Goal: Task Accomplishment & Management: Complete application form

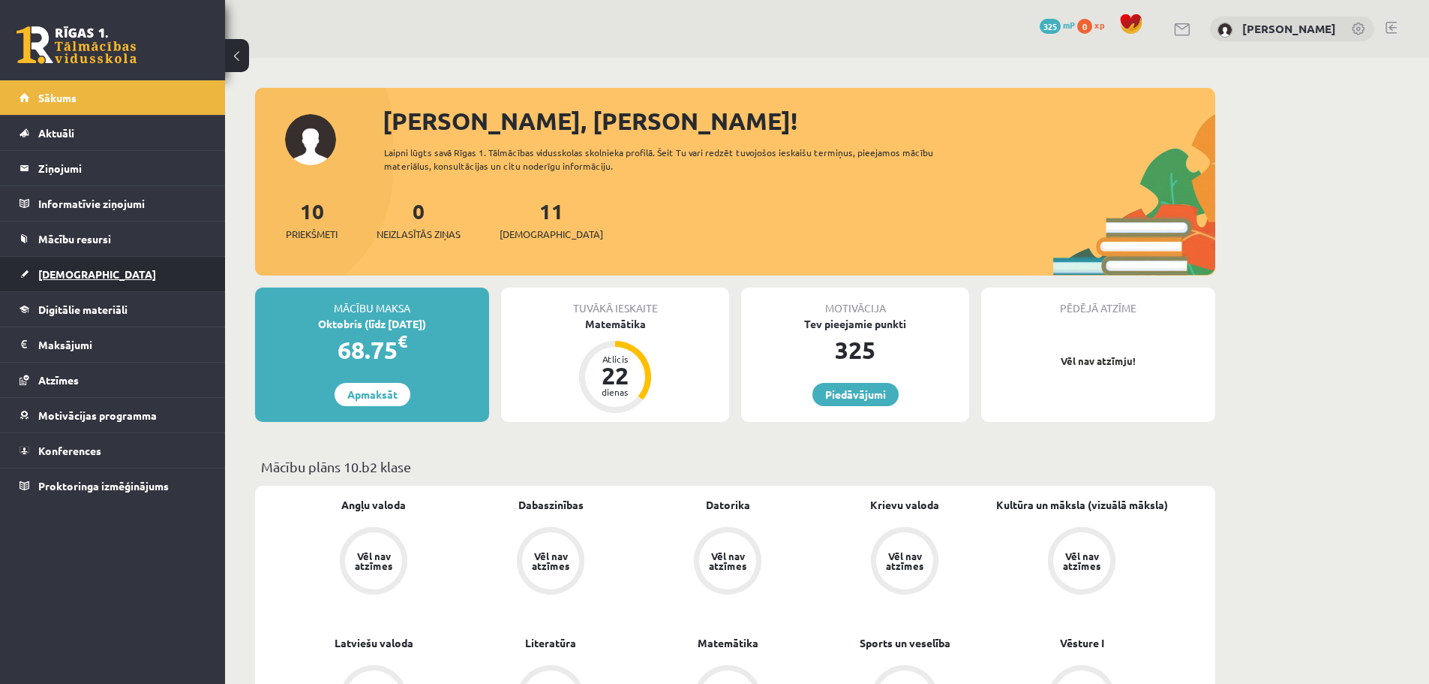
click at [96, 275] on link "[DEMOGRAPHIC_DATA]" at bounding box center [113, 274] width 187 height 35
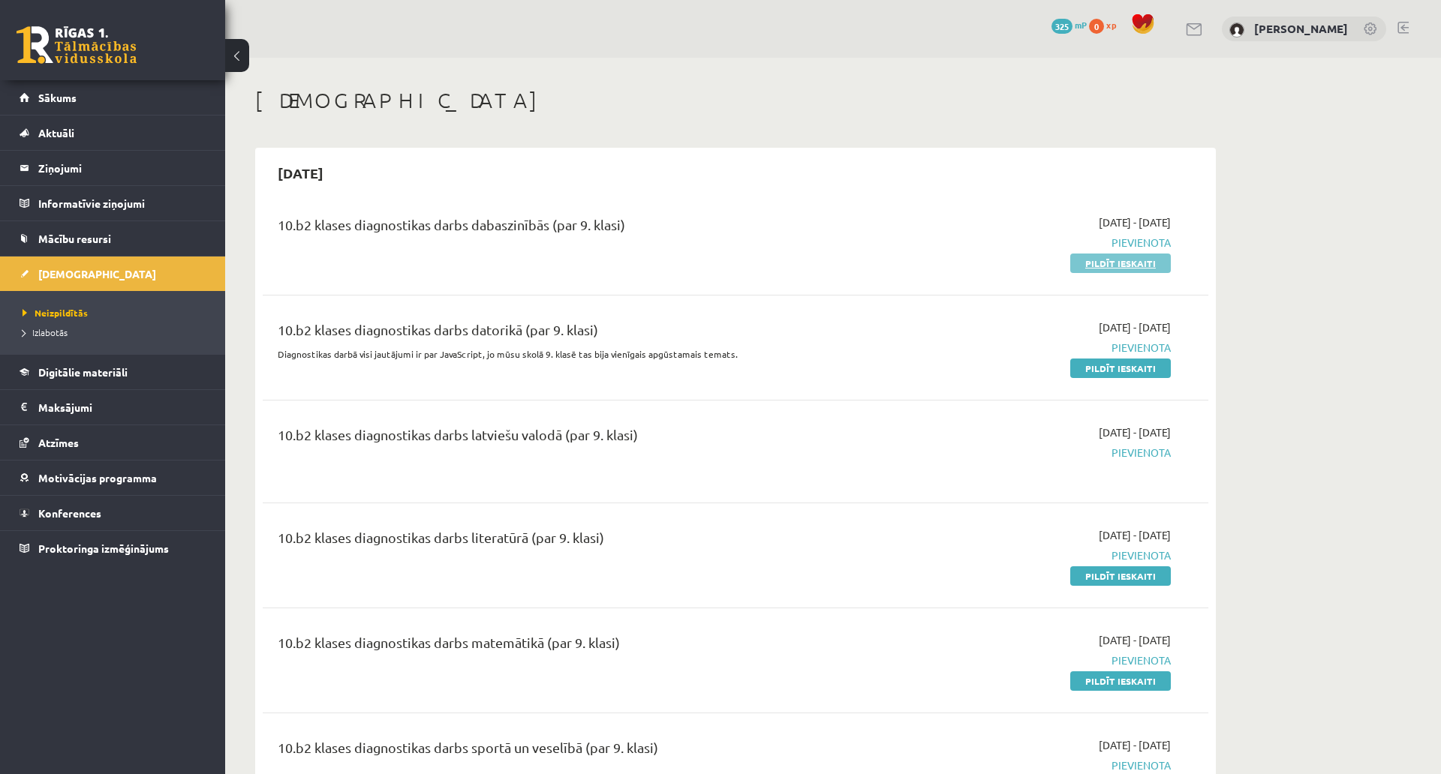
click at [1127, 253] on div "2025-09-24 - 2025-10-31 Pievienota Pildīt ieskaiti" at bounding box center [1028, 243] width 305 height 56
click at [1123, 256] on link "Pildīt ieskaiti" at bounding box center [1120, 264] width 101 height 20
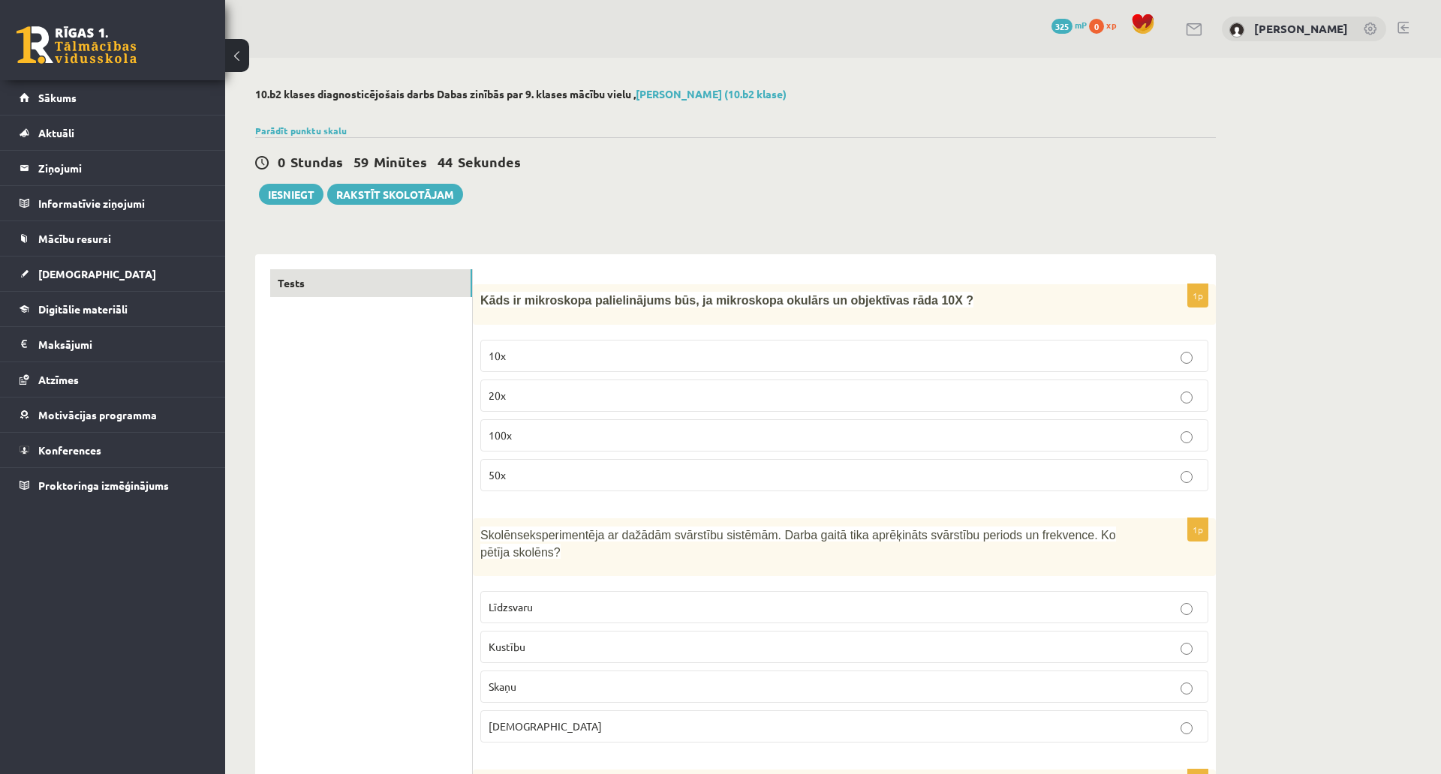
scroll to position [75, 0]
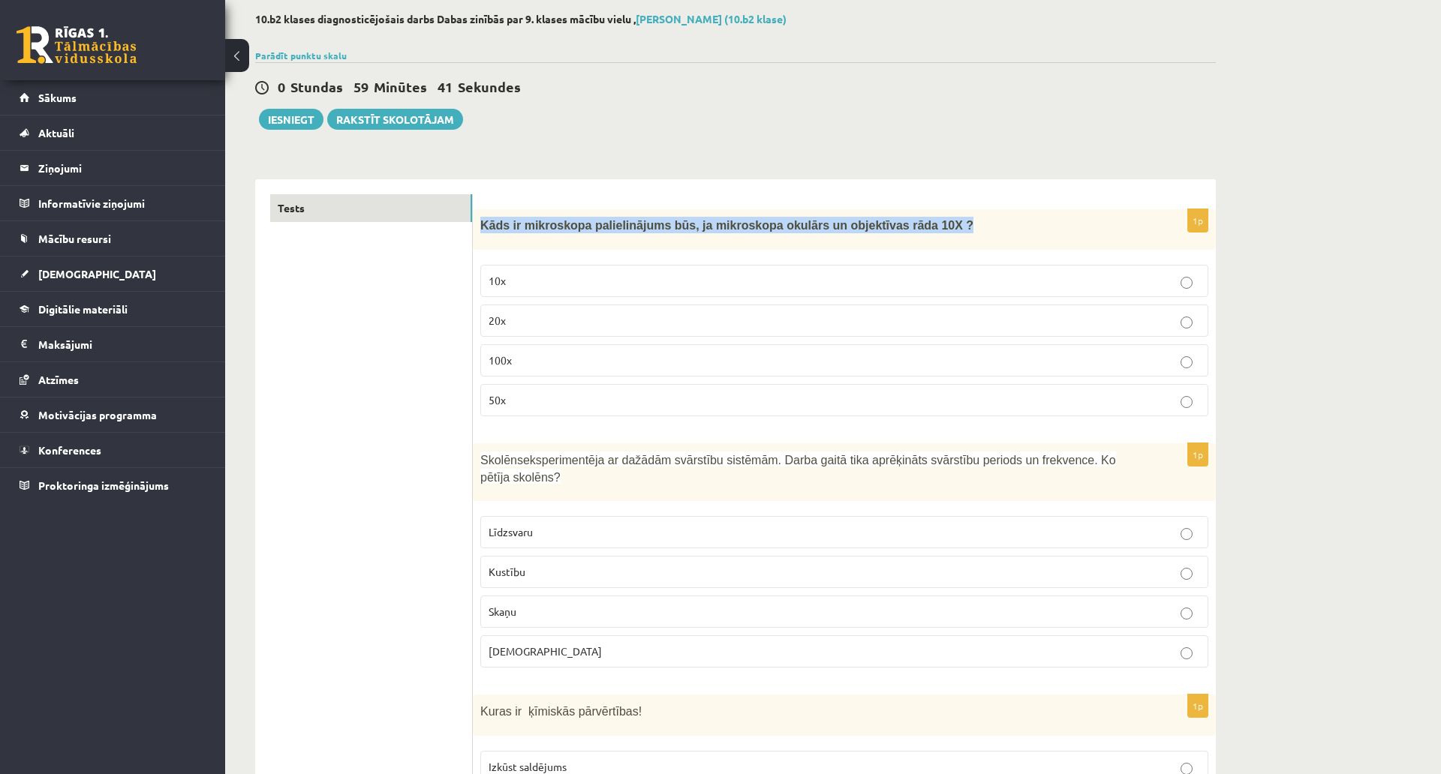
drag, startPoint x: 480, startPoint y: 226, endPoint x: 912, endPoint y: 248, distance: 432.8
click at [912, 248] on div "Kāds ir mikroskopa palielinājums būs, ja mikroskopa okulārs un objektīvas rāda …" at bounding box center [844, 229] width 743 height 41
copy span "Kāds ir mikroskopa palielinājums būs, ja mikroskopa okulārs un objektīvas rāda …"
click at [563, 362] on p "100x" at bounding box center [843, 361] width 711 height 16
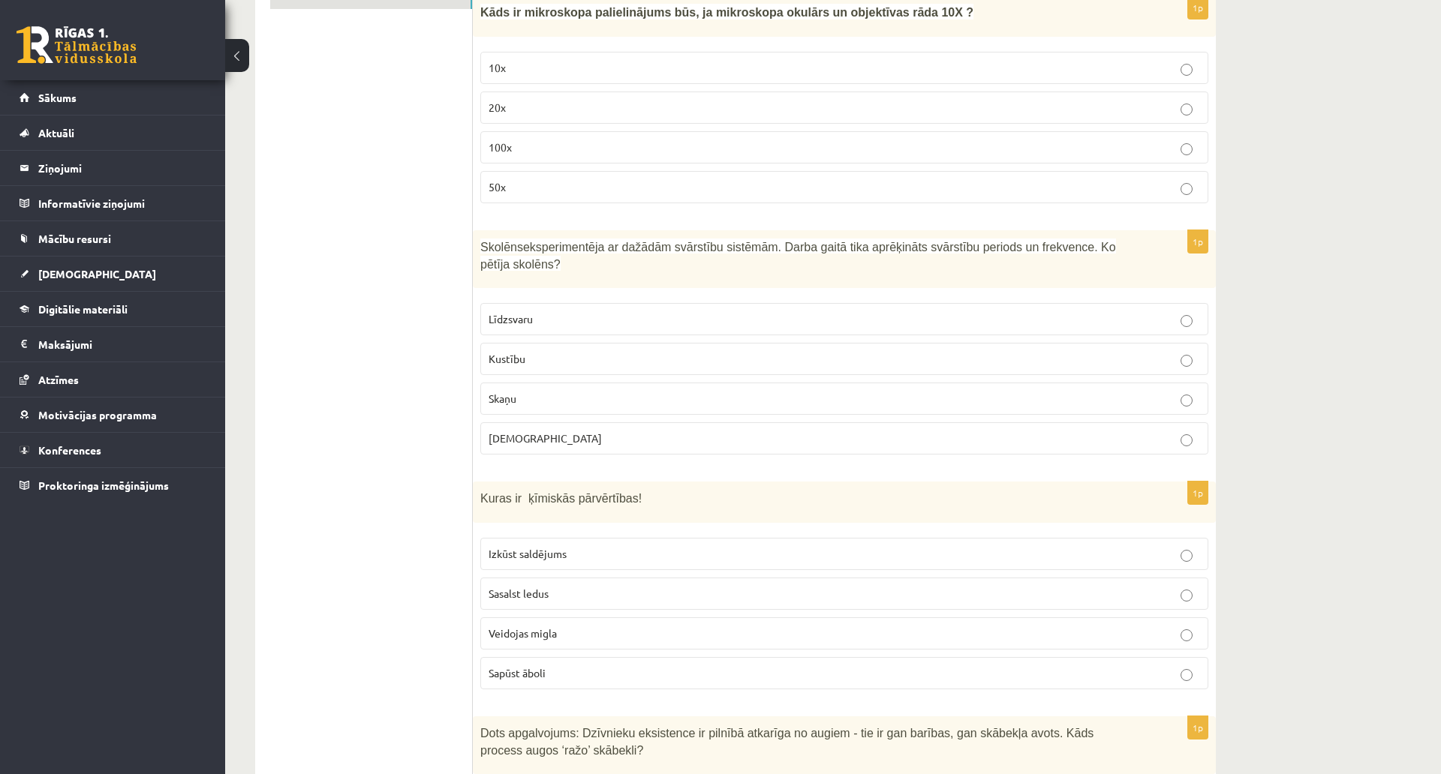
scroll to position [300, 0]
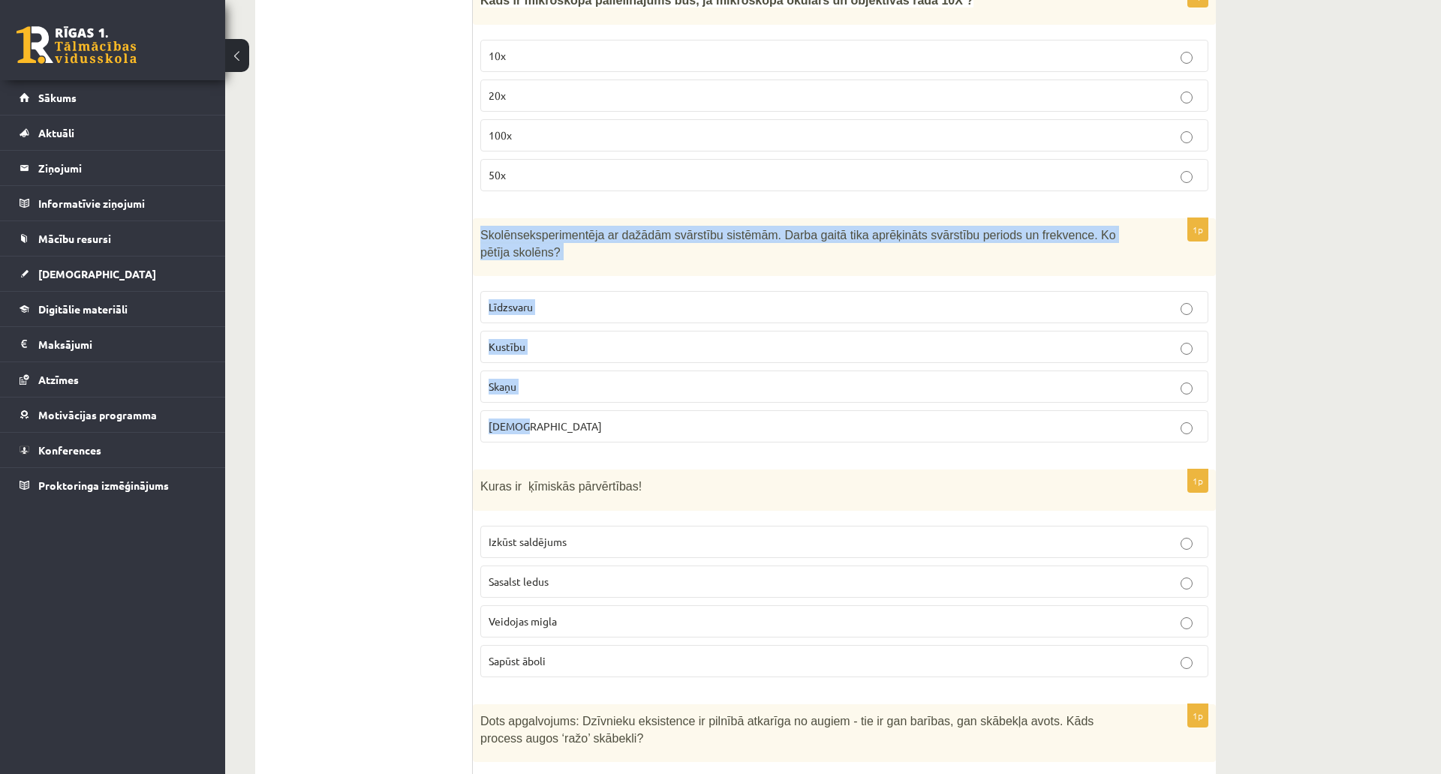
drag, startPoint x: 482, startPoint y: 230, endPoint x: 795, endPoint y: 415, distance: 363.9
click at [795, 415] on div "1p Skolēns eksperimentēja ar dažādām svārstību sistēmām. Darba gaitā tika aprēķ…" at bounding box center [844, 336] width 743 height 236
copy div "Skolēns eksperimentēja ar dažādām svārstību sistēmām. Darba gaitā tika aprēķinā…"
click at [546, 339] on p "Kustību" at bounding box center [843, 347] width 711 height 16
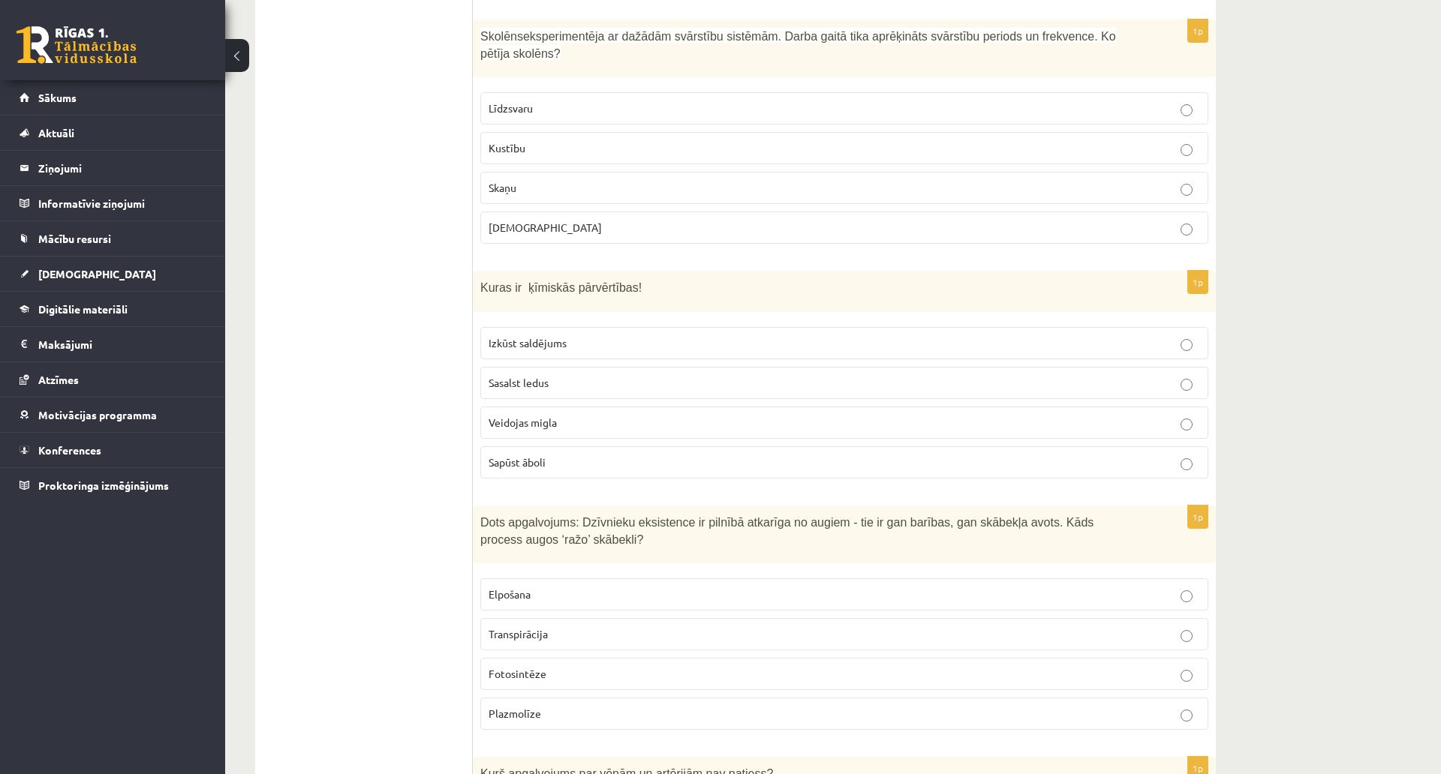
scroll to position [525, 0]
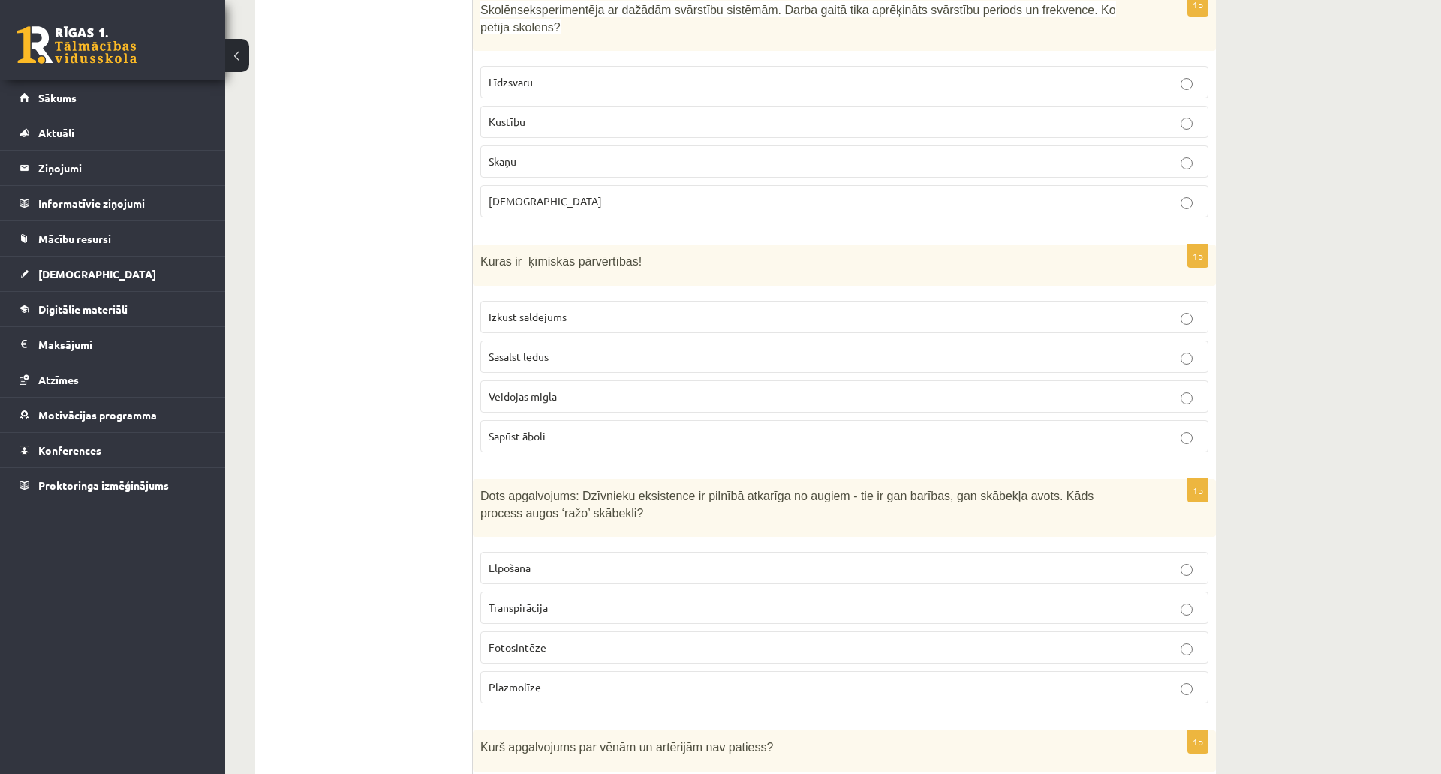
drag, startPoint x: 471, startPoint y: 245, endPoint x: 614, endPoint y: 280, distance: 146.7
click at [689, 260] on div "Kuras ir ķīmiskās pārvērtības!" at bounding box center [844, 265] width 743 height 41
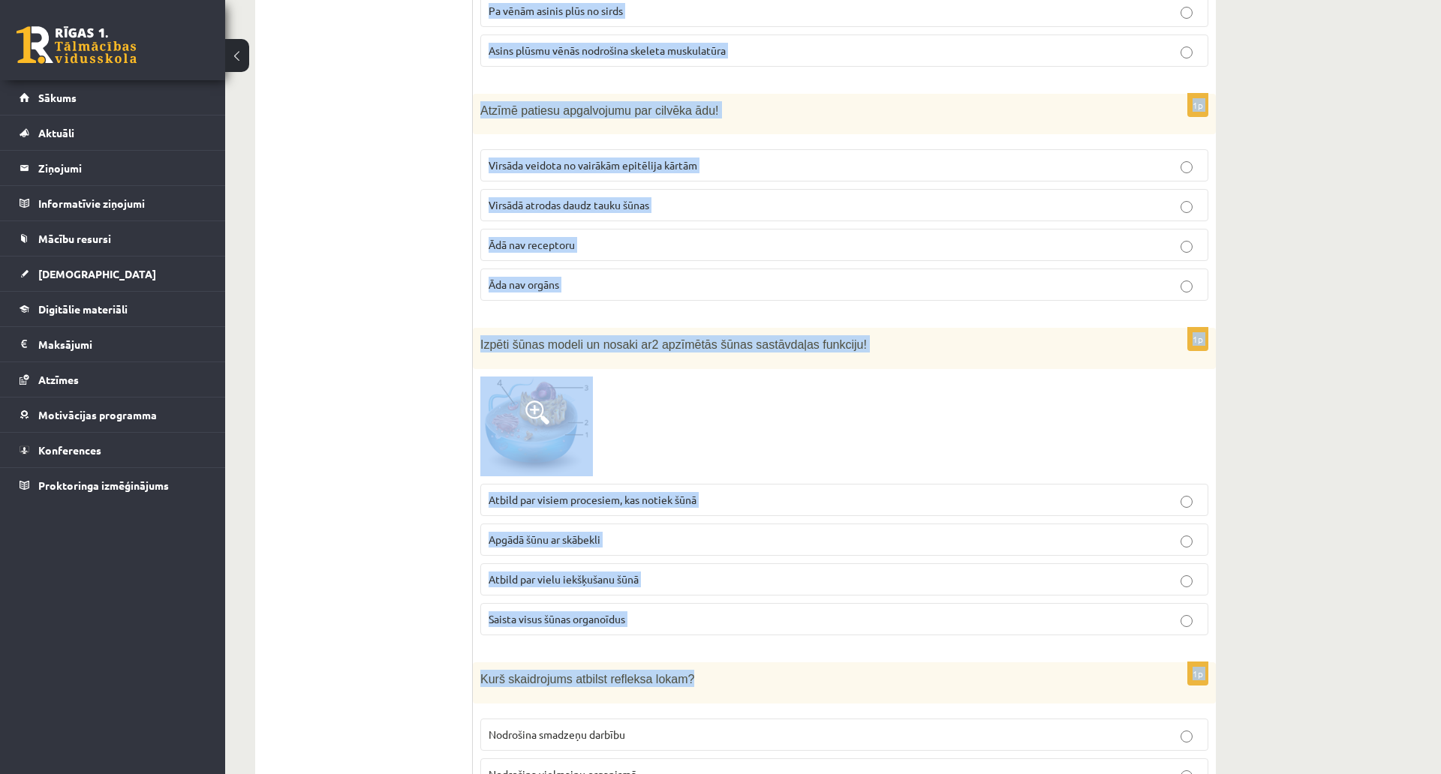
scroll to position [1578, 0]
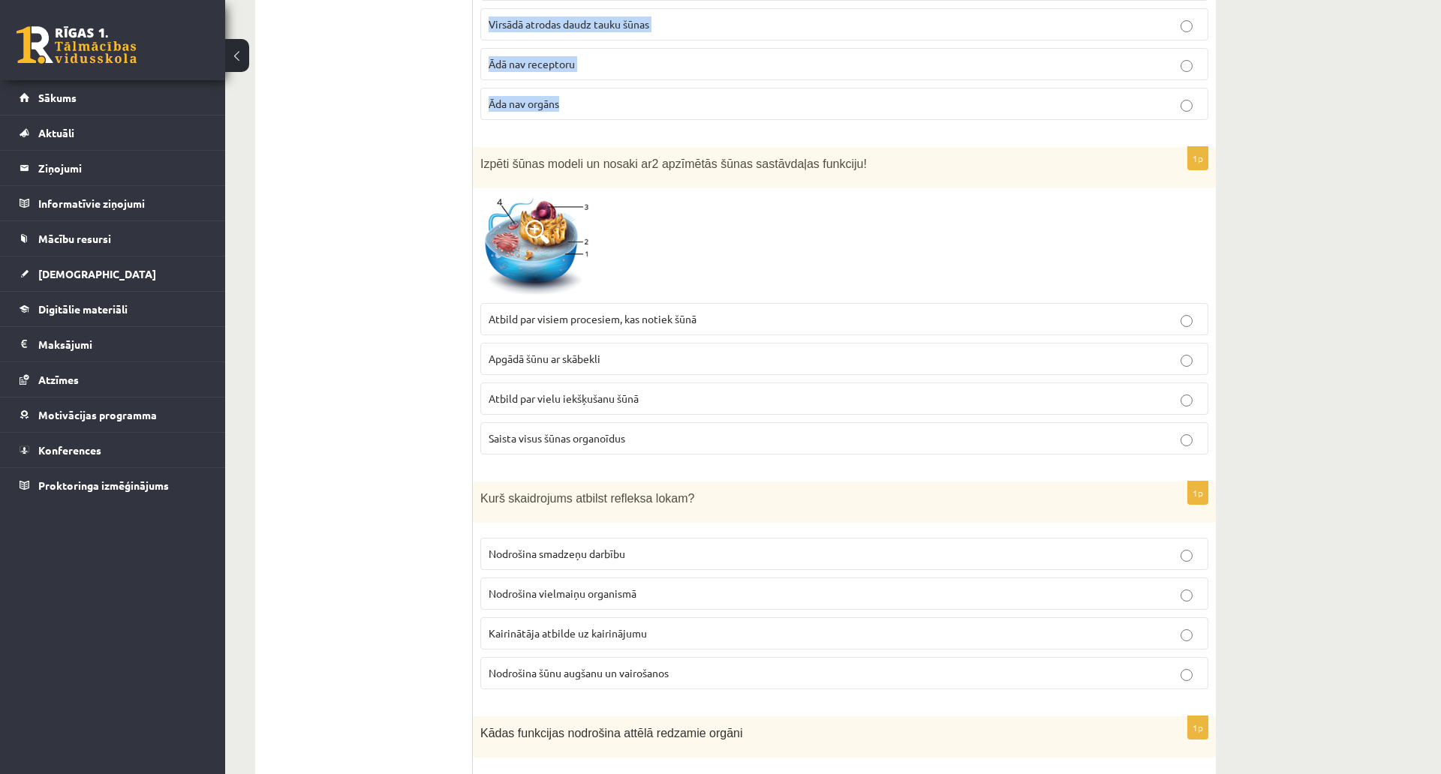
drag, startPoint x: 482, startPoint y: 245, endPoint x: 636, endPoint y: 94, distance: 216.5
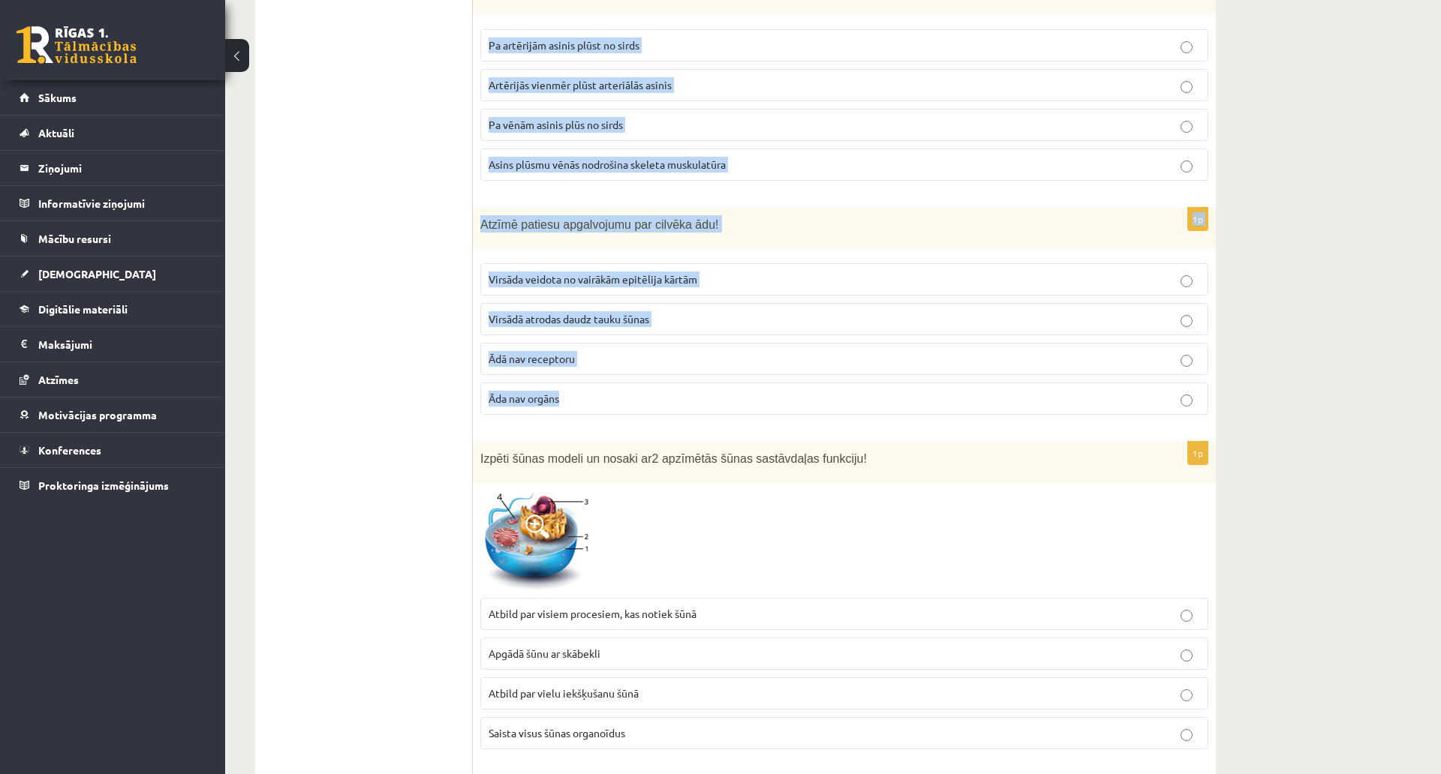
scroll to position [1278, 0]
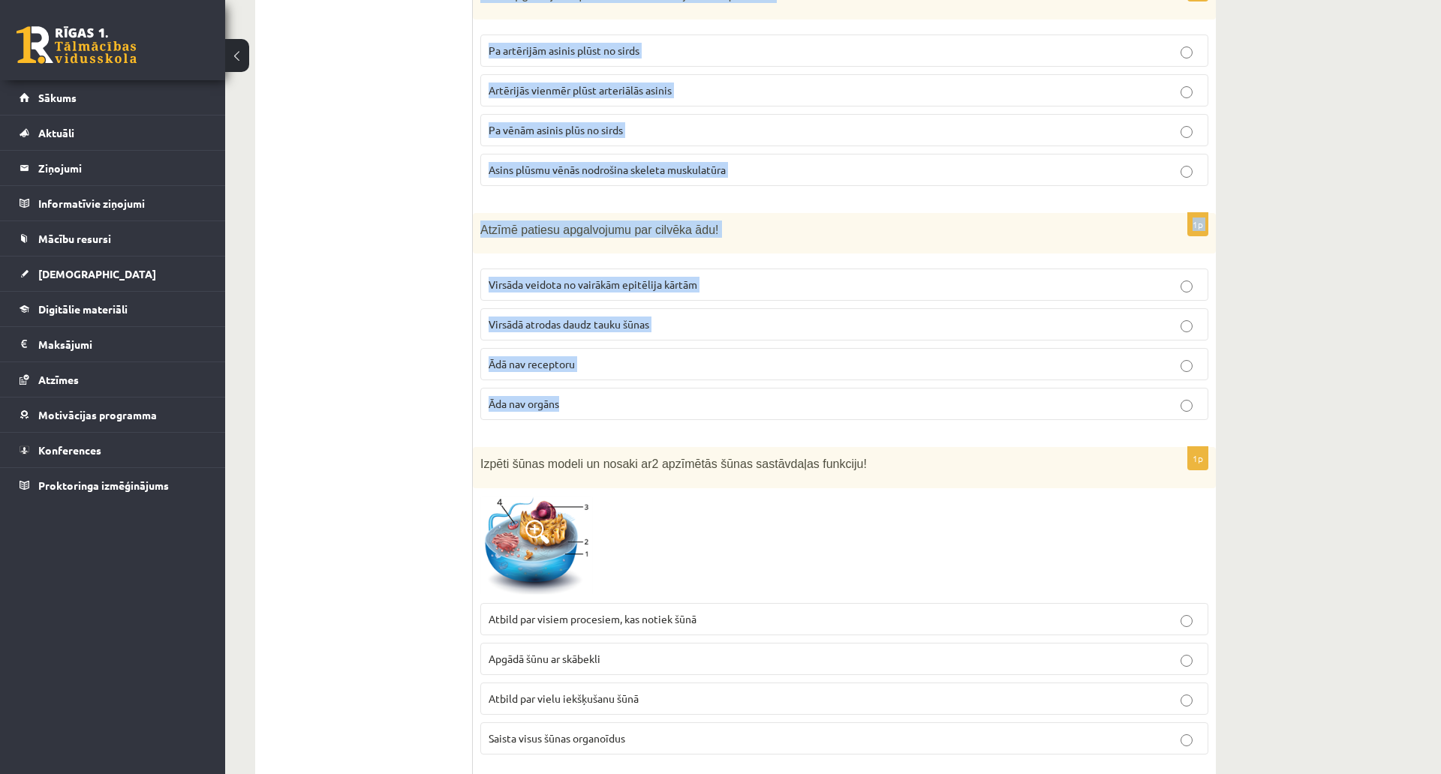
copy form "Kuras ir ķīmiskās pārvērtības! Izkūst saldējums Sasalst ledus Veidojas migla Sa…"
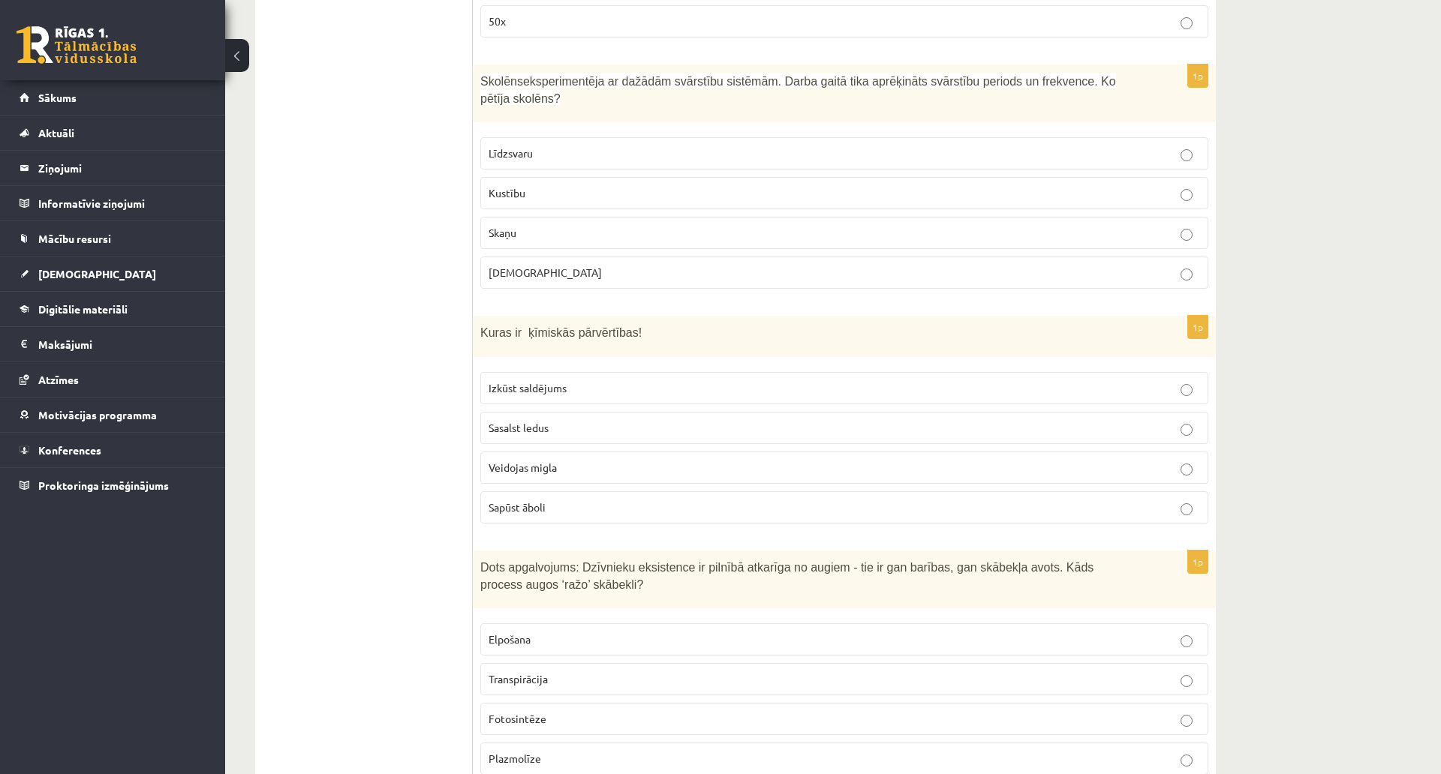
scroll to position [452, 0]
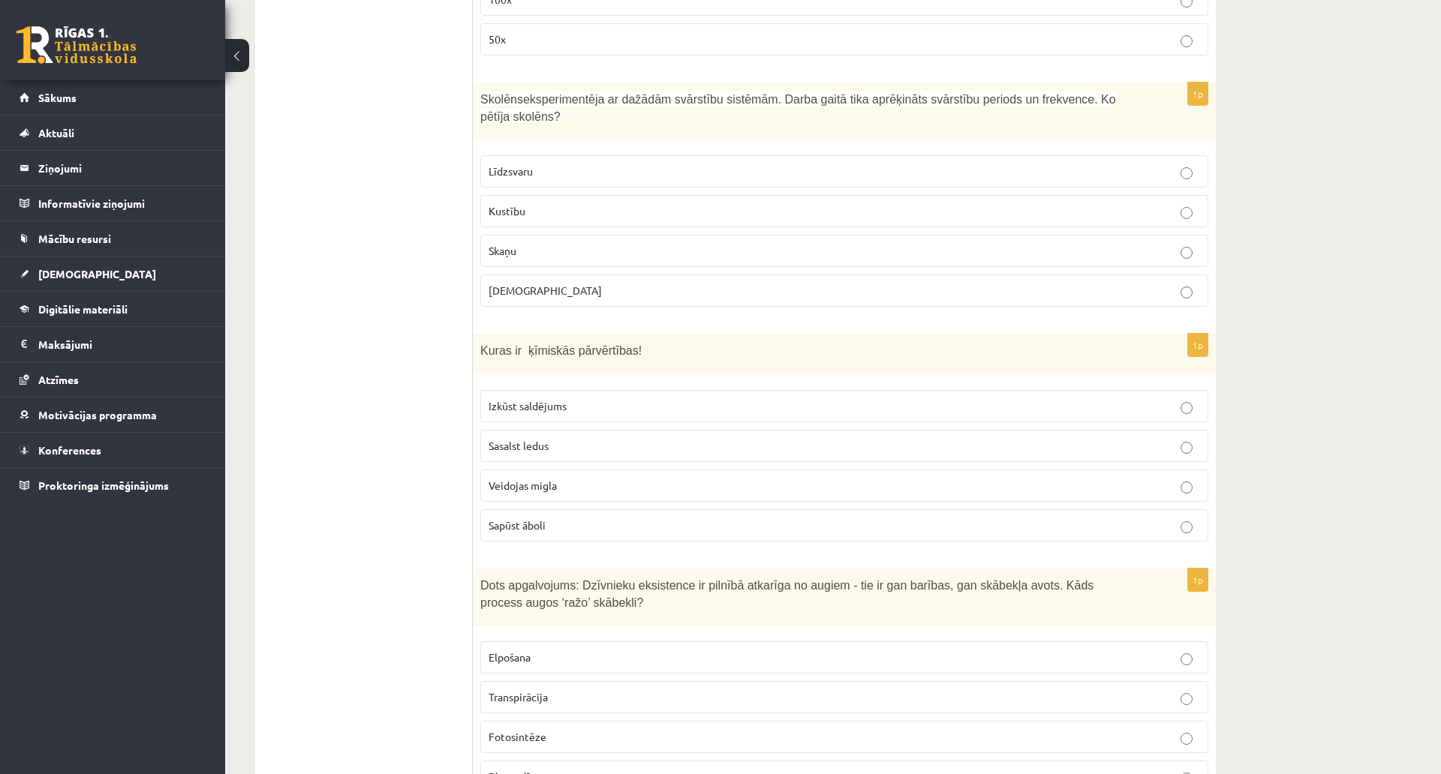
click at [573, 509] on label "Sapūst āboli" at bounding box center [844, 525] width 728 height 32
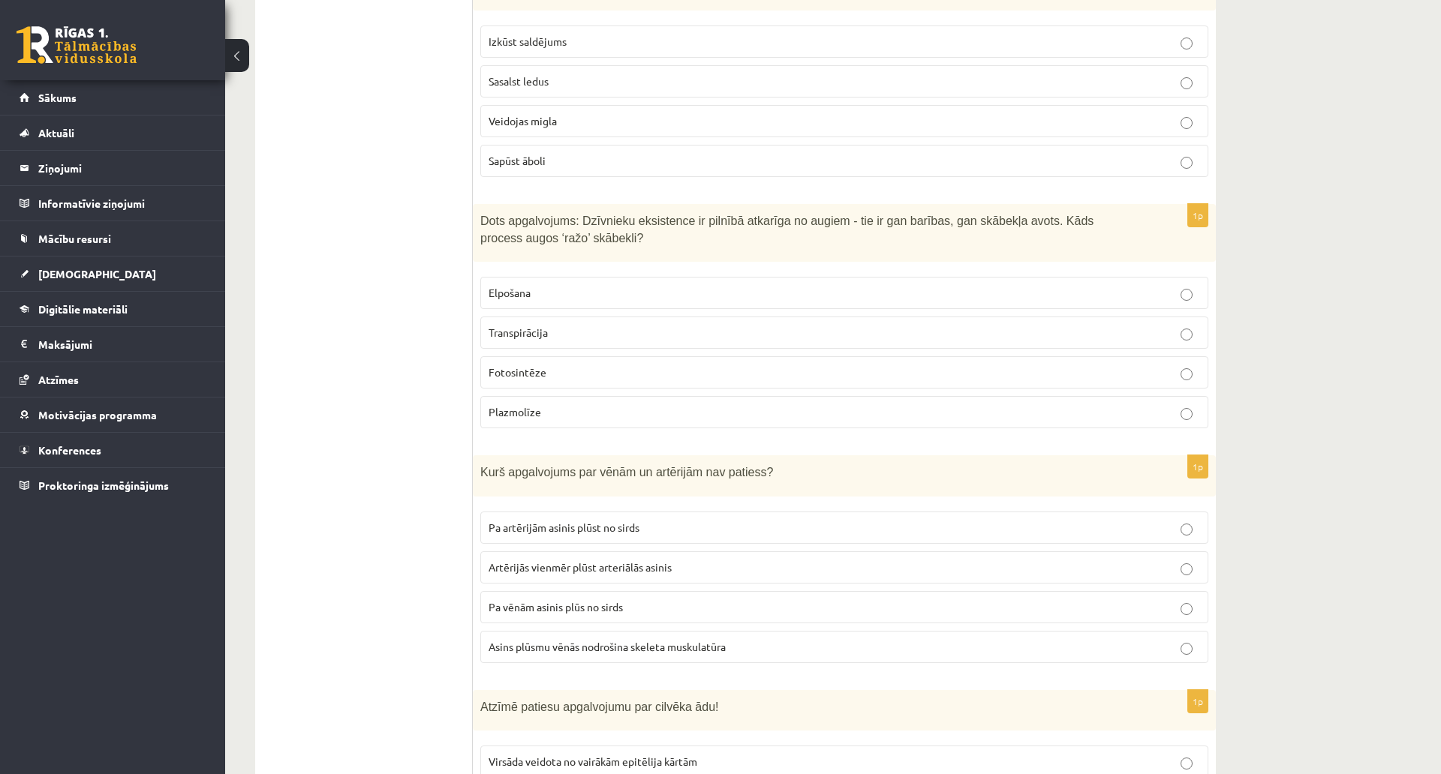
scroll to position [828, 0]
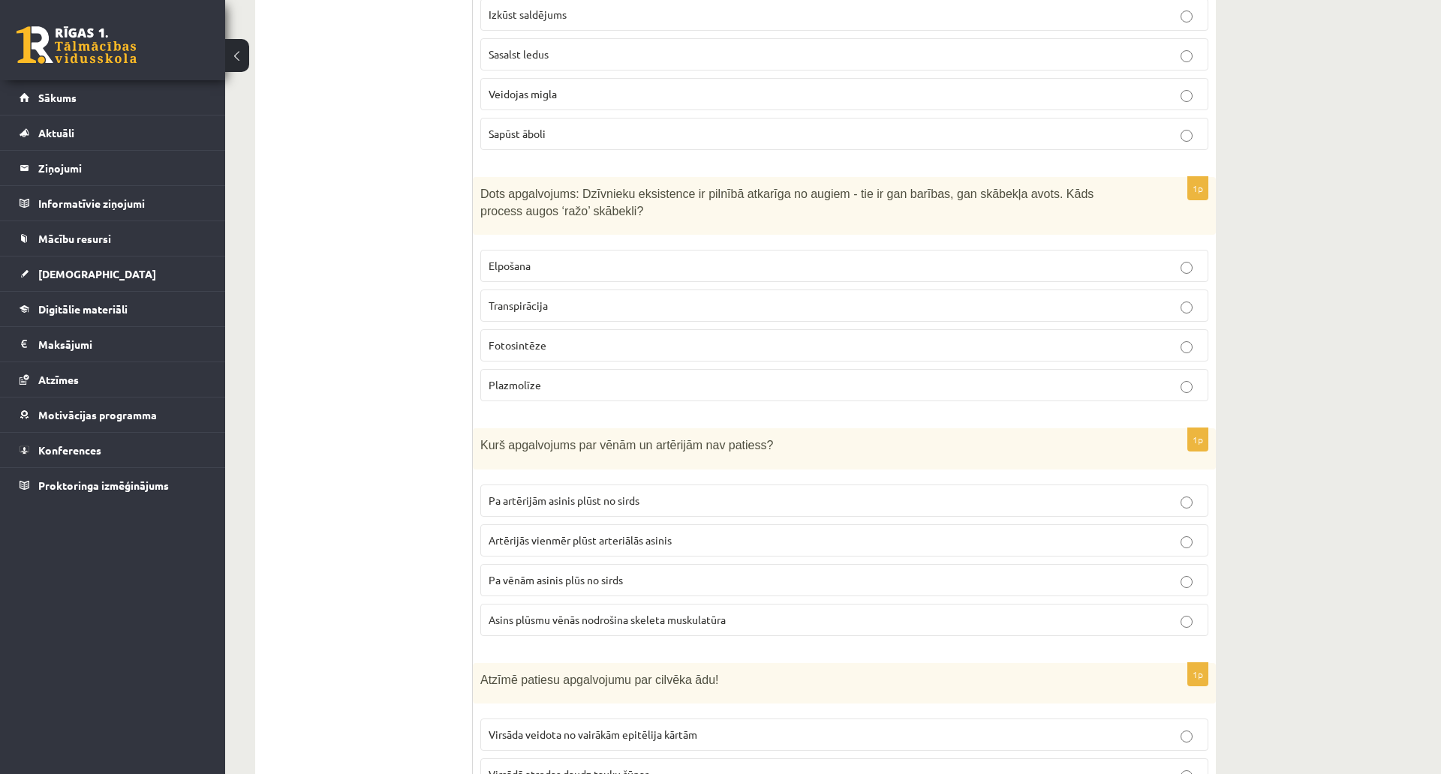
click at [573, 338] on p "Fotosintēze" at bounding box center [843, 346] width 711 height 16
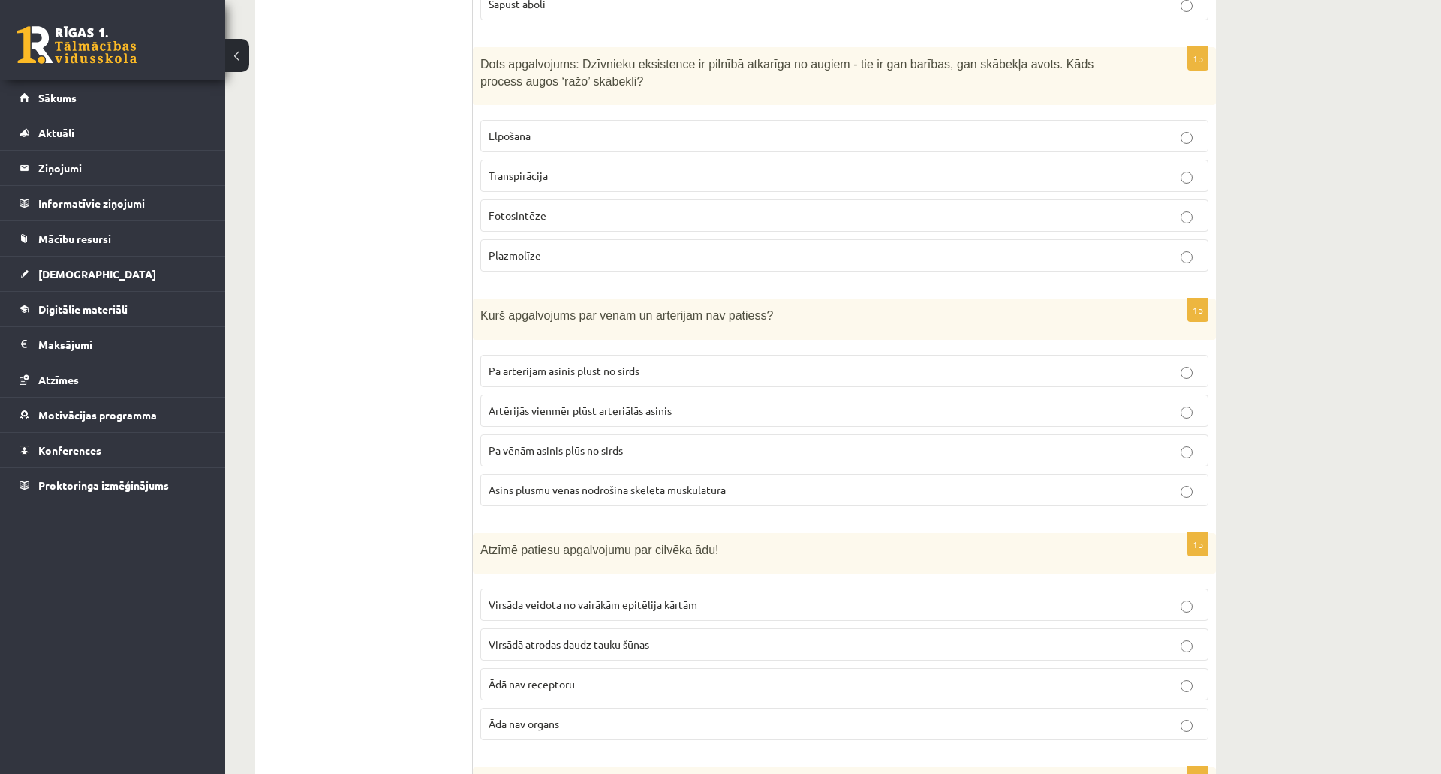
scroll to position [978, 0]
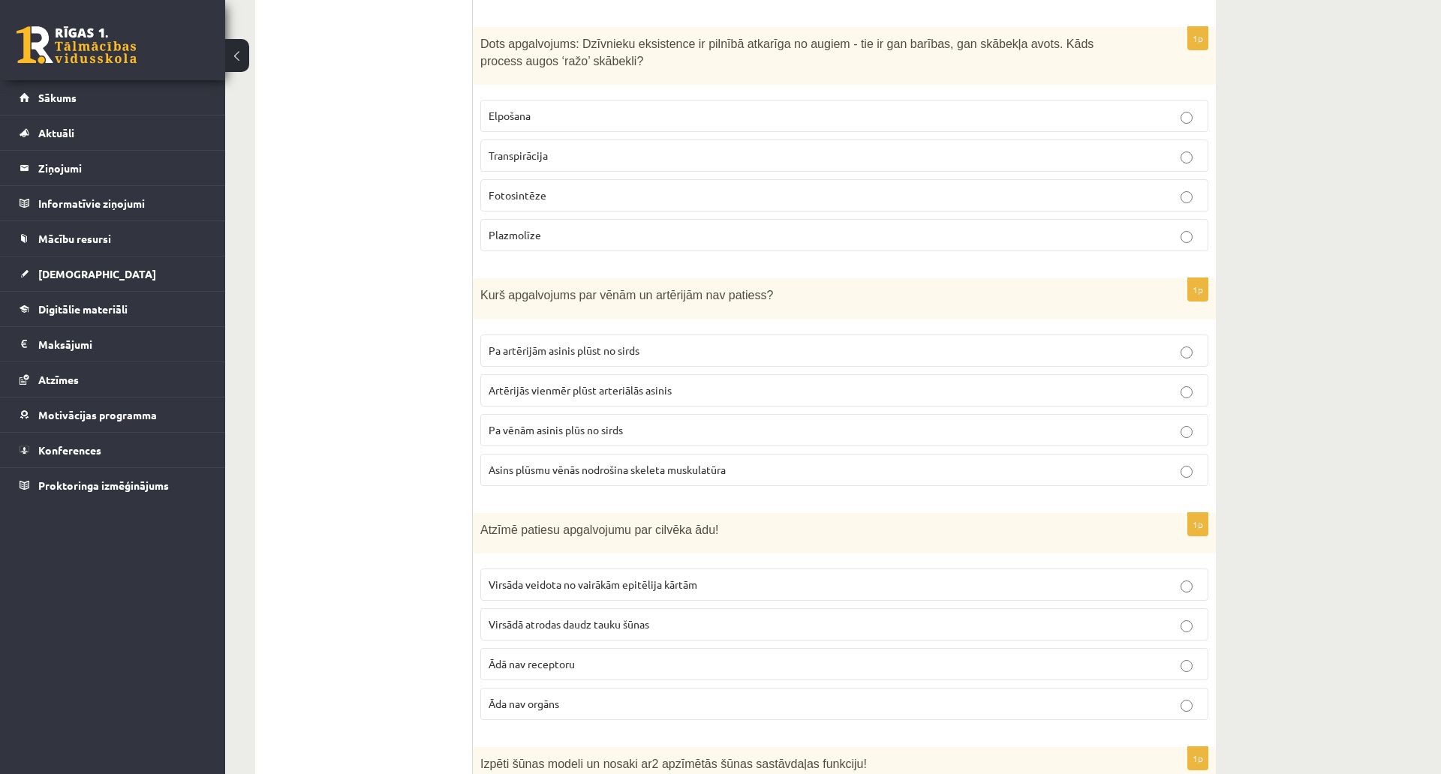
click at [605, 423] on span "Pa vēnām asinis plūs no sirds" at bounding box center [555, 430] width 134 height 14
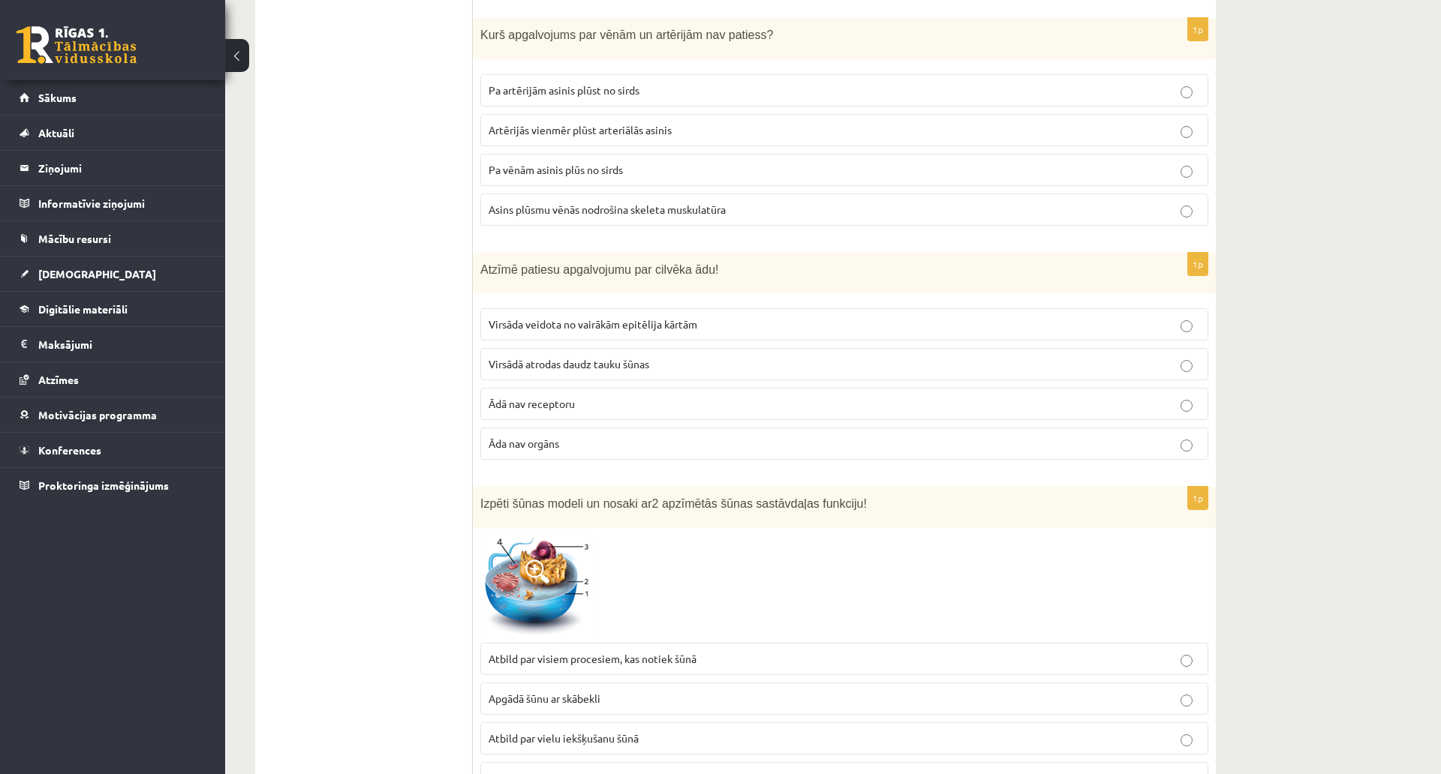
scroll to position [1278, 0]
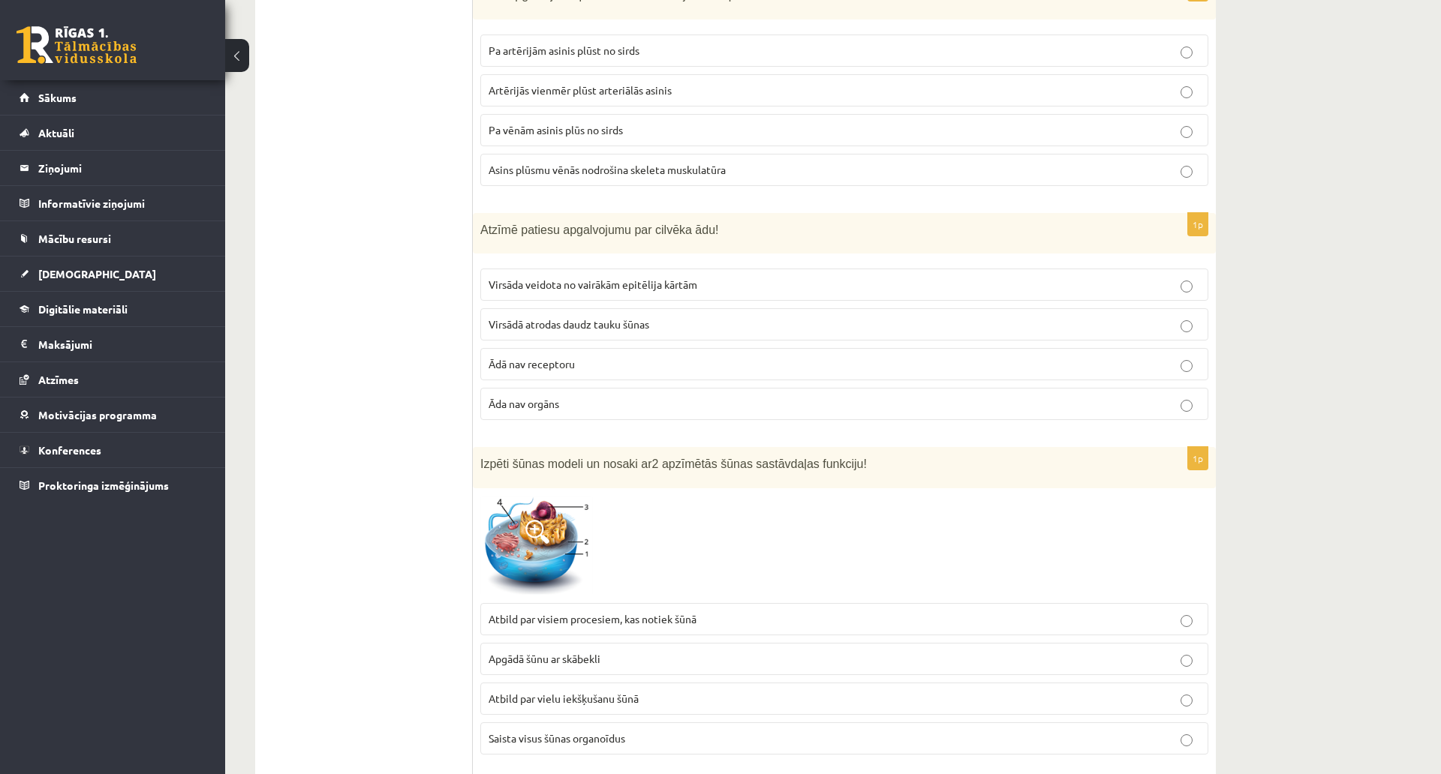
click at [602, 277] on p "Virsāda veidota no vairākām epitēlija kārtām" at bounding box center [843, 285] width 711 height 16
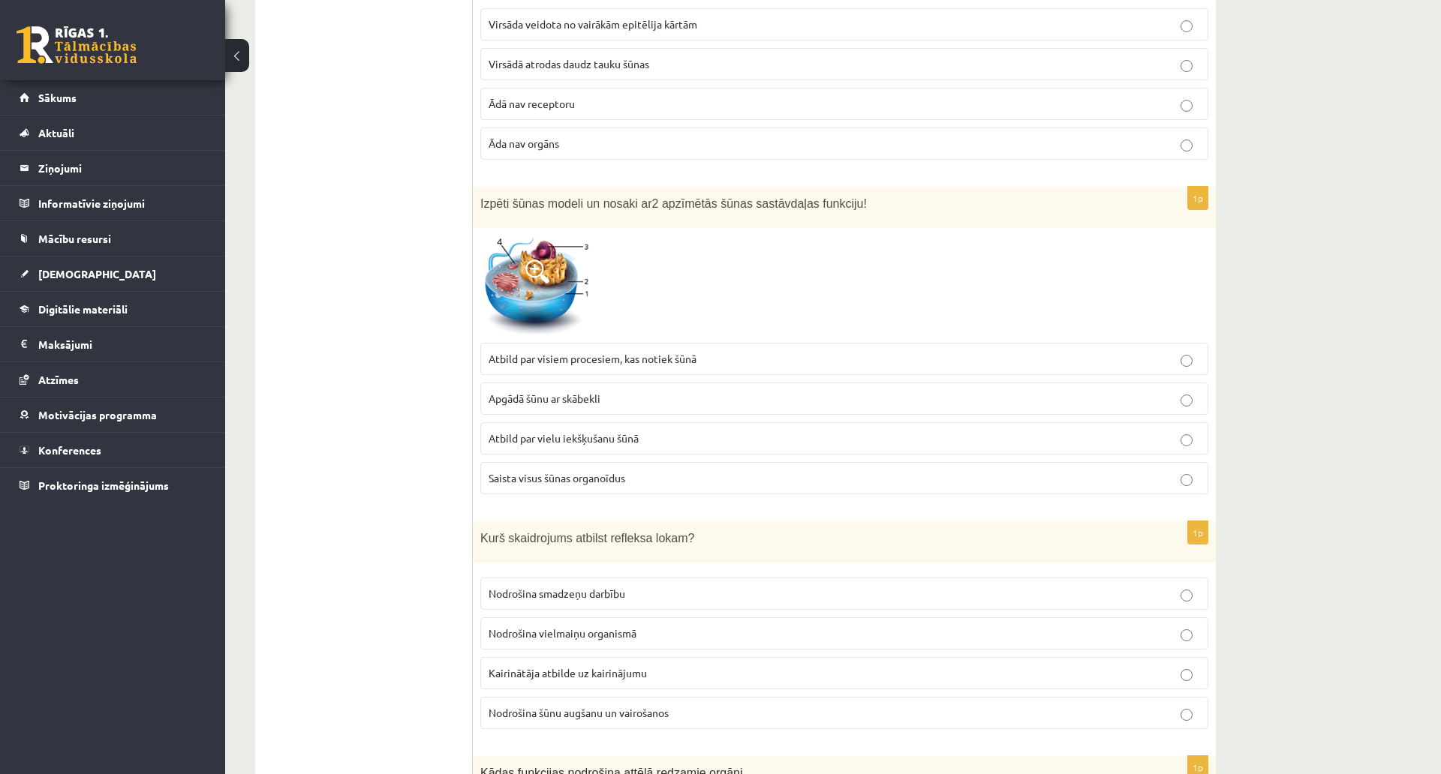
scroll to position [1578, 0]
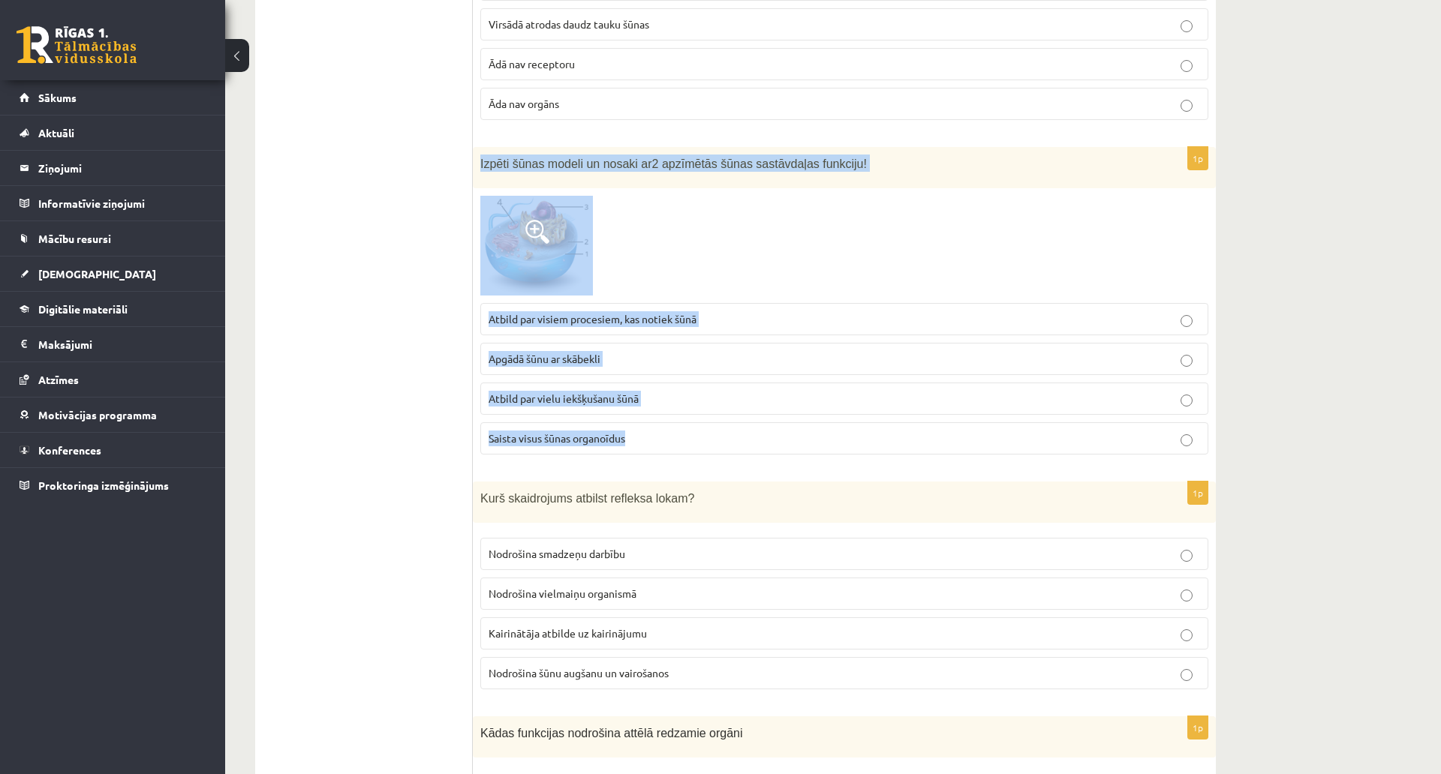
drag, startPoint x: 474, startPoint y: 148, endPoint x: 801, endPoint y: 401, distance: 413.9
click at [801, 401] on div "1p Izpēti šūnas modeli un nosaki ar 2 apzīmētās šūnas sastāvdaļas funkciju! Atb…" at bounding box center [844, 307] width 743 height 320
copy div "Izpēti šūnas modeli un nosaki ar 2 apzīmētās šūnas sastāvdaļas funkciju! Atbild…"
click at [537, 352] on span "Apgādā šūnu ar skābekli" at bounding box center [544, 359] width 112 height 14
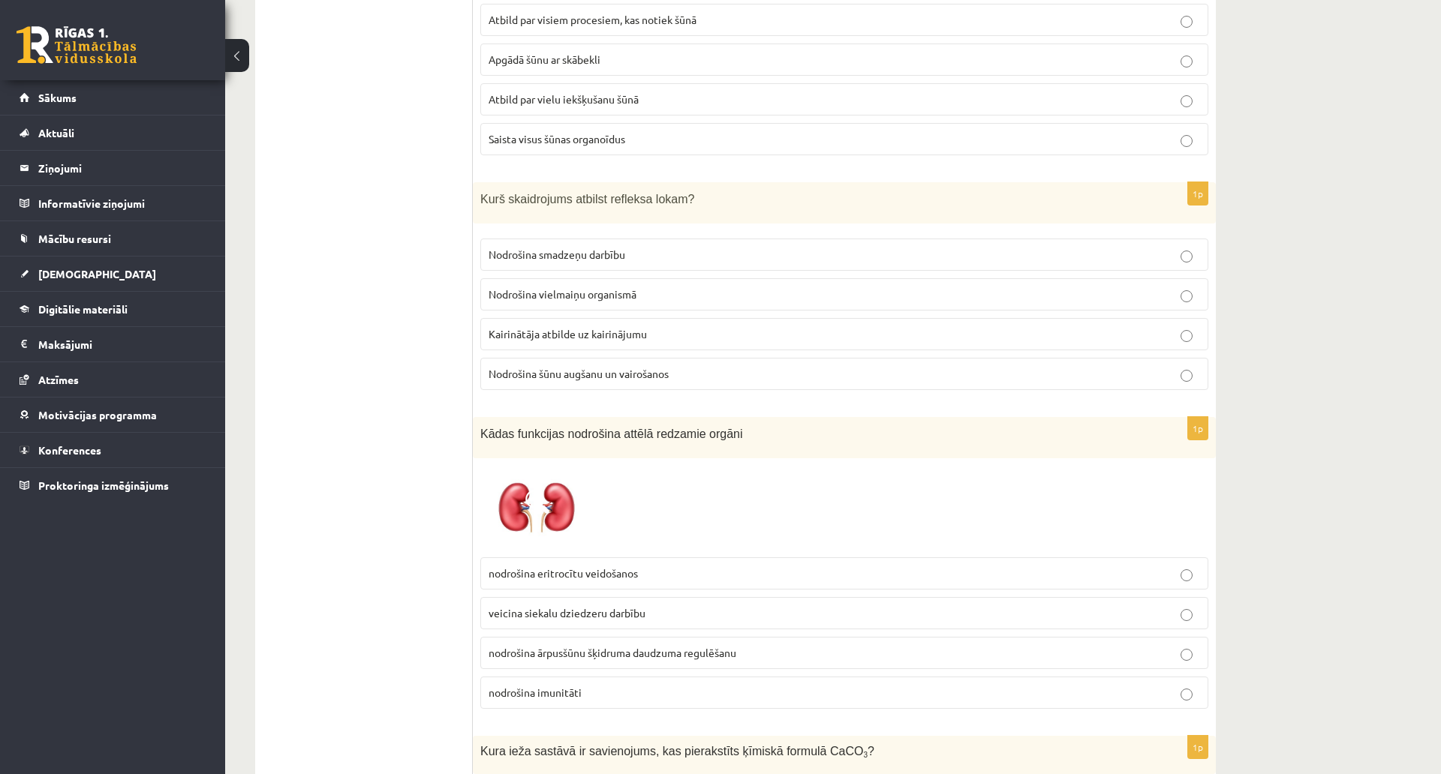
scroll to position [1878, 0]
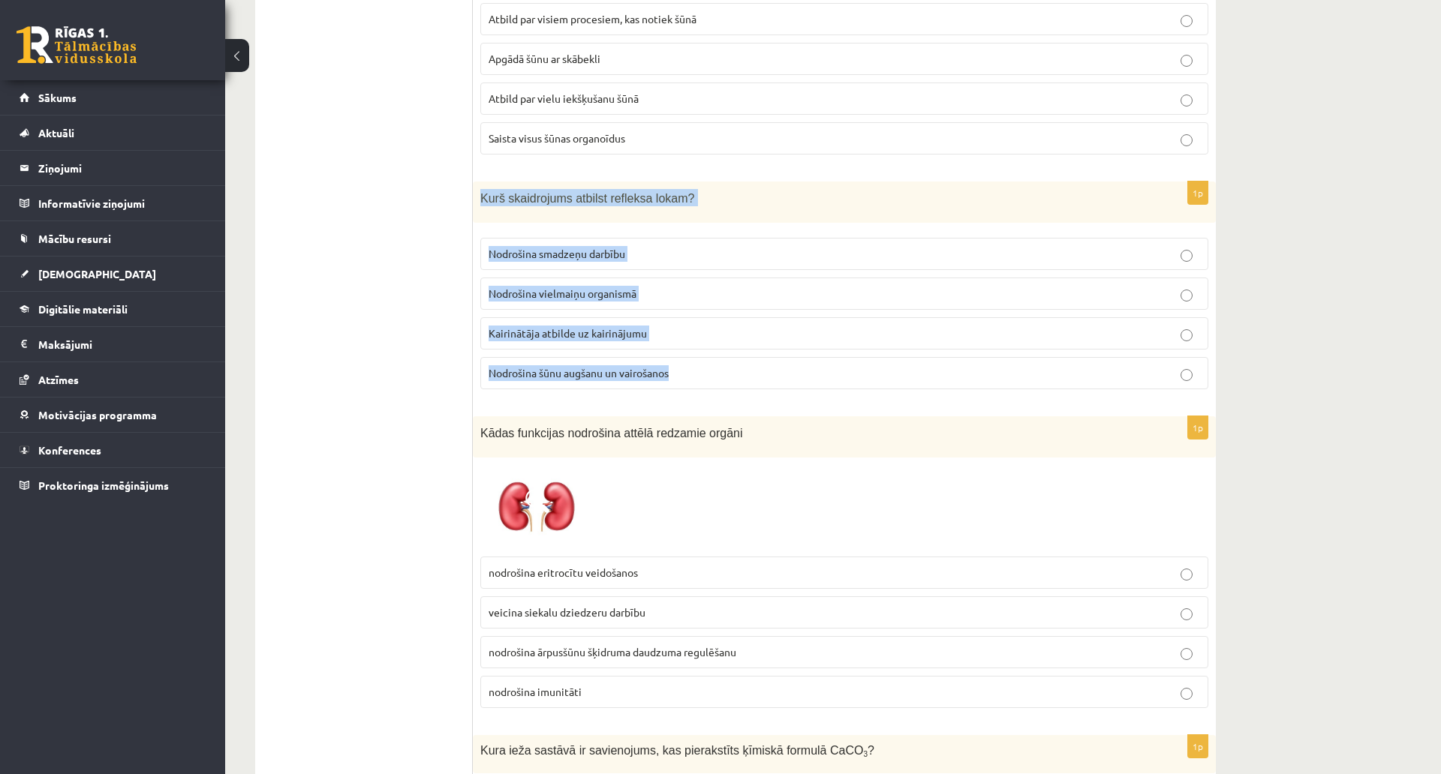
drag, startPoint x: 495, startPoint y: 194, endPoint x: 744, endPoint y: 349, distance: 293.2
click at [744, 349] on div "1p Kurš skaidrojums atbilst refleksa lokam? Nodrošina smadzeņu darbību Nodrošin…" at bounding box center [844, 292] width 743 height 220
click at [551, 326] on span "Kairinātāja atbilde uz kairinājumu" at bounding box center [567, 333] width 158 height 14
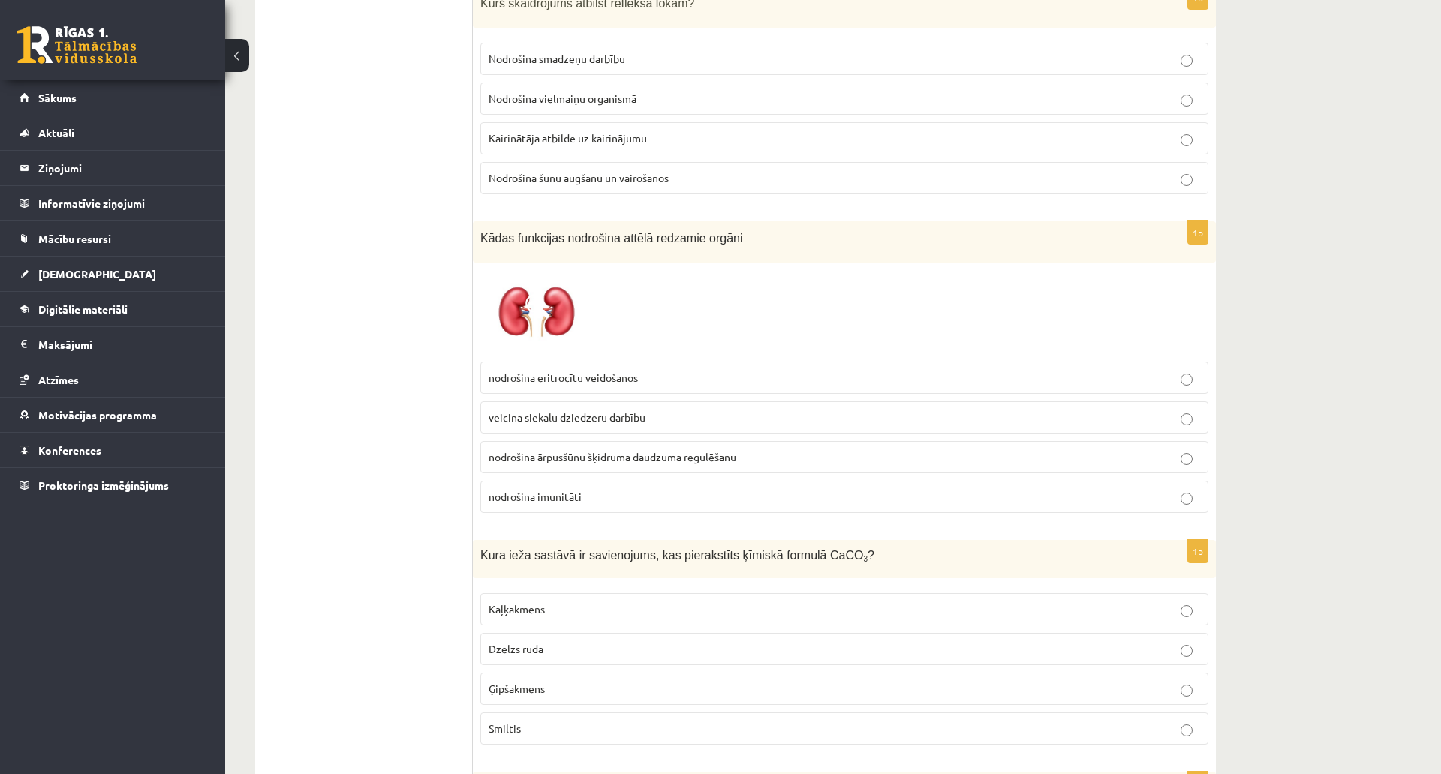
scroll to position [2103, 0]
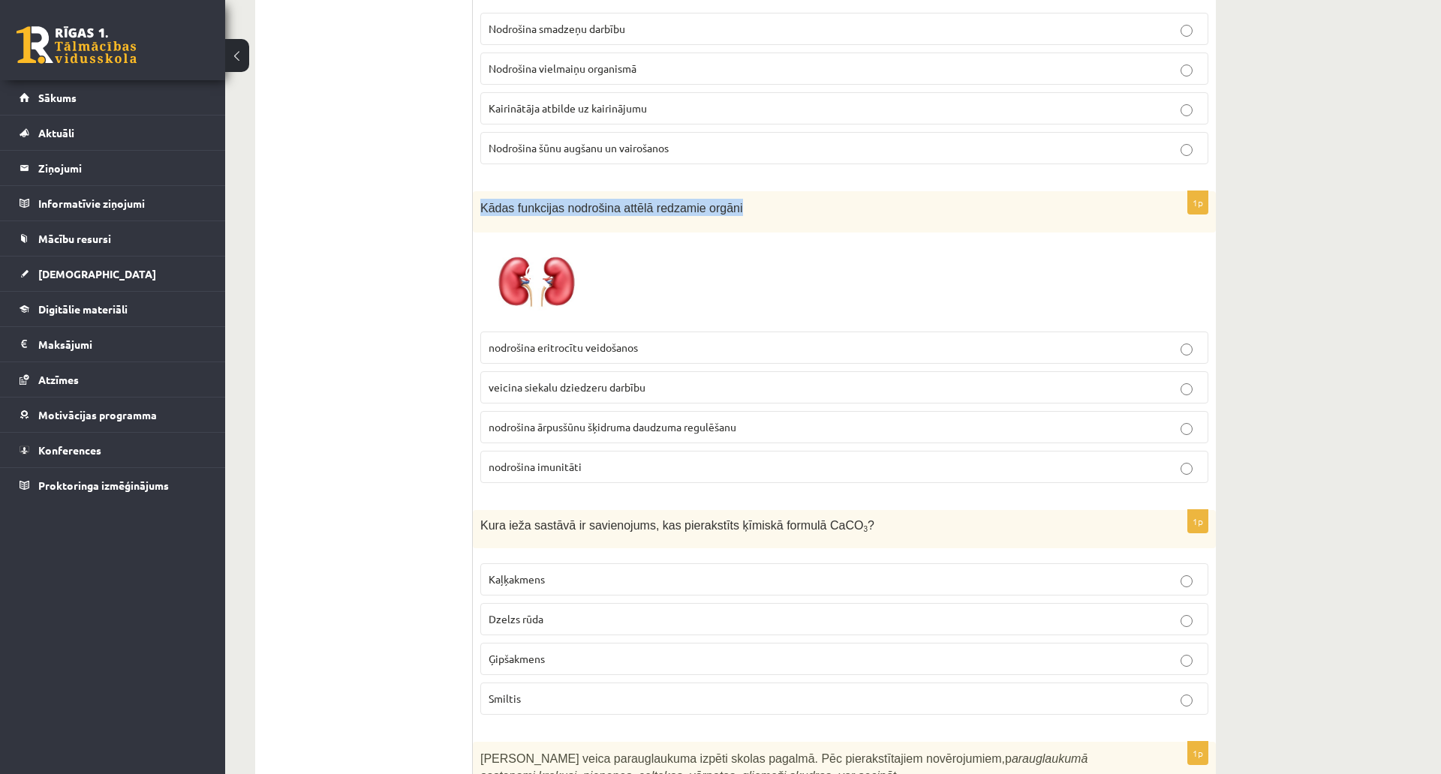
drag, startPoint x: 482, startPoint y: 187, endPoint x: 728, endPoint y: 200, distance: 246.5
click at [728, 200] on div "Kādas funkcijas nodrošina attēlā redzamie orgāni" at bounding box center [844, 211] width 743 height 41
click at [563, 253] on img at bounding box center [536, 282] width 113 height 85
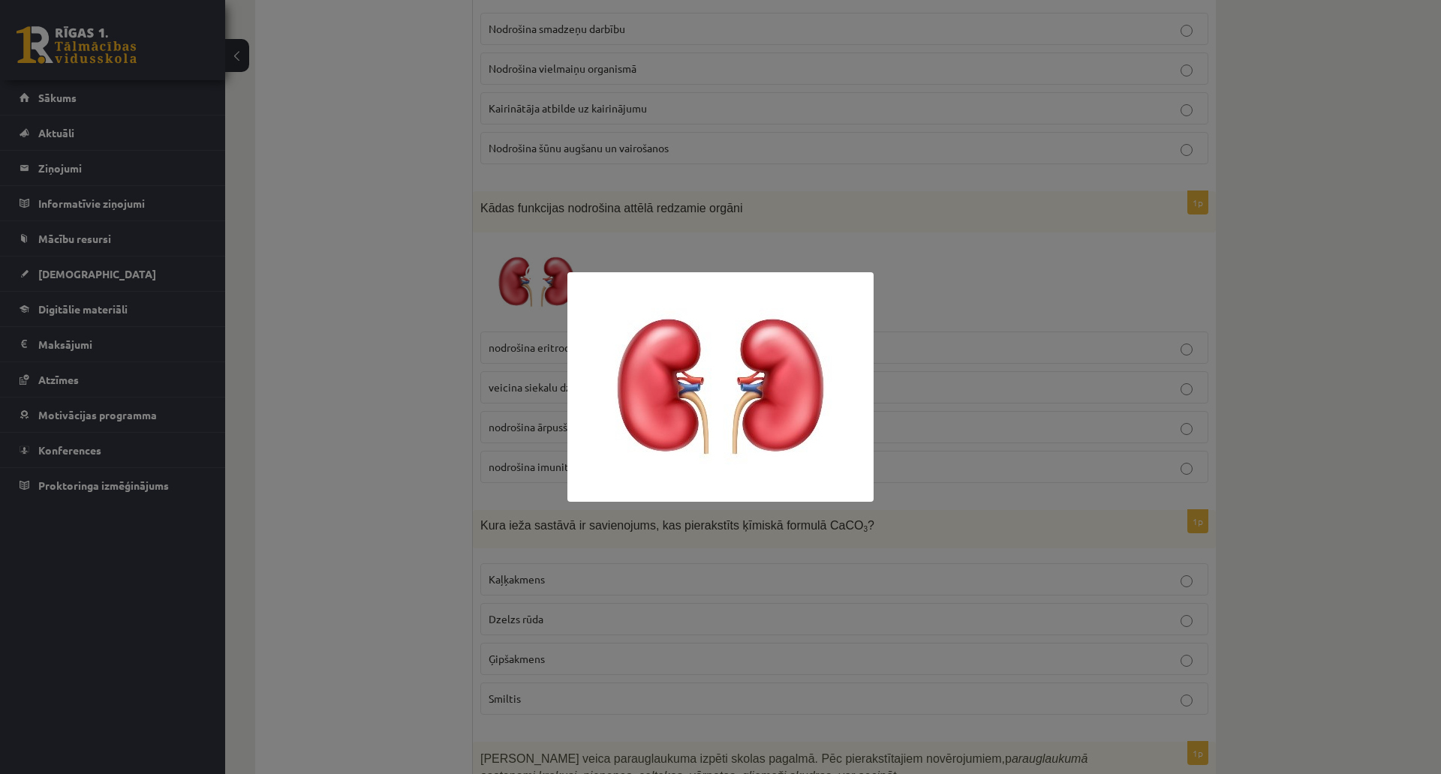
click at [438, 253] on div at bounding box center [720, 387] width 1441 height 774
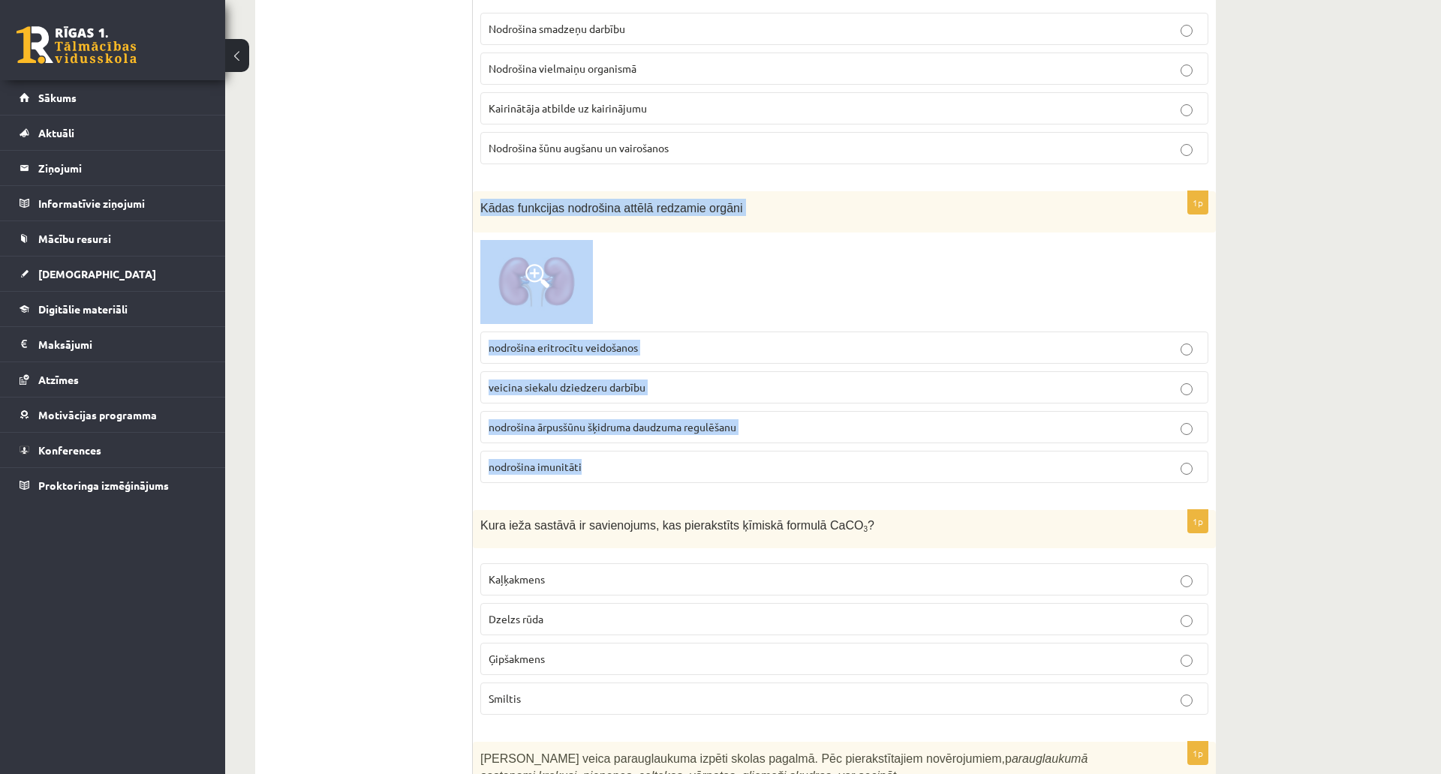
drag, startPoint x: 485, startPoint y: 188, endPoint x: 804, endPoint y: 440, distance: 407.1
click at [804, 440] on div "1p Kādas funkcijas nodrošina attēlā redzamie orgāni nodrošina eritrocītu veidoš…" at bounding box center [844, 343] width 743 height 304
copy div "Kādas funkcijas nodrošina attēlā redzamie orgāni nodrošina eritrocītu veidošano…"
click at [546, 244] on img at bounding box center [536, 282] width 113 height 85
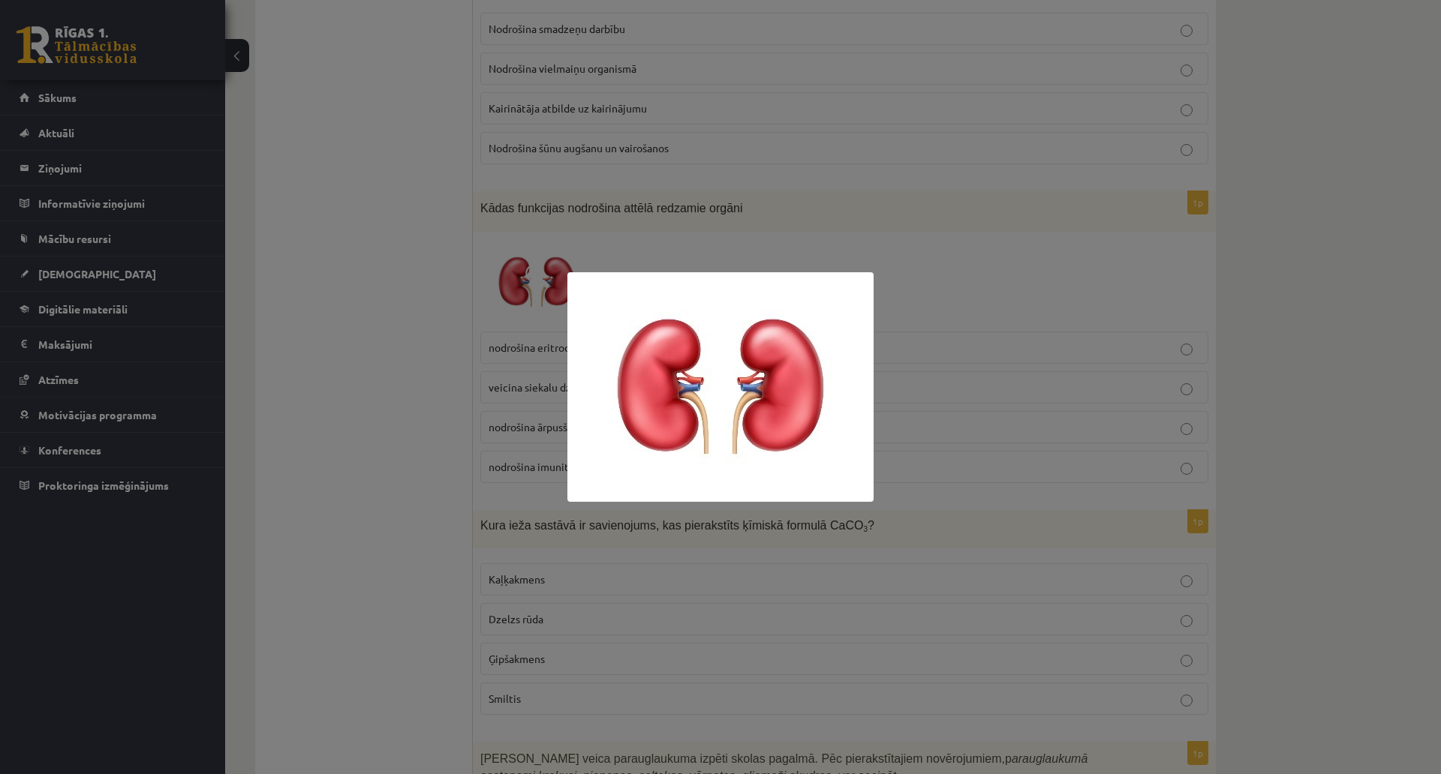
click at [341, 160] on div at bounding box center [720, 387] width 1441 height 774
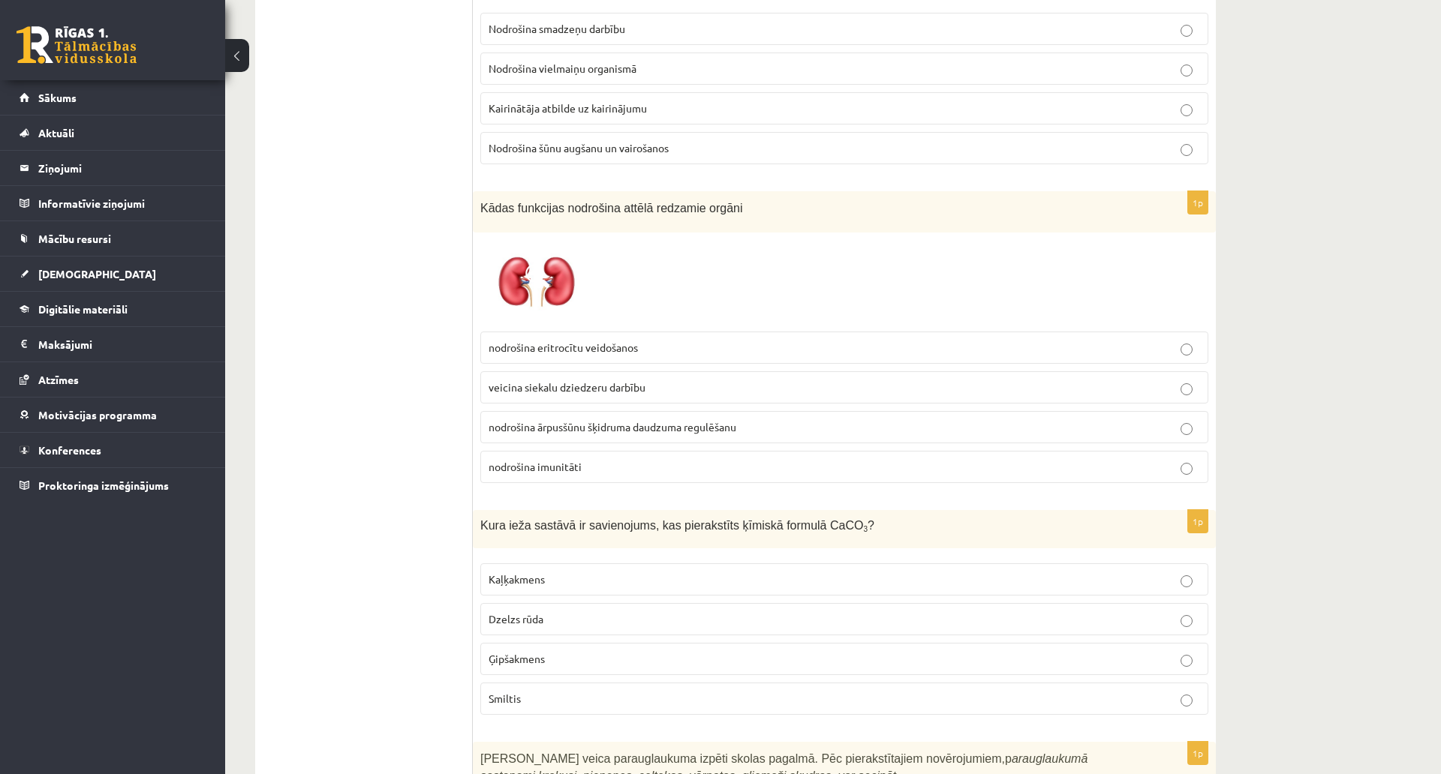
click at [632, 341] on span "nodrošina eritrocītu veidošanos" at bounding box center [562, 348] width 149 height 14
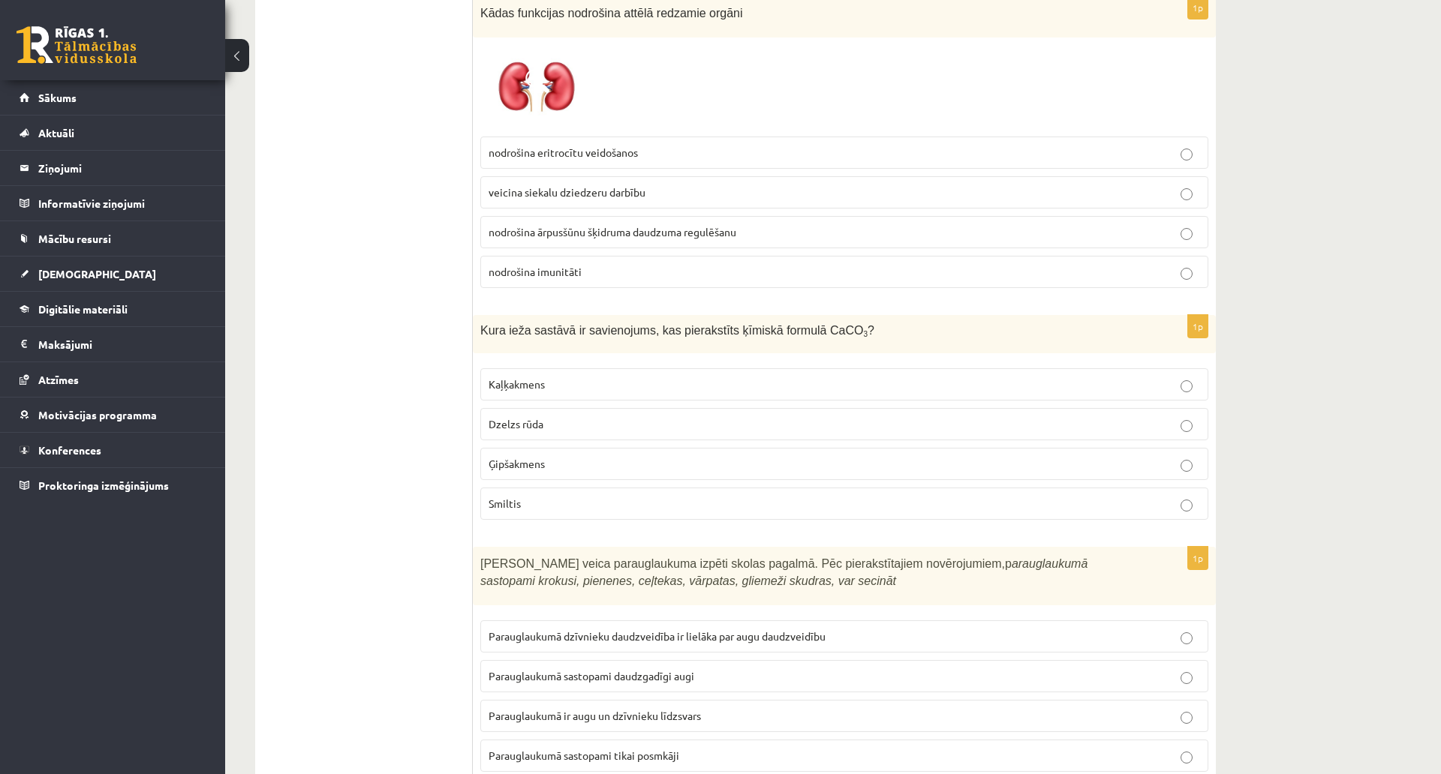
scroll to position [2403, 0]
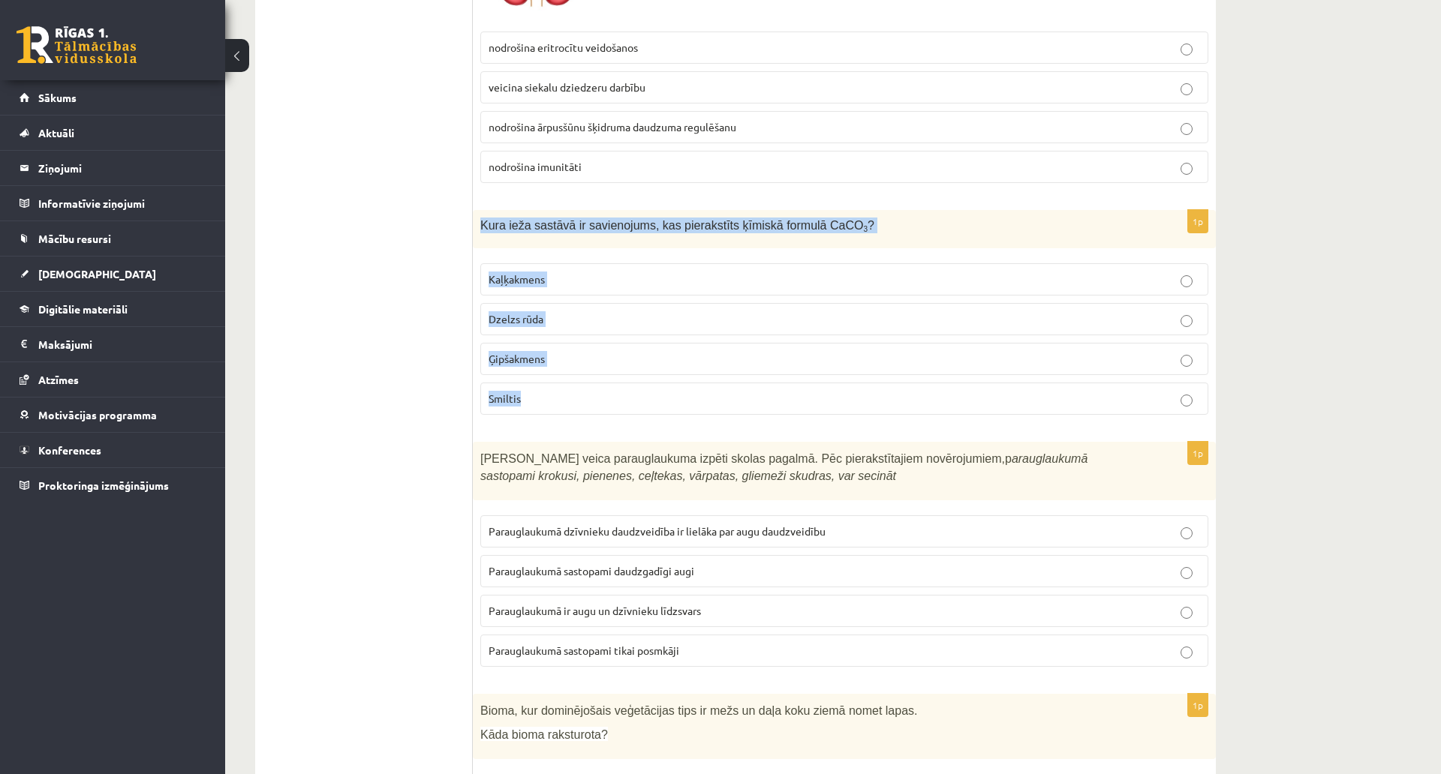
drag, startPoint x: 477, startPoint y: 209, endPoint x: 890, endPoint y: 377, distance: 445.6
click at [890, 377] on div "1p Kura ieža sastāvā ir savienojums, kas pierakstīts ķīmiskā formulā CaCO 3 ? K…" at bounding box center [844, 318] width 743 height 217
copy div "Kura ieža sastāvā ir savienojums, kas pierakstīts ķīmiskā formulā CaCO 3 ? Kaļķ…"
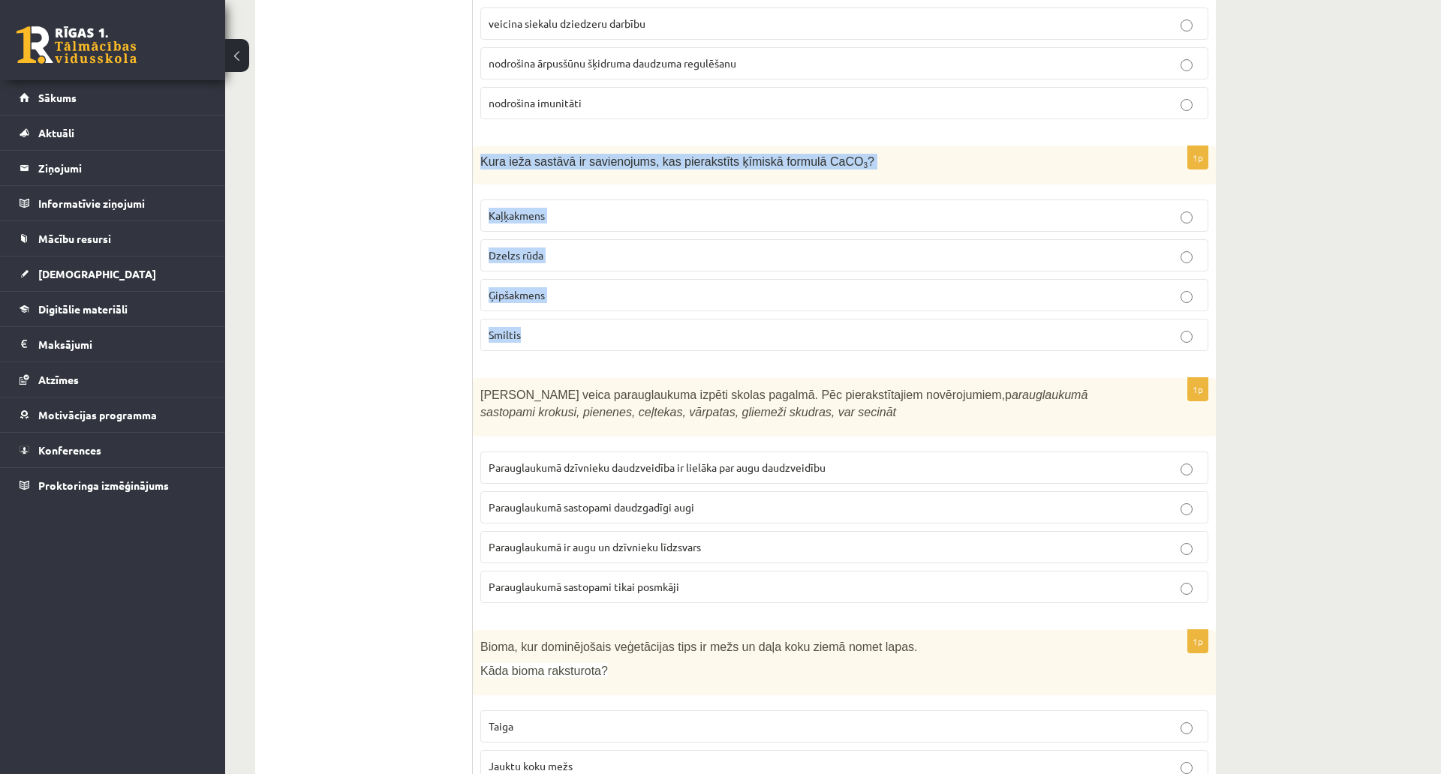
scroll to position [2628, 0]
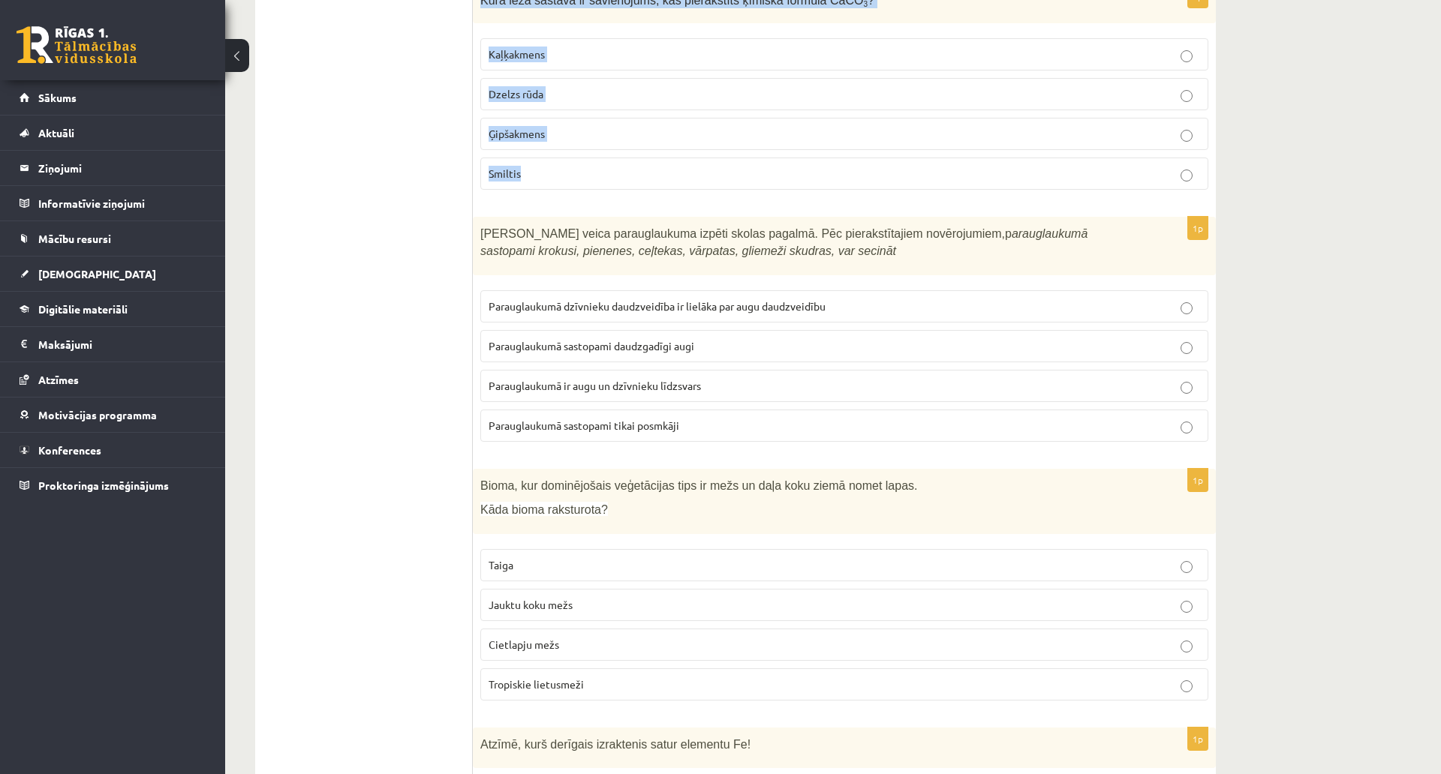
click at [530, 47] on span "Kaļķakmens" at bounding box center [516, 54] width 56 height 14
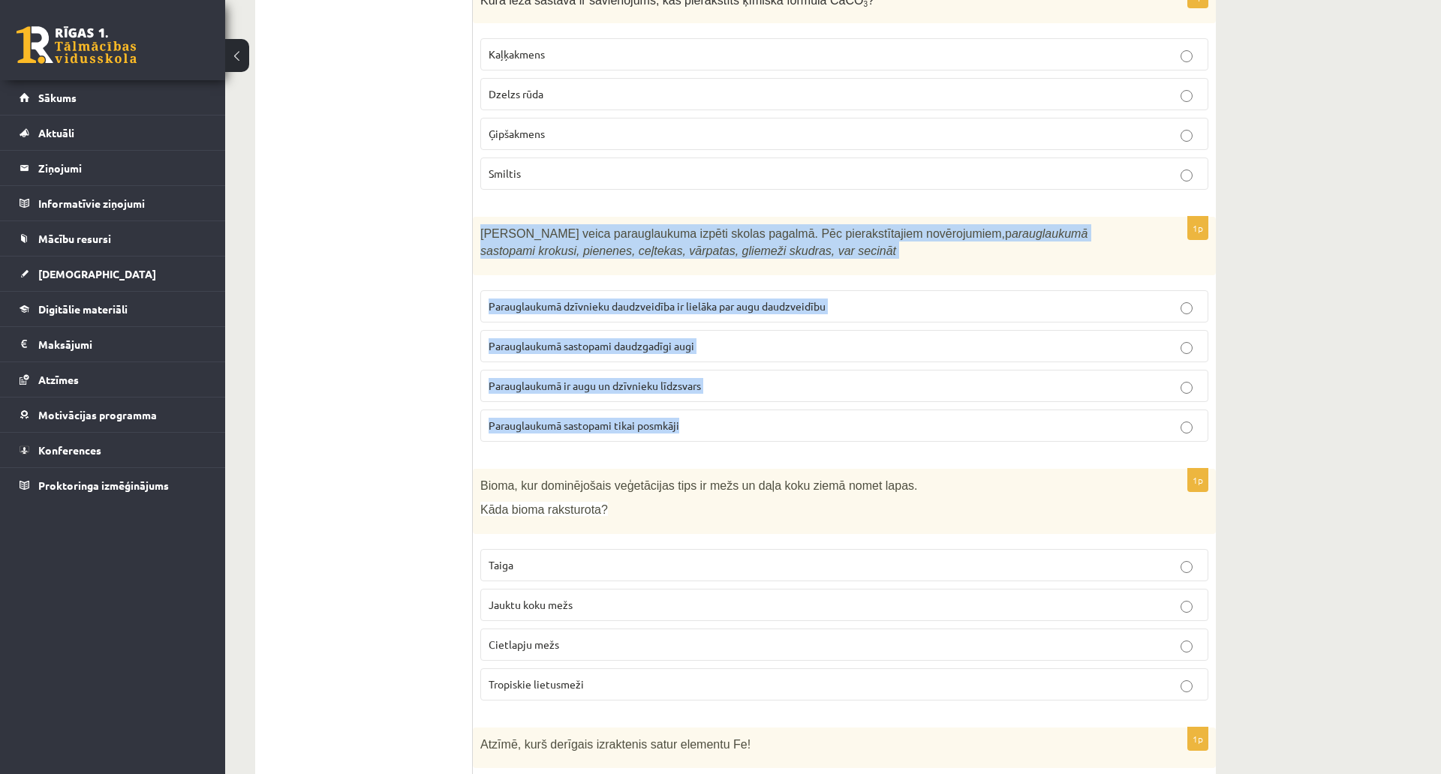
drag, startPoint x: 477, startPoint y: 212, endPoint x: 849, endPoint y: 419, distance: 425.9
click at [849, 419] on div "1p Skolēni veica parauglaukuma izpēti skolas pagalmā. Pēc pierakstītajiem novēr…" at bounding box center [844, 335] width 743 height 236
copy div "Skolēni veica parauglaukuma izpēti skolas pagalmā. Pēc pierakstītajiem novēroju…"
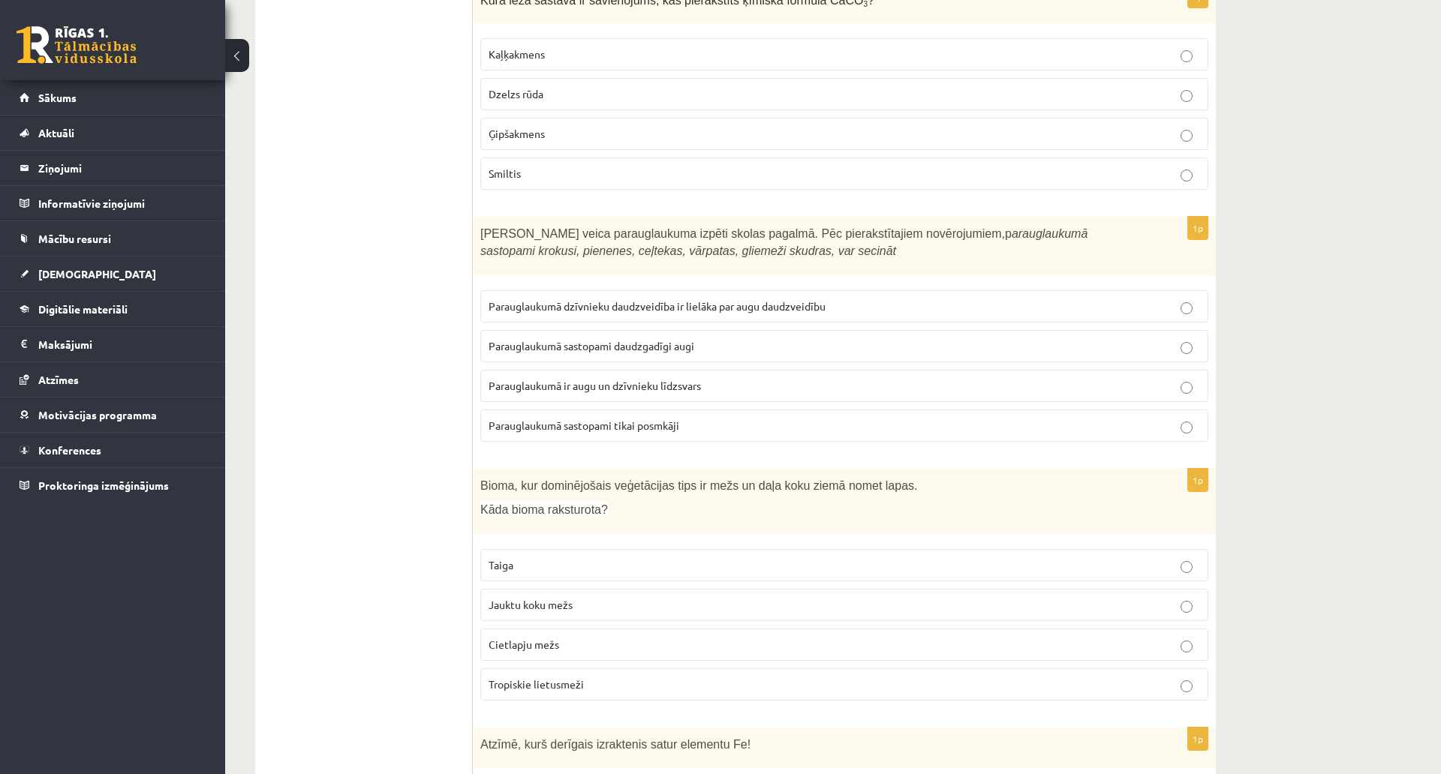
click at [660, 339] on span "Parauglaukumā sastopami daudzgadīgi augi" at bounding box center [591, 346] width 206 height 14
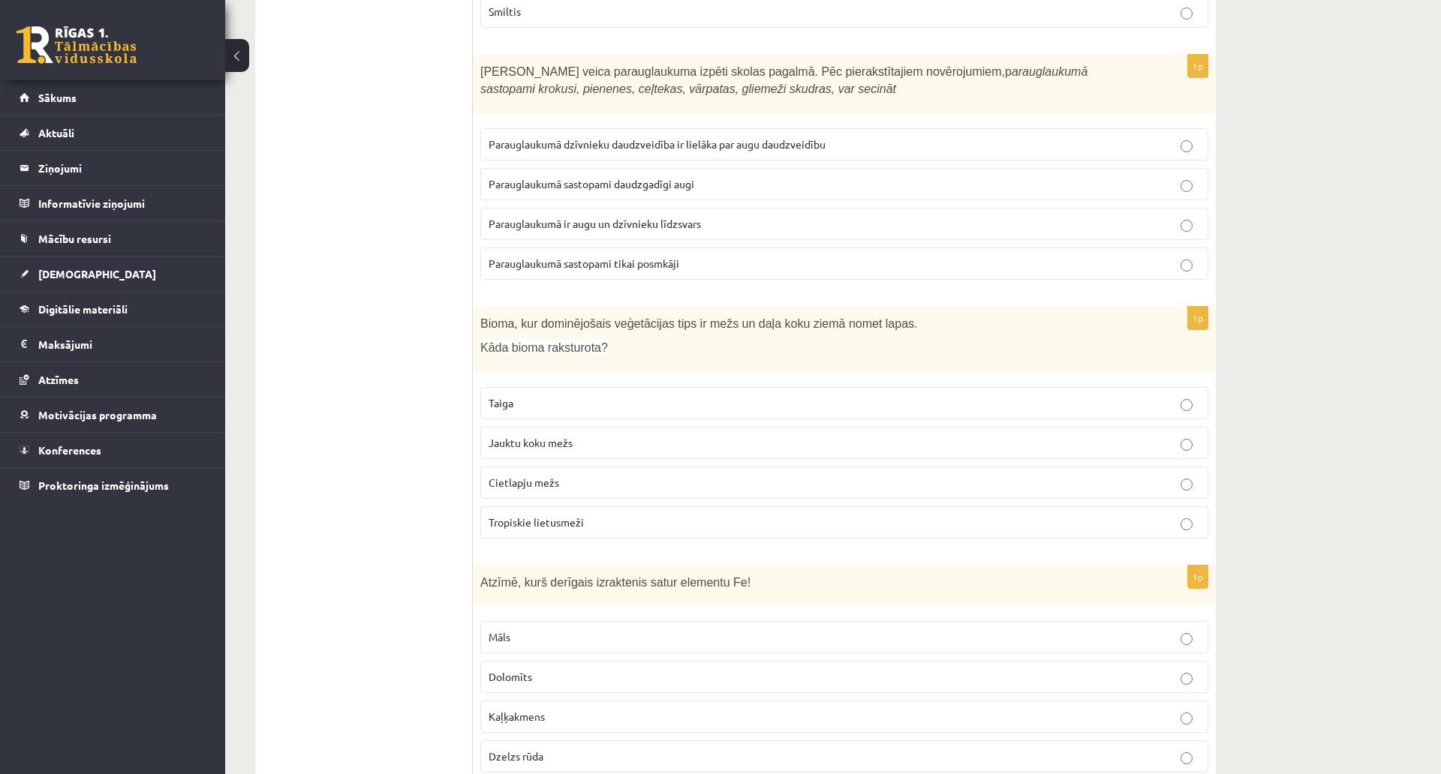
scroll to position [2854, 0]
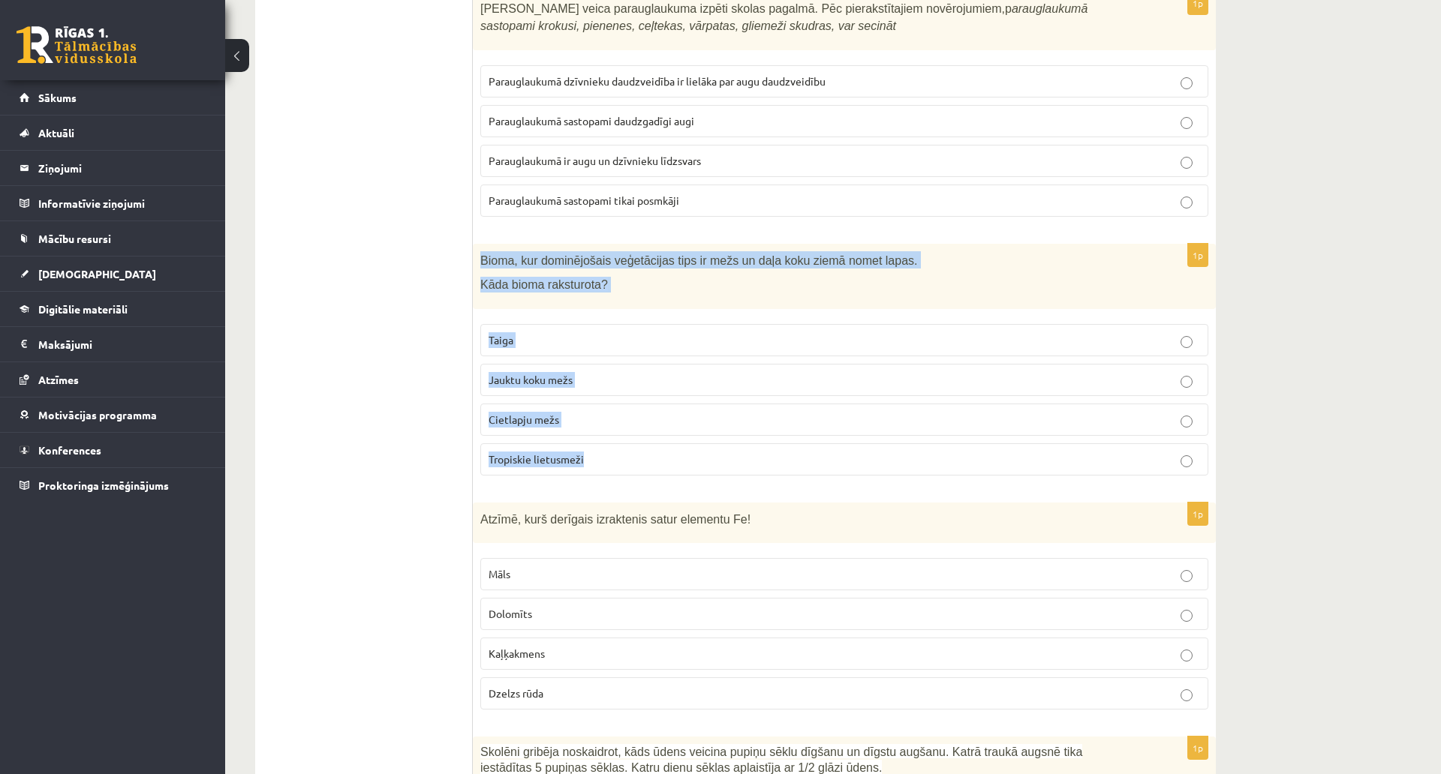
drag, startPoint x: 480, startPoint y: 239, endPoint x: 887, endPoint y: 436, distance: 451.7
click at [887, 436] on div "1p Bioma, kur dominējošais veģetācijas tips ir mežs un daļa koku ziemā nomet la…" at bounding box center [844, 366] width 743 height 244
copy div "Bioma, kur dominējošais veģetācijas tips ir mežs un daļa koku ziemā nomet lapas…"
click at [579, 372] on p "Jauktu koku mežs" at bounding box center [843, 380] width 711 height 16
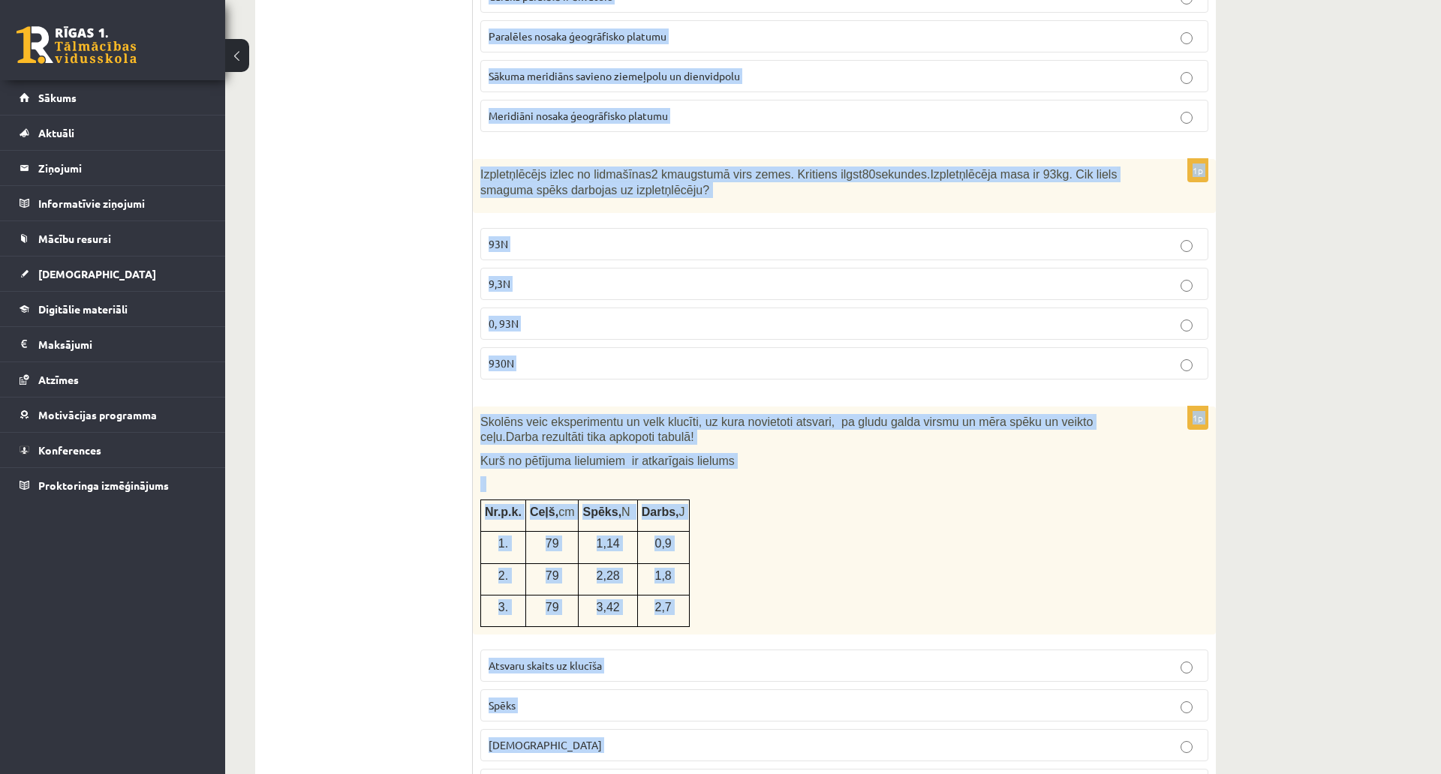
scroll to position [5114, 0]
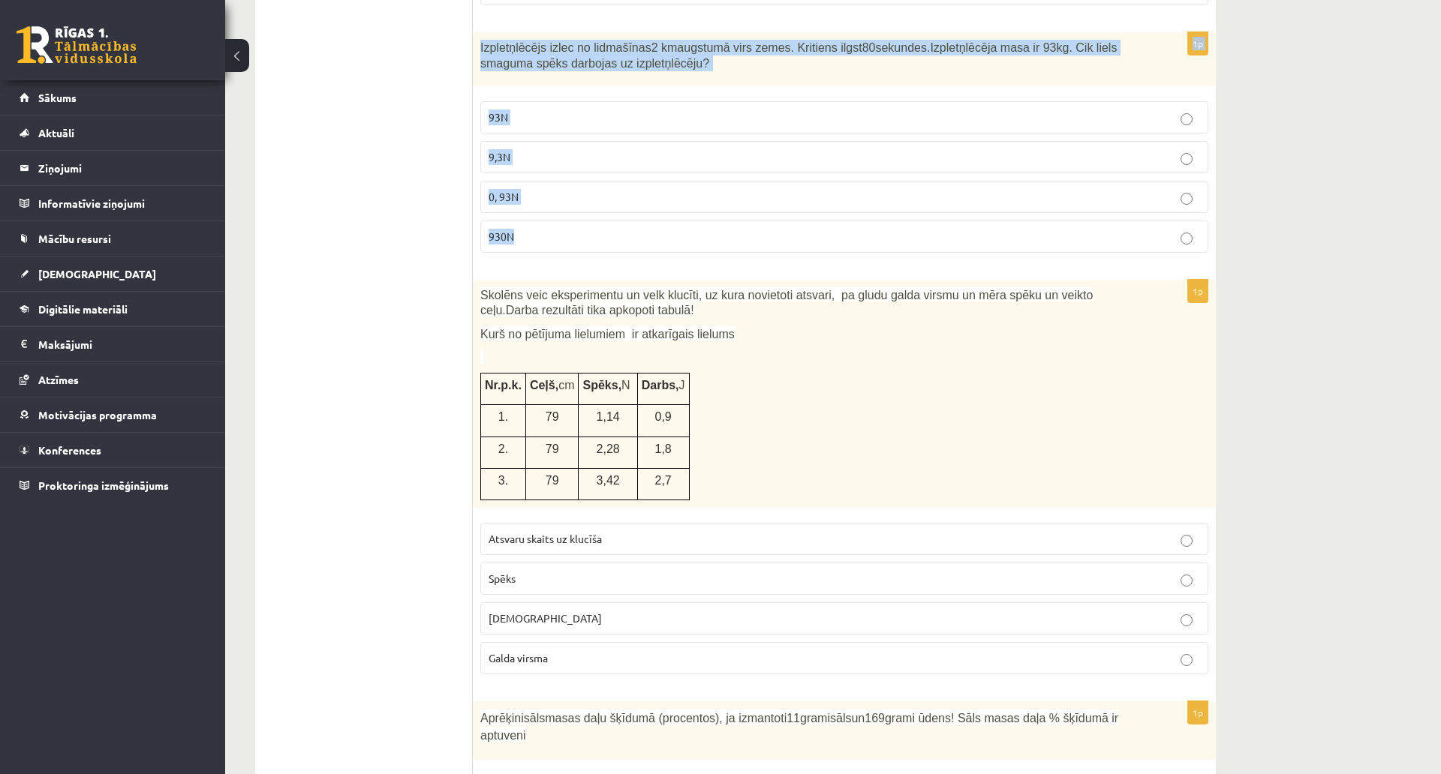
drag, startPoint x: 479, startPoint y: 125, endPoint x: 912, endPoint y: 244, distance: 449.6
copy form "Atzīmē, kurš derīgais izraktenis satur elementu Fe! Māls Dolomīts Kaļķakmens Dz…"
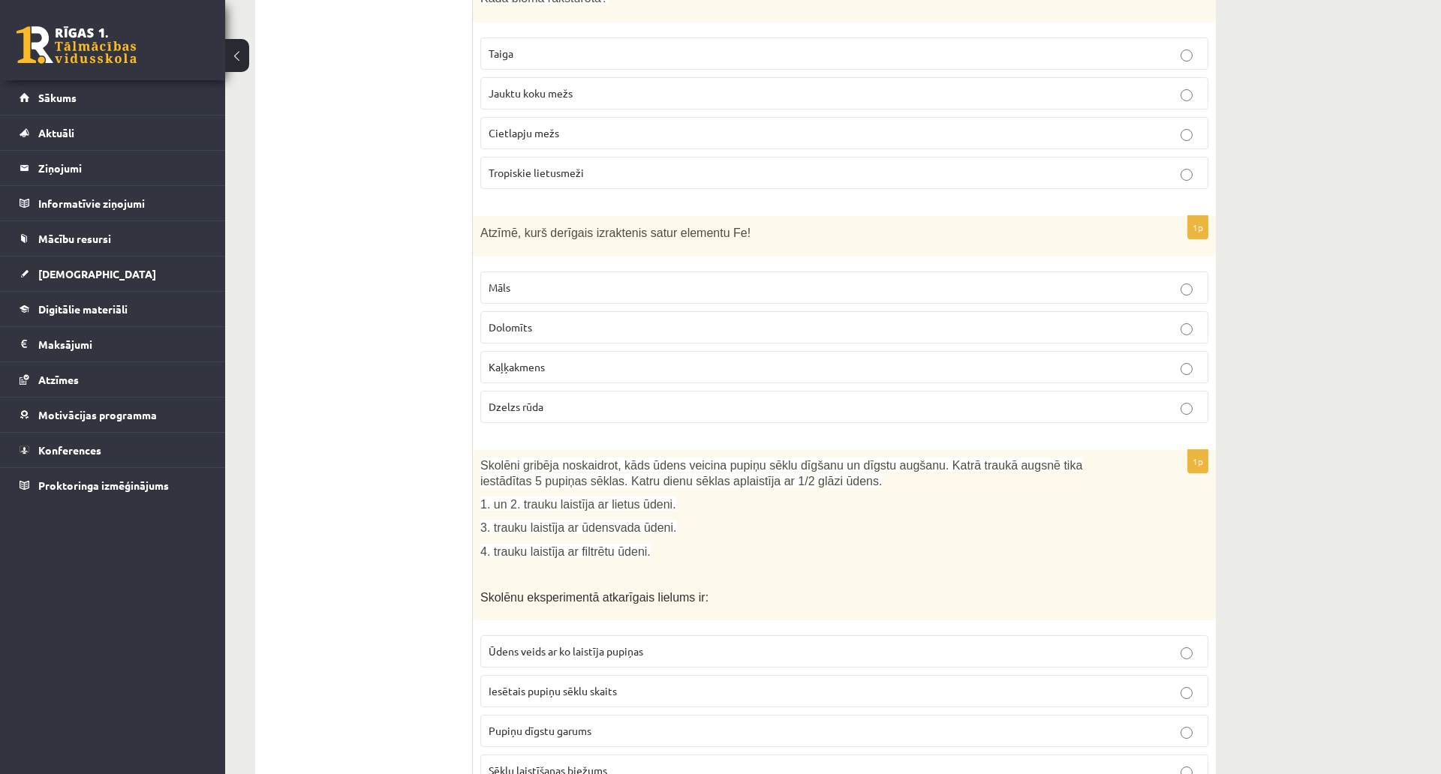
scroll to position [3163, 0]
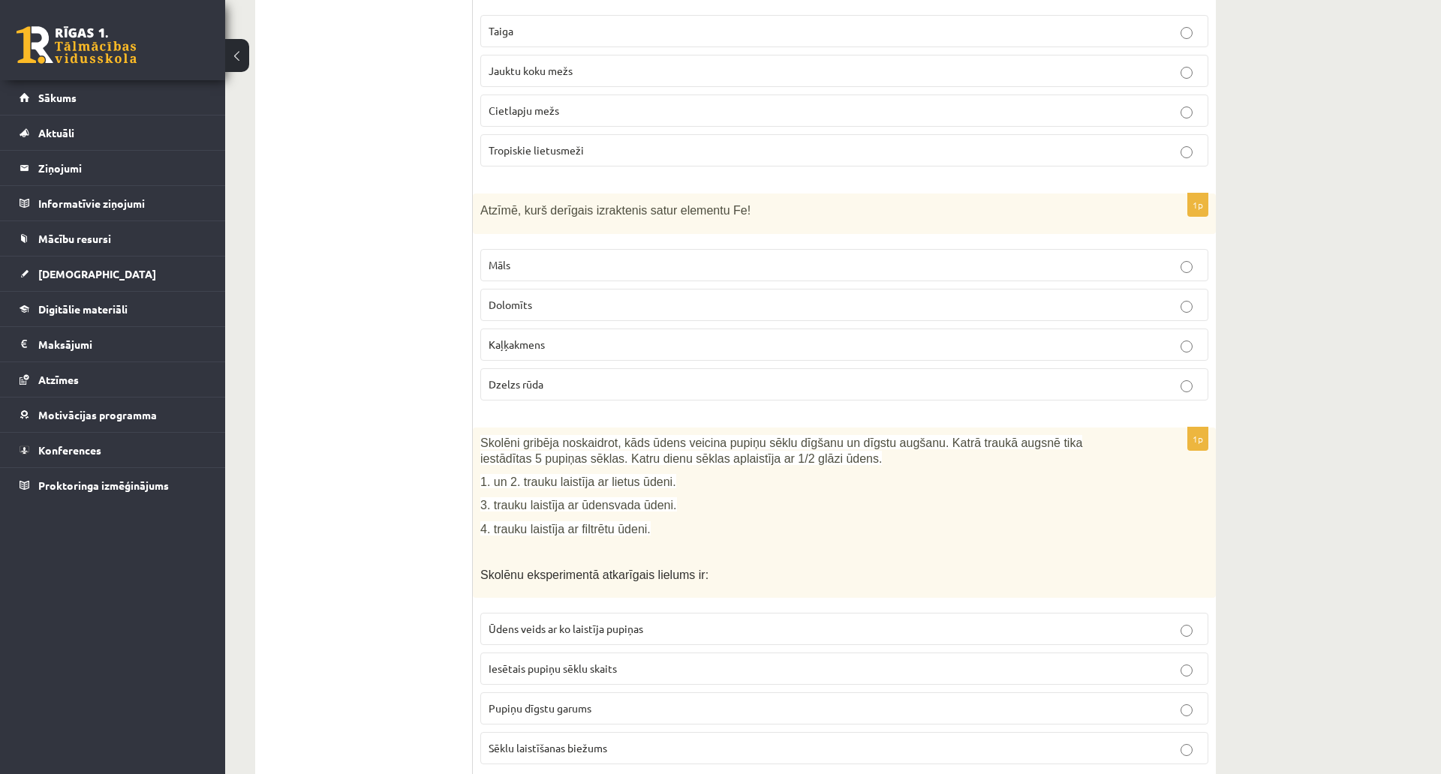
click at [555, 377] on p "Dzelzs rūda" at bounding box center [843, 385] width 711 height 16
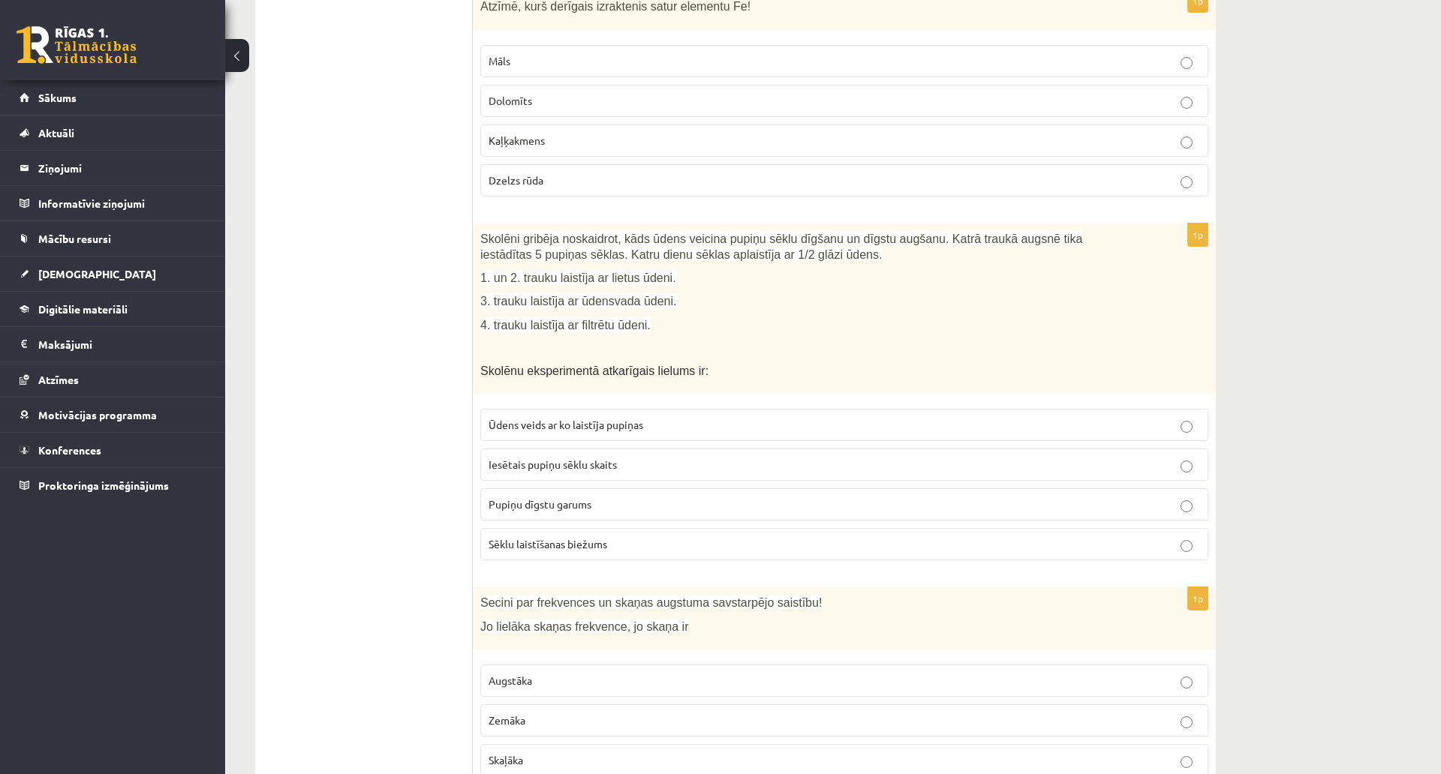
scroll to position [3388, 0]
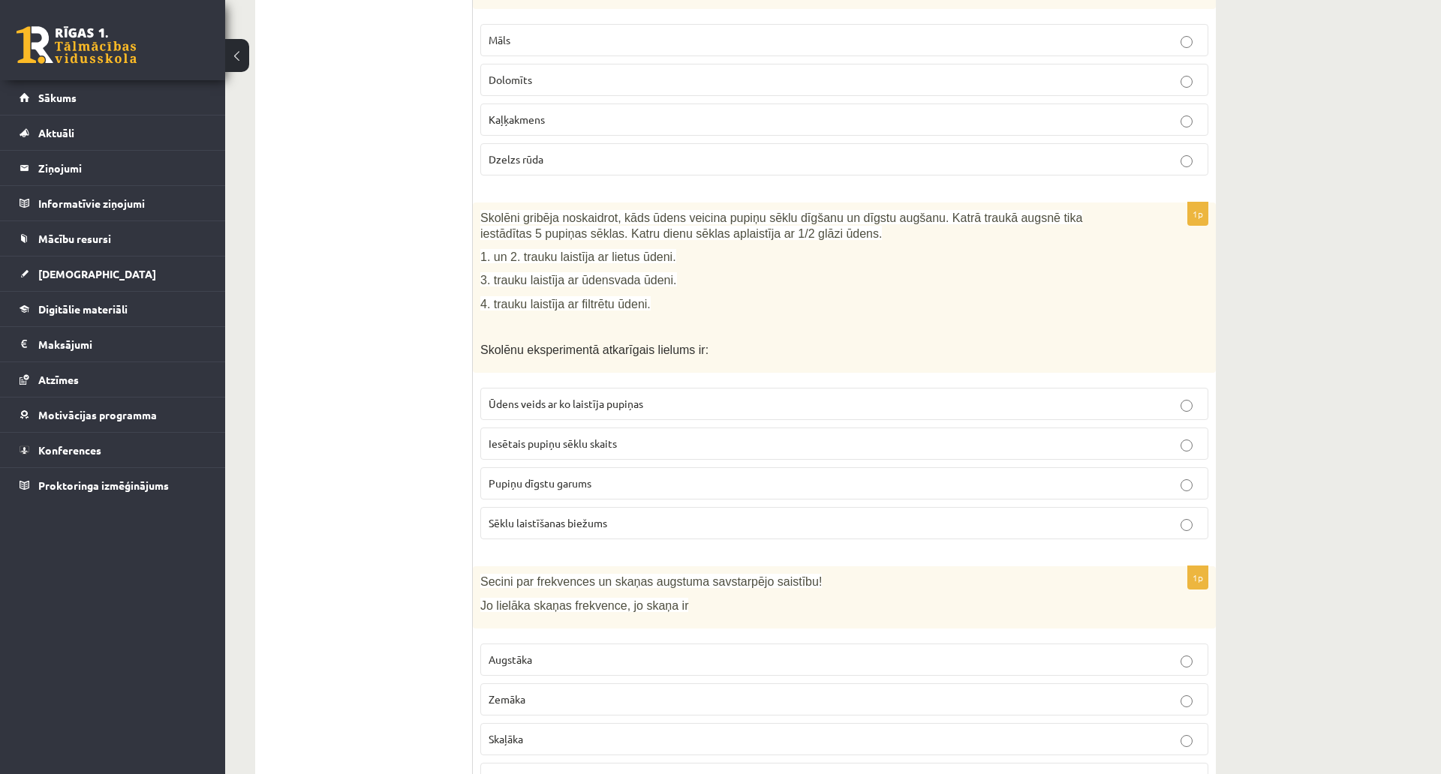
click at [522, 476] on span "Pupiņu dīgstu garums" at bounding box center [539, 483] width 103 height 14
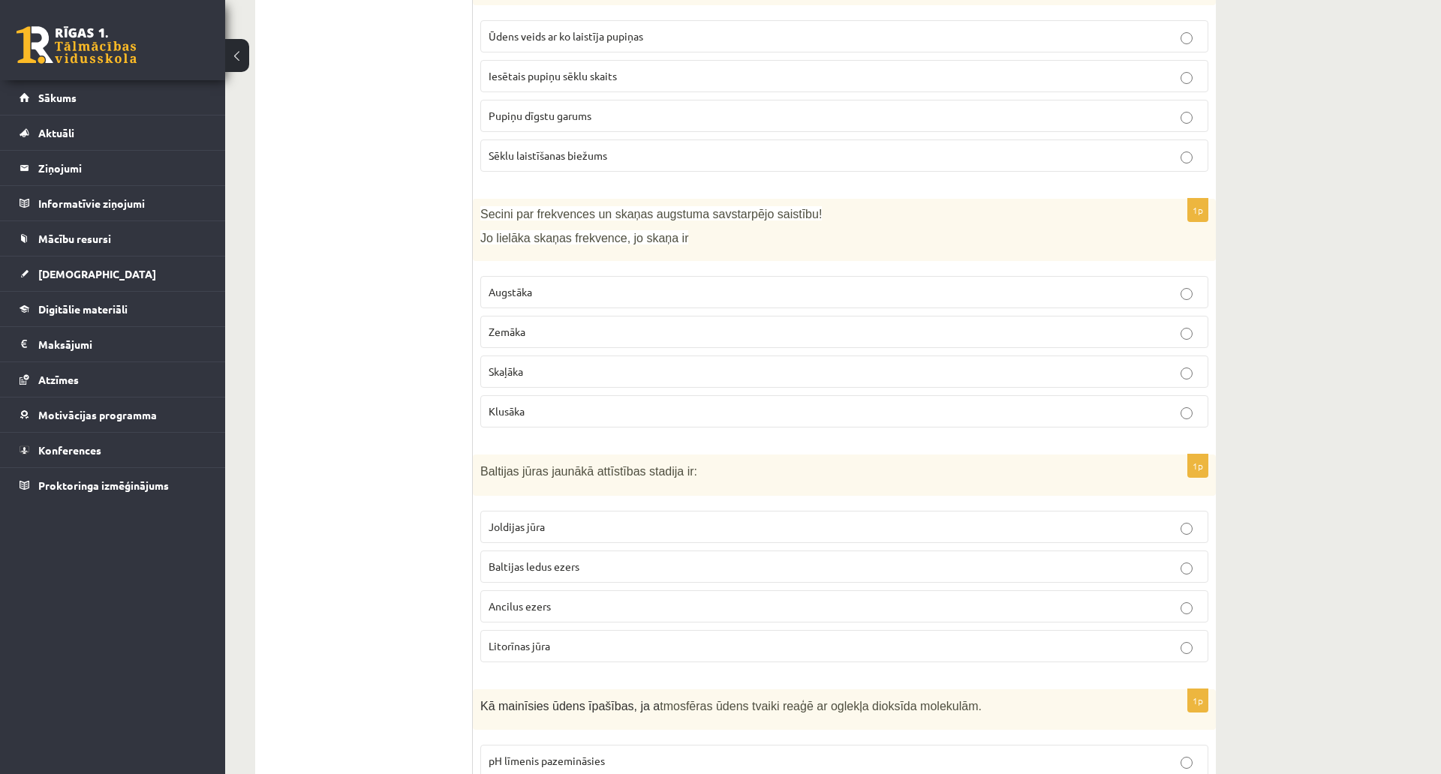
scroll to position [3763, 0]
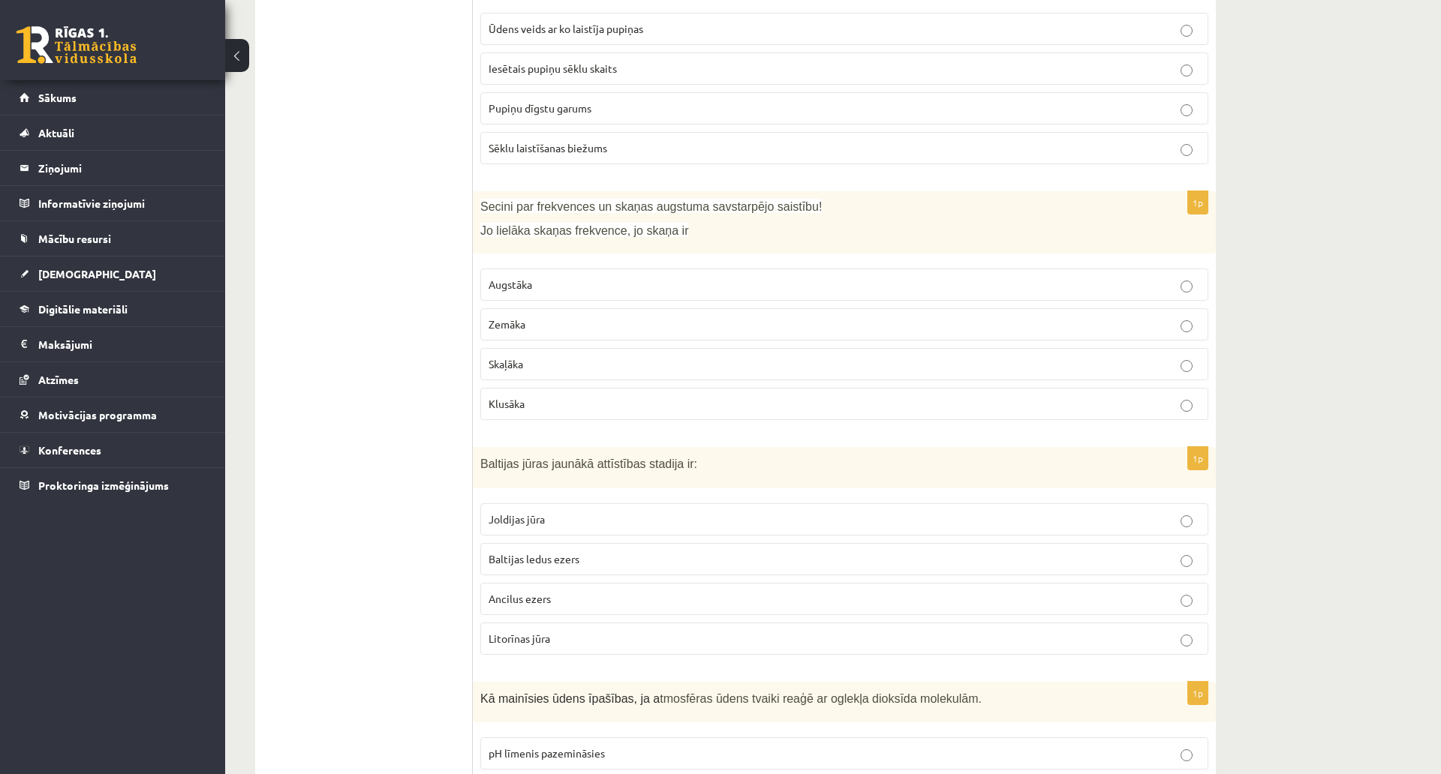
click at [545, 277] on p "Augstāka" at bounding box center [843, 285] width 711 height 16
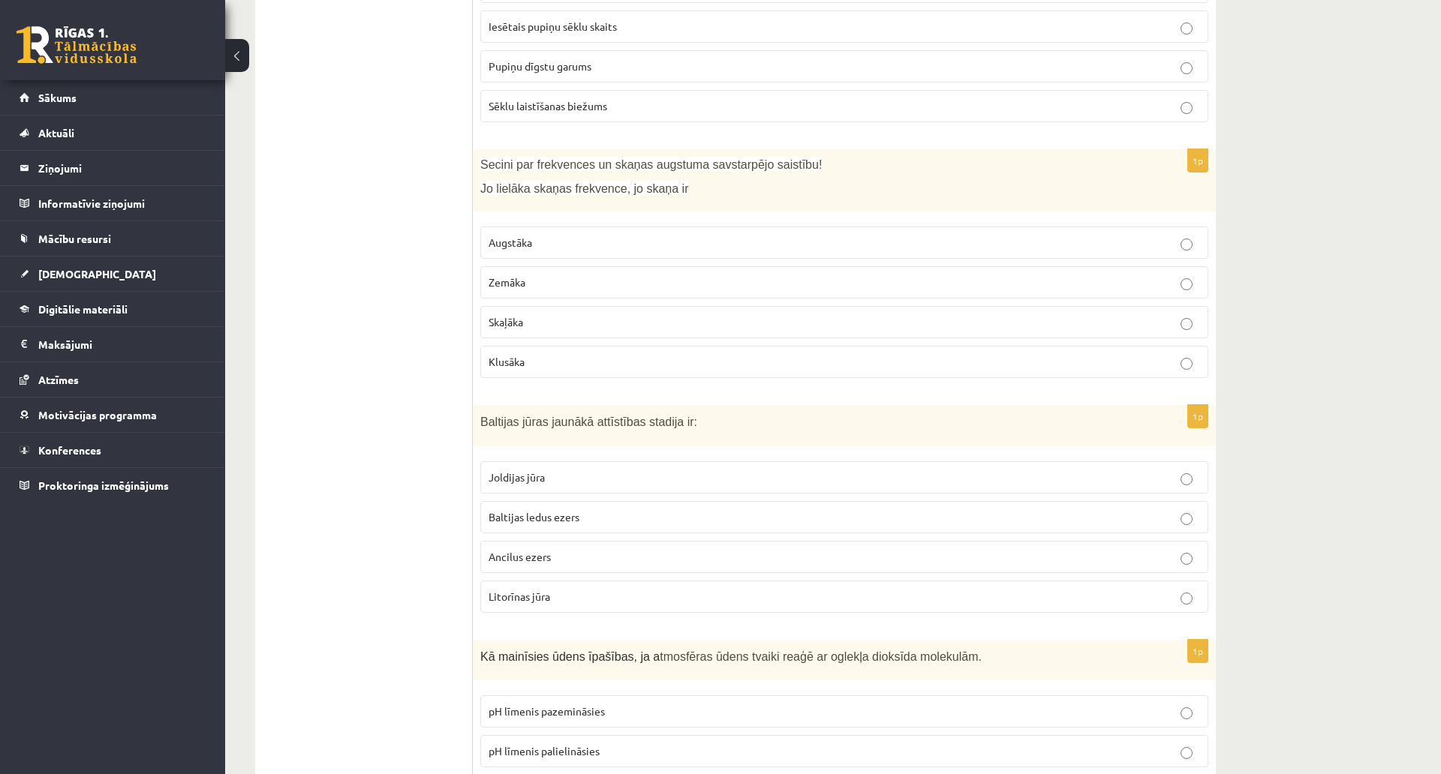
scroll to position [3838, 0]
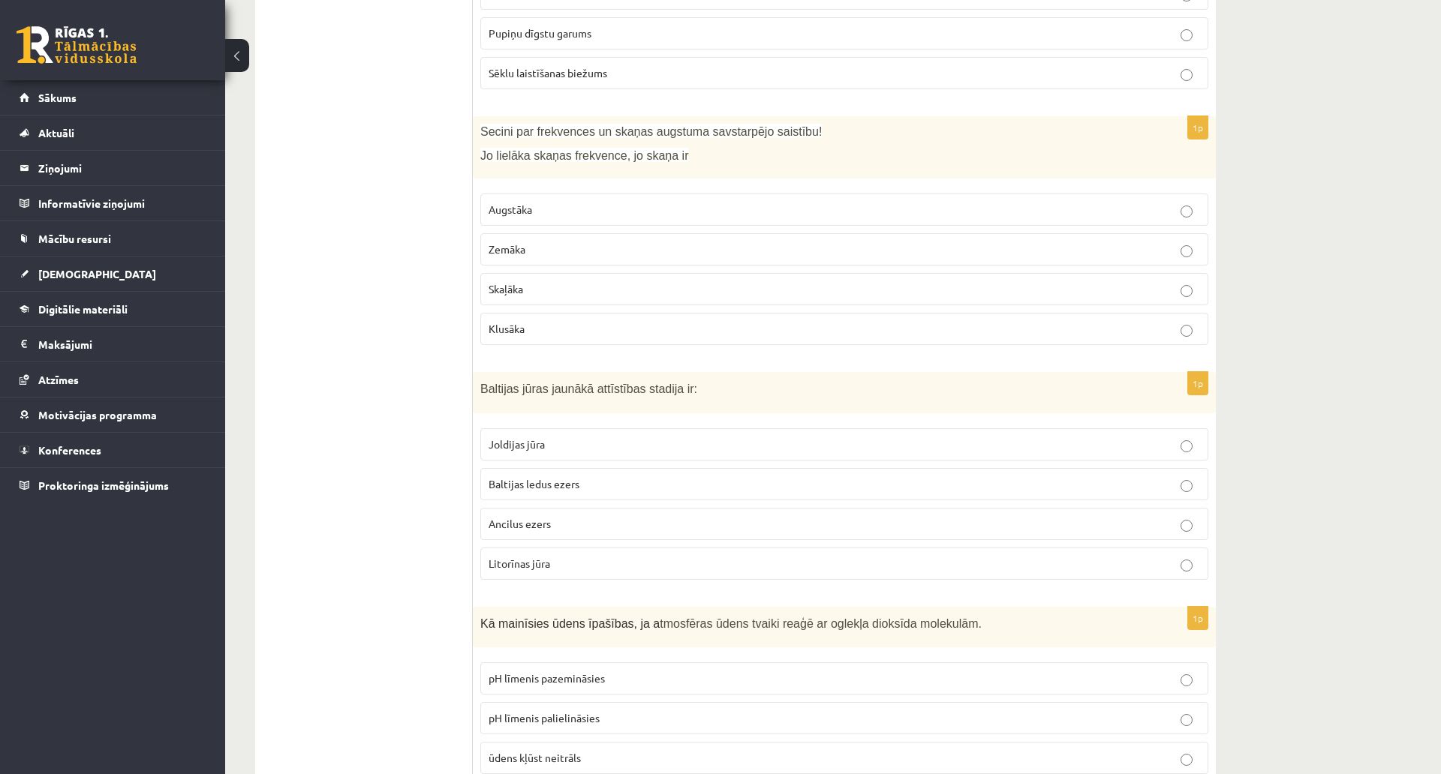
click at [561, 556] on p "Litorīnas jūra" at bounding box center [843, 564] width 711 height 16
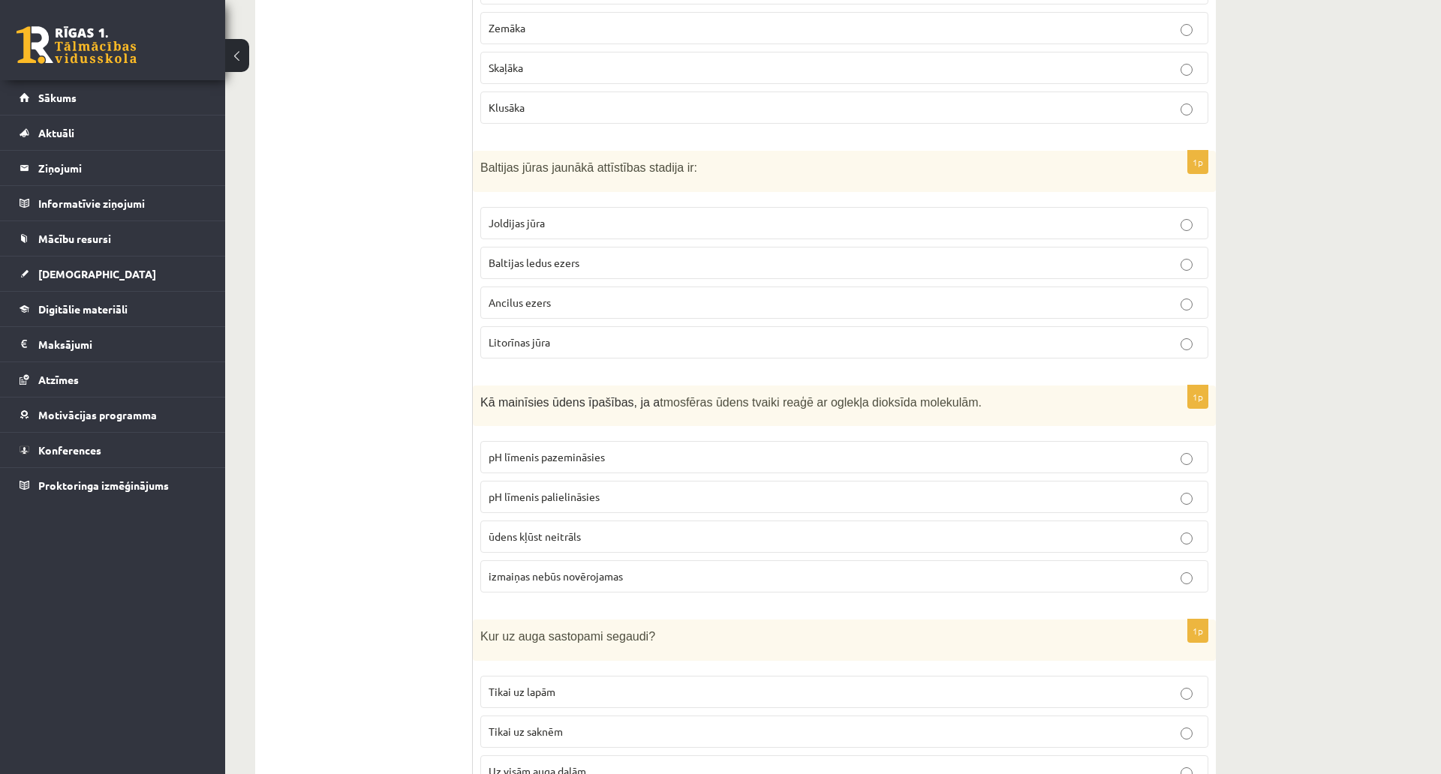
scroll to position [4063, 0]
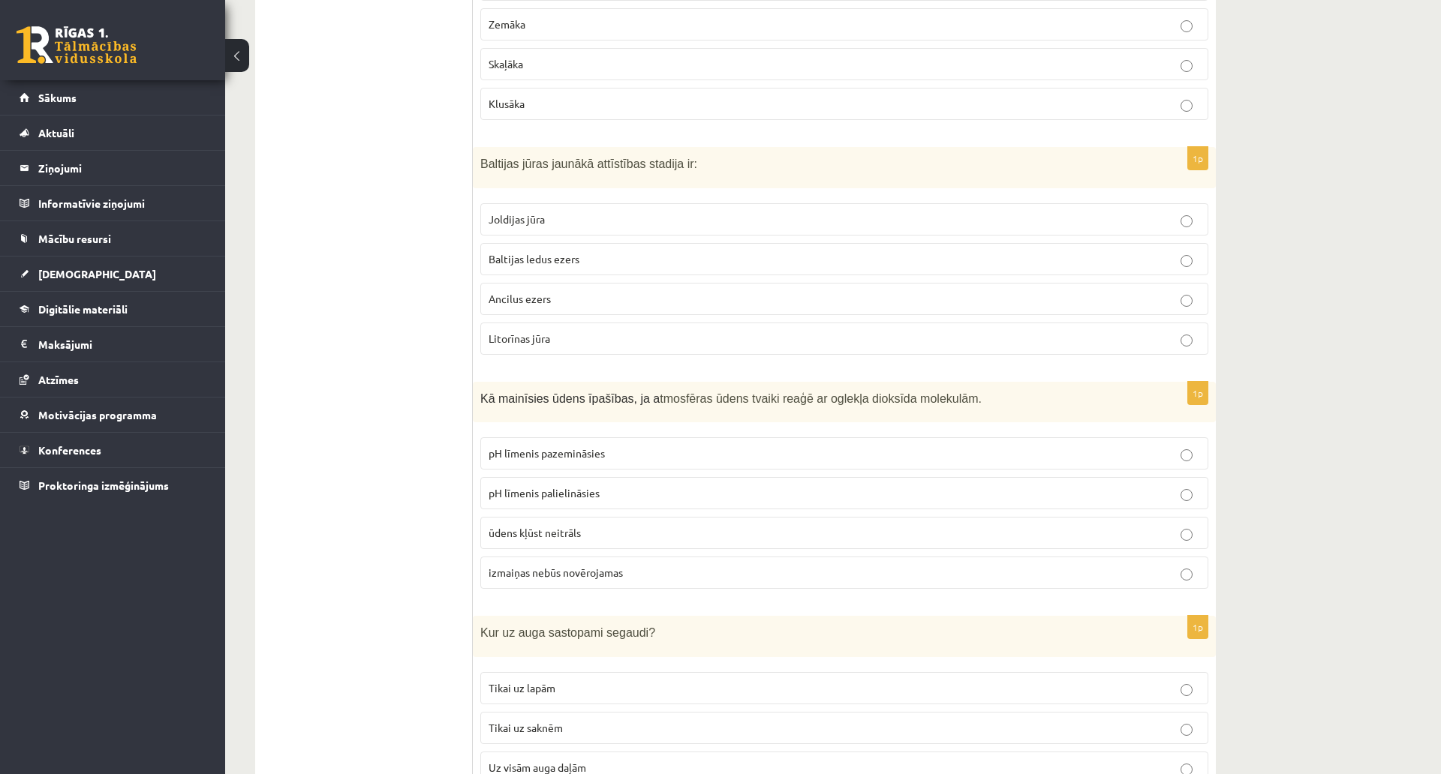
click at [675, 487] on label "pH līmenis palielināsies" at bounding box center [844, 493] width 728 height 32
click at [620, 446] on p "pH līmenis pazemināsies" at bounding box center [843, 454] width 711 height 16
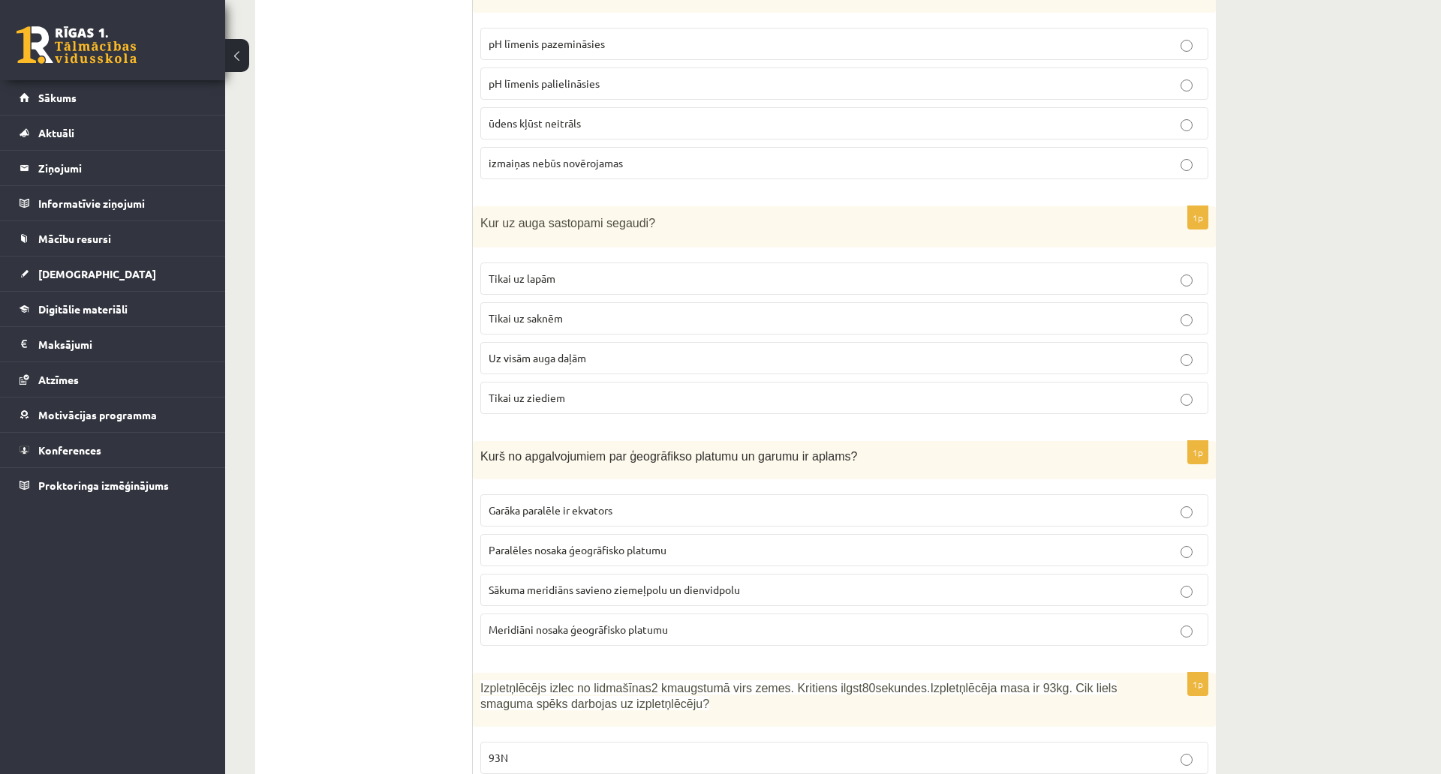
scroll to position [4513, 0]
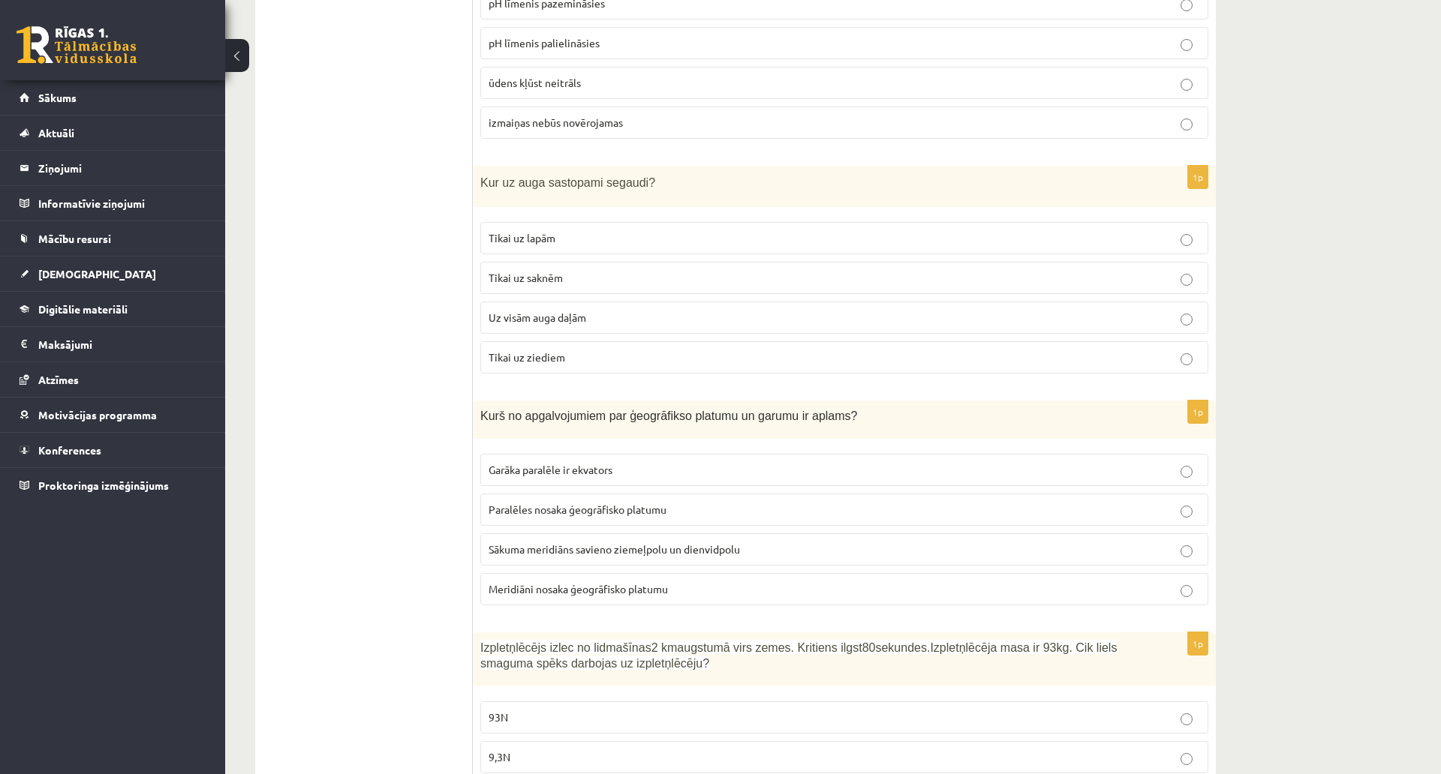
click at [557, 311] on span "Uz visām auga daļām" at bounding box center [537, 318] width 98 height 14
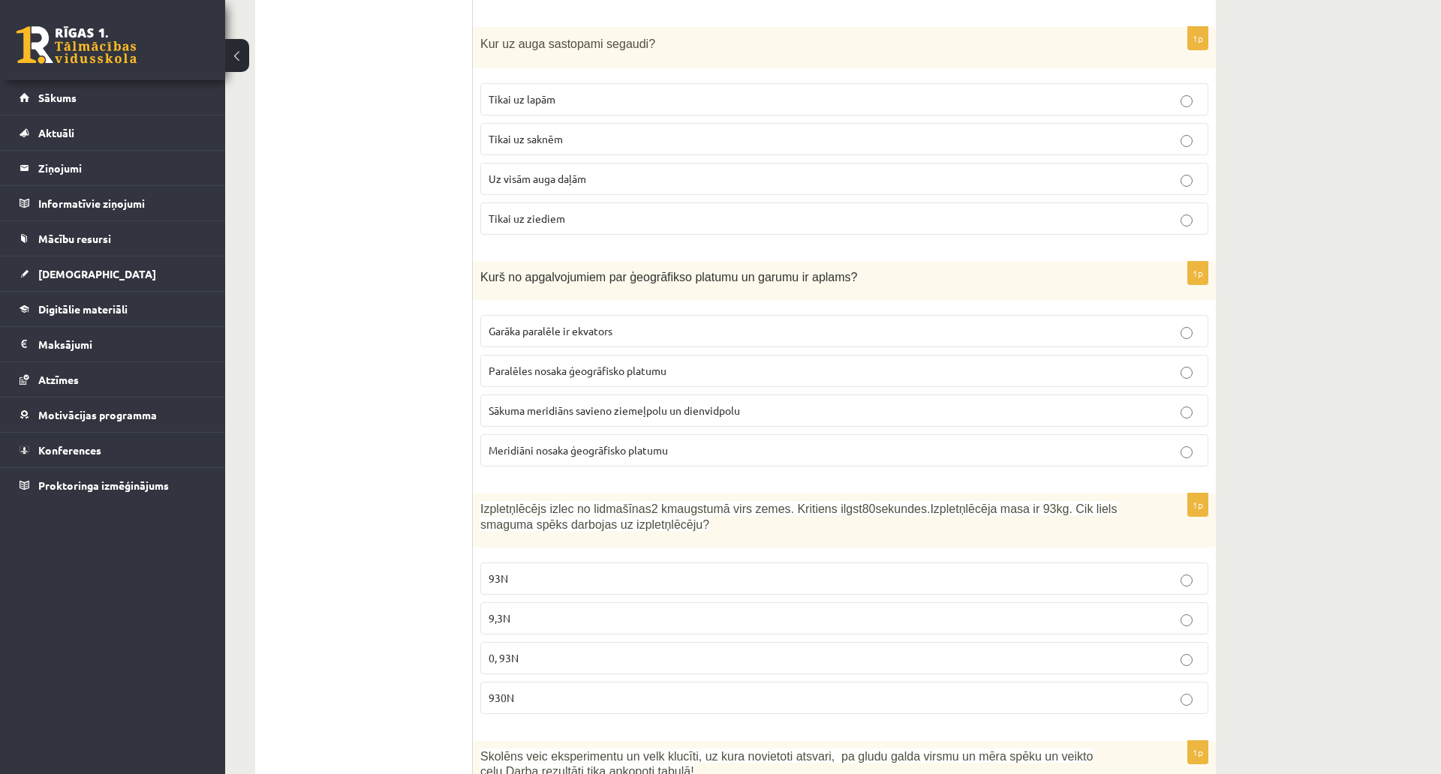
scroll to position [4663, 0]
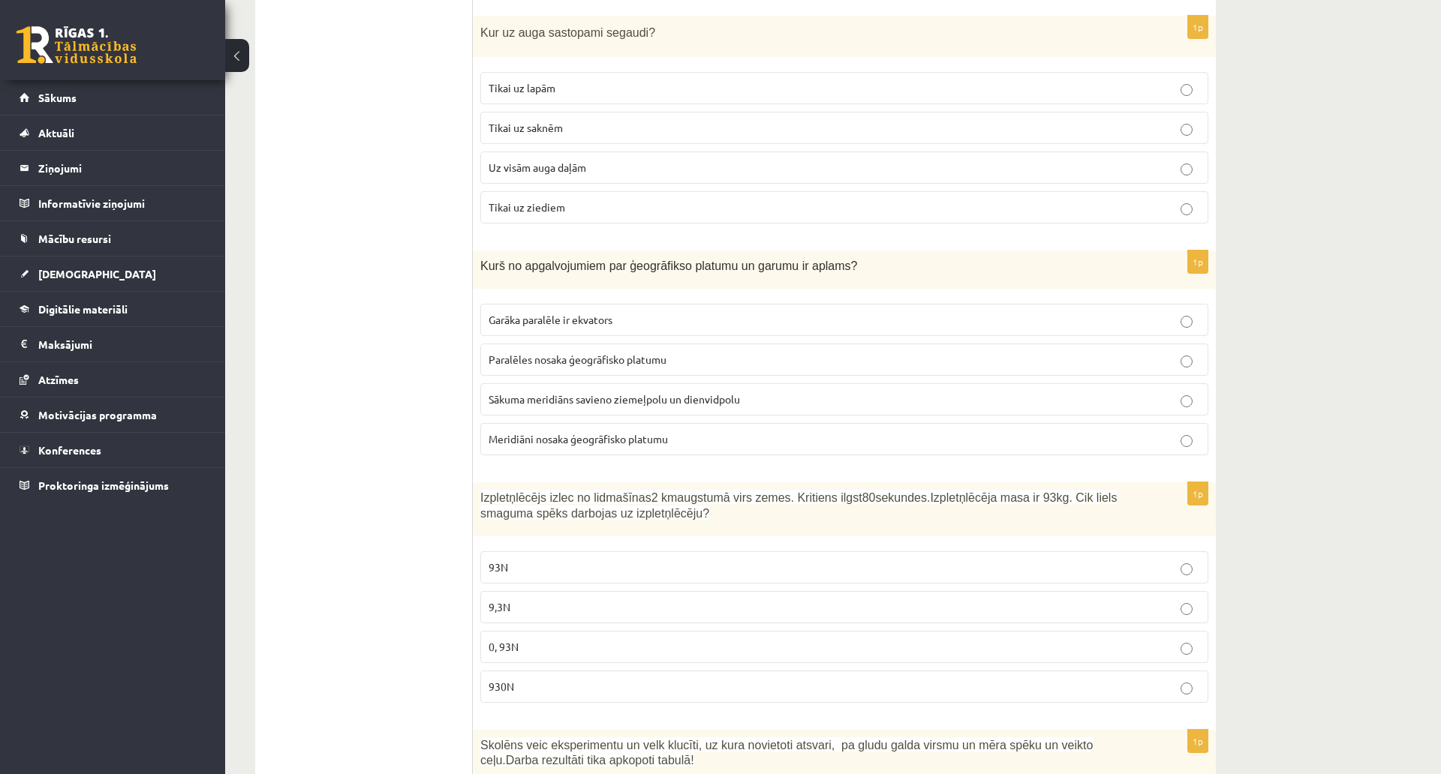
click at [584, 432] on span "Meridiāni nosaka ģeogrāfisko platumu" at bounding box center [577, 439] width 179 height 14
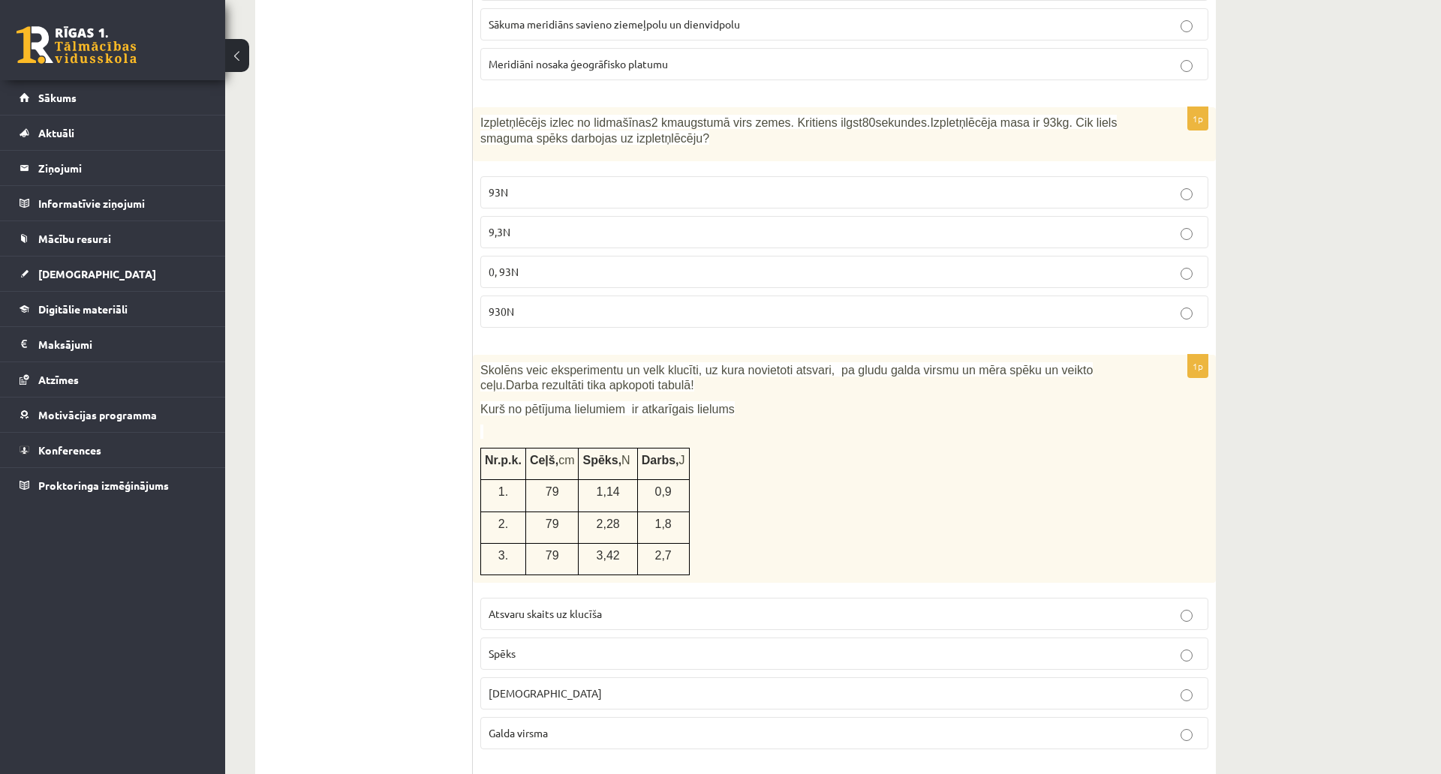
scroll to position [5114, 0]
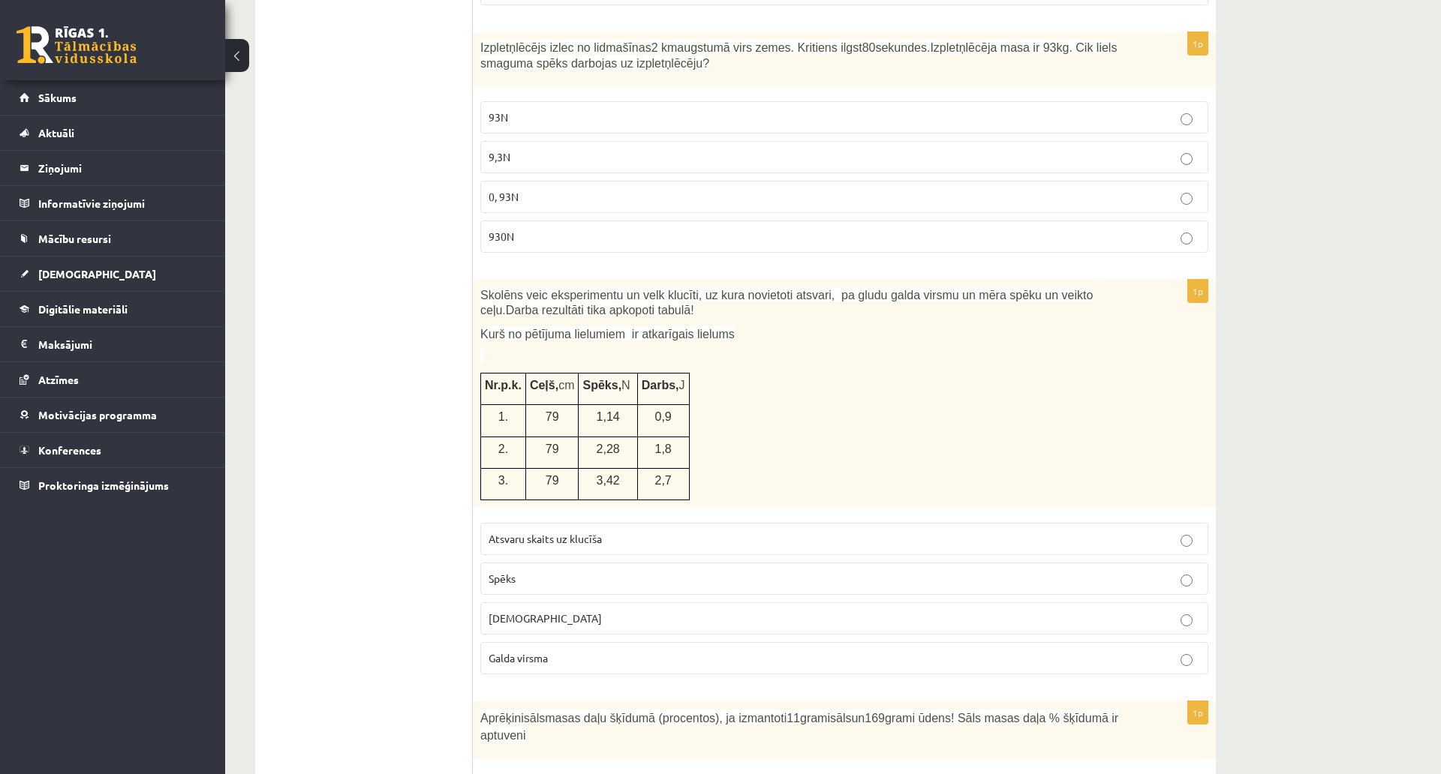
click at [512, 230] on span "930N" at bounding box center [501, 237] width 26 height 14
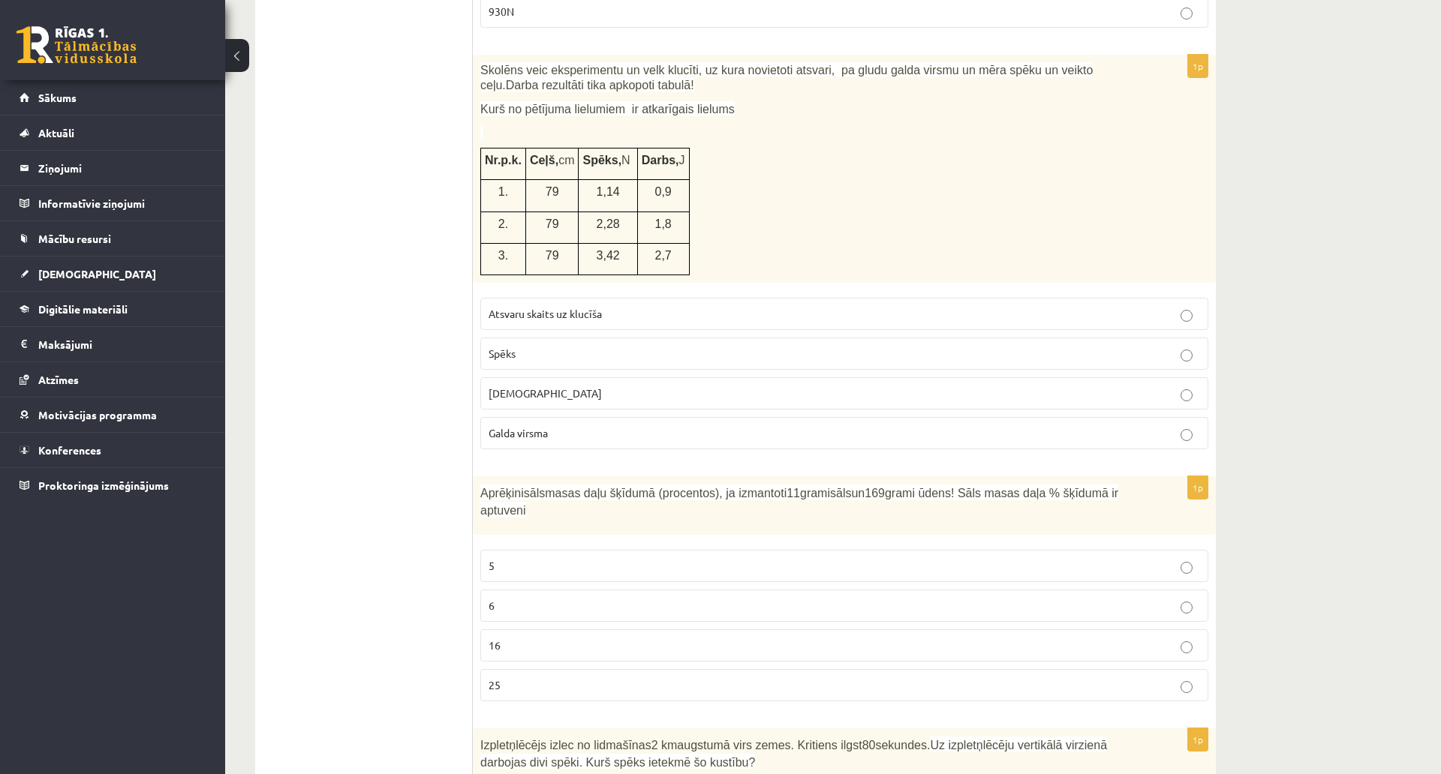
scroll to position [5264, 0]
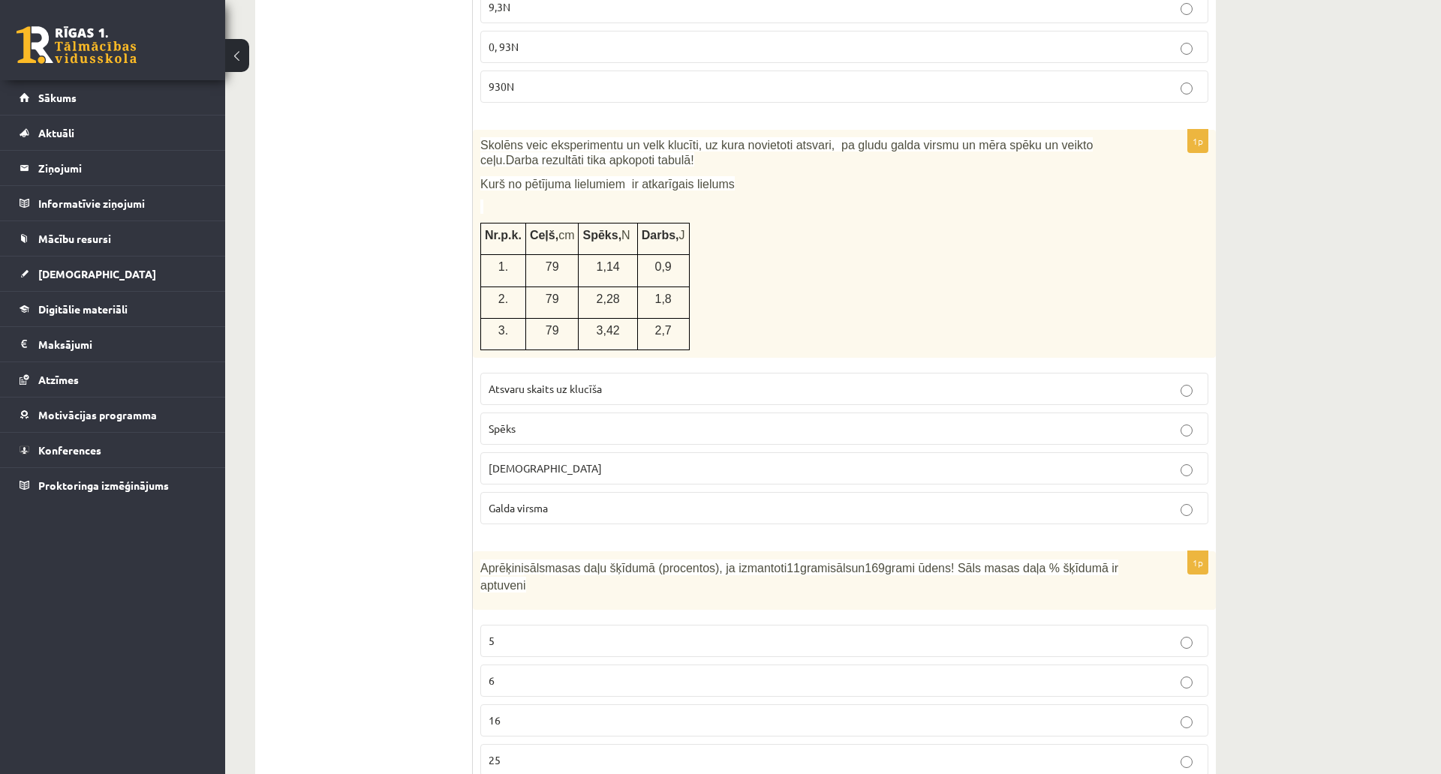
click at [546, 421] on p "Spēks" at bounding box center [843, 429] width 711 height 16
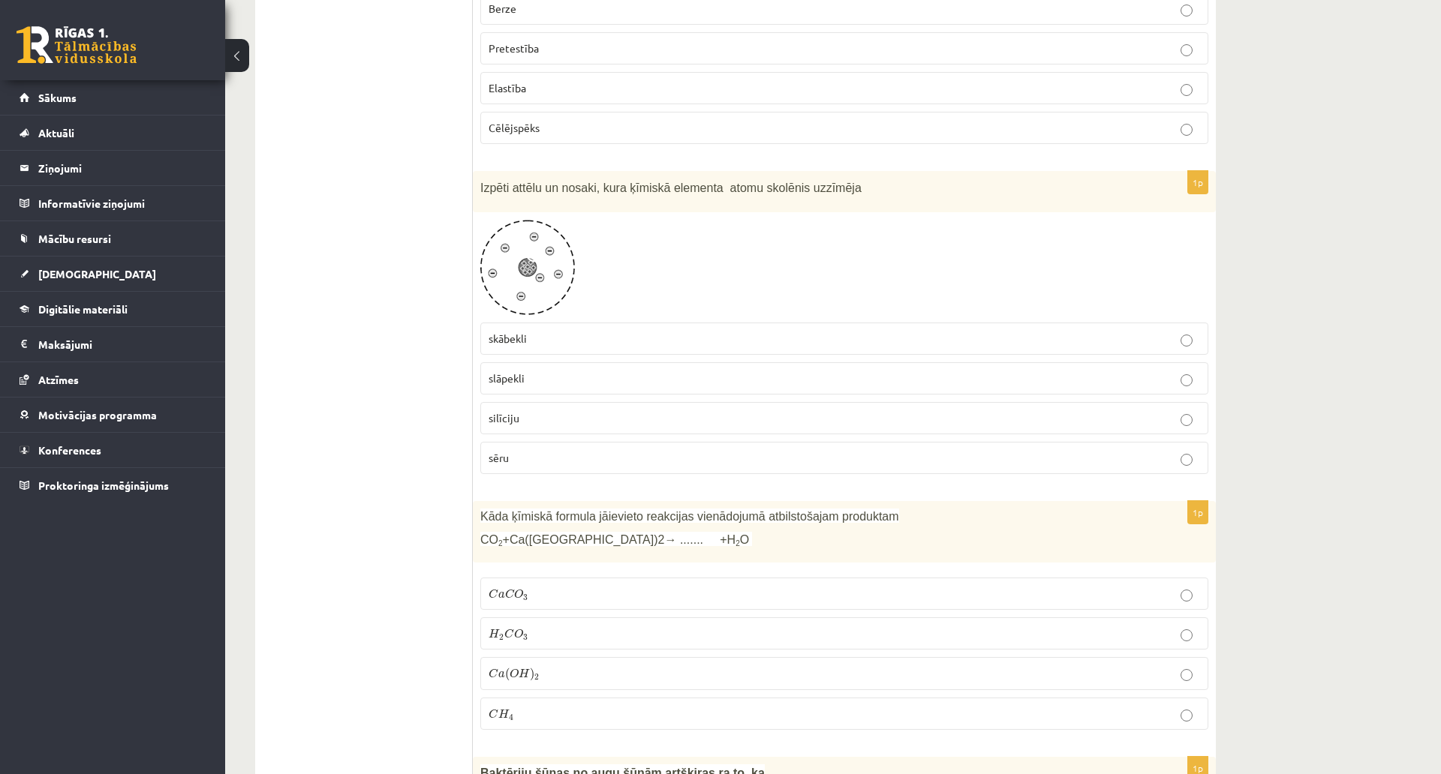
scroll to position [5877, 0]
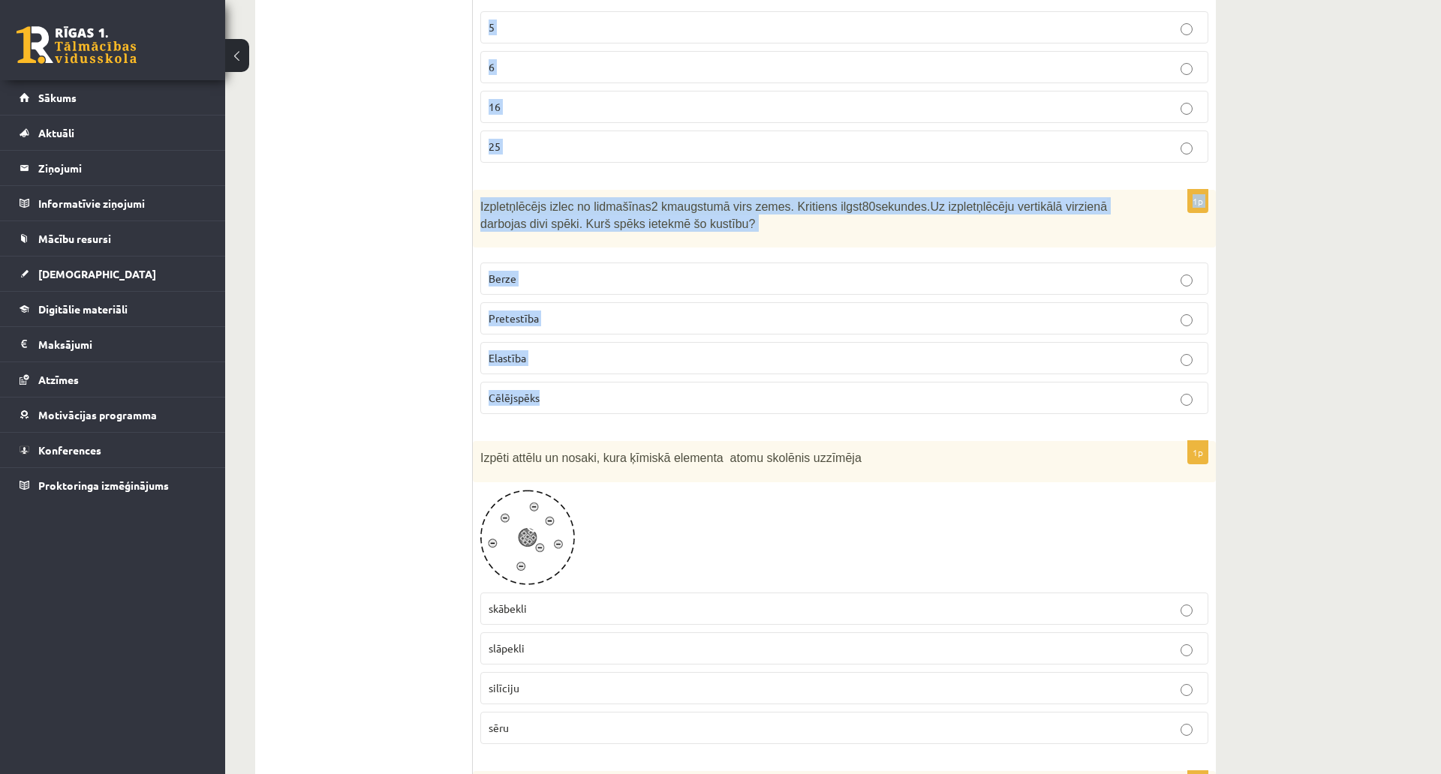
drag, startPoint x: 476, startPoint y: 250, endPoint x: 963, endPoint y: 377, distance: 504.1
copy form "Aprēķini sāls masas daļu šķīdumā (procentos), ja izmantoti 11 grami sāls un 169…"
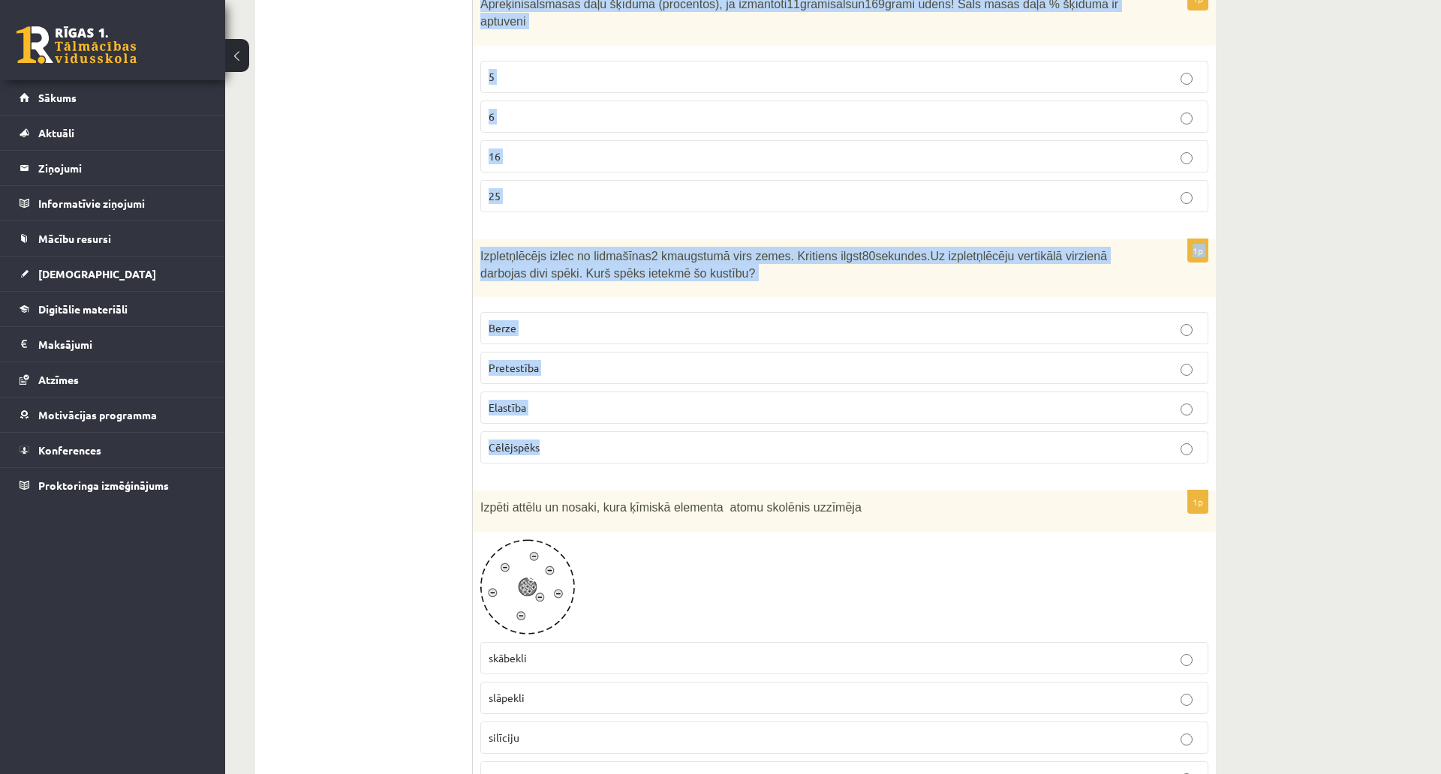
scroll to position [5652, 0]
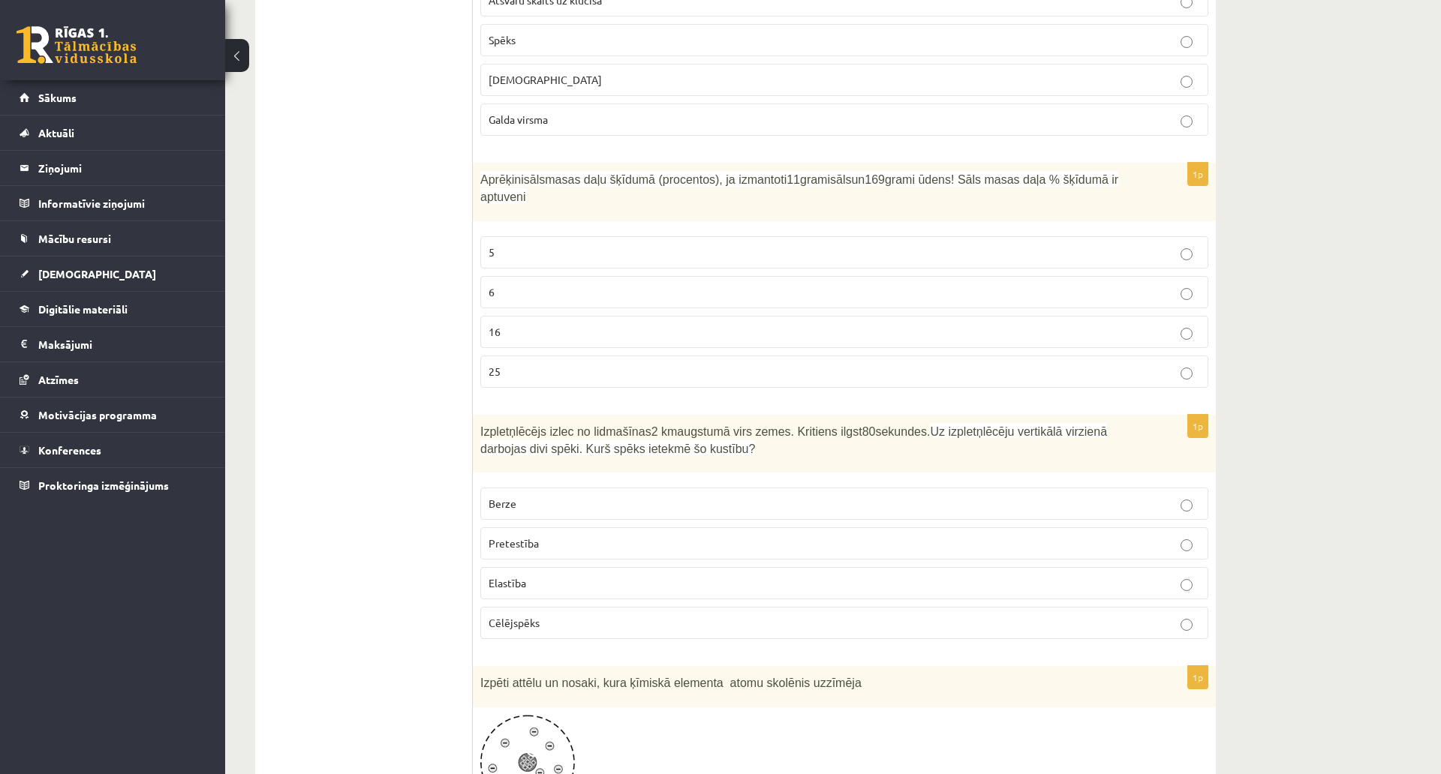
click at [590, 284] on p "6" at bounding box center [843, 292] width 711 height 16
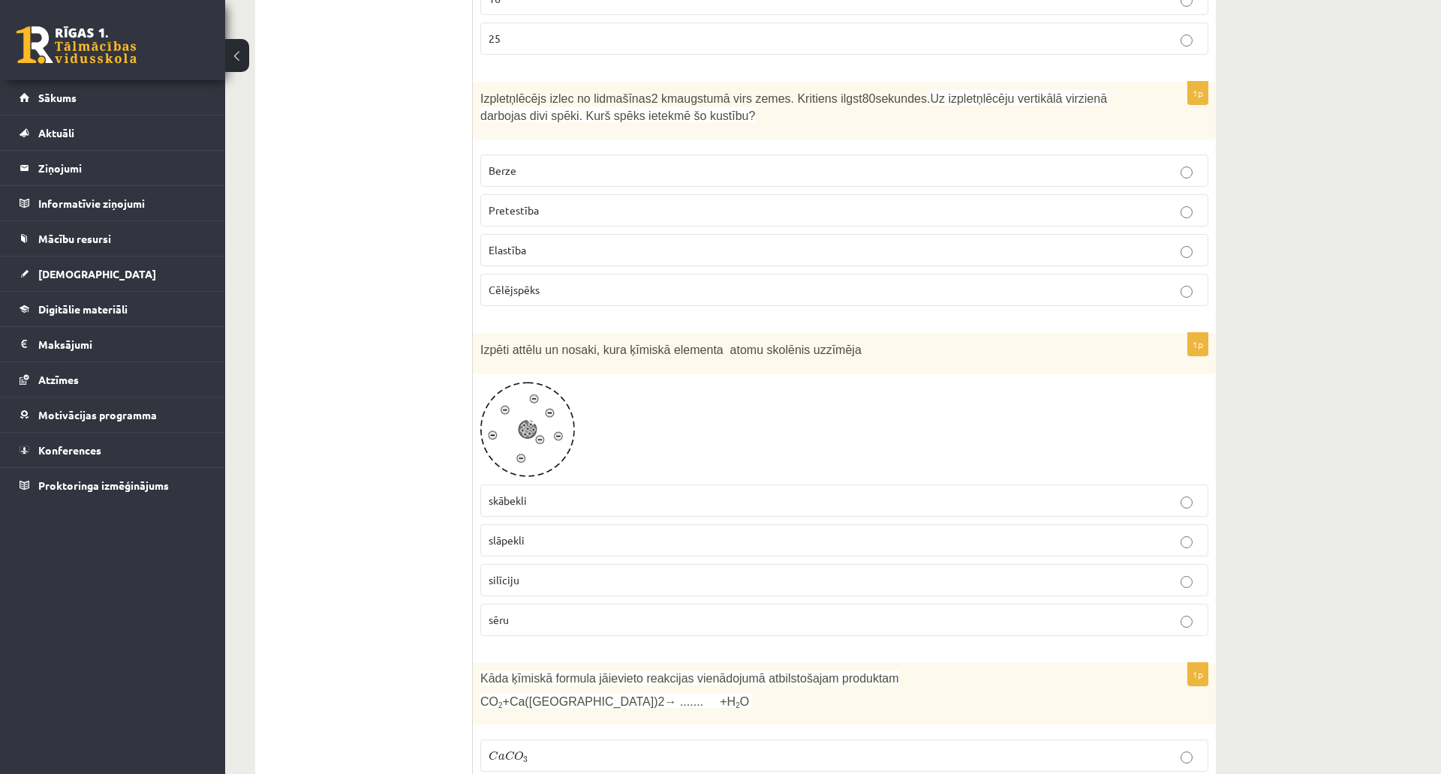
scroll to position [5953, 0]
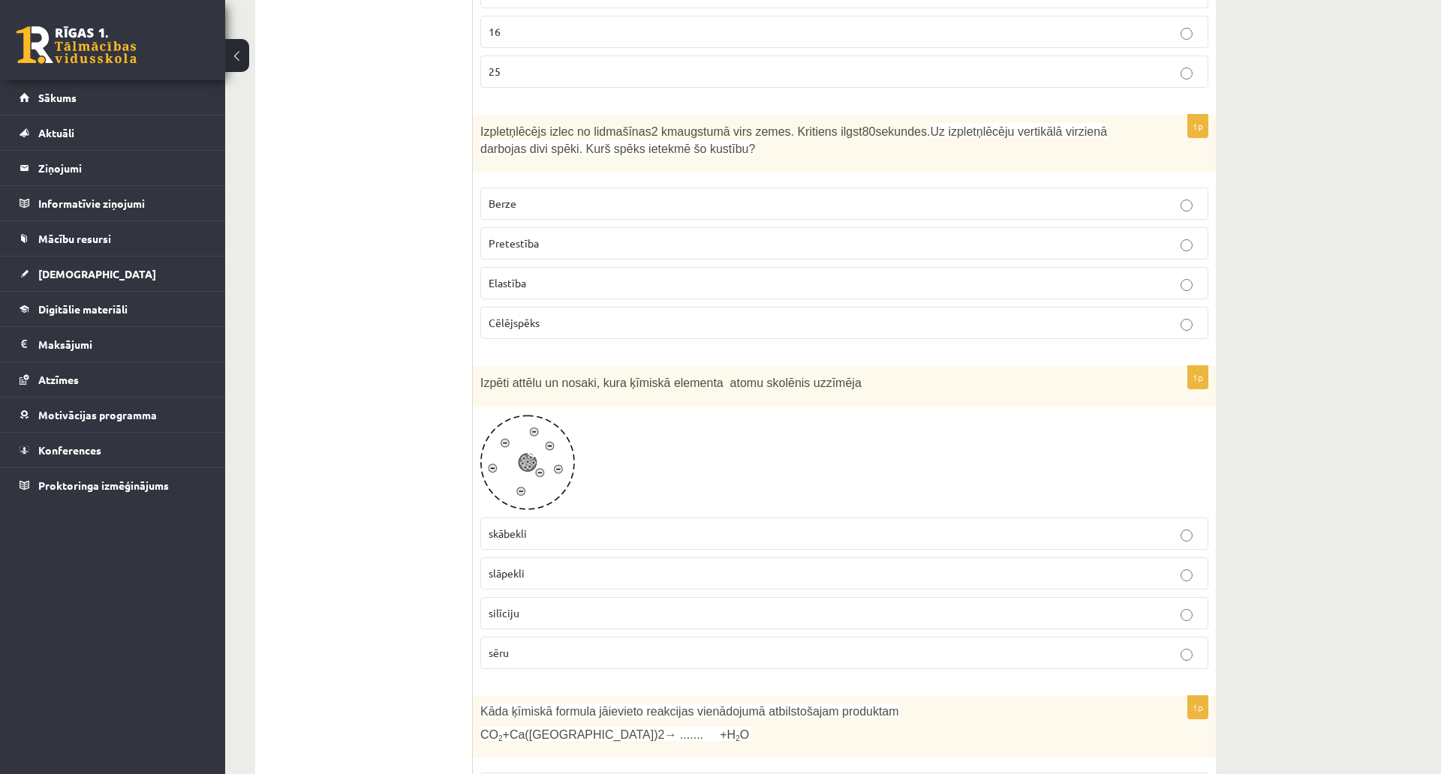
click at [549, 236] on p "Pretestība" at bounding box center [843, 244] width 711 height 16
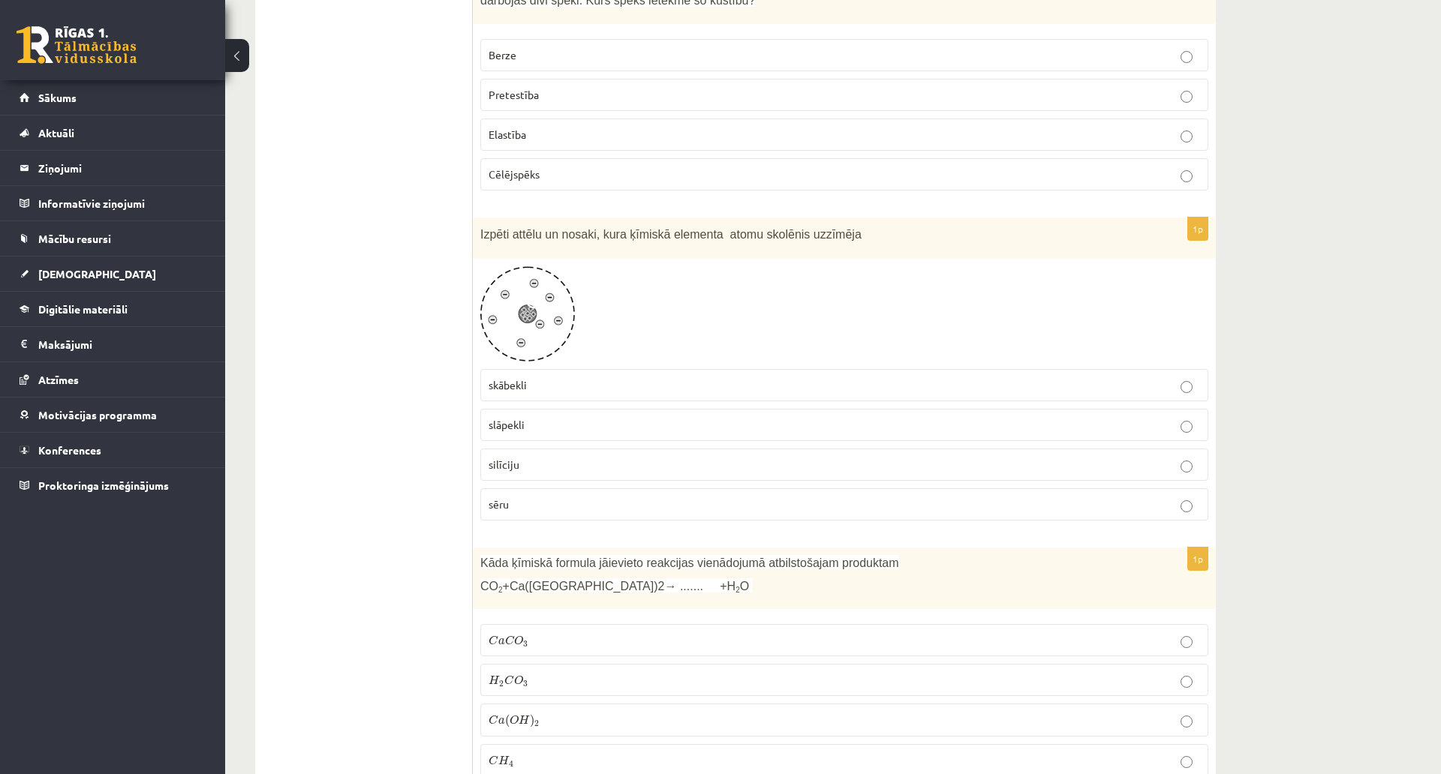
scroll to position [6095, 0]
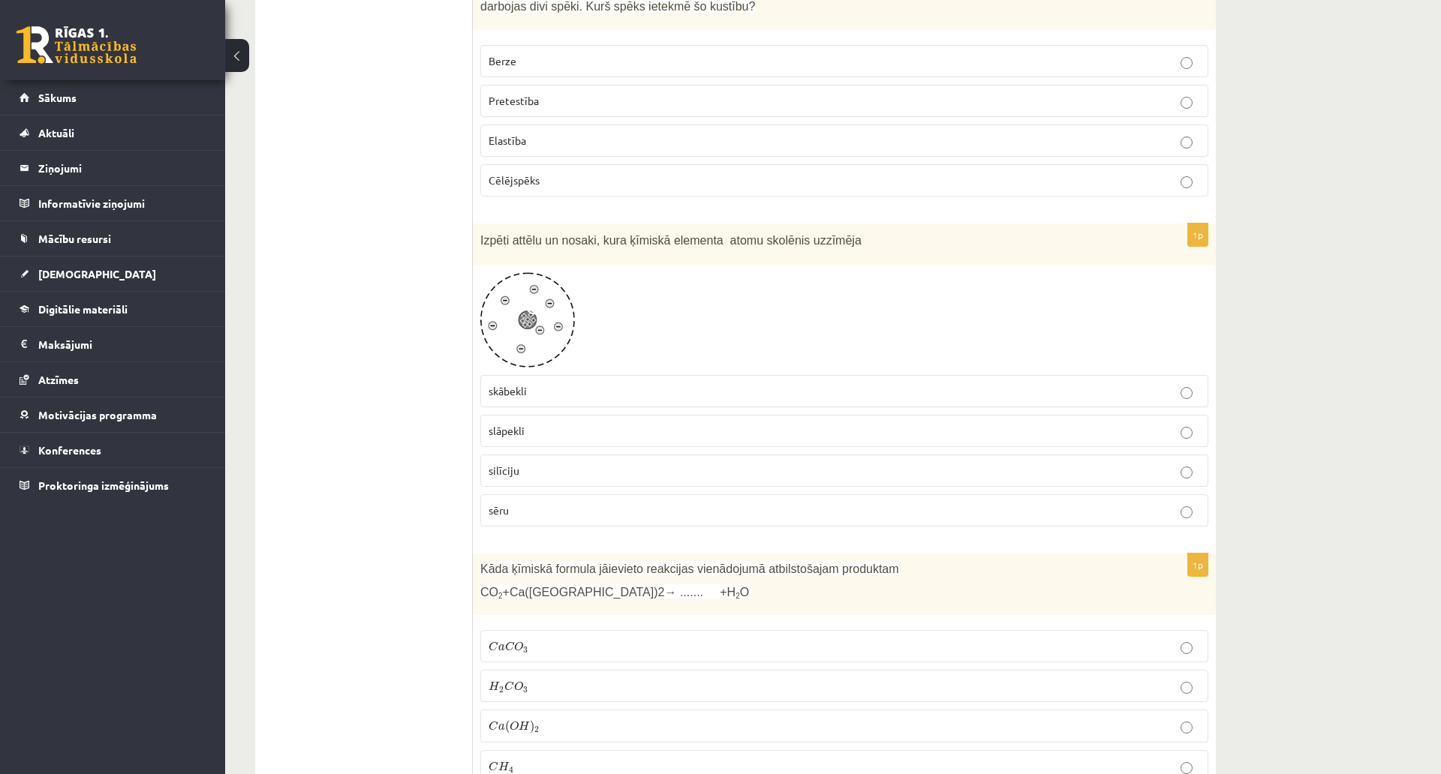
click at [582, 375] on label "skābekli" at bounding box center [844, 391] width 728 height 32
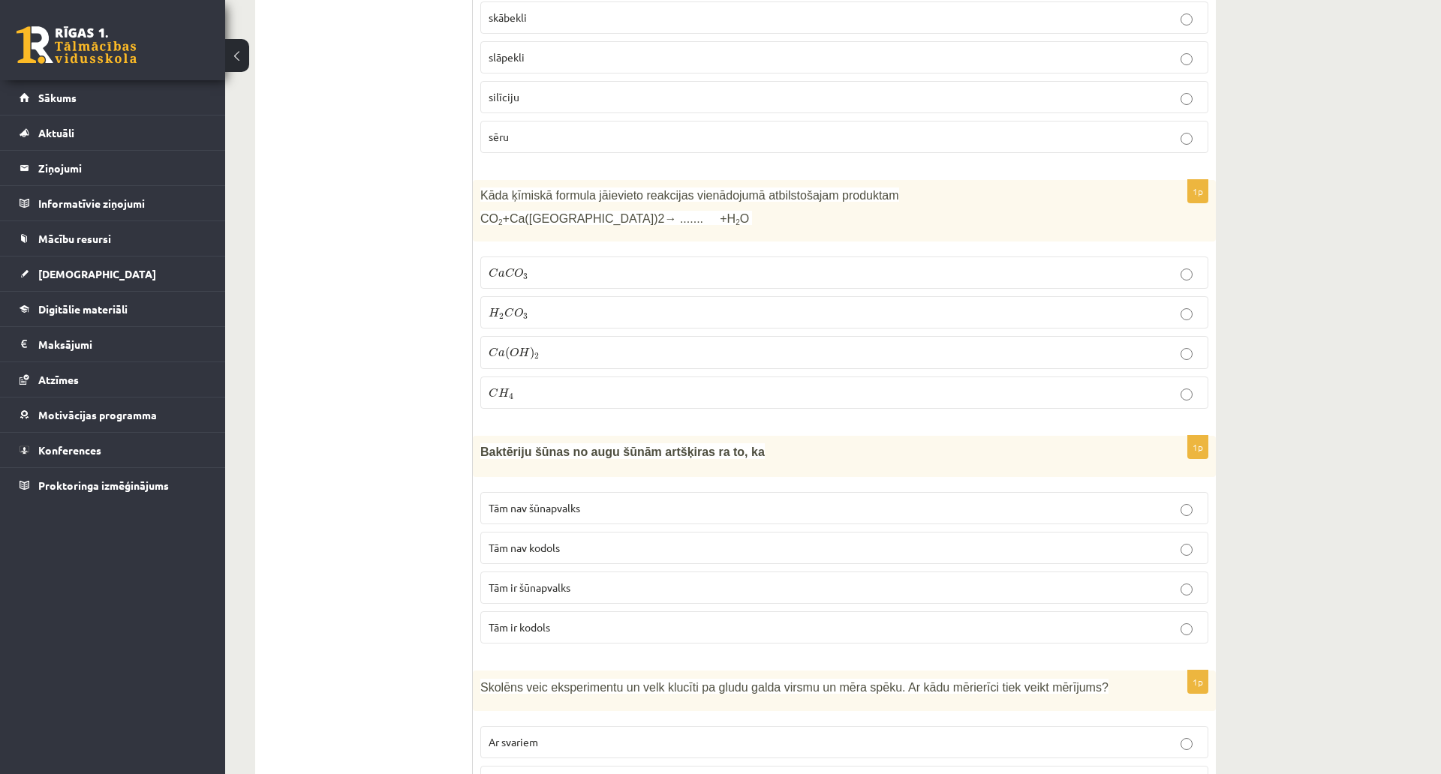
scroll to position [6470, 0]
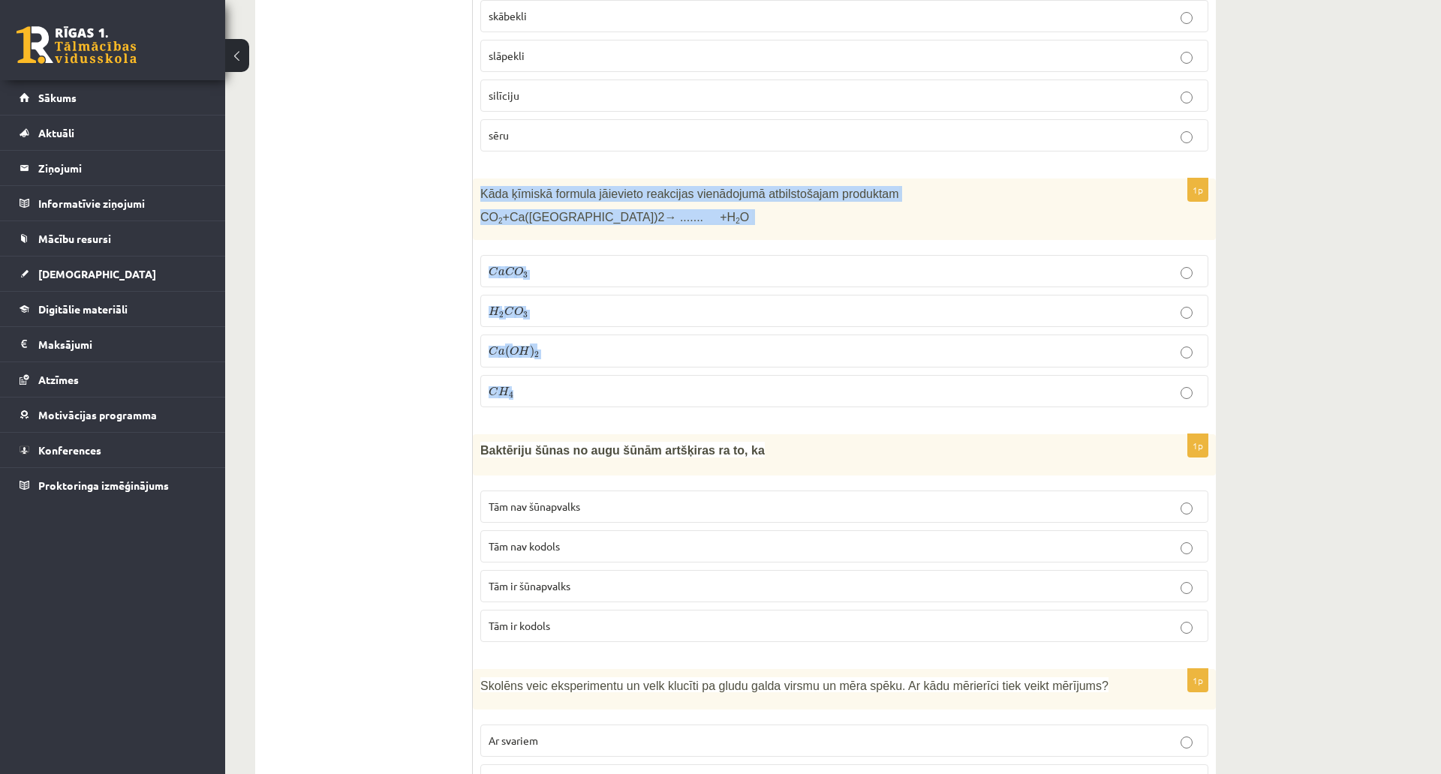
drag, startPoint x: 480, startPoint y: 157, endPoint x: 869, endPoint y: 362, distance: 439.7
click at [867, 362] on div "1p Kāda ķīmiskā formula jāievieto reakcijas vienādojumā atbilstošajam produktam…" at bounding box center [844, 300] width 743 height 242
click at [558, 263] on p "C a C O 3 C a C O 3" at bounding box center [843, 271] width 711 height 16
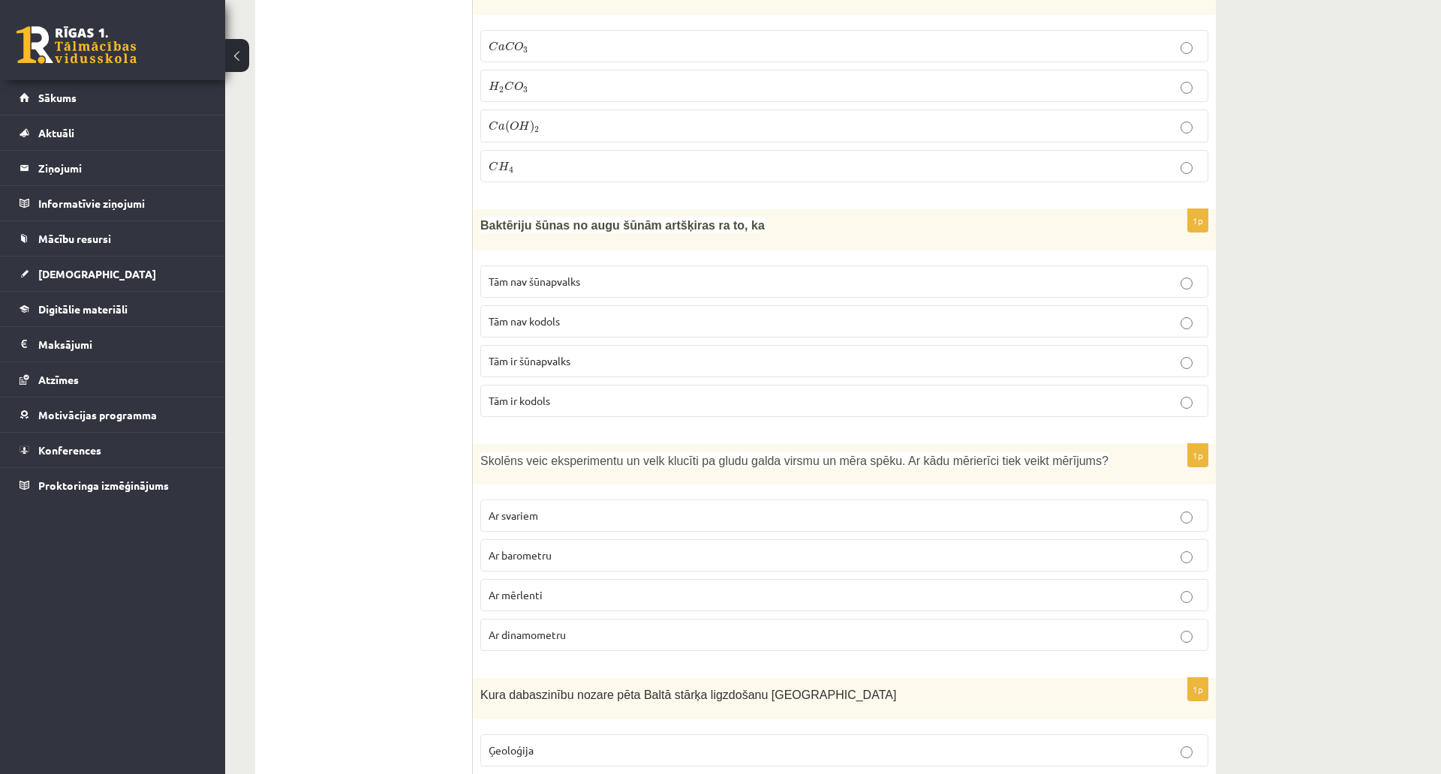
scroll to position [6770, 0]
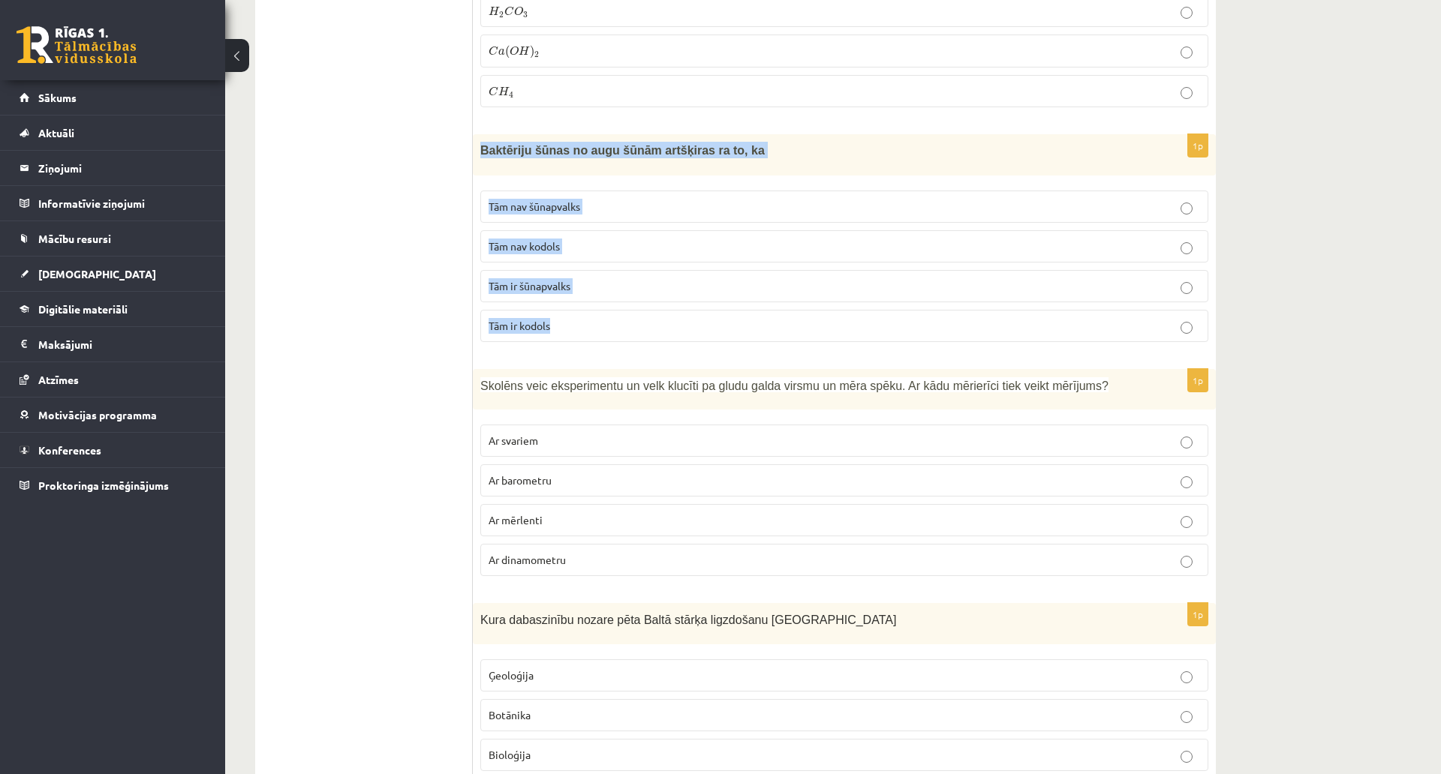
drag, startPoint x: 480, startPoint y: 116, endPoint x: 803, endPoint y: 272, distance: 358.4
click at [804, 275] on div "1p Baktēriju šūnas no augu šūnām artšķiras ra to, ka Tām nav šūnapvalks Tām nav…" at bounding box center [844, 243] width 743 height 219
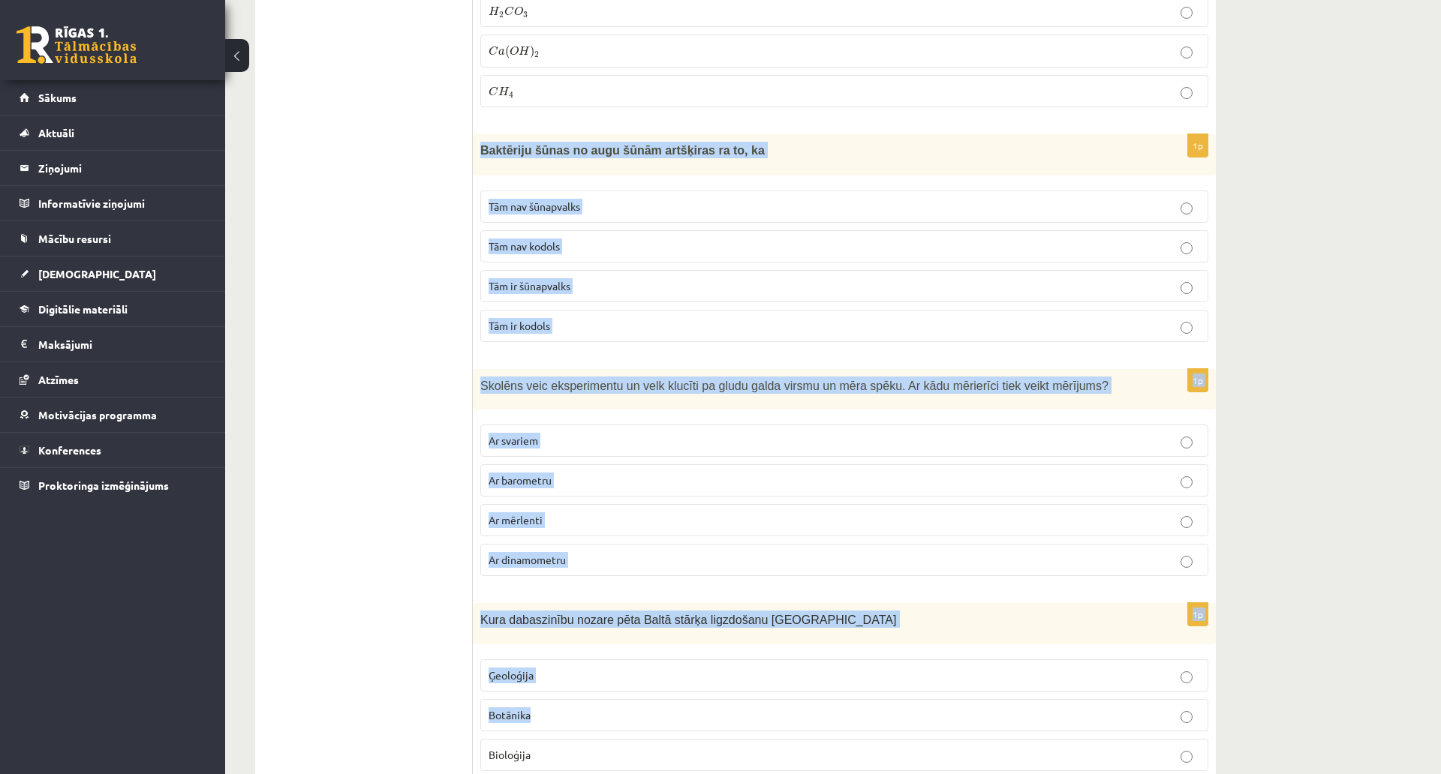
scroll to position [6920, 0]
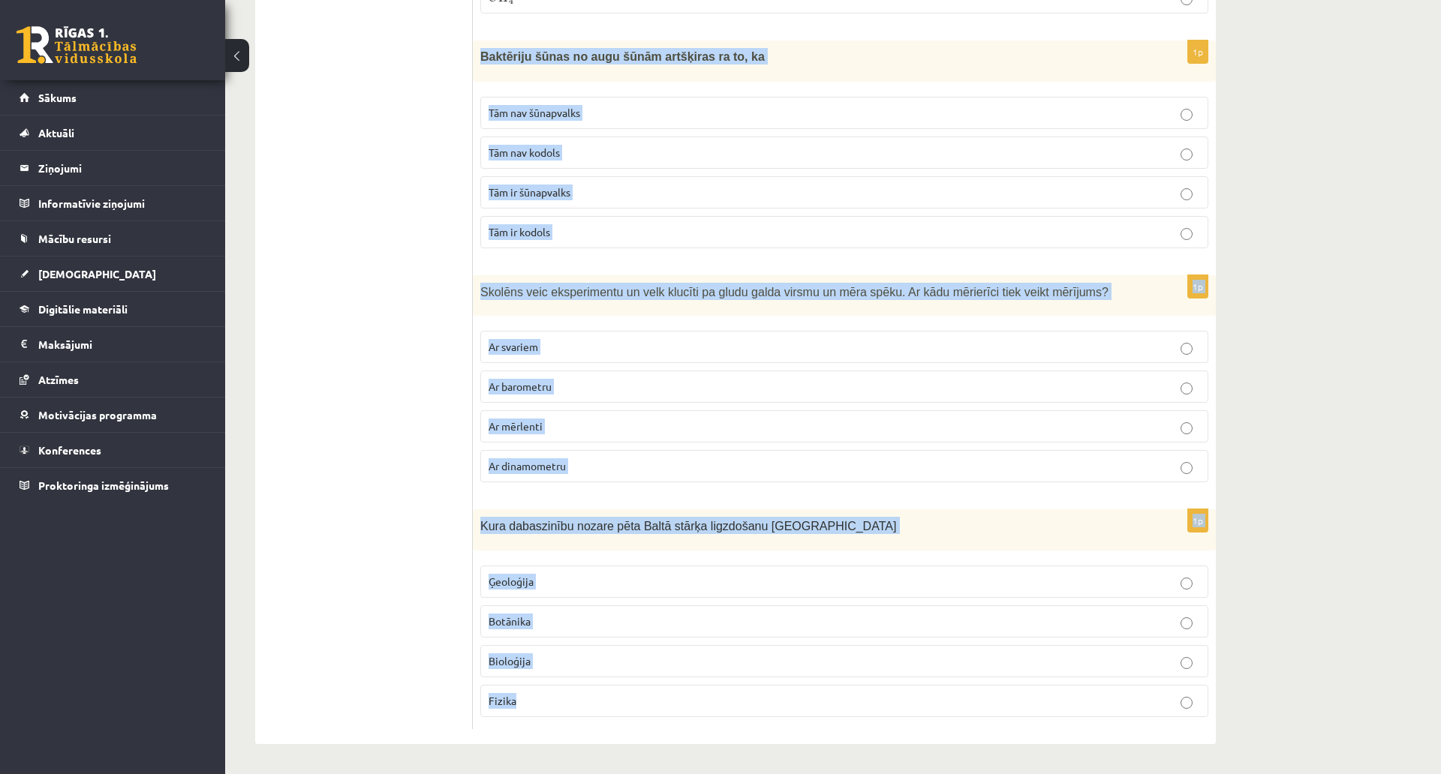
drag, startPoint x: 479, startPoint y: 118, endPoint x: 767, endPoint y: 608, distance: 568.4
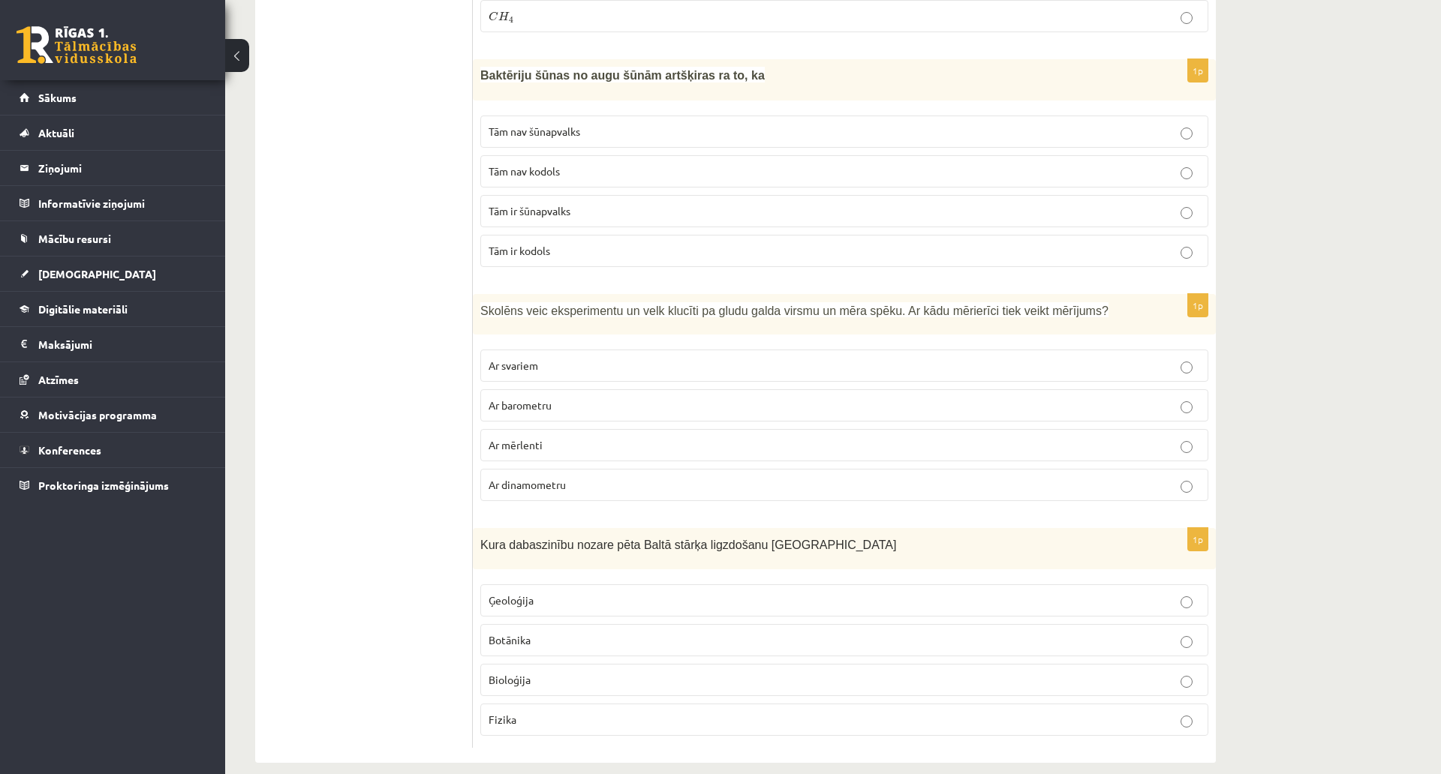
click at [578, 164] on p "Tām nav kodols" at bounding box center [843, 172] width 711 height 16
click at [587, 477] on p "Ar dinamometru" at bounding box center [843, 485] width 711 height 16
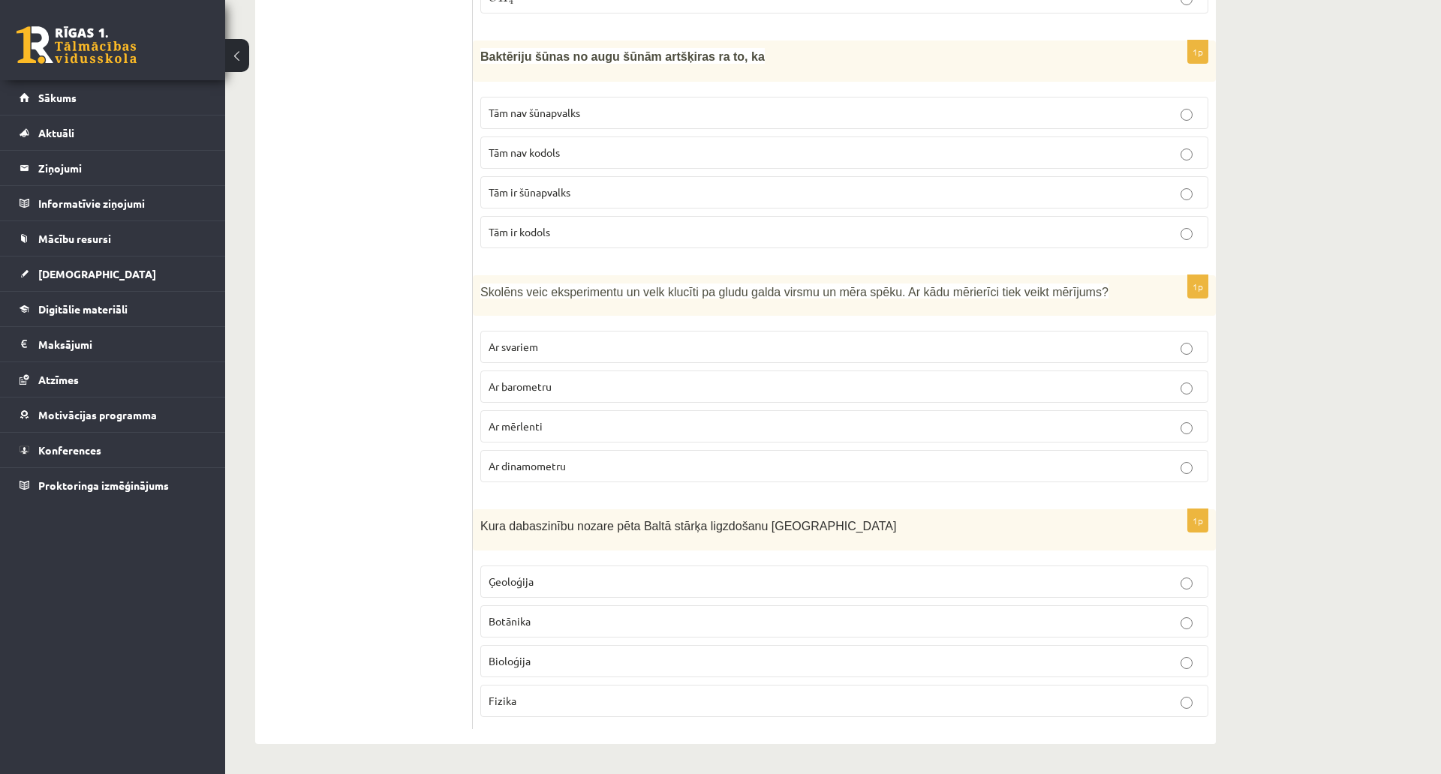
scroll to position [6920, 0]
click at [522, 654] on p "Bioloģija" at bounding box center [843, 662] width 711 height 16
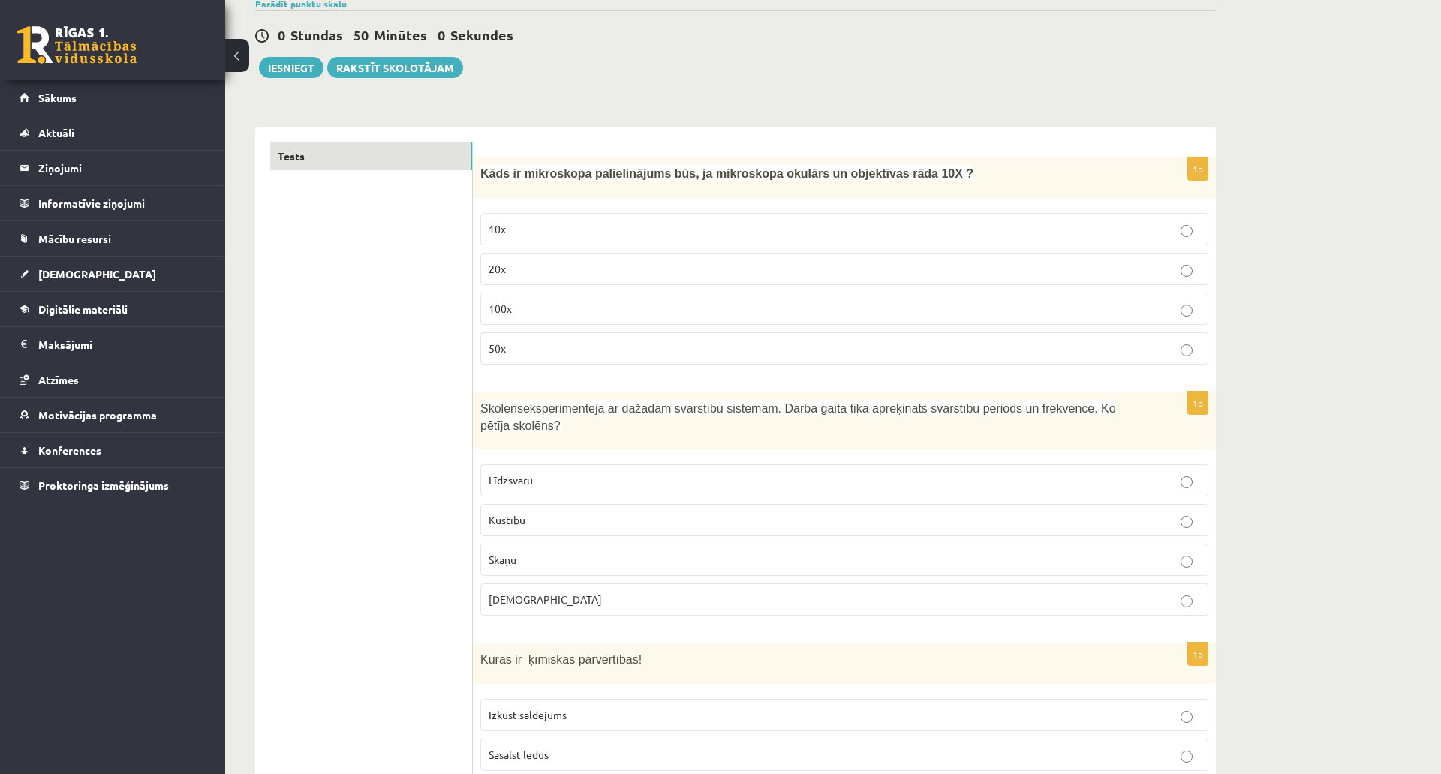
scroll to position [0, 0]
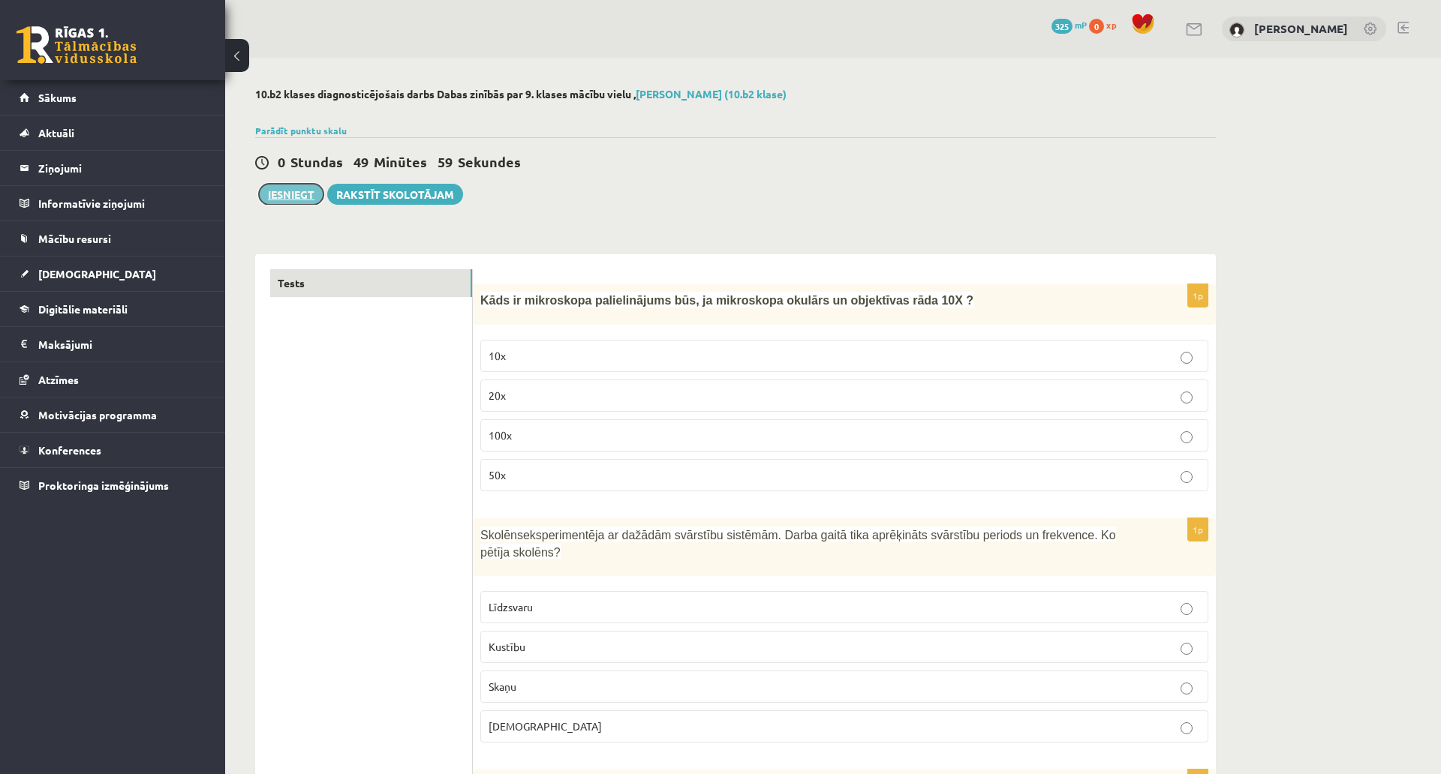
click at [284, 200] on button "Iesniegt" at bounding box center [291, 194] width 65 height 21
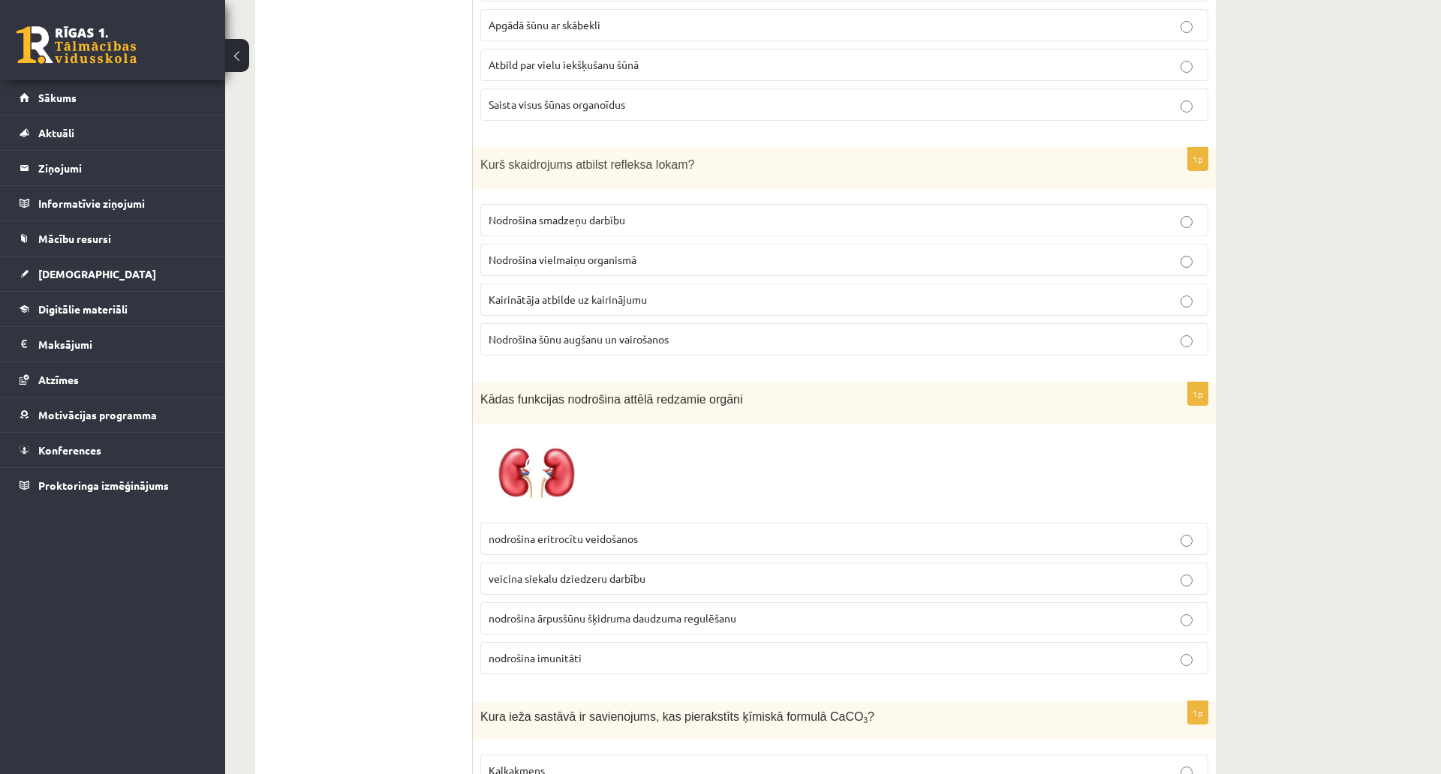
scroll to position [2118, 0]
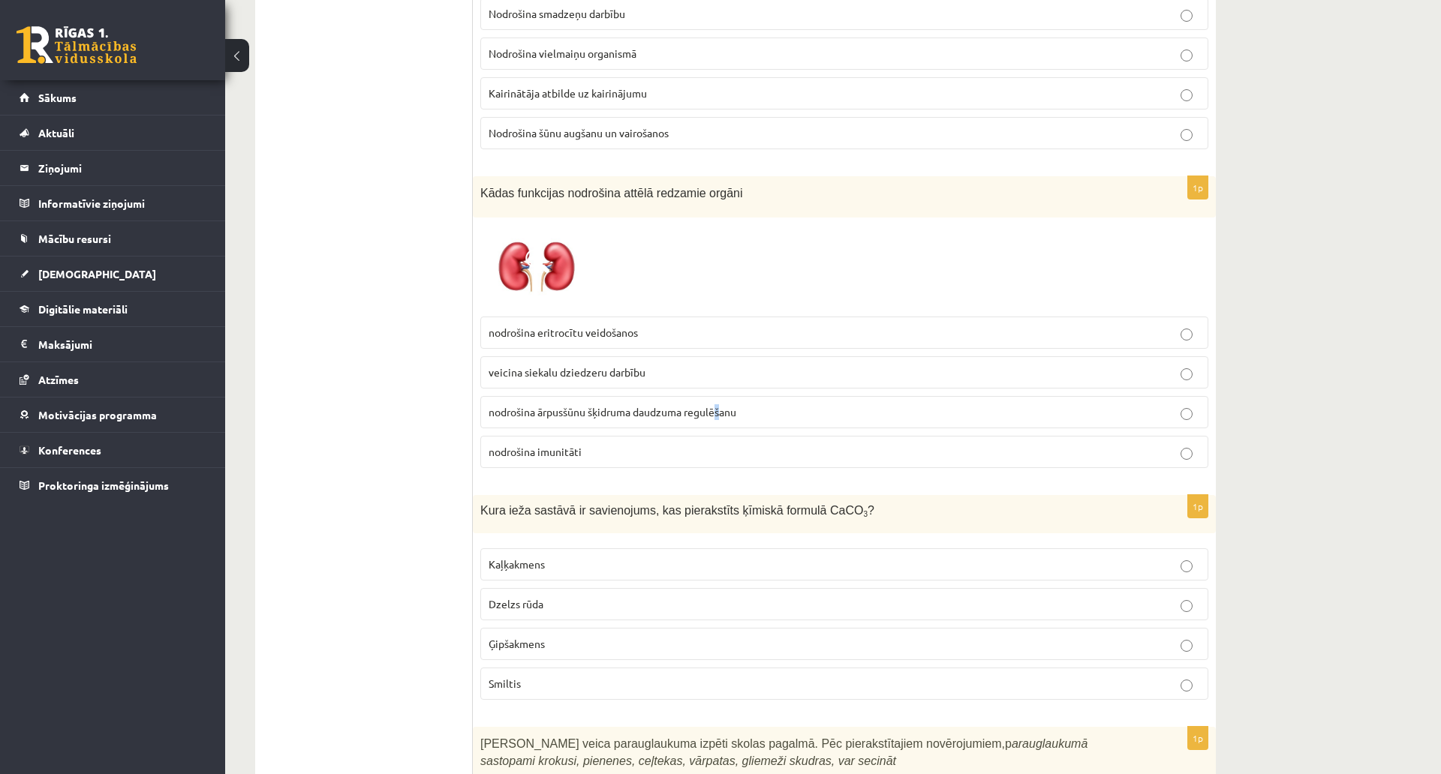
click at [722, 405] on span "nodrošina ārpusšūnu šķidruma daudzuma regulēšanu" at bounding box center [612, 412] width 248 height 14
click at [752, 404] on p "nodrošina ārpusšūnu šķidruma daudzuma regulēšanu" at bounding box center [843, 412] width 711 height 16
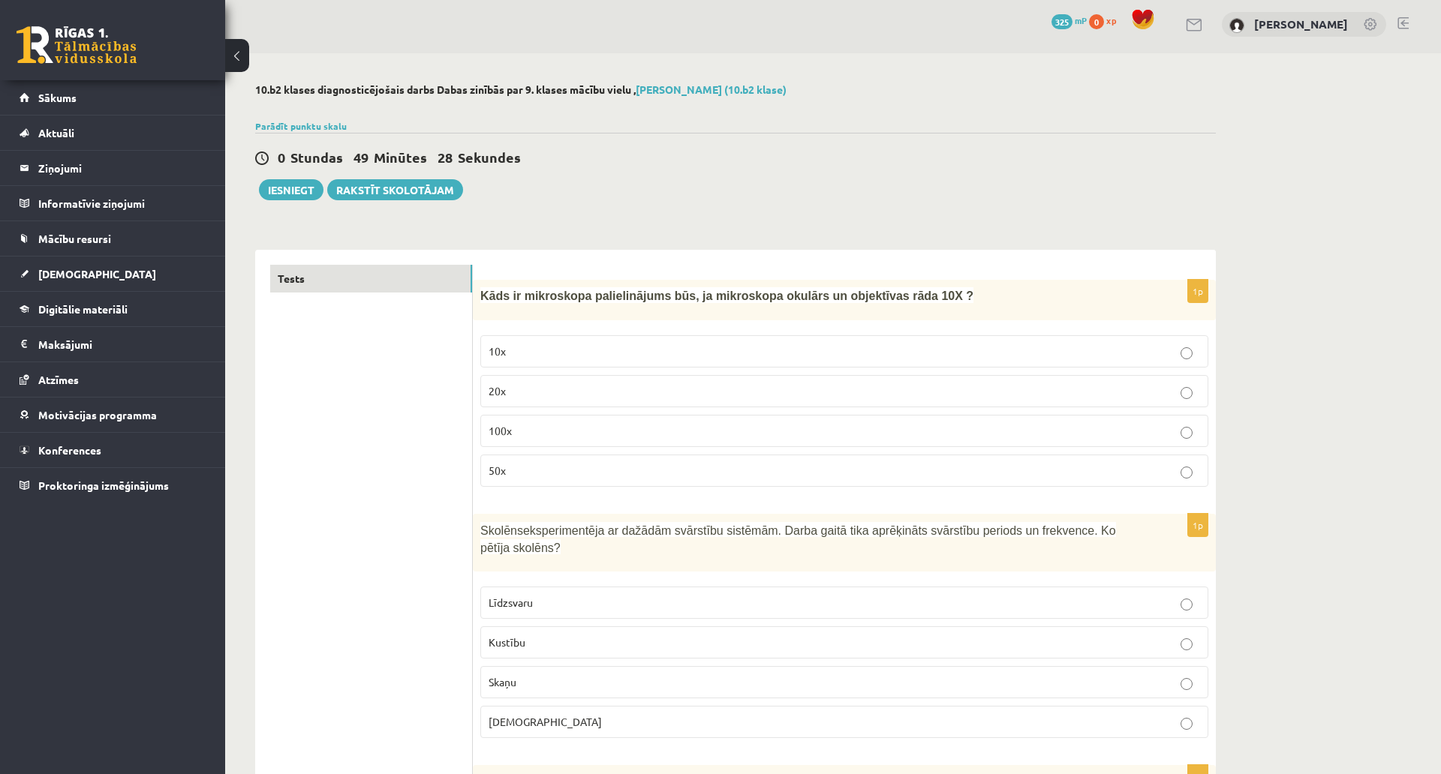
scroll to position [0, 0]
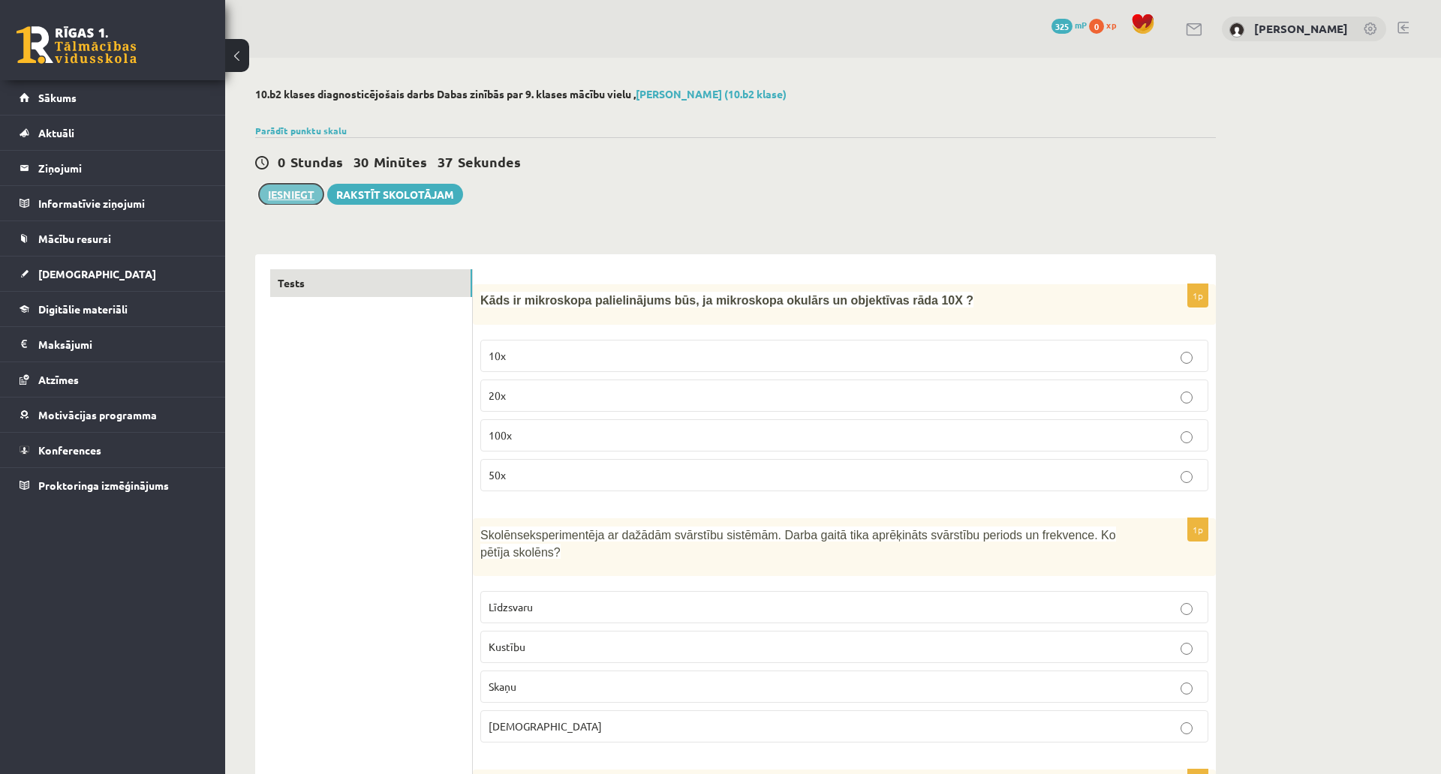
click at [279, 196] on button "Iesniegt" at bounding box center [291, 194] width 65 height 21
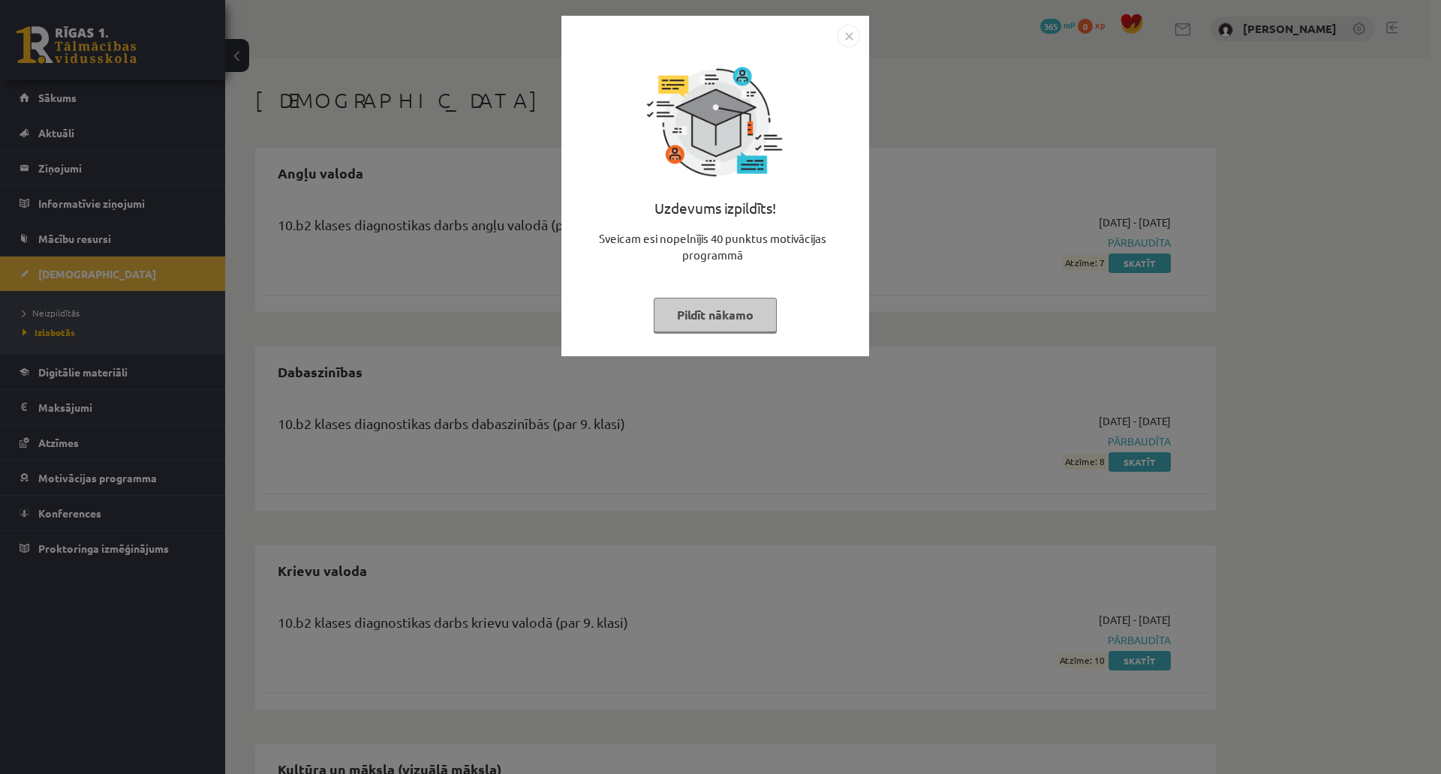
click at [737, 313] on button "Pildīt nākamo" at bounding box center [715, 315] width 123 height 35
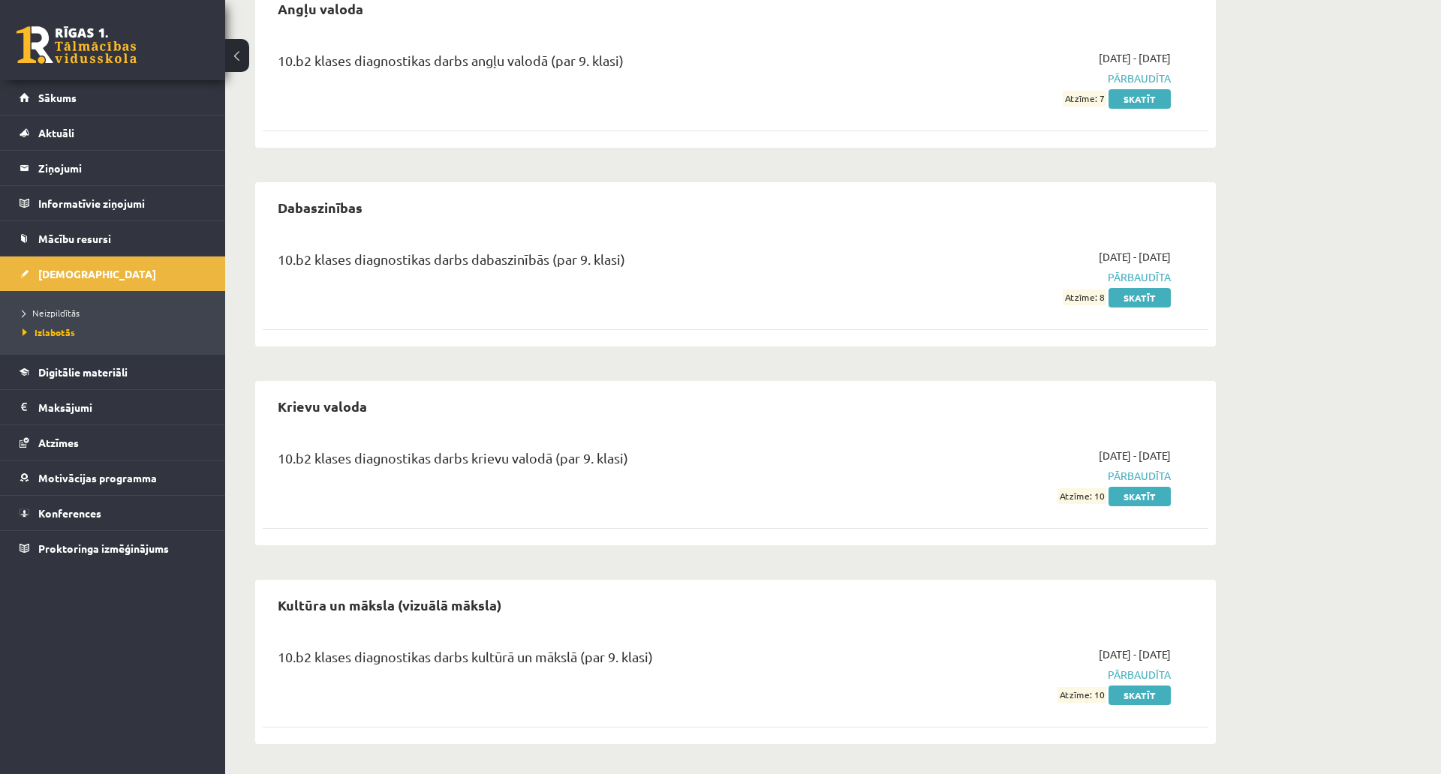
scroll to position [255, 0]
click at [68, 268] on span "[DEMOGRAPHIC_DATA]" at bounding box center [97, 274] width 118 height 14
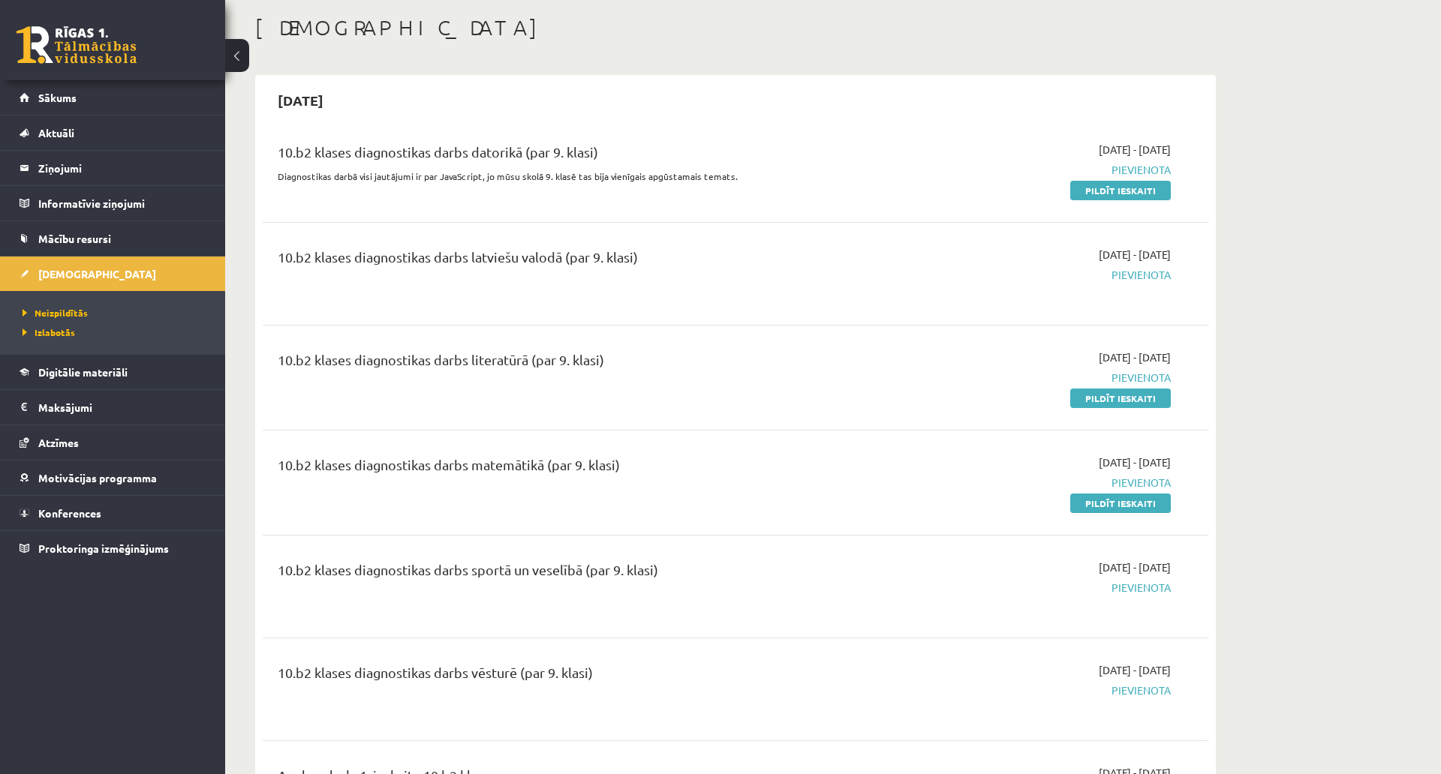
scroll to position [75, 0]
click at [1114, 394] on link "Pildīt ieskaiti" at bounding box center [1120, 396] width 101 height 20
drag, startPoint x: 1129, startPoint y: 397, endPoint x: 803, endPoint y: 44, distance: 480.0
click at [1129, 397] on link "Pildīt ieskaiti" at bounding box center [1120, 396] width 101 height 20
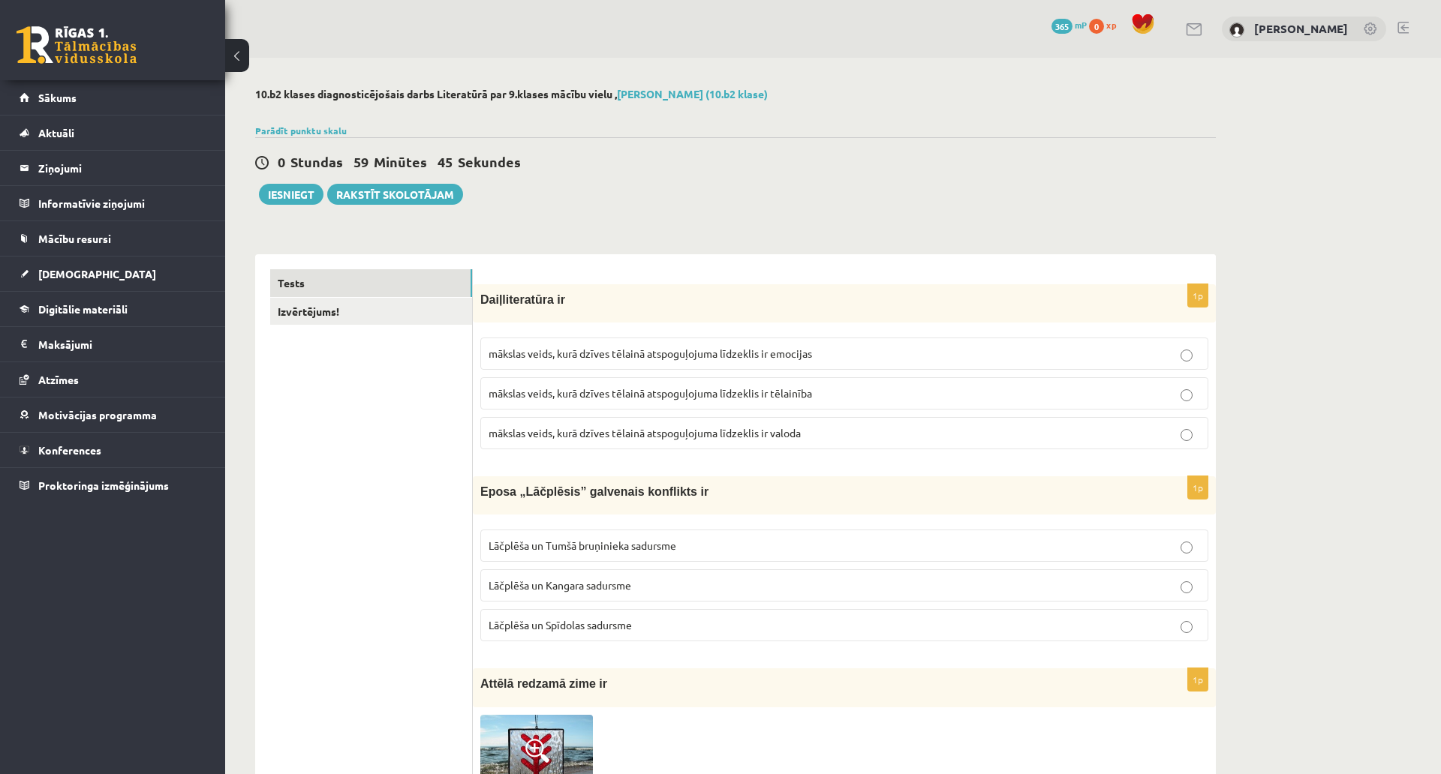
click at [396, 314] on link "Izvērtējums!" at bounding box center [371, 312] width 202 height 28
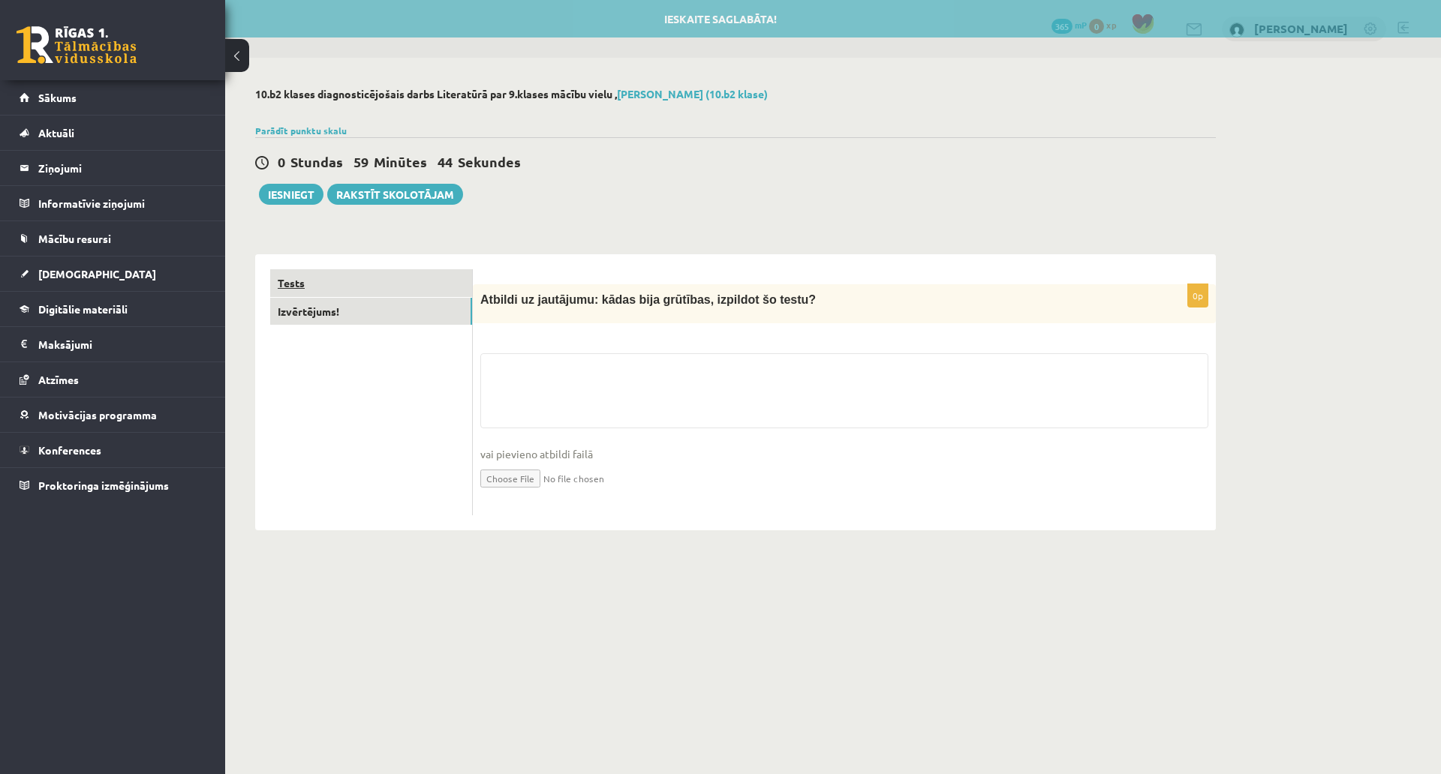
click at [401, 281] on link "Tests" at bounding box center [371, 283] width 202 height 28
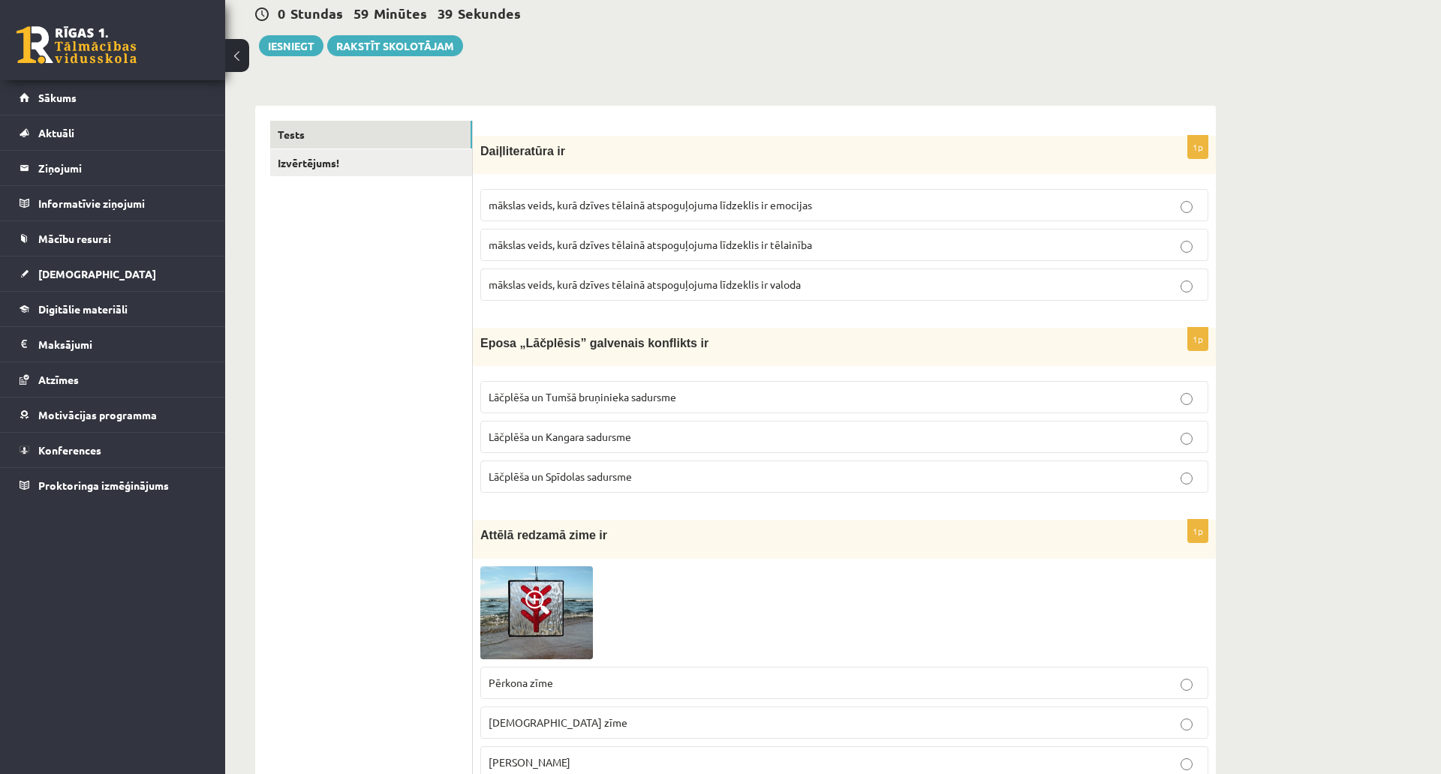
scroll to position [75, 0]
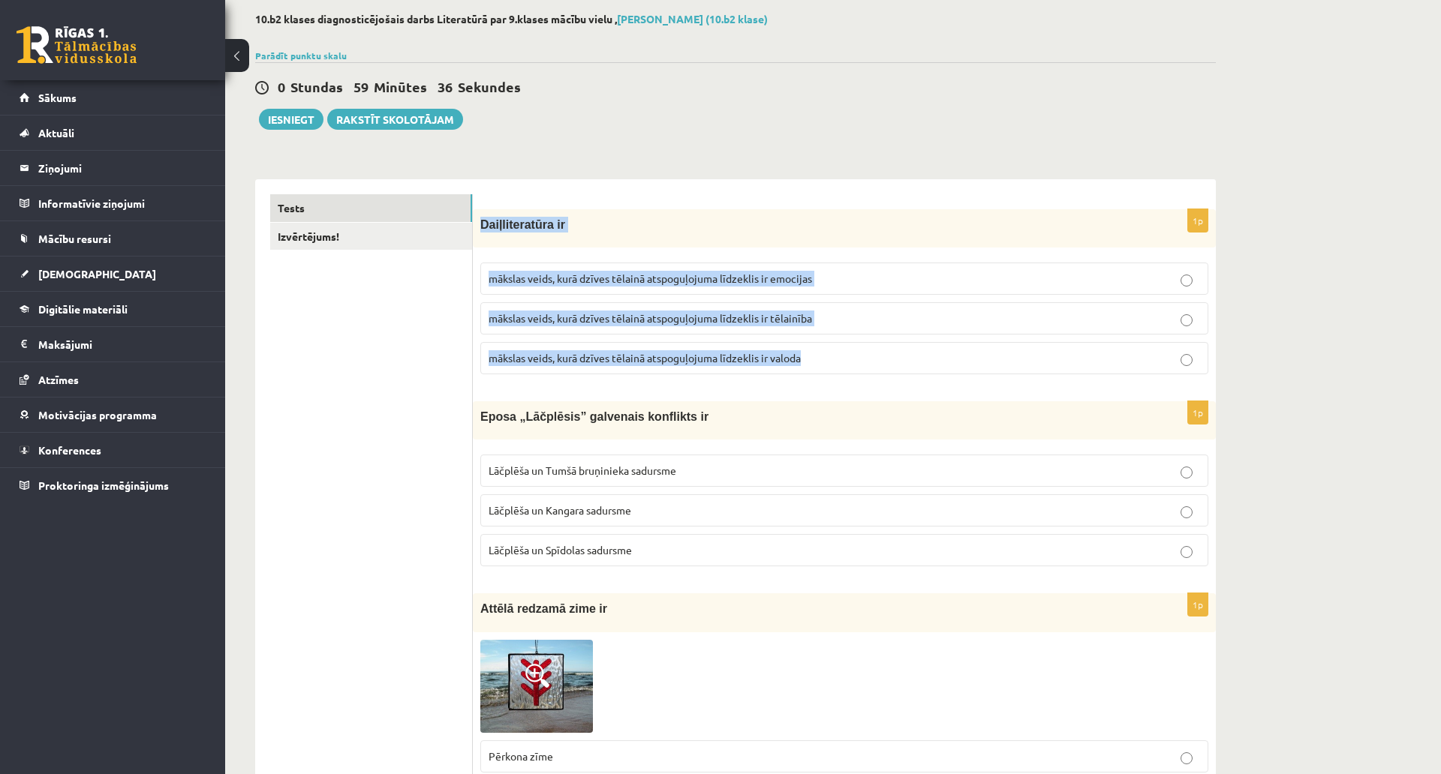
drag, startPoint x: 482, startPoint y: 223, endPoint x: 833, endPoint y: 365, distance: 379.0
click at [833, 365] on div "1p Daiļliteratūra ir mākslas veids, kurā dzīves tēlainā atspoguļojuma līdzeklis…" at bounding box center [844, 297] width 743 height 177
click at [713, 209] on div "Daiļliteratūra ir" at bounding box center [844, 228] width 743 height 38
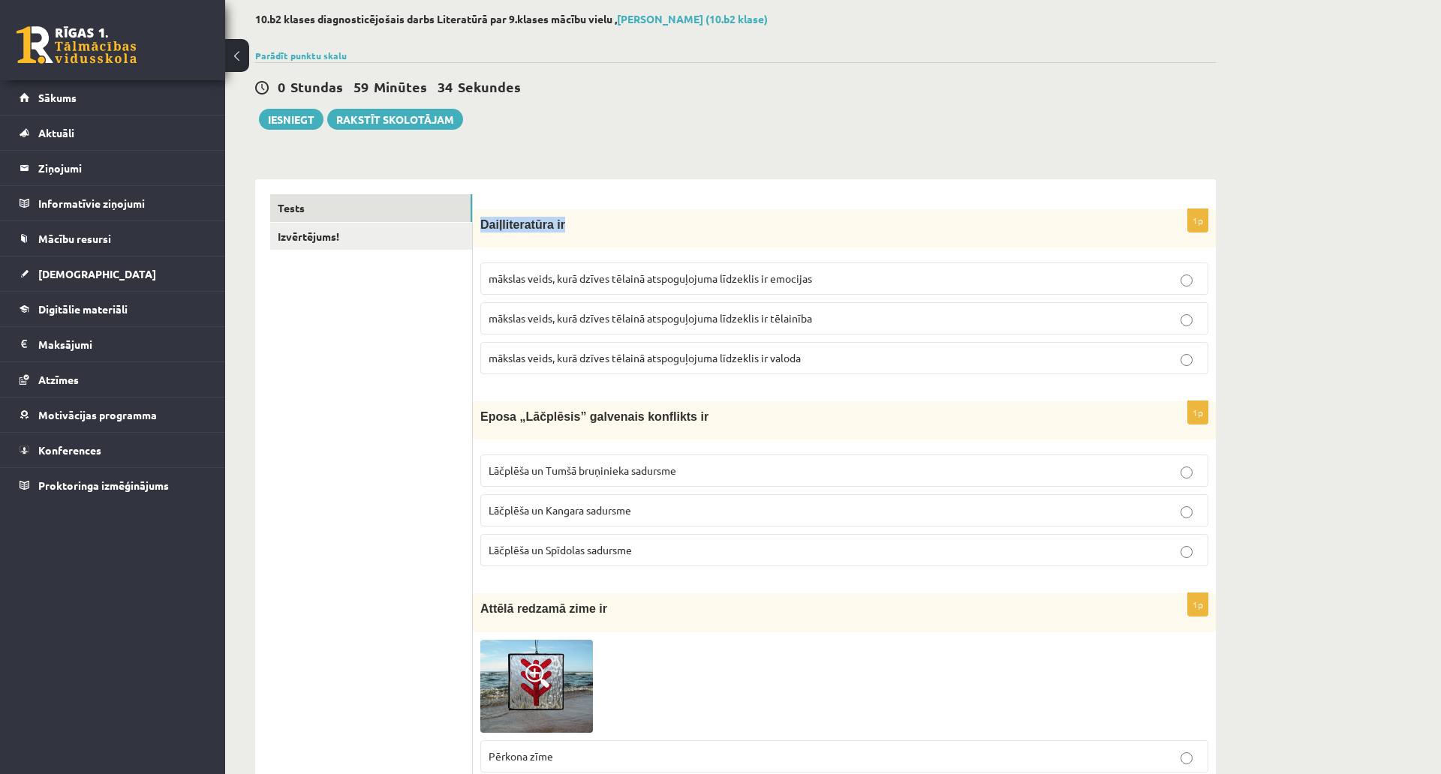
drag, startPoint x: 572, startPoint y: 235, endPoint x: 479, endPoint y: 239, distance: 93.2
click at [479, 239] on div "Daiļliteratūra ir" at bounding box center [844, 228] width 743 height 38
copy span "Daiļliteratūra ir"
click at [762, 365] on p "mākslas veids, kurā dzīves tēlainā atspoguļojuma līdzeklis ir valoda" at bounding box center [843, 358] width 711 height 16
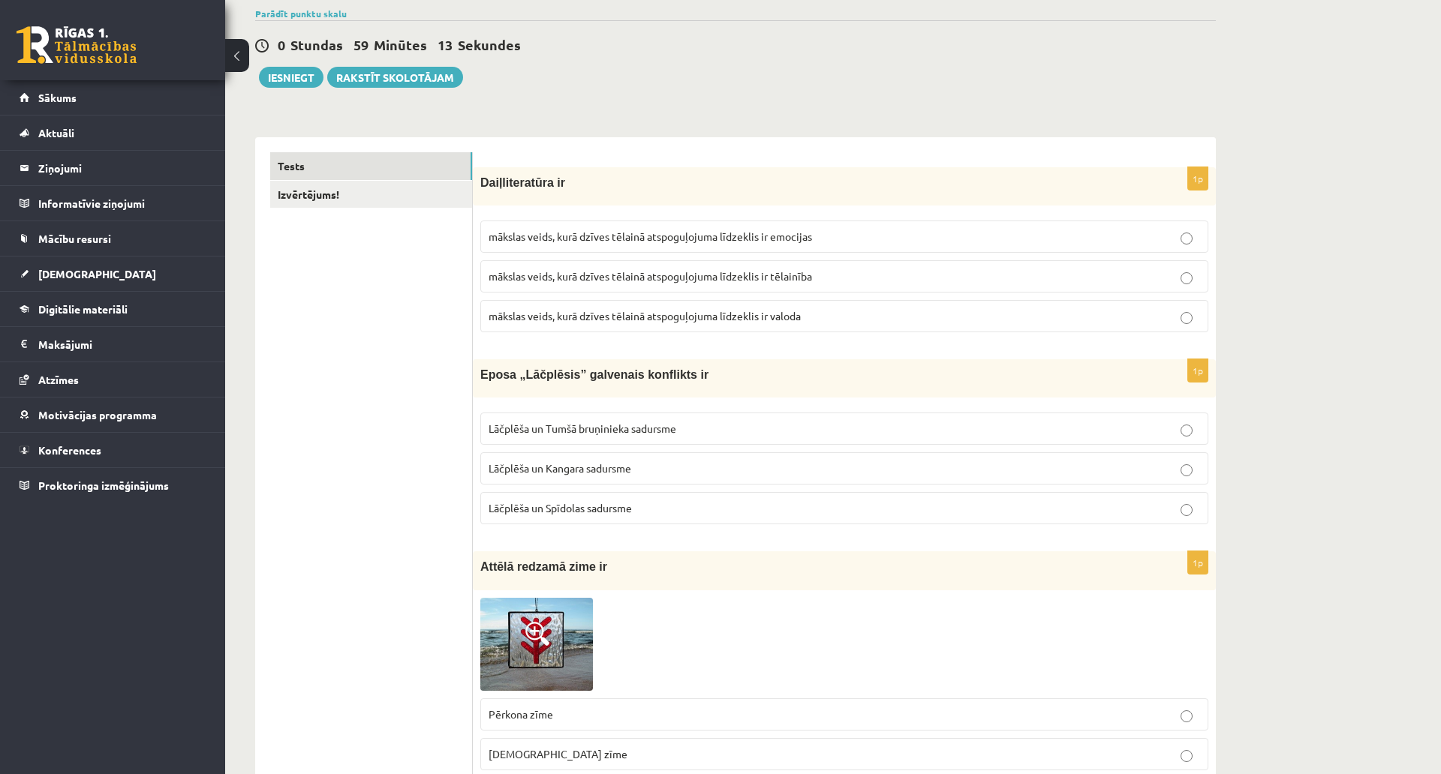
scroll to position [150, 0]
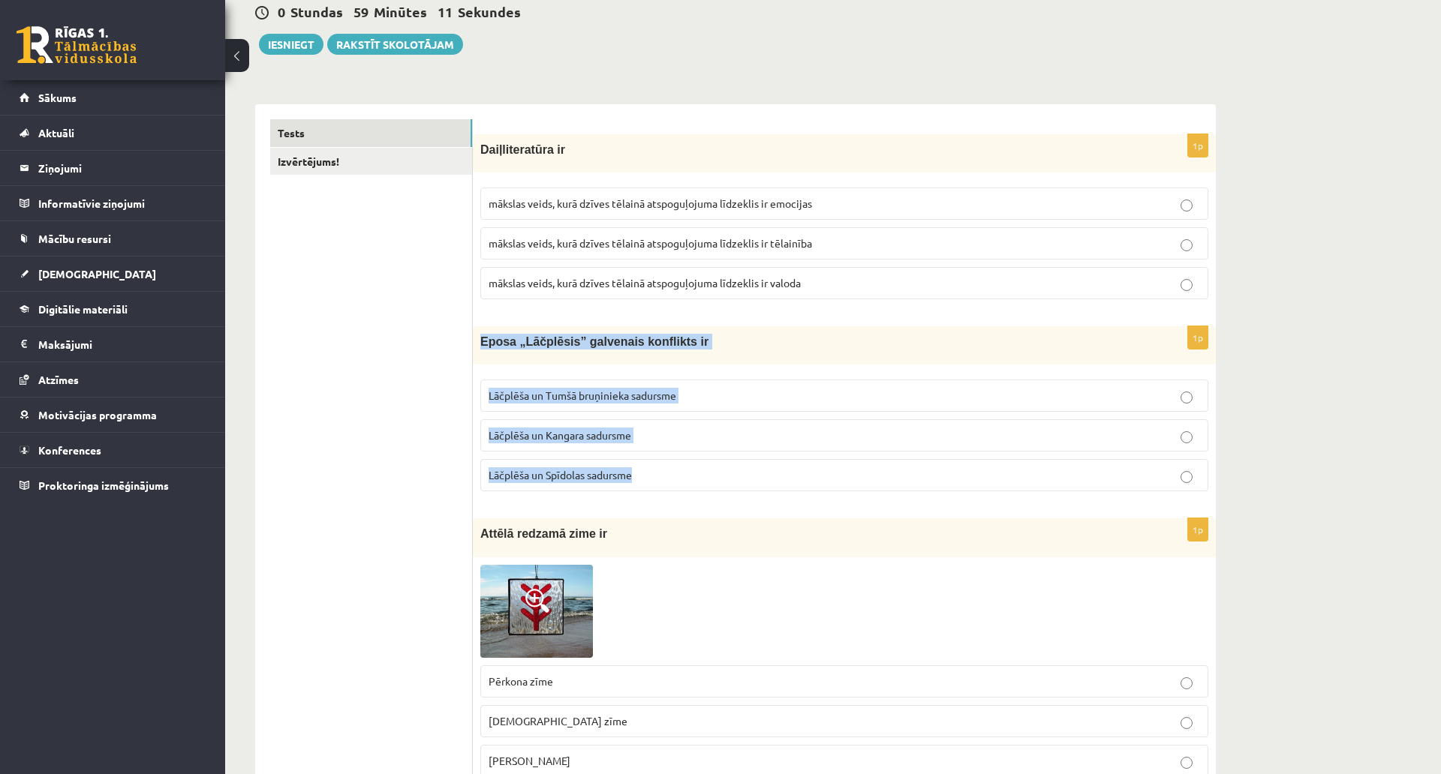
drag, startPoint x: 482, startPoint y: 338, endPoint x: 771, endPoint y: 469, distance: 317.7
click at [771, 469] on div "1p Eposa „Lāčplēsis” galvenais konflikts ir Lāčplēša un Tumšā bruņinieka sadurs…" at bounding box center [844, 414] width 743 height 177
copy div "Eposa „Lāčplēsis” galvenais konflikts ir Lāčplēša un Tumšā bruņinieka sadursme …"
click at [687, 388] on label "Lāčplēša un Tumšā bruņinieka sadursme" at bounding box center [844, 396] width 728 height 32
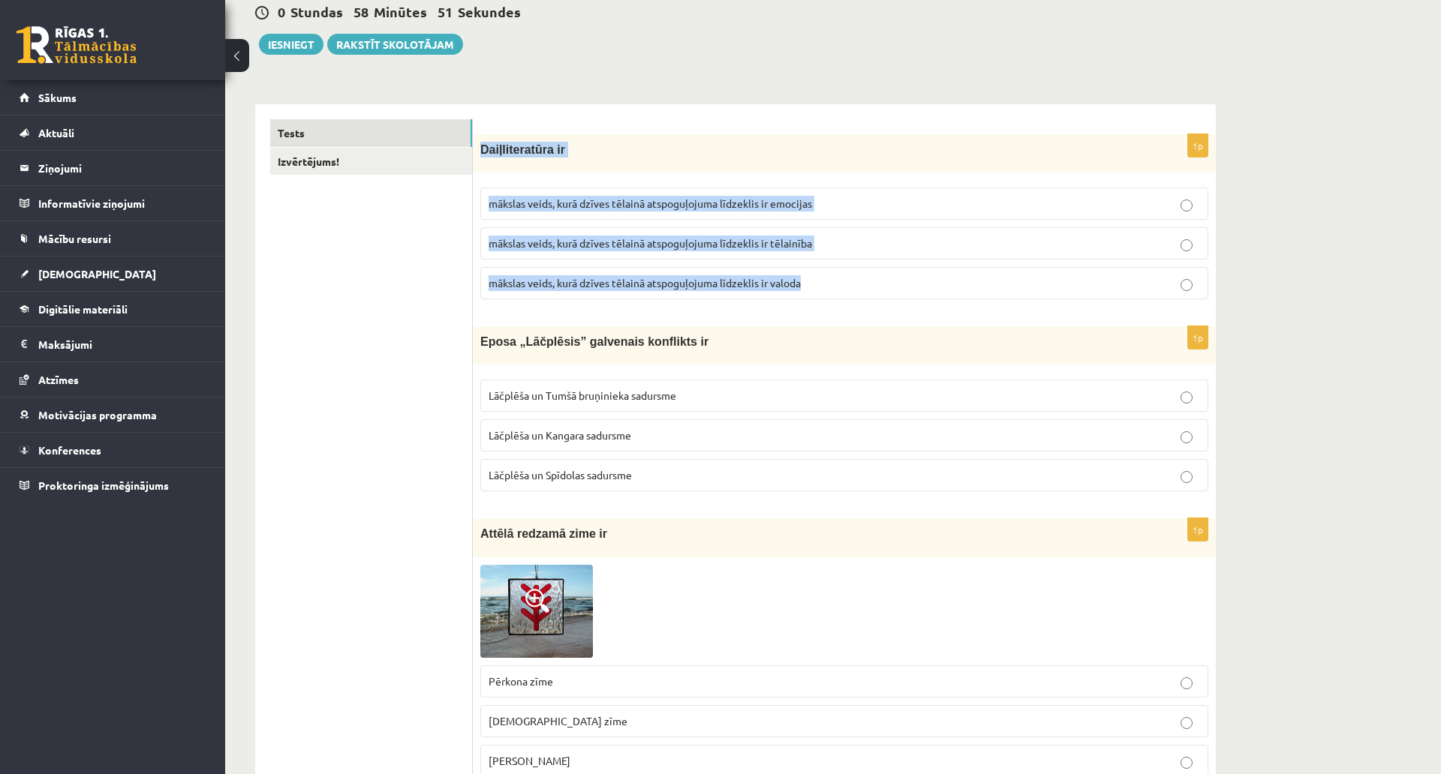
drag, startPoint x: 479, startPoint y: 146, endPoint x: 818, endPoint y: 301, distance: 372.7
click at [818, 301] on div "1p Daiļliteratūra ir mākslas veids, kurā dzīves tēlainā atspoguļojuma līdzeklis…" at bounding box center [844, 222] width 743 height 177
copy div "Daiļliteratūra ir mākslas veids, kurā dzīves tēlainā atspoguļojuma līdzeklis ir…"
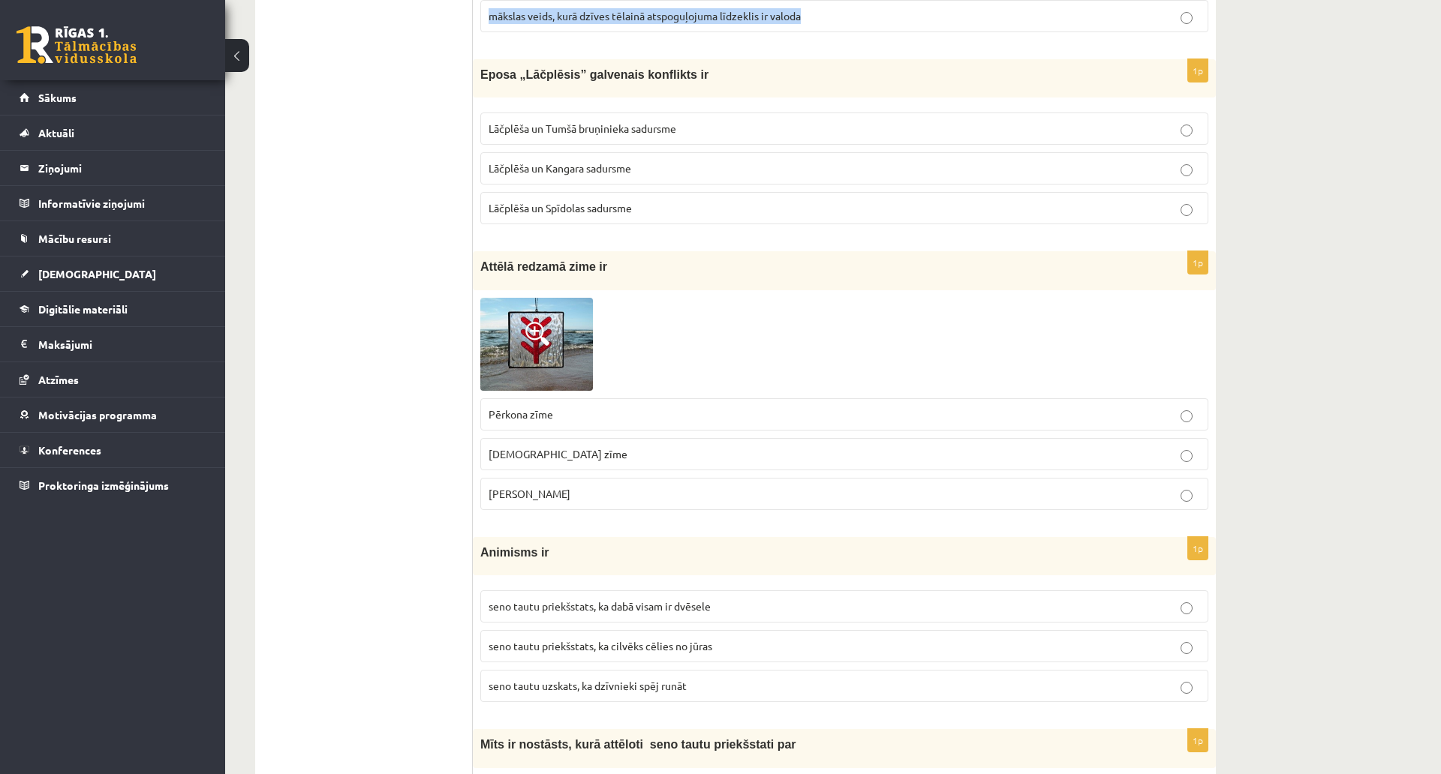
scroll to position [450, 0]
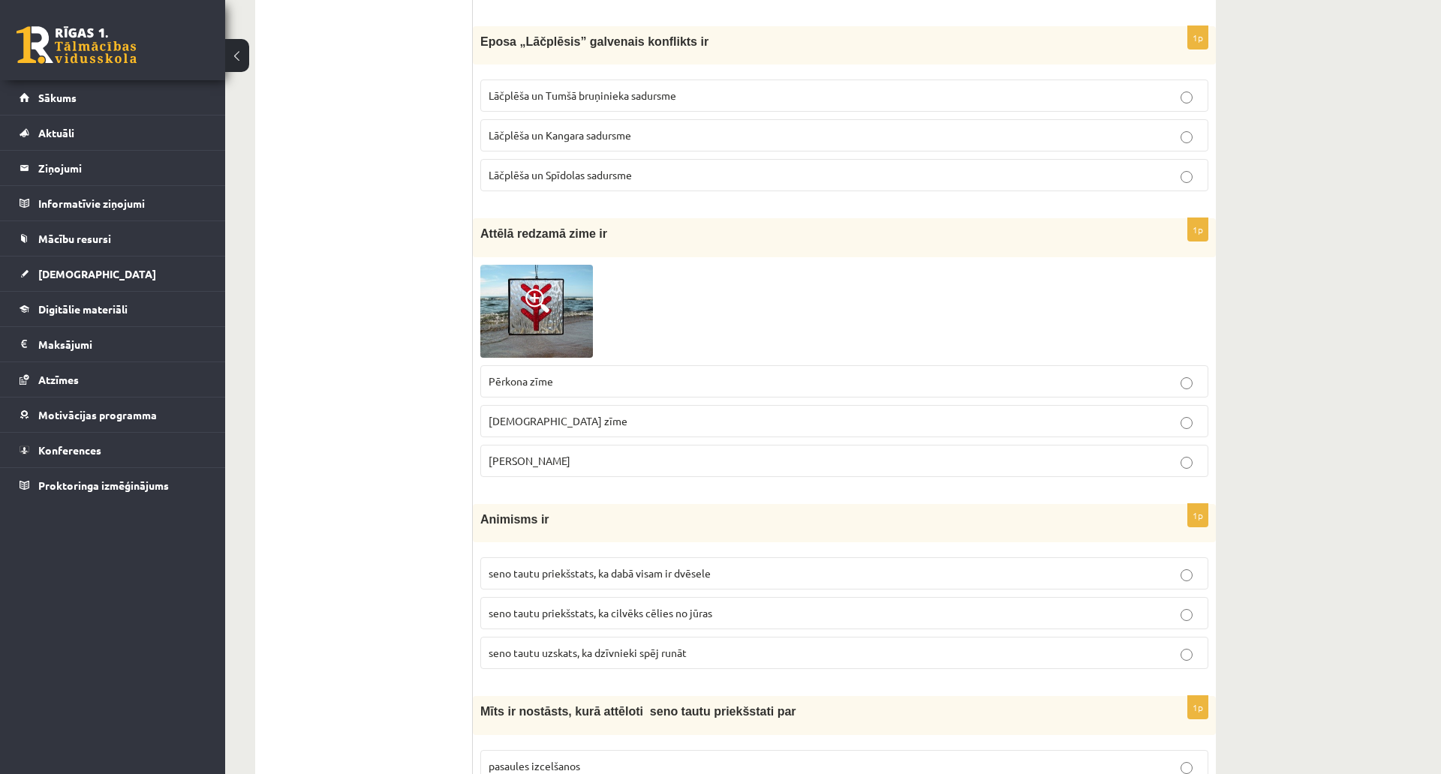
click at [560, 299] on img at bounding box center [536, 311] width 113 height 93
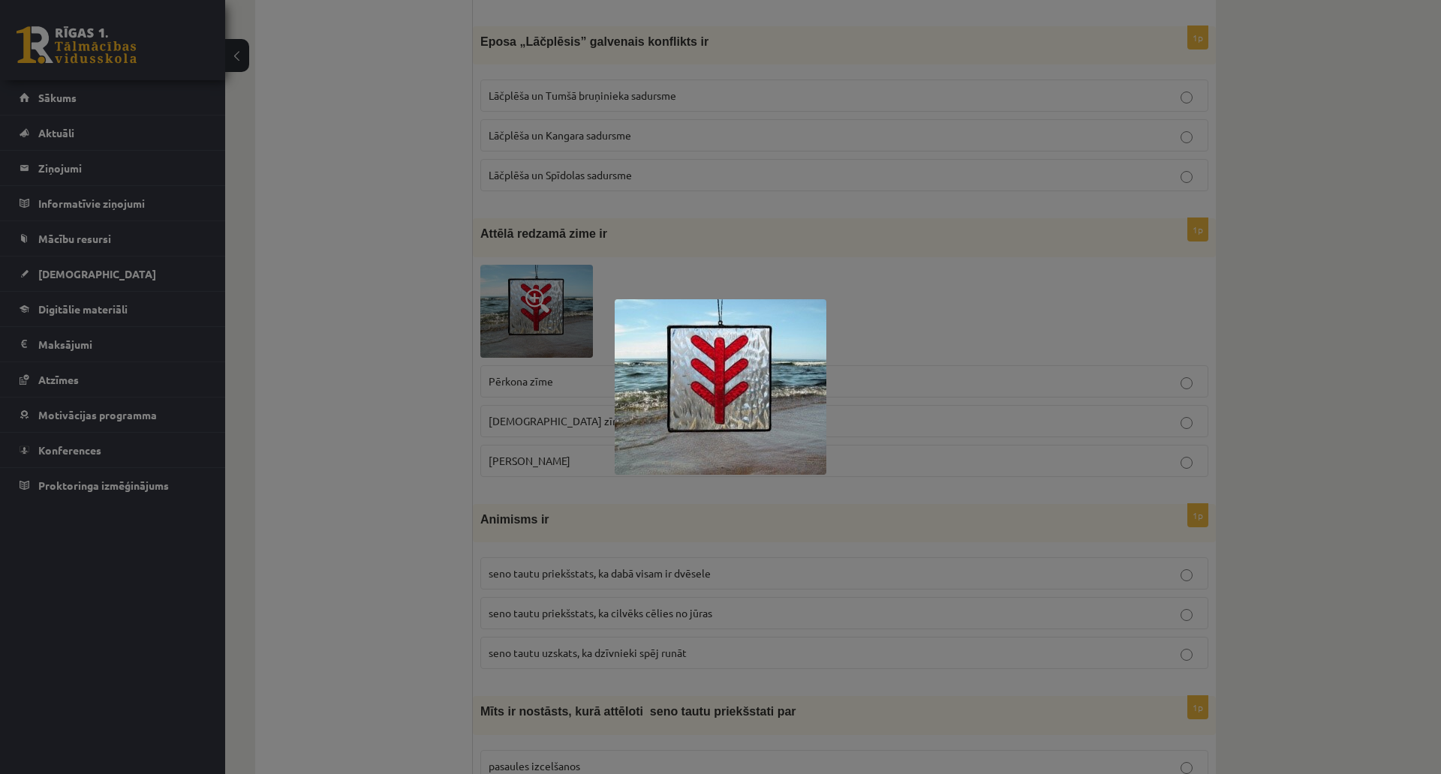
click at [927, 371] on div at bounding box center [720, 387] width 1441 height 774
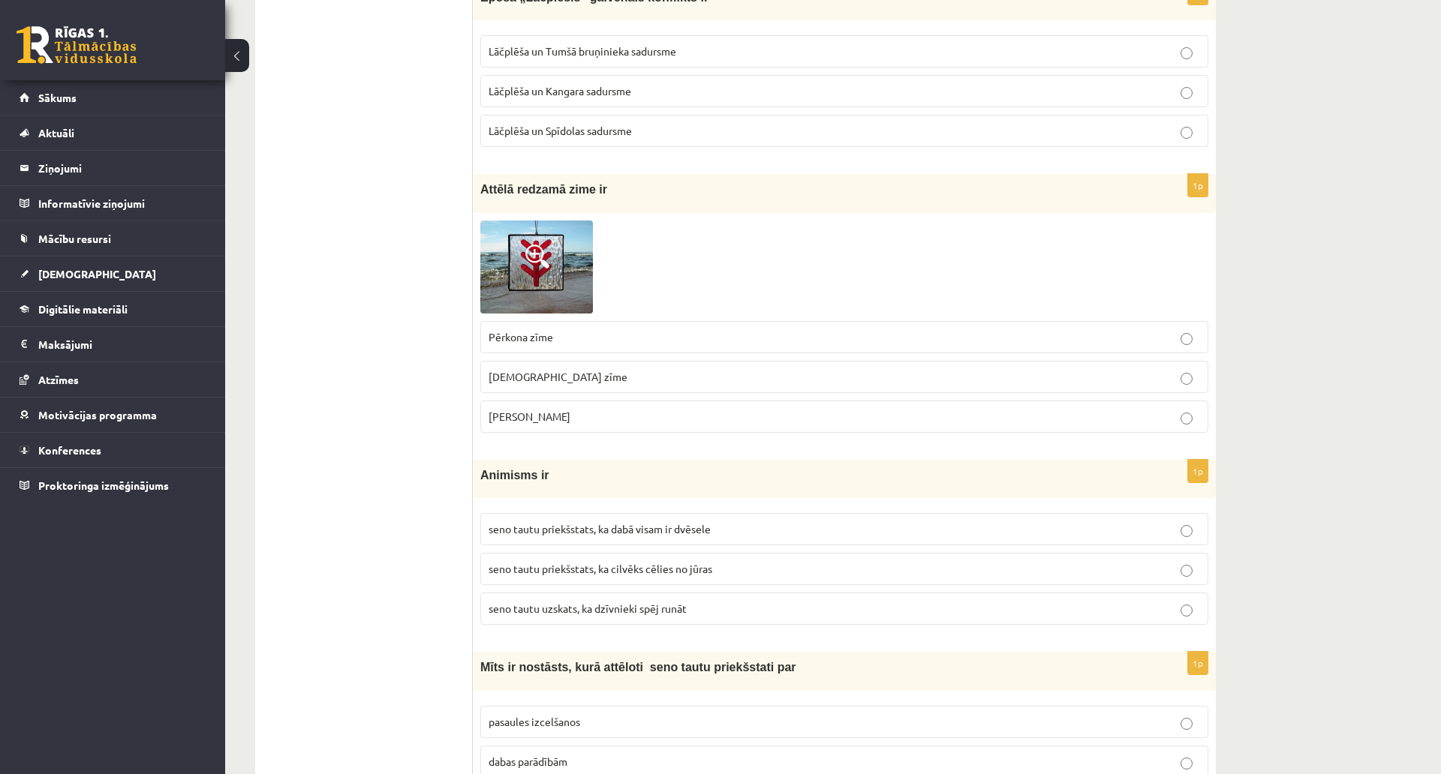
scroll to position [525, 0]
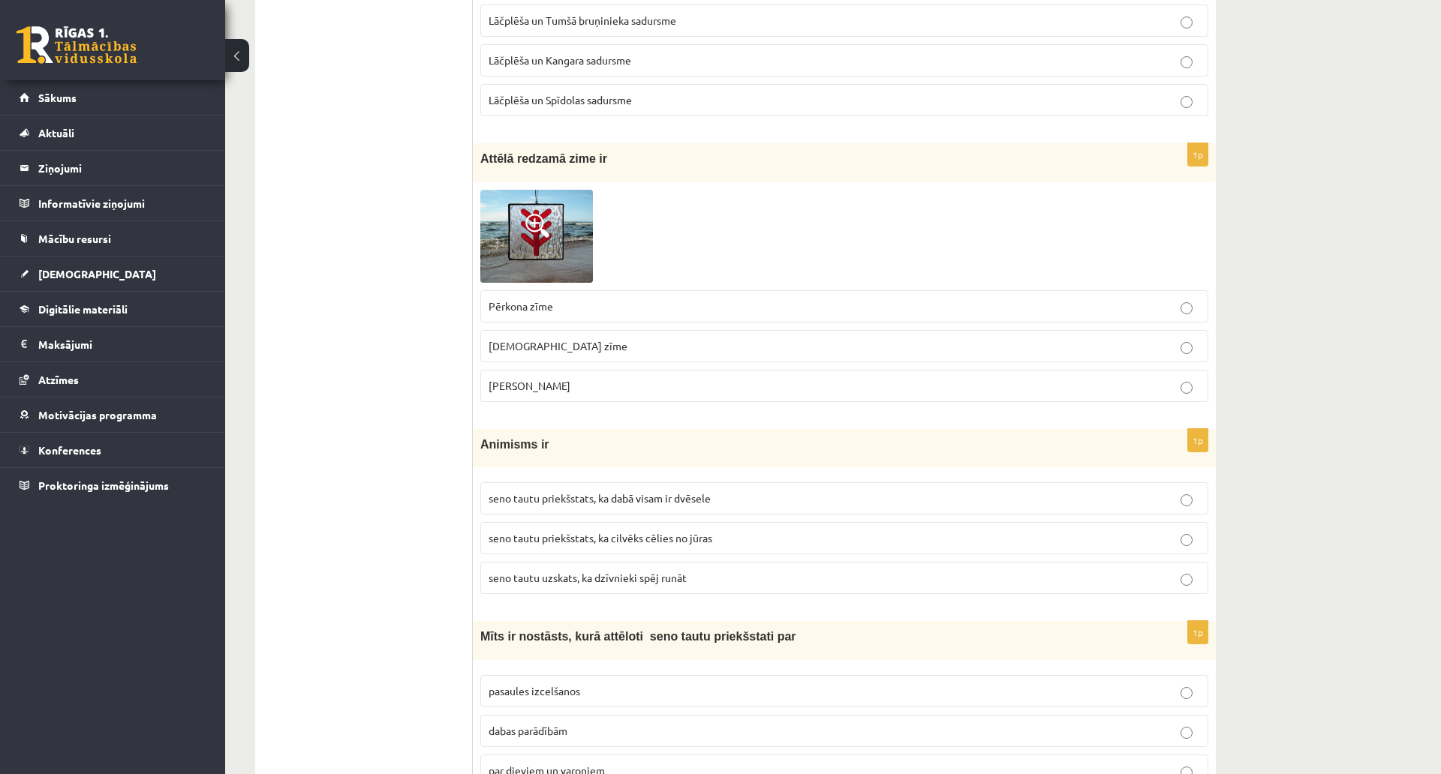
click at [560, 233] on img at bounding box center [536, 236] width 113 height 93
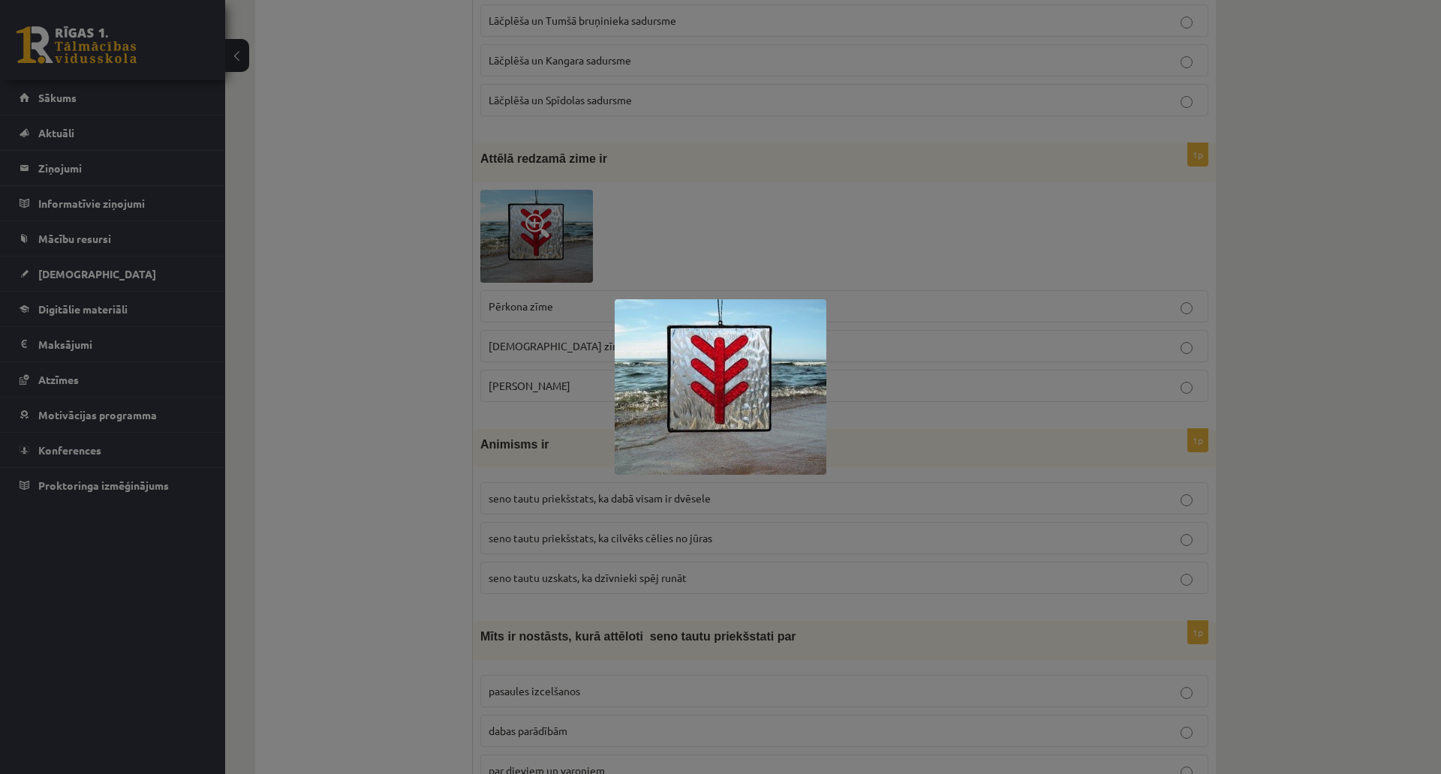
click at [659, 223] on div at bounding box center [720, 387] width 1441 height 774
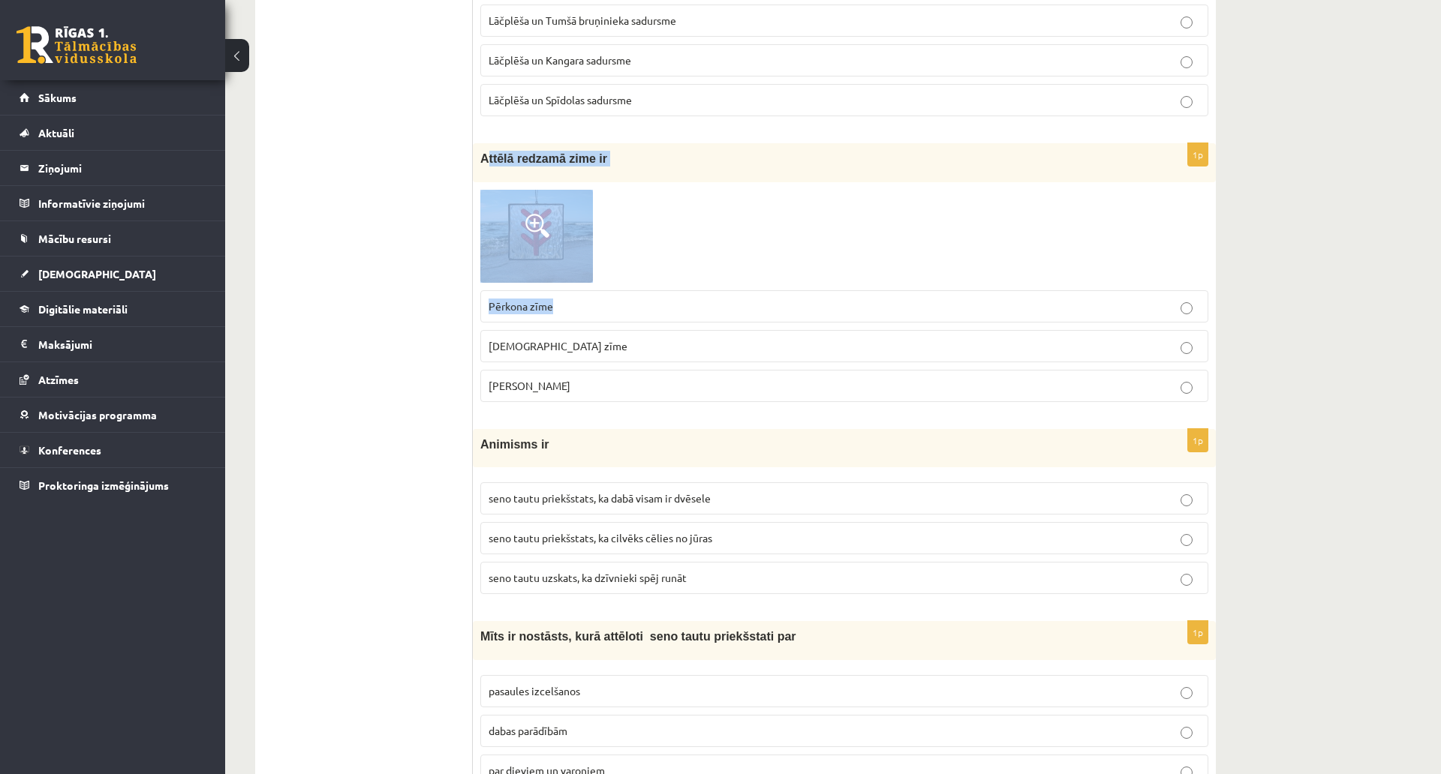
drag, startPoint x: 483, startPoint y: 158, endPoint x: 494, endPoint y: 151, distance: 12.9
click at [683, 317] on div "1p Attēlā redzamā zime ir Pērkona zīme Dieva zīme Laimas slotiņa" at bounding box center [844, 278] width 743 height 271
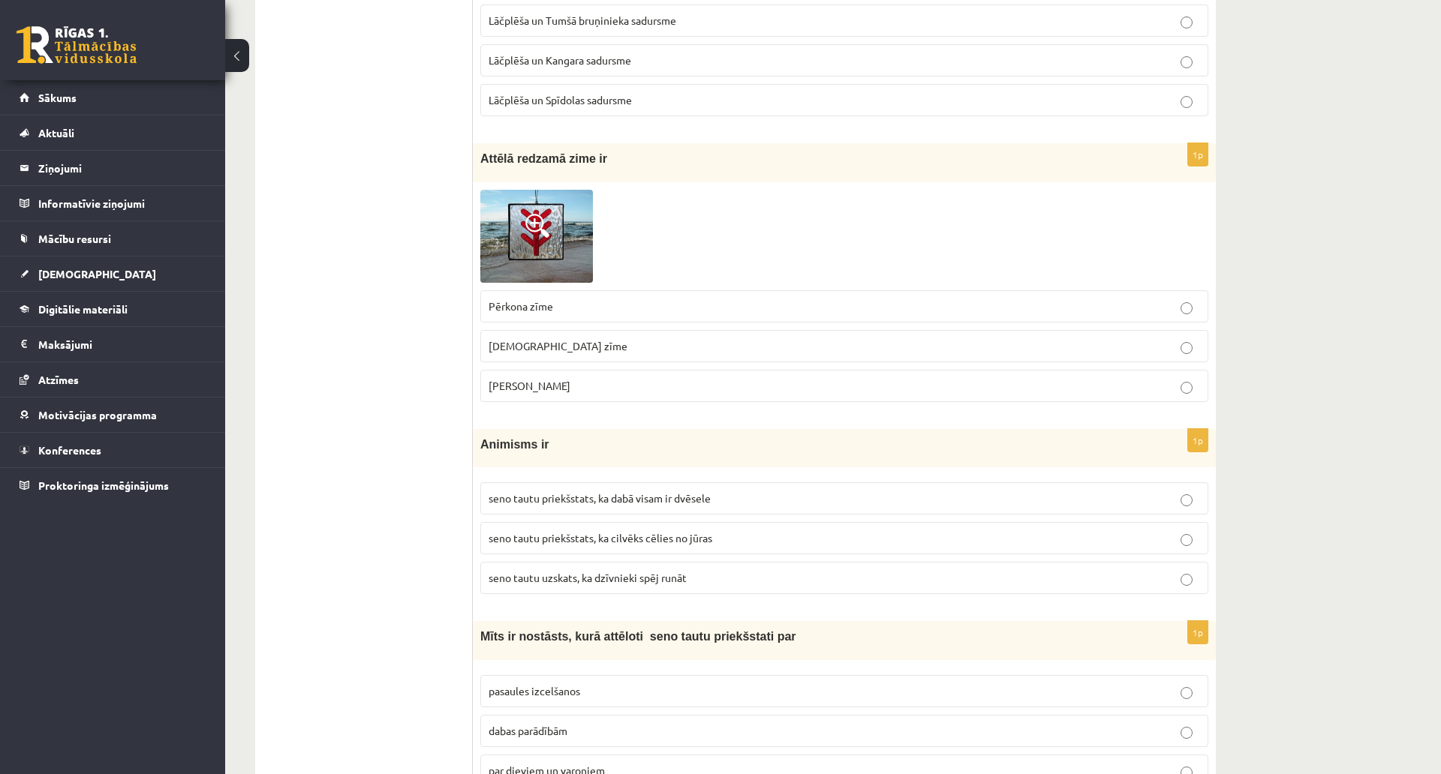
click at [483, 154] on span "Attēlā redzamā zime ir" at bounding box center [543, 158] width 127 height 13
drag, startPoint x: 482, startPoint y: 158, endPoint x: 656, endPoint y: 373, distance: 276.3
click at [656, 373] on div "1p Attēlā redzamā zime ir Pērkona zīme Dieva zīme Laimas slotiņa" at bounding box center [844, 278] width 743 height 271
copy div "Attēlā redzamā zime ir Pērkona zīme Dieva zīme Laimas slotiņa"
click at [540, 220] on span at bounding box center [537, 226] width 24 height 24
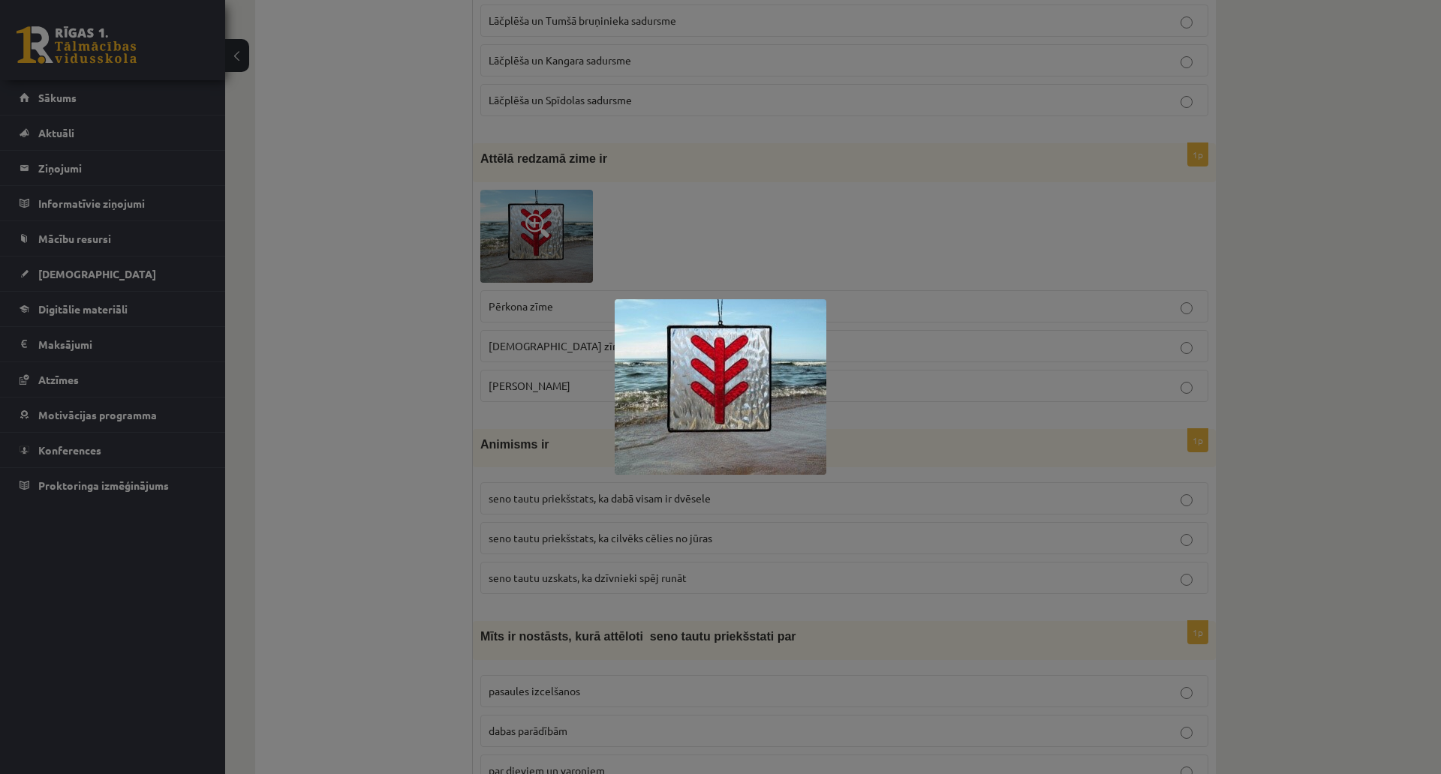
click at [692, 328] on img at bounding box center [721, 387] width 212 height 176
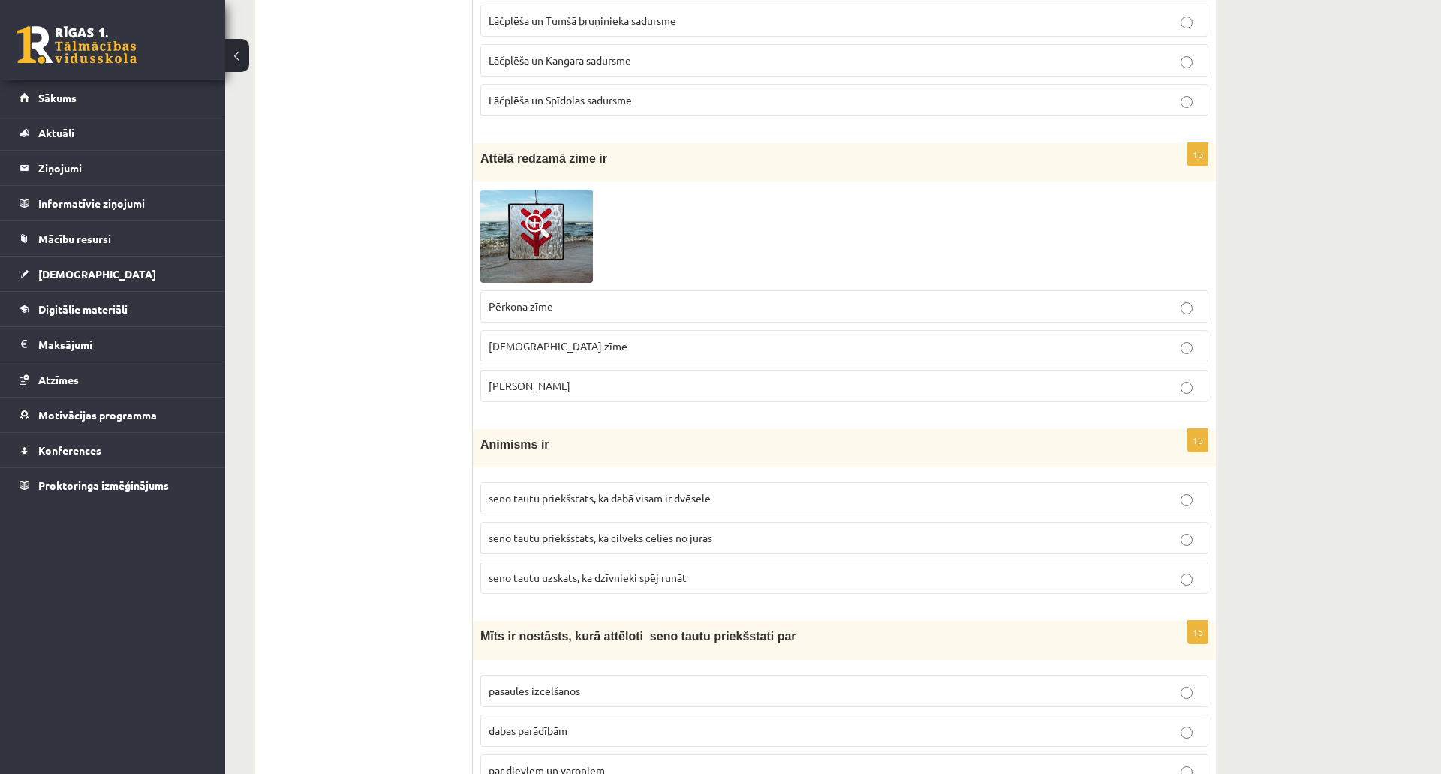
click at [521, 212] on img at bounding box center [536, 236] width 113 height 93
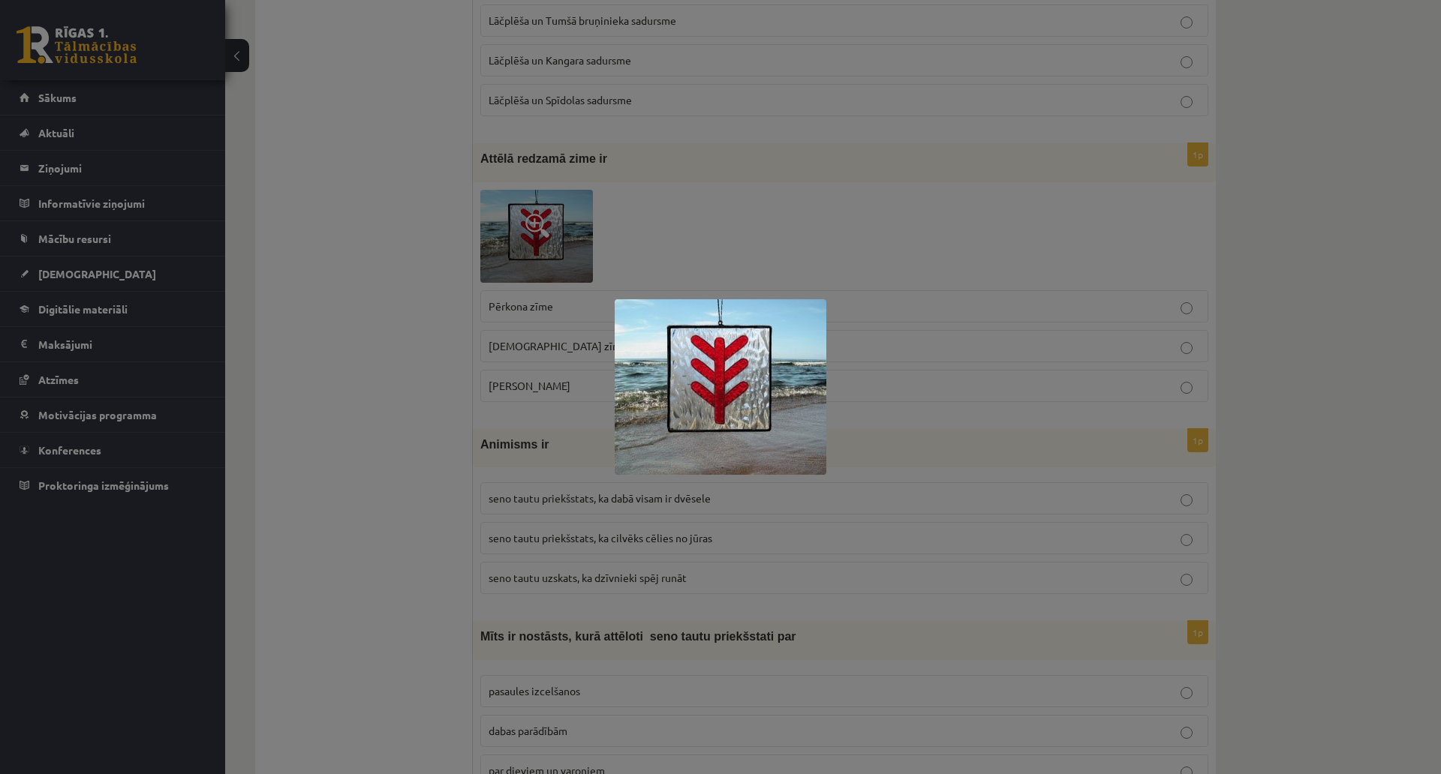
click at [776, 176] on div at bounding box center [720, 387] width 1441 height 774
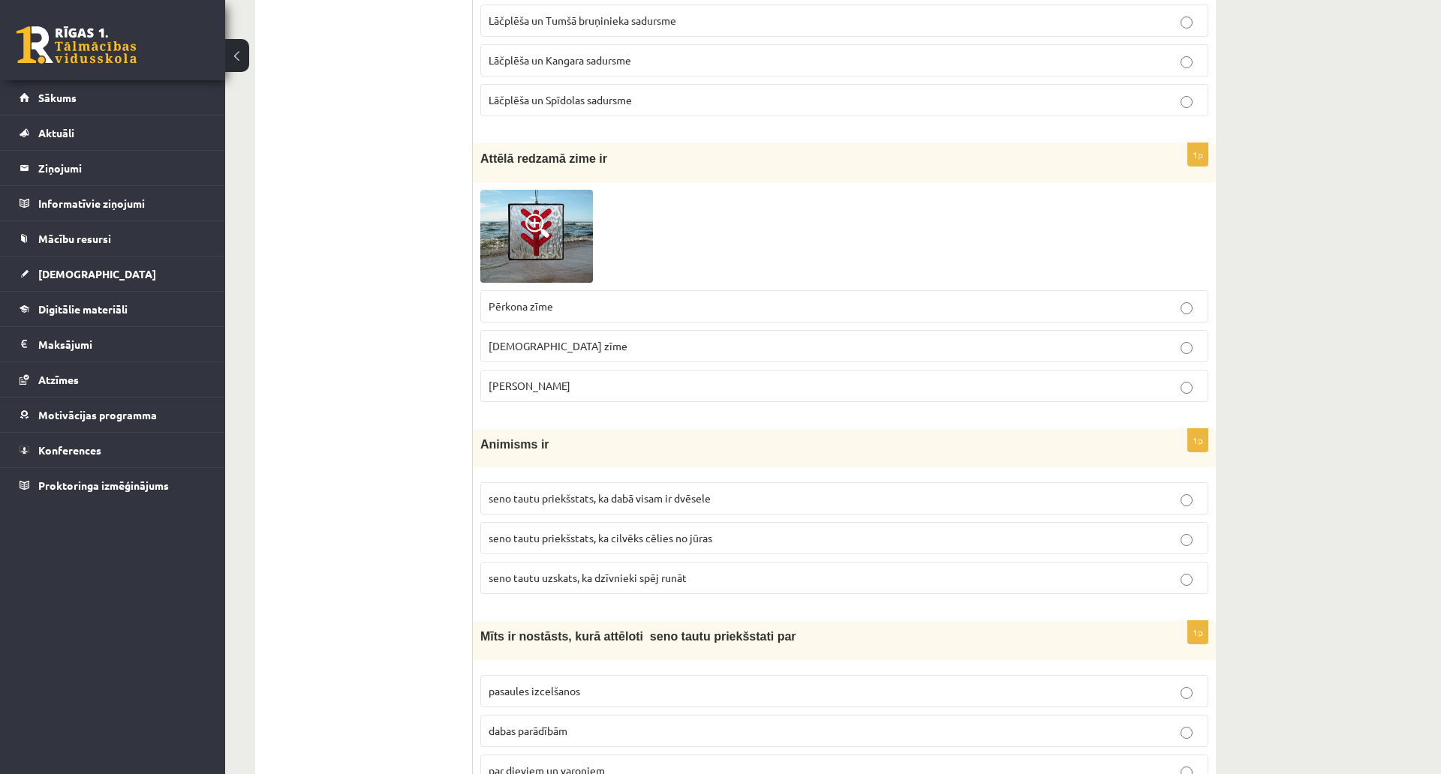
drag, startPoint x: 575, startPoint y: 386, endPoint x: 486, endPoint y: 386, distance: 88.5
click at [486, 386] on label "Laimas slotiņa" at bounding box center [844, 386] width 728 height 32
copy span "Laimas slotiņa"
drag, startPoint x: 548, startPoint y: 344, endPoint x: 476, endPoint y: 349, distance: 72.2
click at [476, 349] on div "1p Attēlā redzamā zime ir Pērkona zīme Dieva zīme Laimas slotiņa" at bounding box center [844, 278] width 743 height 271
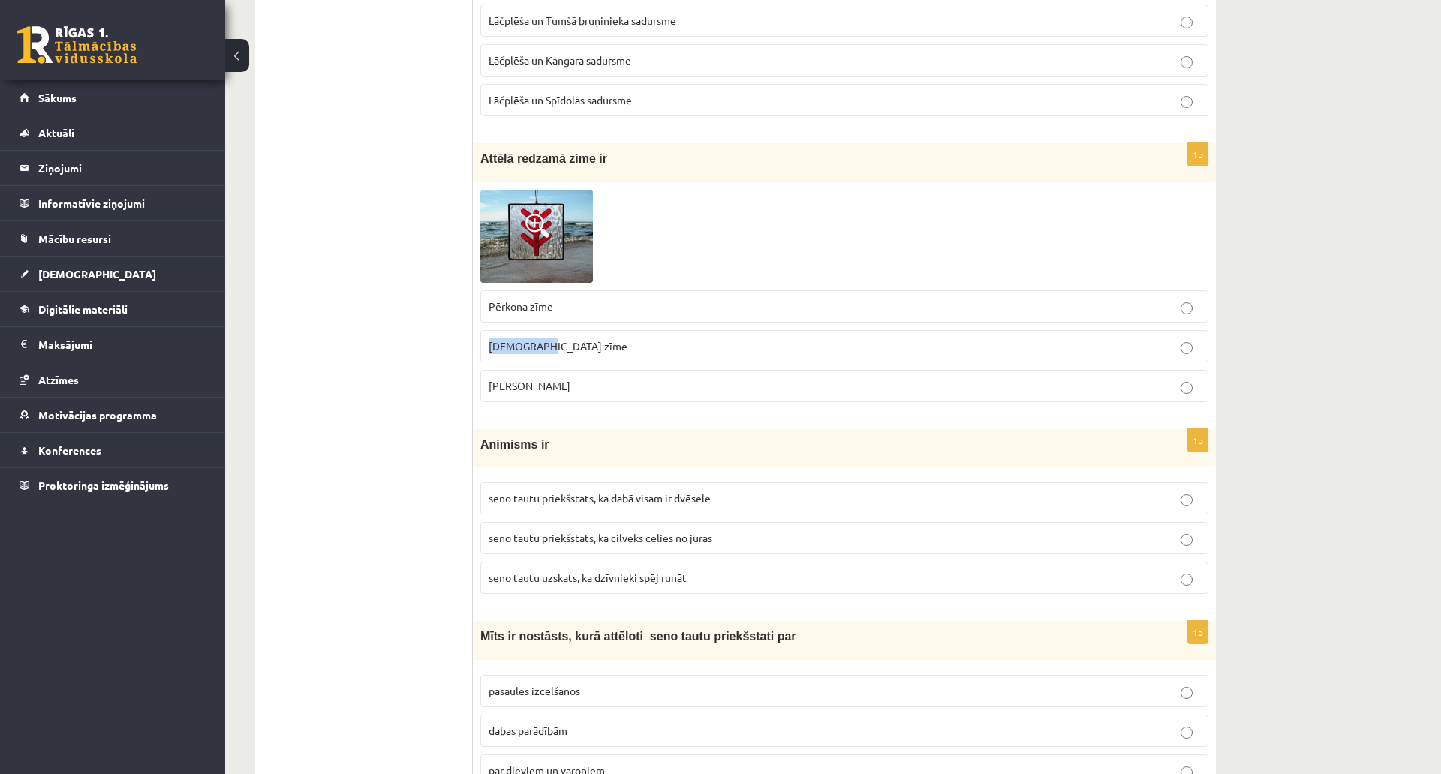
copy span "Dieva zīme"
drag, startPoint x: 563, startPoint y: 310, endPoint x: 488, endPoint y: 310, distance: 75.0
click at [488, 310] on label "Pērkona zīme" at bounding box center [844, 306] width 728 height 32
copy span "Pērkona zīme"
click at [560, 392] on p "Laimas slotiņa" at bounding box center [843, 386] width 711 height 16
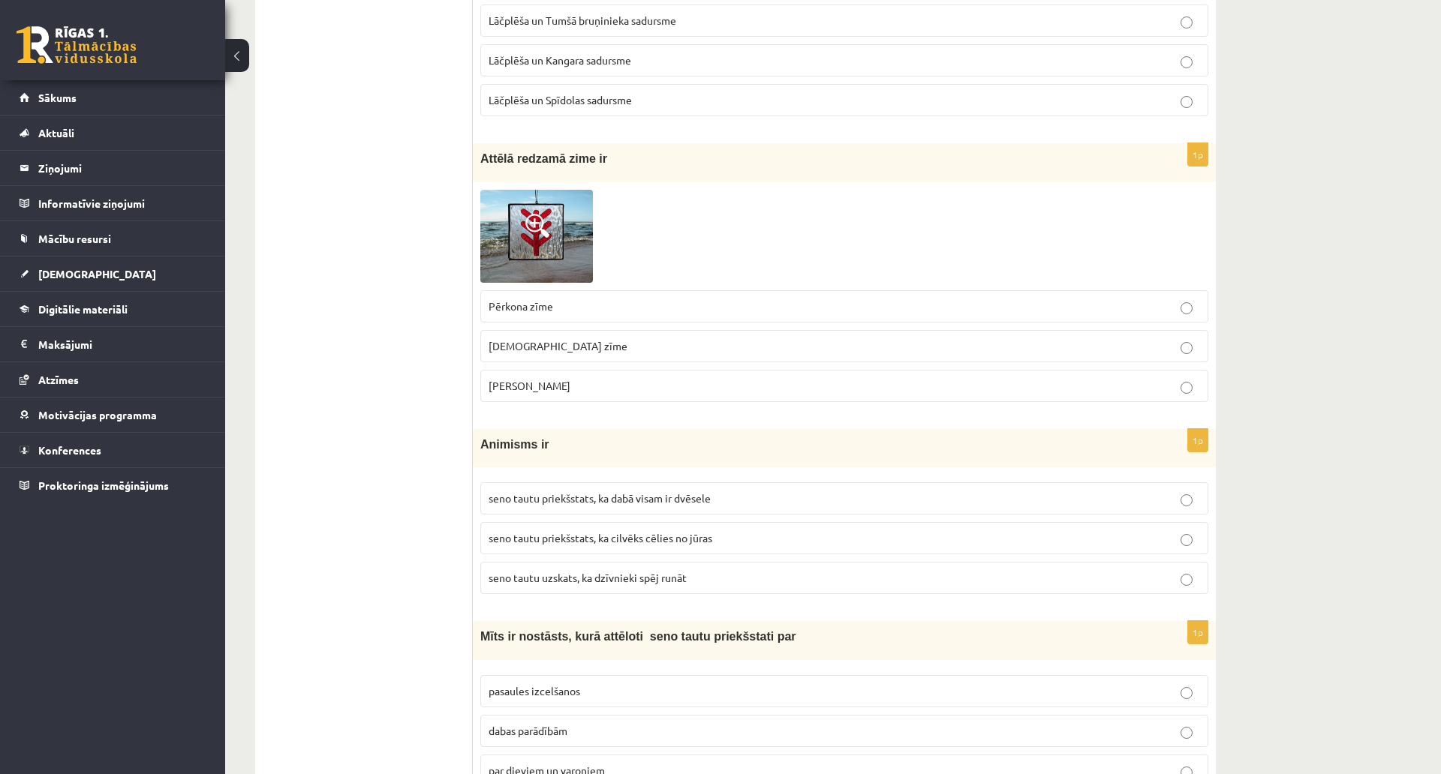
drag, startPoint x: 570, startPoint y: 377, endPoint x: 480, endPoint y: 386, distance: 90.5
click at [480, 386] on label "Laimas slotiņa" at bounding box center [844, 386] width 728 height 32
copy span "Laimas slotiņa"
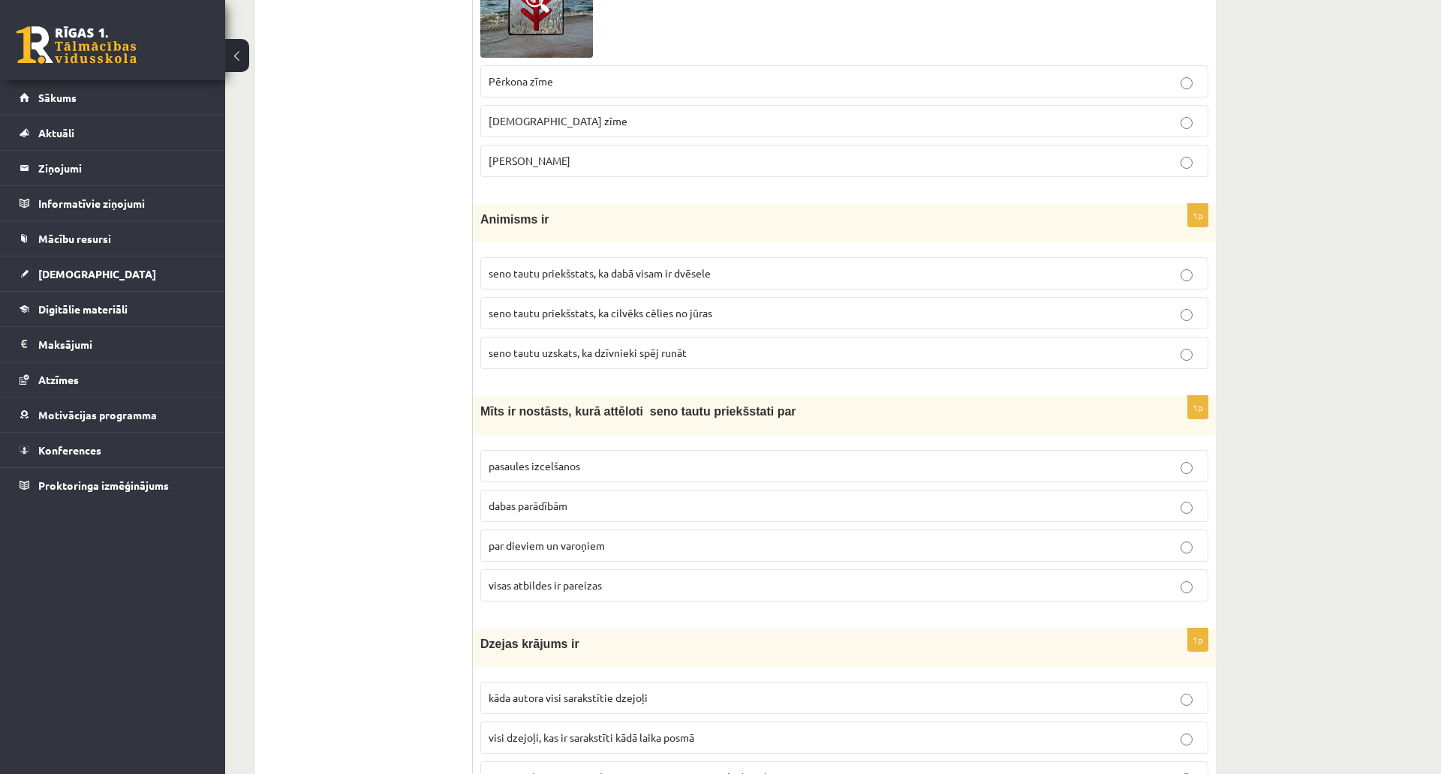
scroll to position [825, 0]
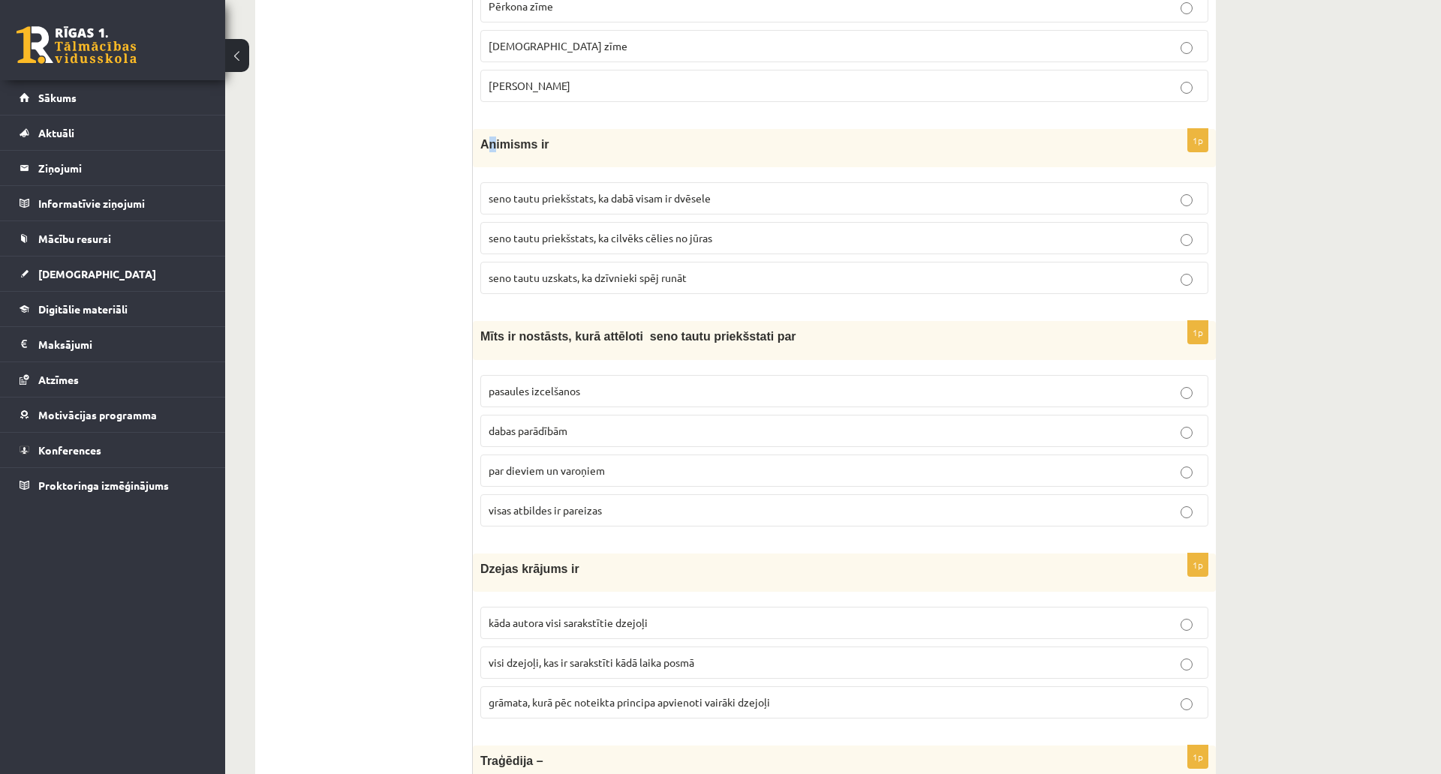
drag, startPoint x: 485, startPoint y: 145, endPoint x: 495, endPoint y: 149, distance: 11.4
click at [495, 149] on span "Animisms ir" at bounding box center [514, 144] width 69 height 13
drag, startPoint x: 480, startPoint y: 146, endPoint x: 543, endPoint y: 157, distance: 63.9
click at [543, 157] on div "Animisms ir" at bounding box center [844, 148] width 743 height 38
copy span "Animisms ir"
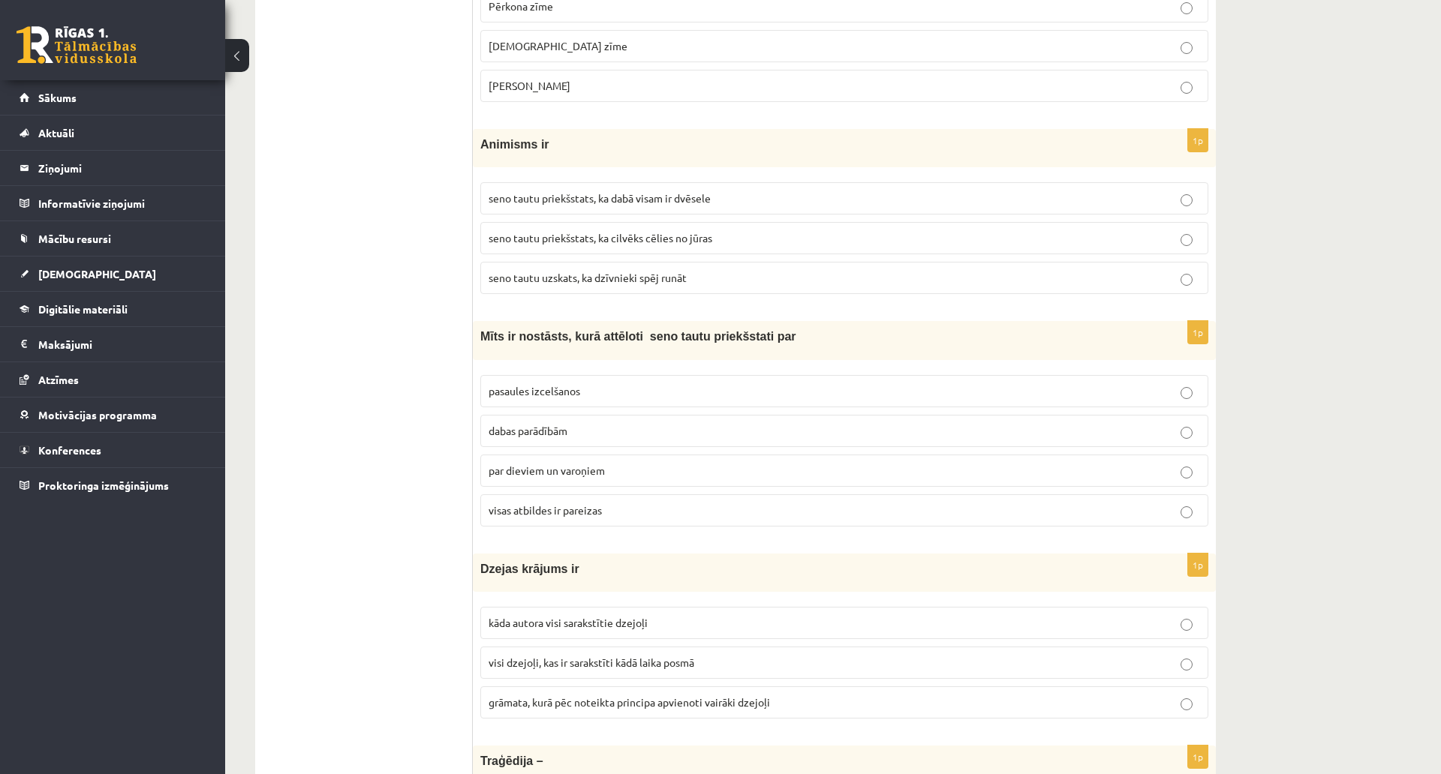
drag, startPoint x: 455, startPoint y: 151, endPoint x: 476, endPoint y: 149, distance: 21.1
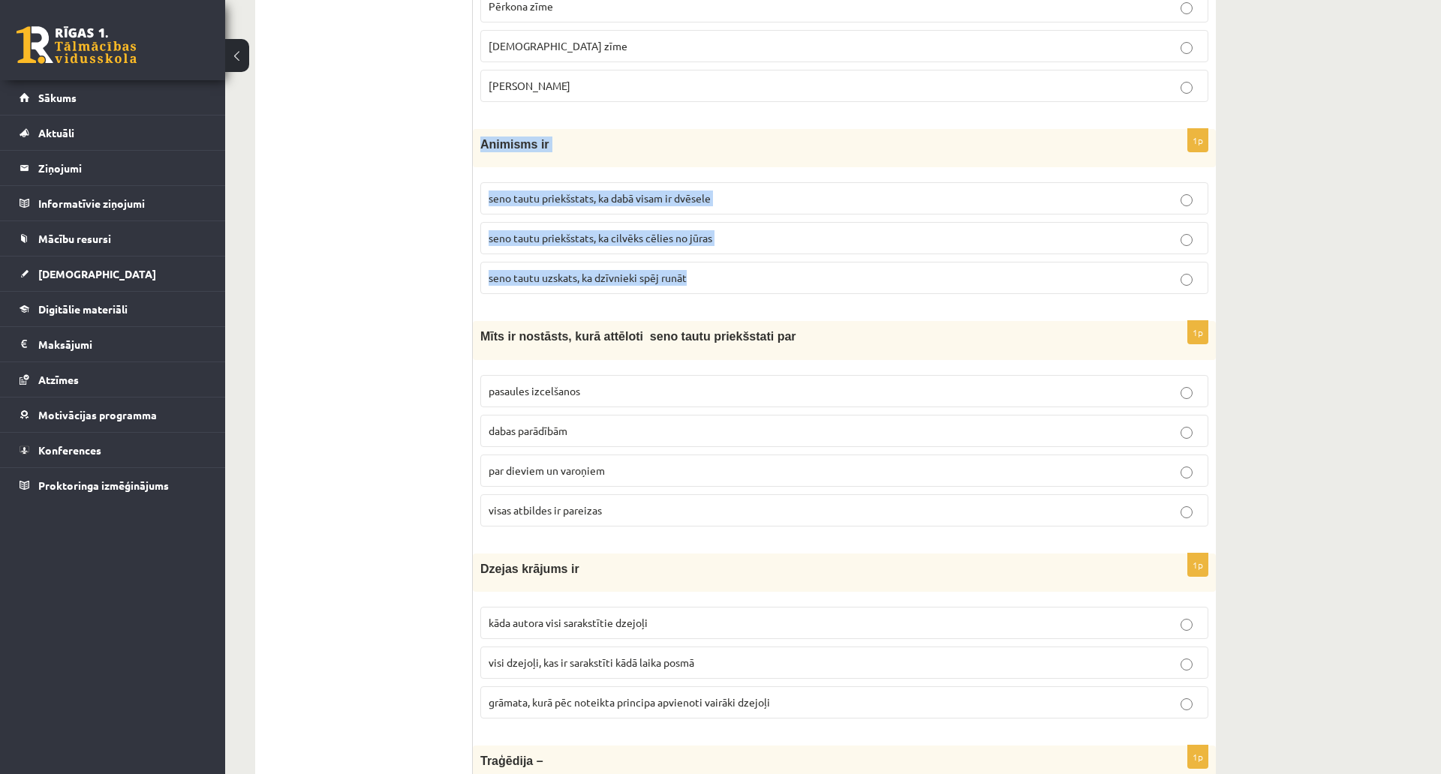
drag, startPoint x: 477, startPoint y: 142, endPoint x: 752, endPoint y: 283, distance: 308.7
click at [752, 283] on div "1p Animisms ir seno tautu priekšstats, ka dabā visam ir dvēsele seno tautu prie…" at bounding box center [844, 217] width 743 height 177
copy div "Animisms ir seno tautu priekšstats, ka dabā visam ir dvēsele seno tautu priekšs…"
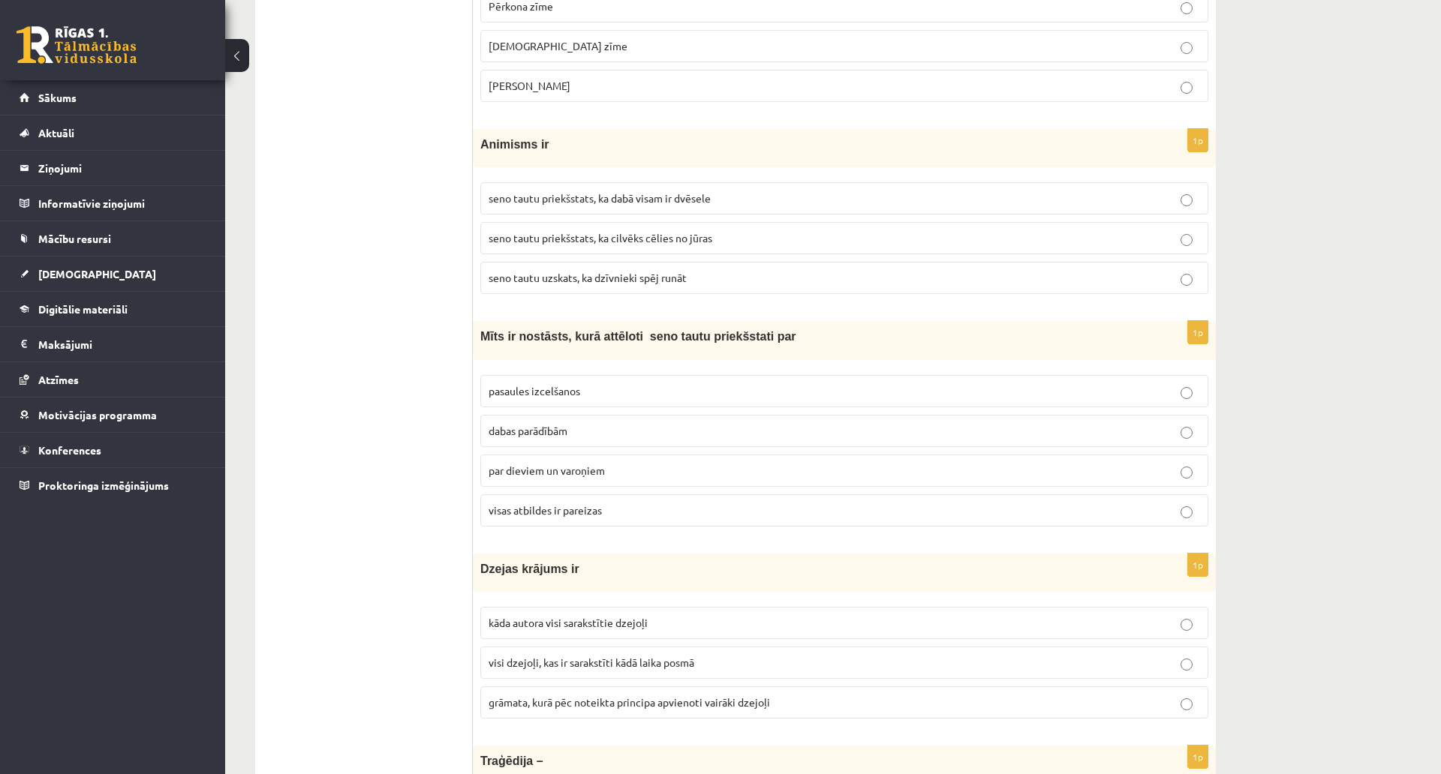
click at [635, 193] on span "seno tautu priekšstats, ka dabā visam ir dvēsele" at bounding box center [599, 198] width 222 height 14
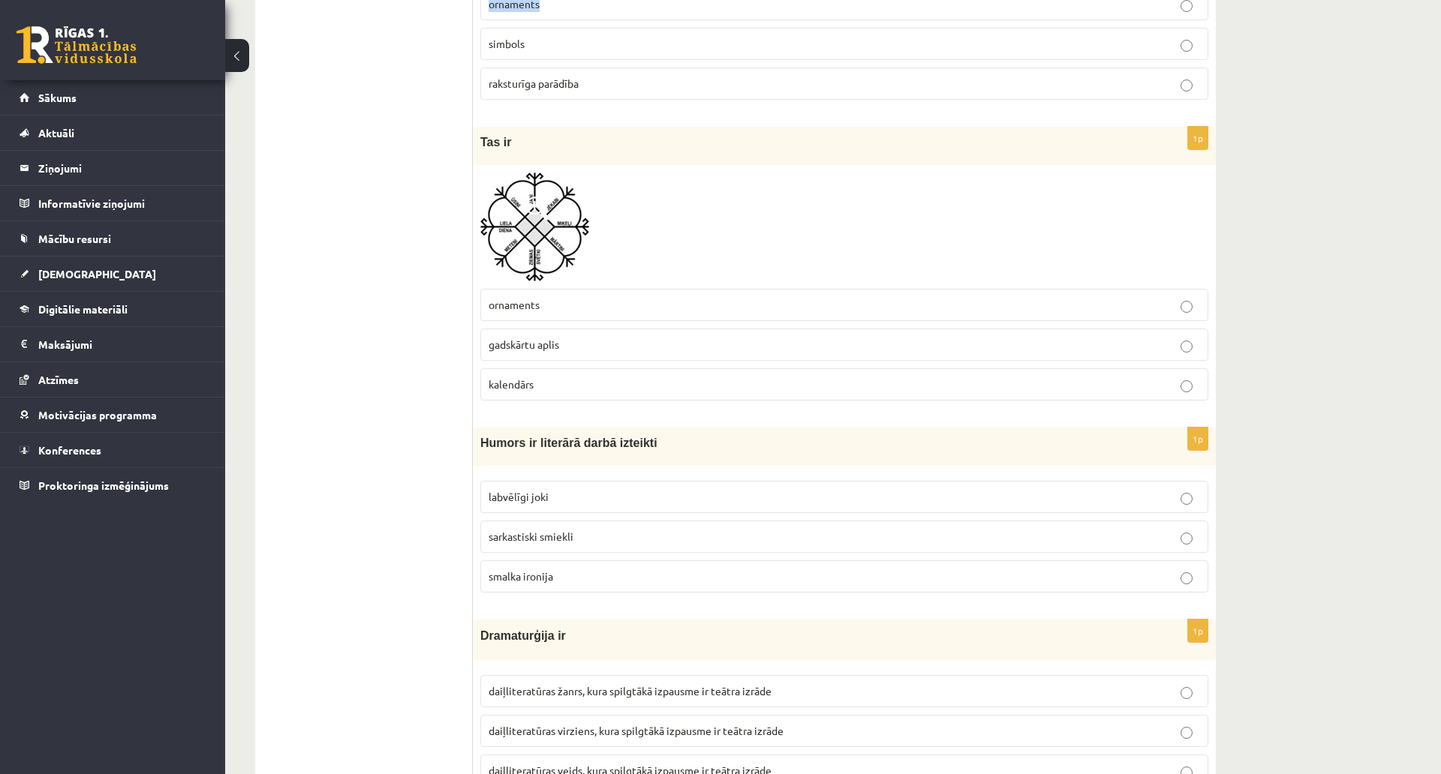
scroll to position [2673, 0]
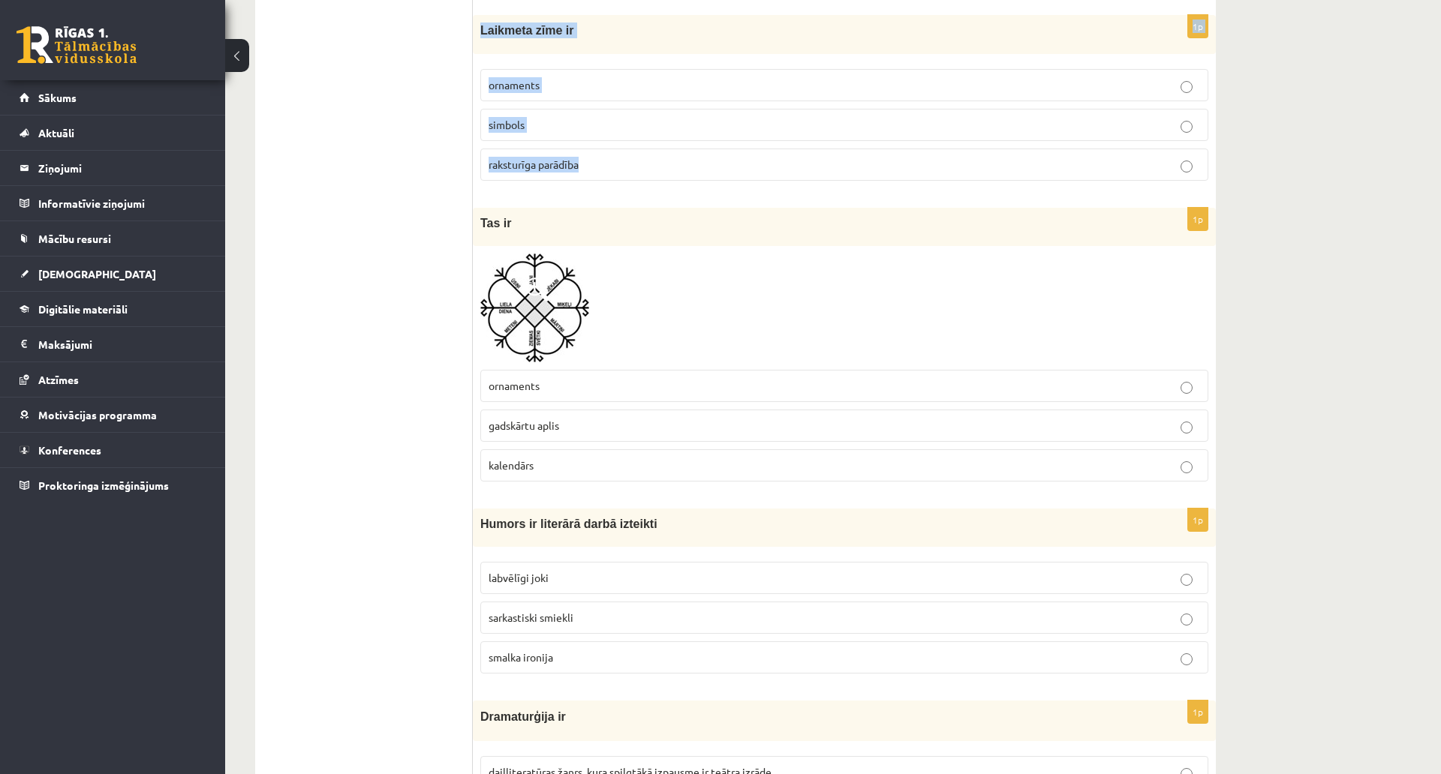
drag, startPoint x: 480, startPoint y: 112, endPoint x: 906, endPoint y: 173, distance: 430.5
click at [906, 173] on form "1p Daiļliteratūra ir mākslas veids, kurā dzīves tēlainā atspoguļojuma līdzeklis…" at bounding box center [844, 680] width 713 height 6169
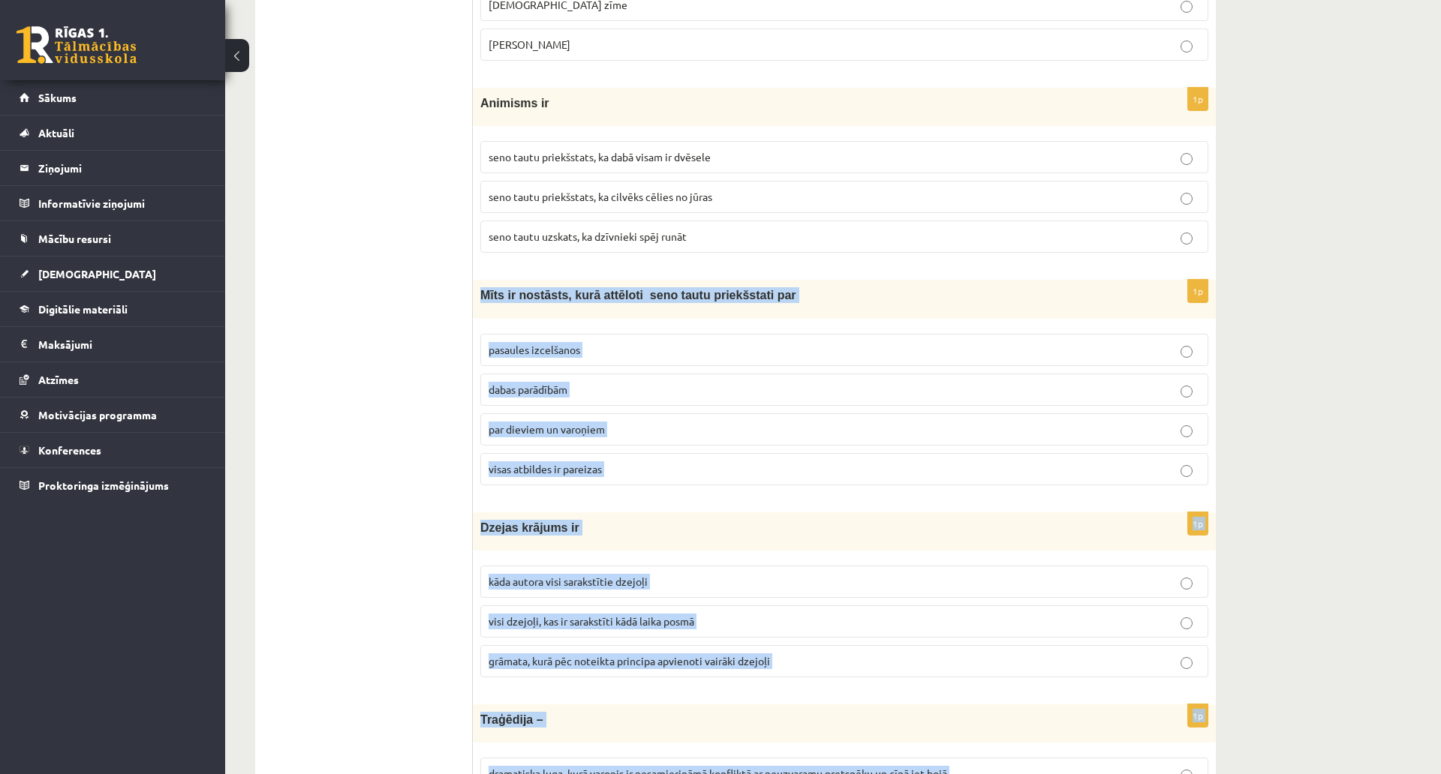
scroll to position [873, 0]
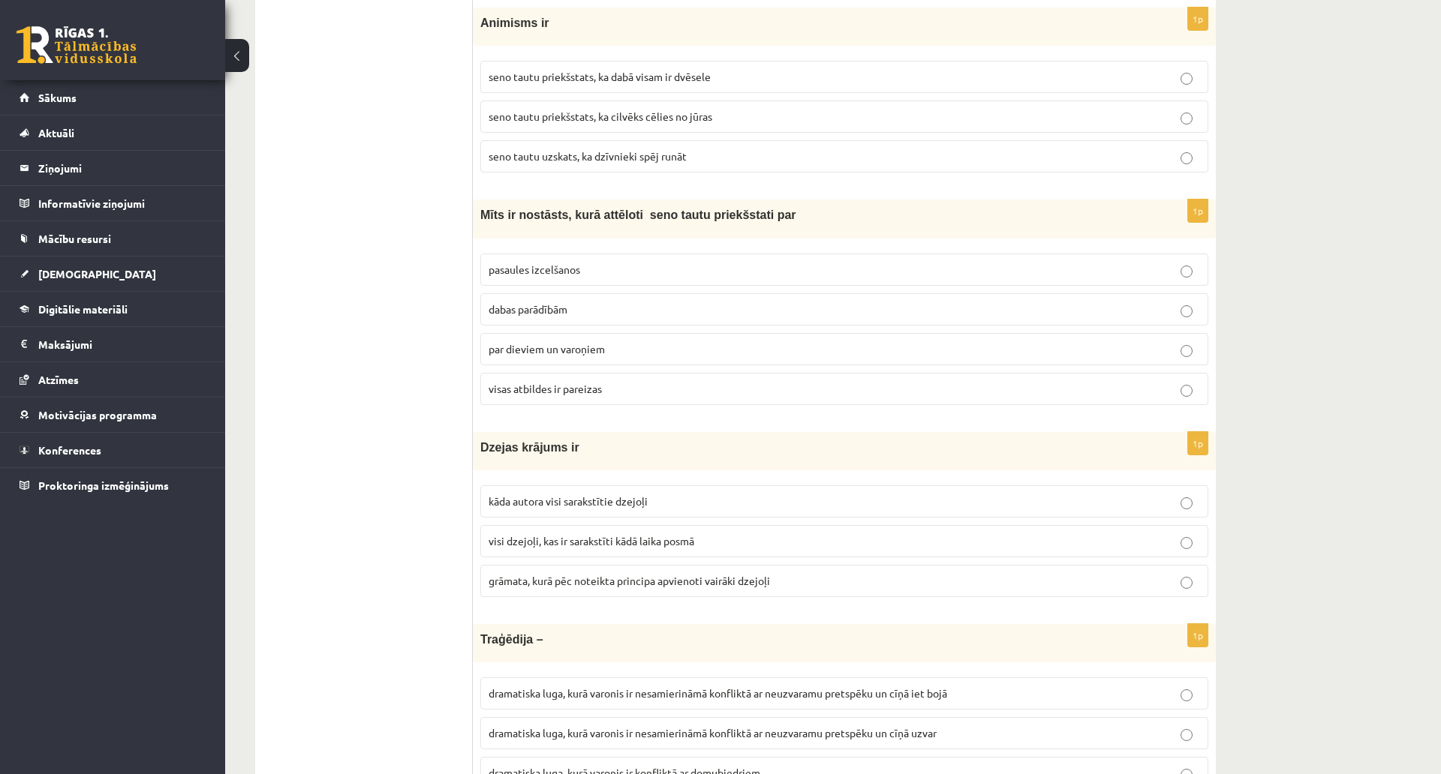
scroll to position [948, 0]
click at [606, 353] on p "par dieviem un varoņiem" at bounding box center [843, 349] width 711 height 16
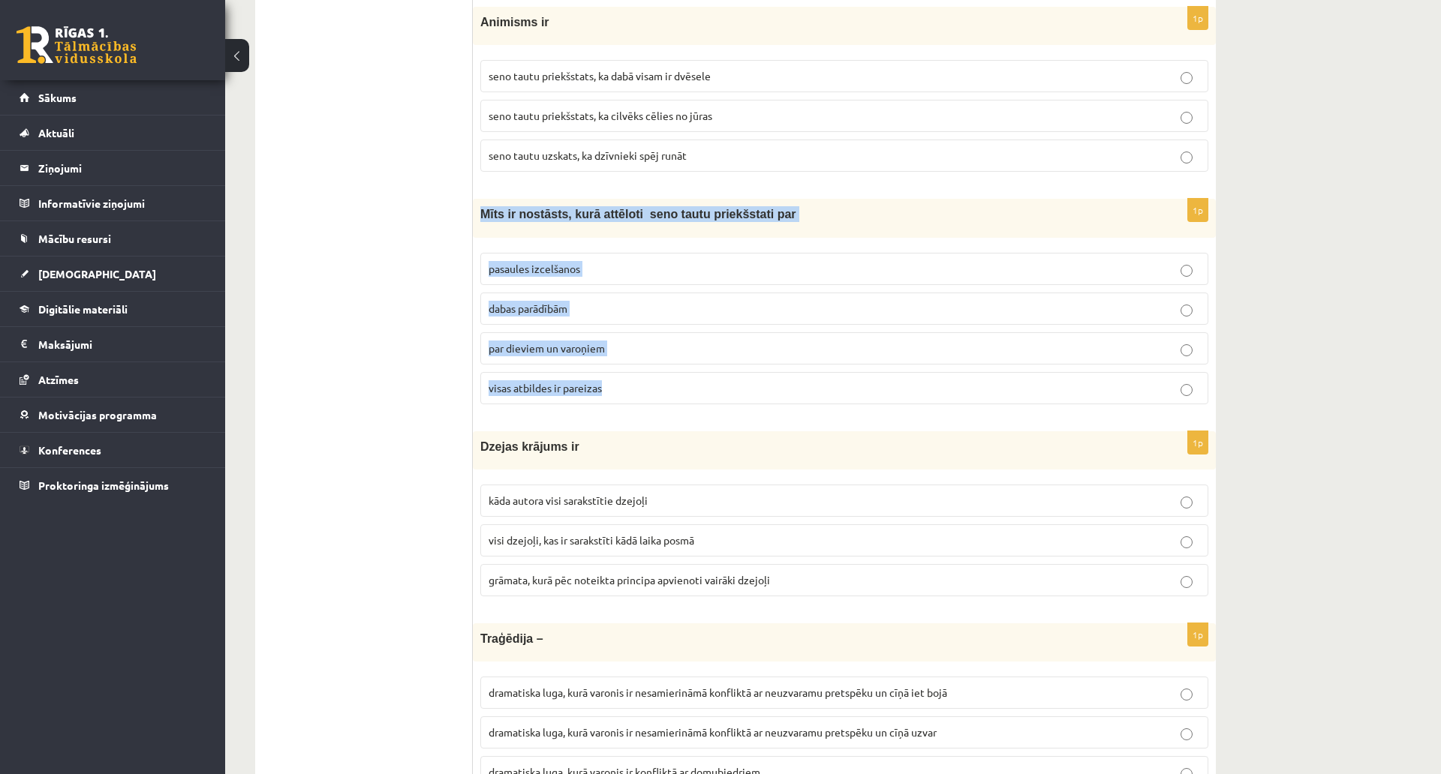
drag, startPoint x: 485, startPoint y: 215, endPoint x: 779, endPoint y: 391, distance: 342.6
click at [779, 391] on div "1p Mīts ir nostāsts, kurā attēloti seno tautu priekšstati par pasaules izcelšan…" at bounding box center [844, 307] width 743 height 217
click at [641, 391] on p "visas atbildes ir pareizas" at bounding box center [843, 388] width 711 height 16
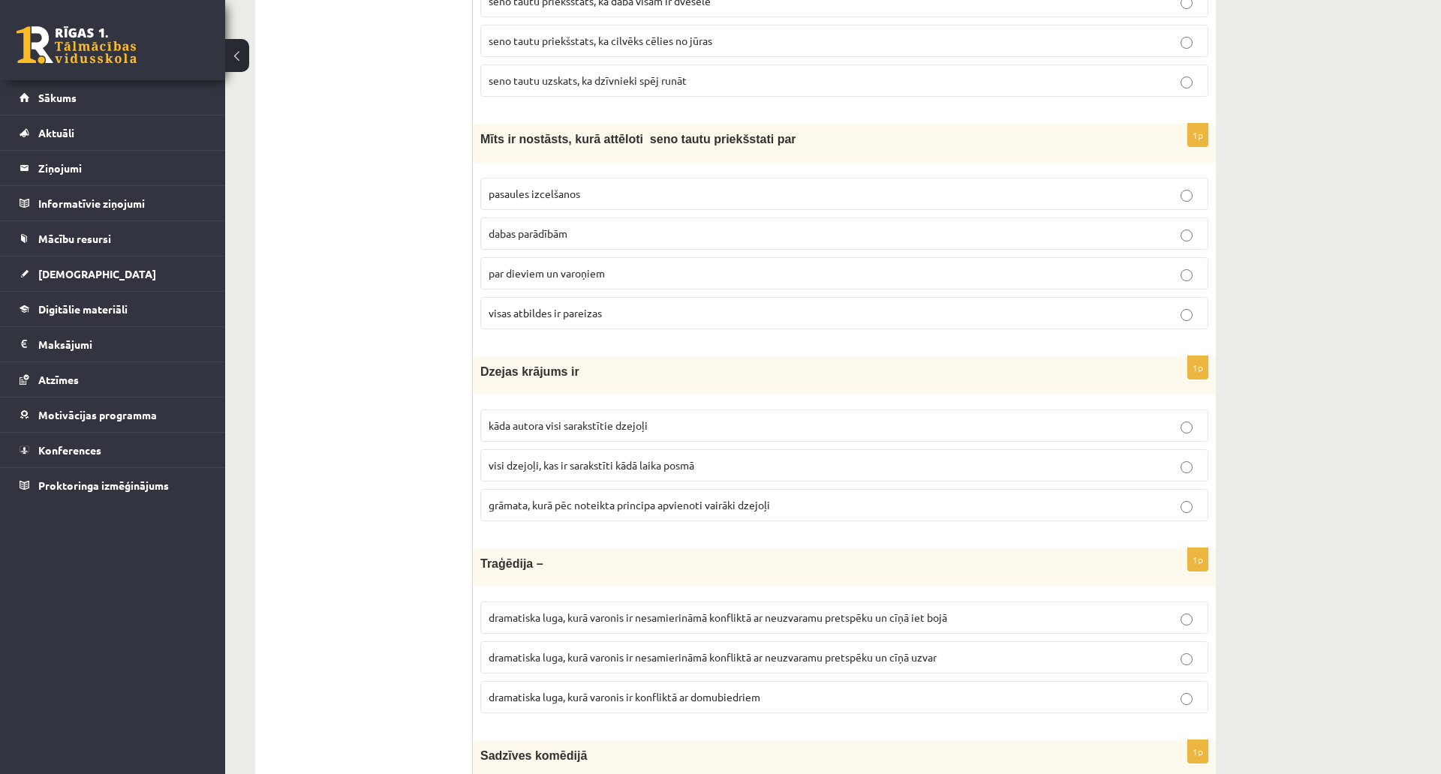
scroll to position [1098, 0]
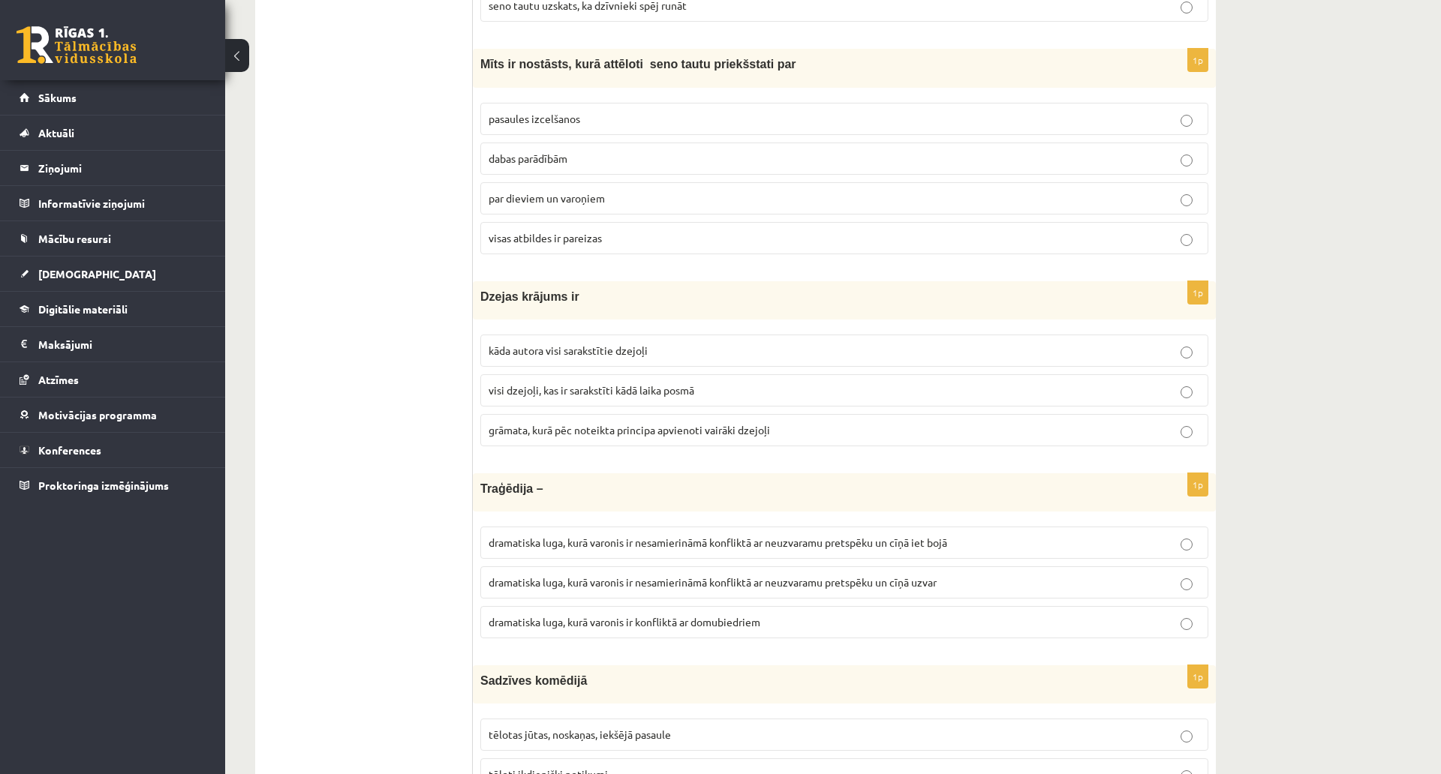
click at [635, 439] on label "grāmata, kurā pēc noteikta principa apvienoti vairāki dzejoļi" at bounding box center [844, 430] width 728 height 32
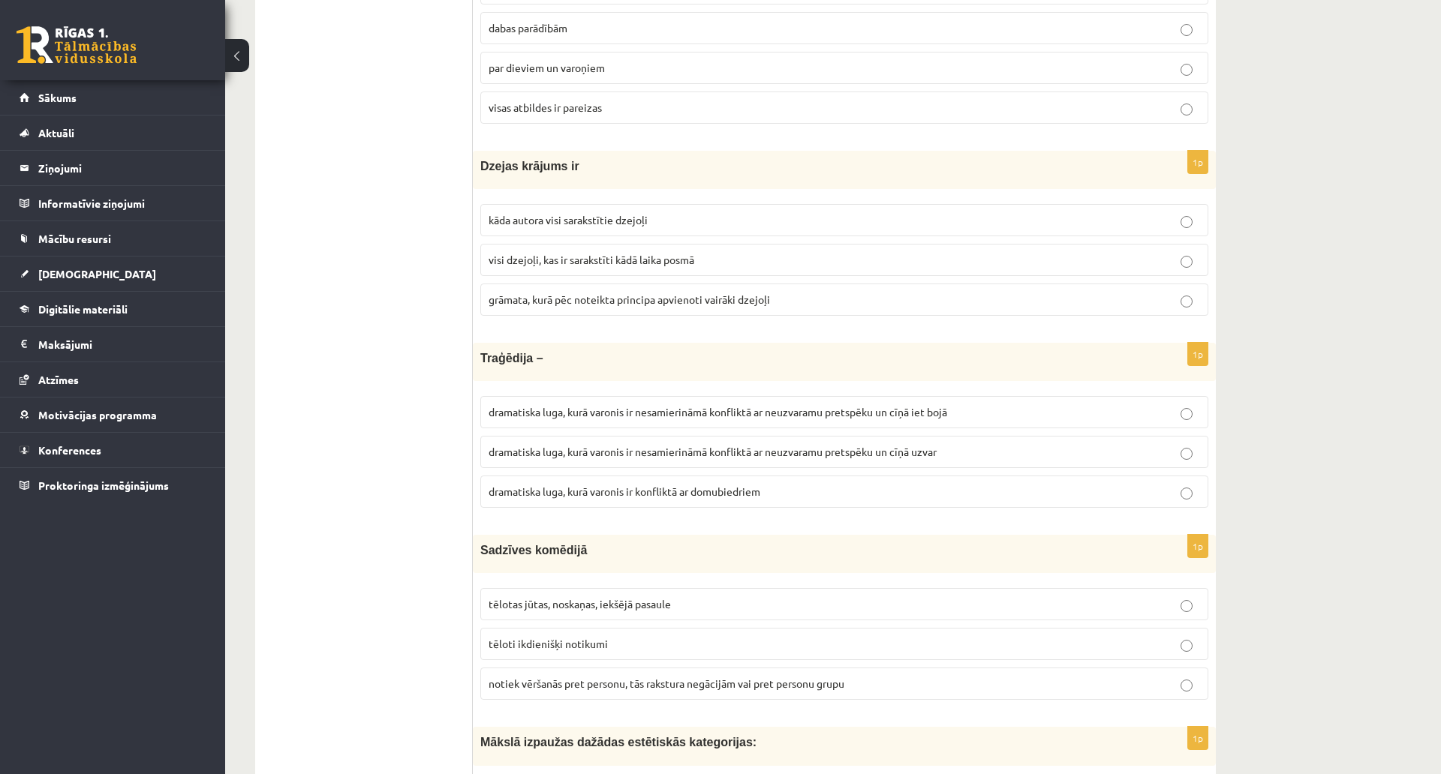
scroll to position [1248, 0]
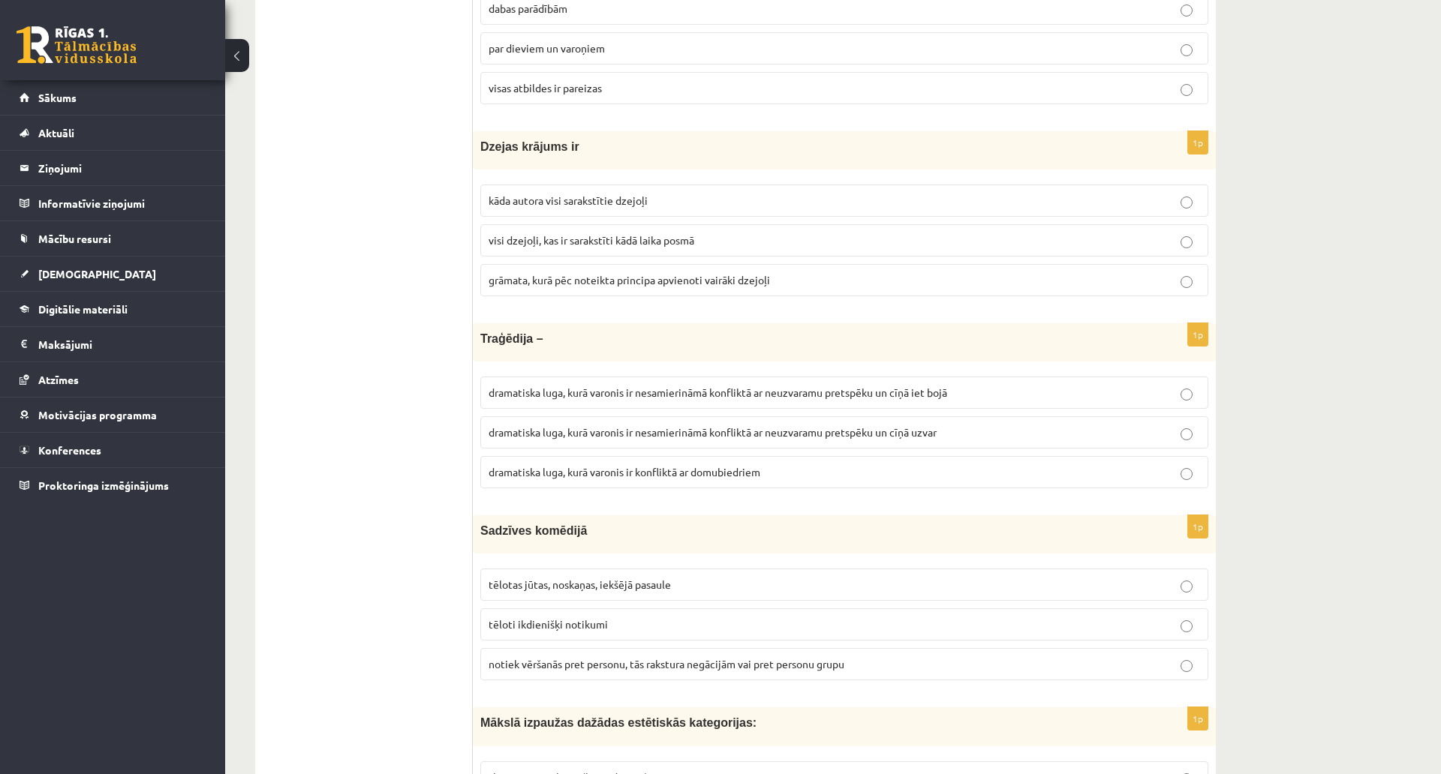
click at [911, 401] on label "dramatiska luga, kurā varonis ir nesamierināmā konfliktā ar neuzvaramu pretspēk…" at bounding box center [844, 393] width 728 height 32
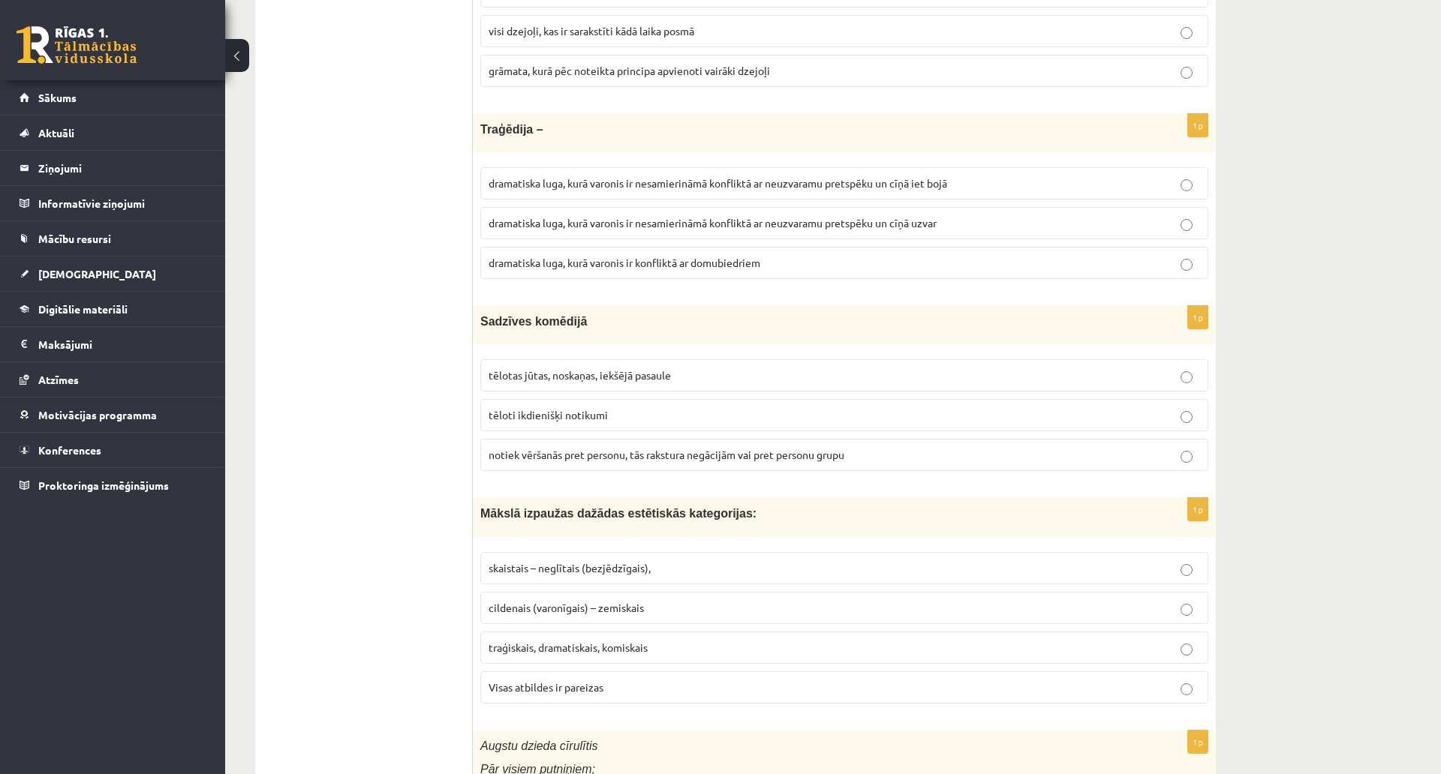
scroll to position [1473, 0]
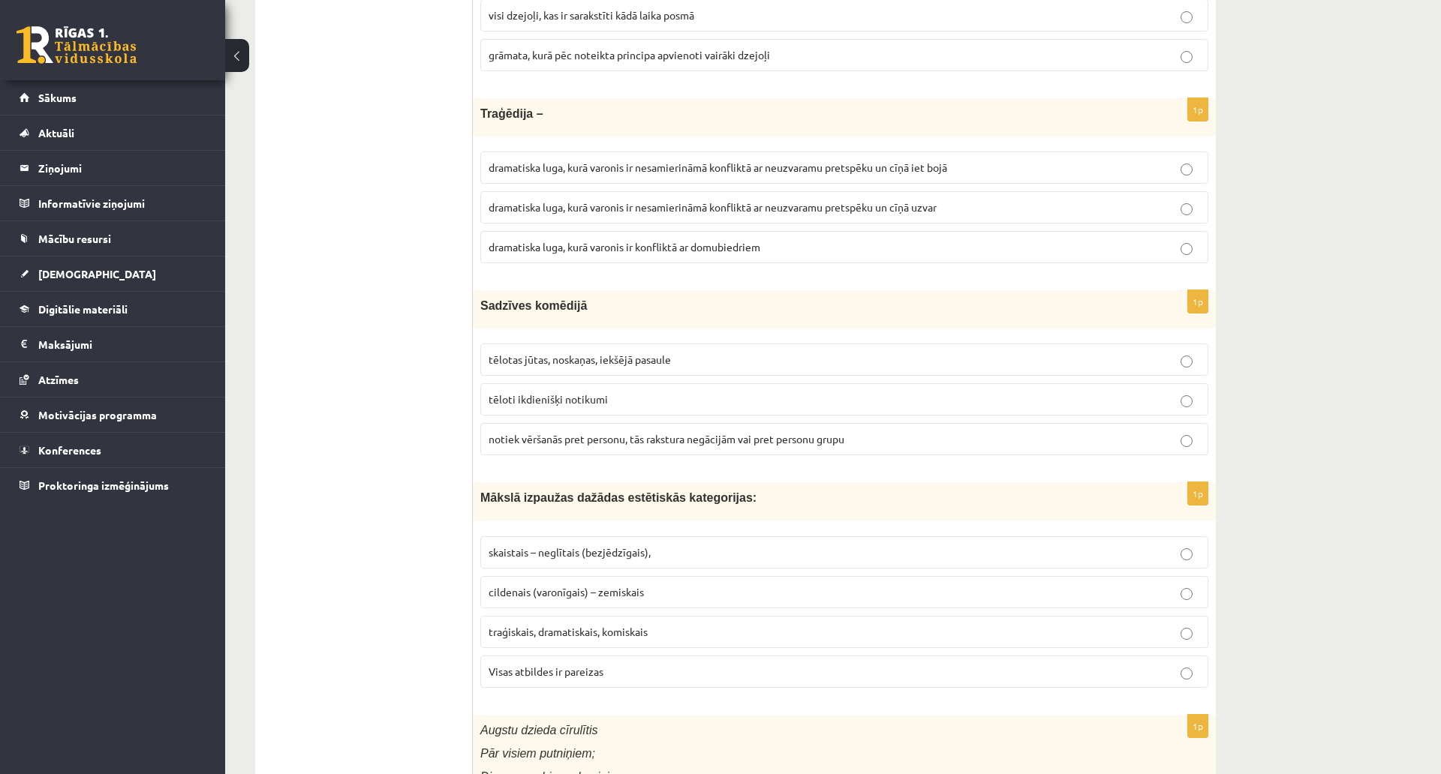
click at [528, 407] on p "tēloti ikdienišķi notikumi" at bounding box center [843, 400] width 711 height 16
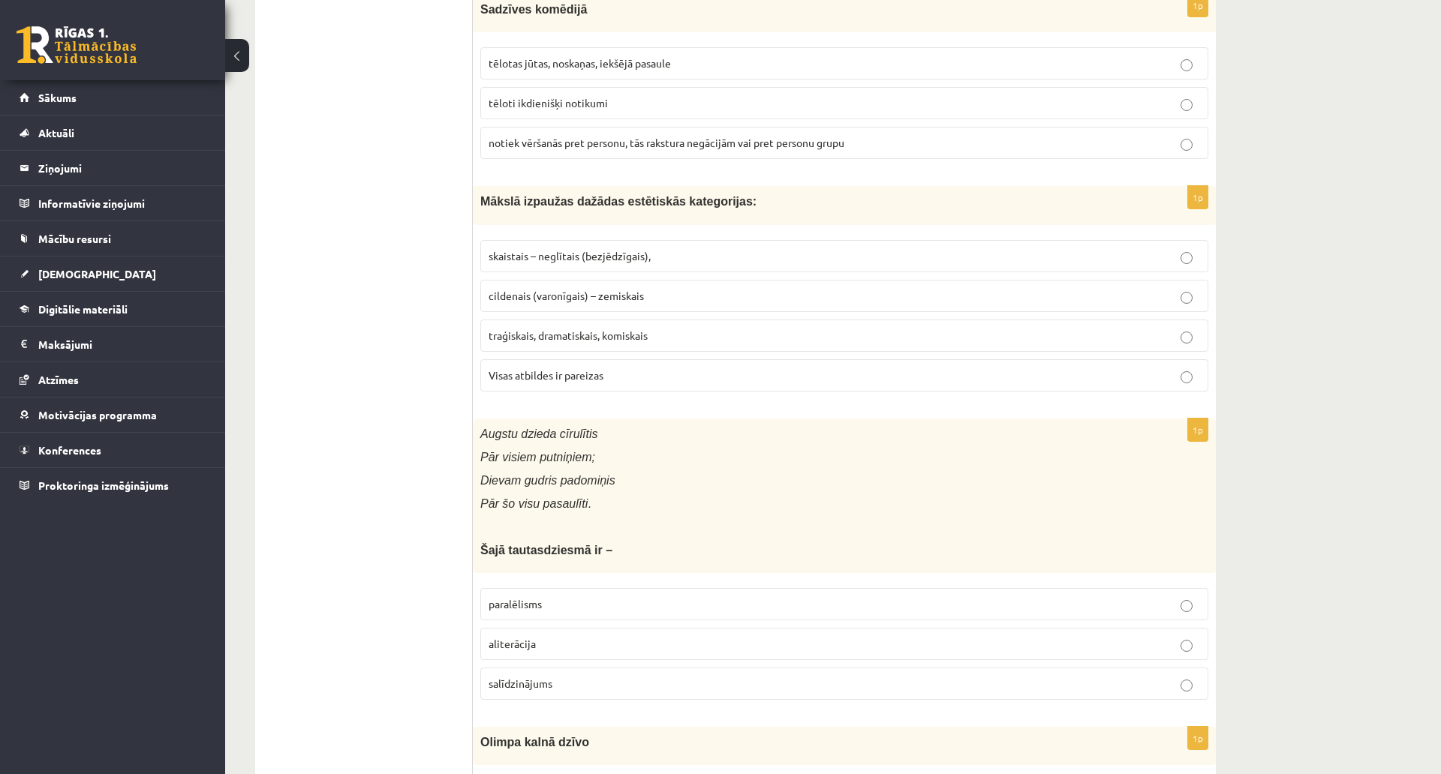
scroll to position [1773, 0]
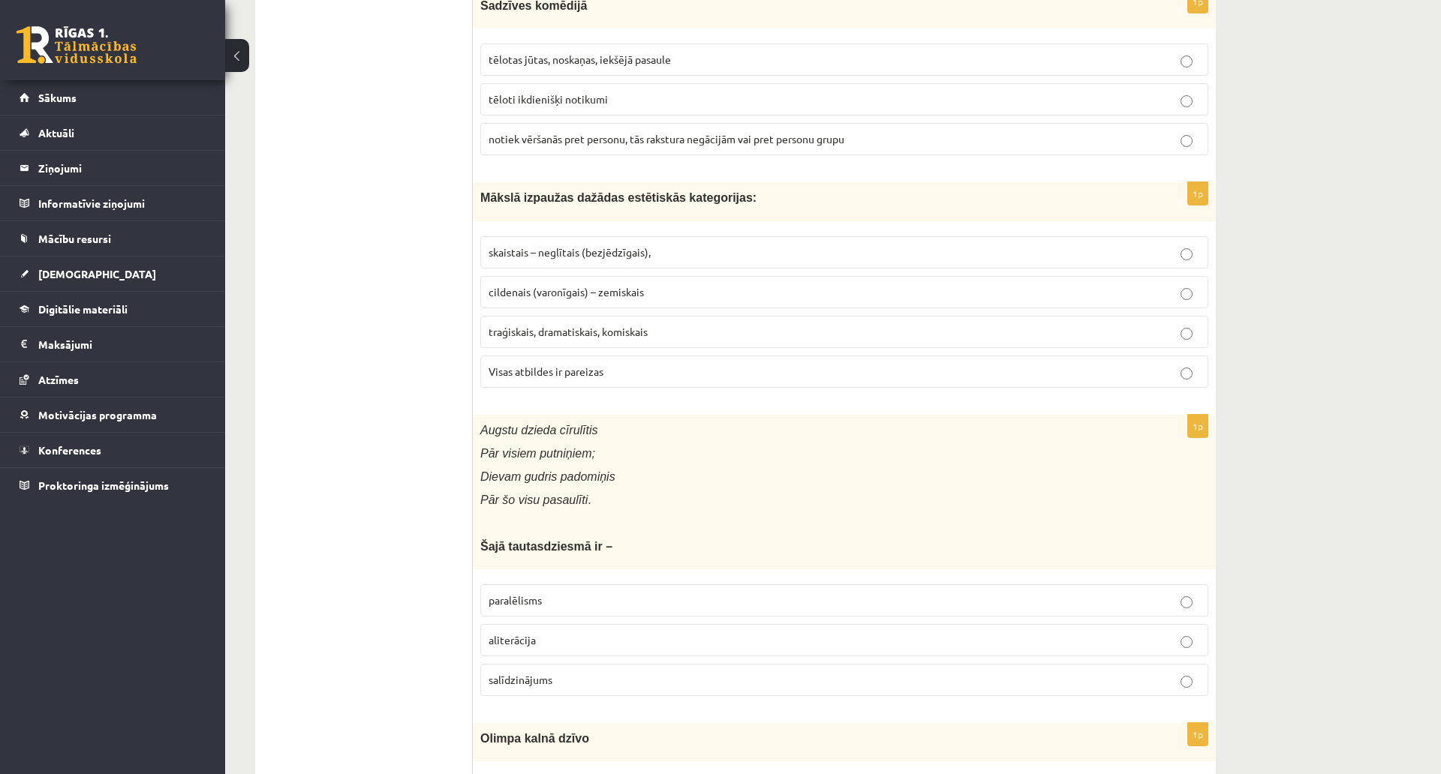
click at [602, 373] on span "Visas atbildes ir pareizas" at bounding box center [545, 372] width 115 height 14
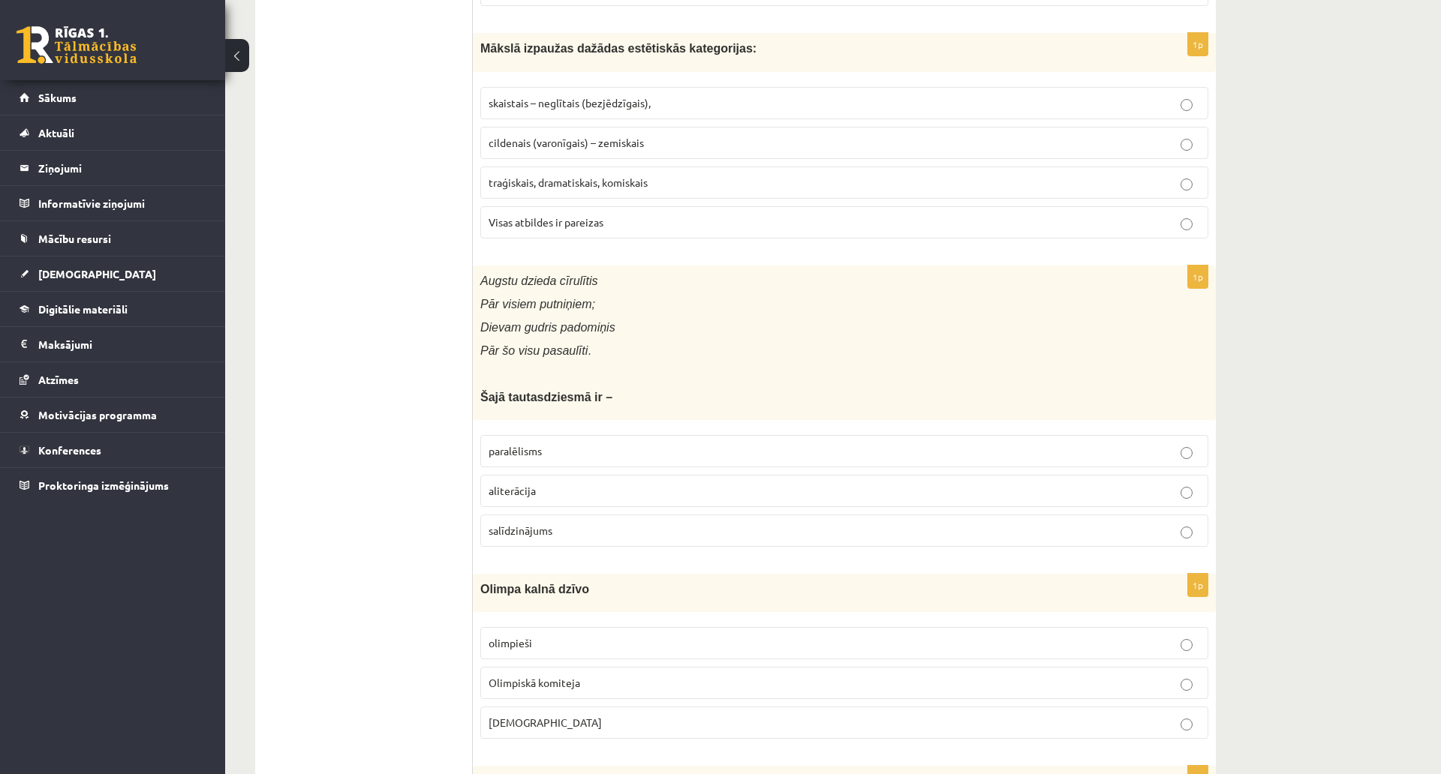
scroll to position [1923, 0]
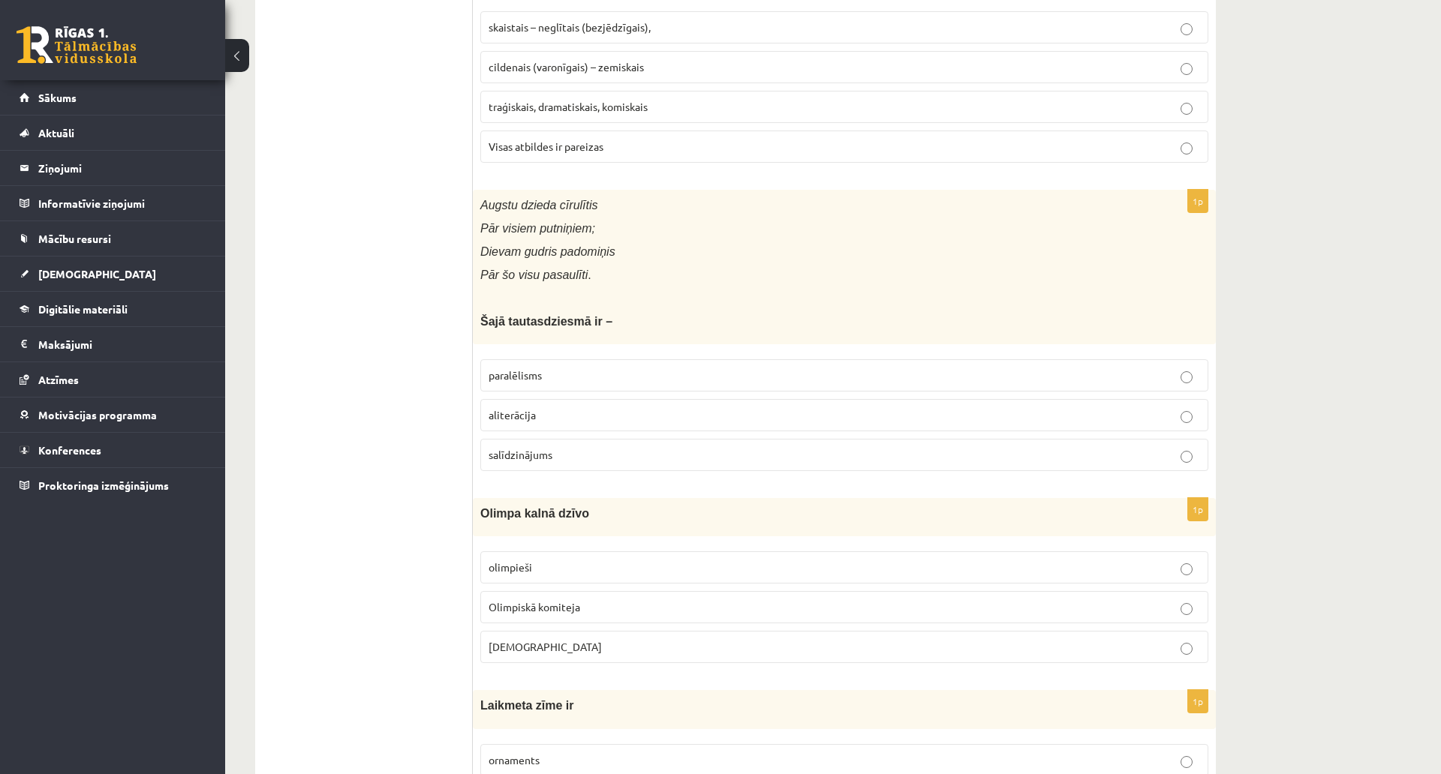
click at [567, 371] on p "paralēlisms" at bounding box center [843, 376] width 711 height 16
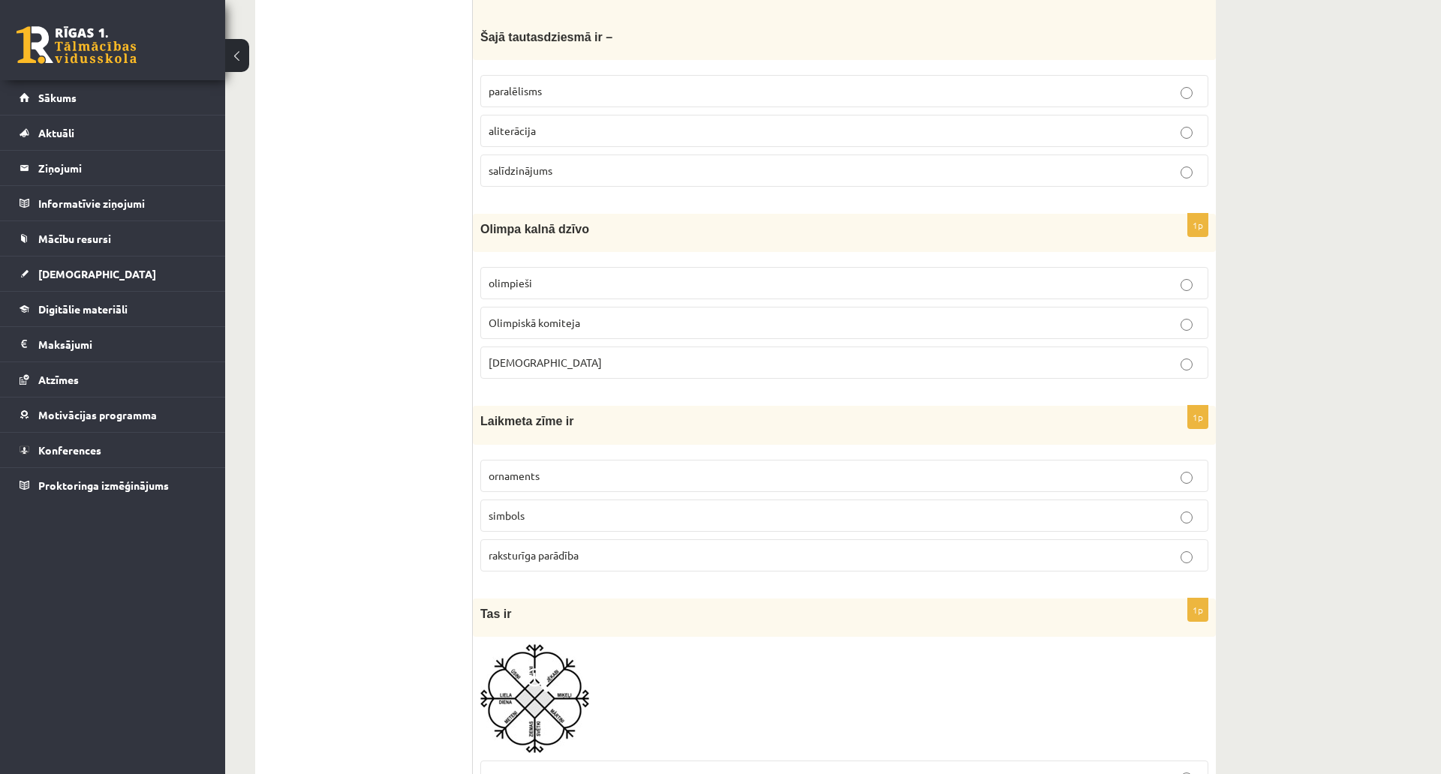
scroll to position [2298, 0]
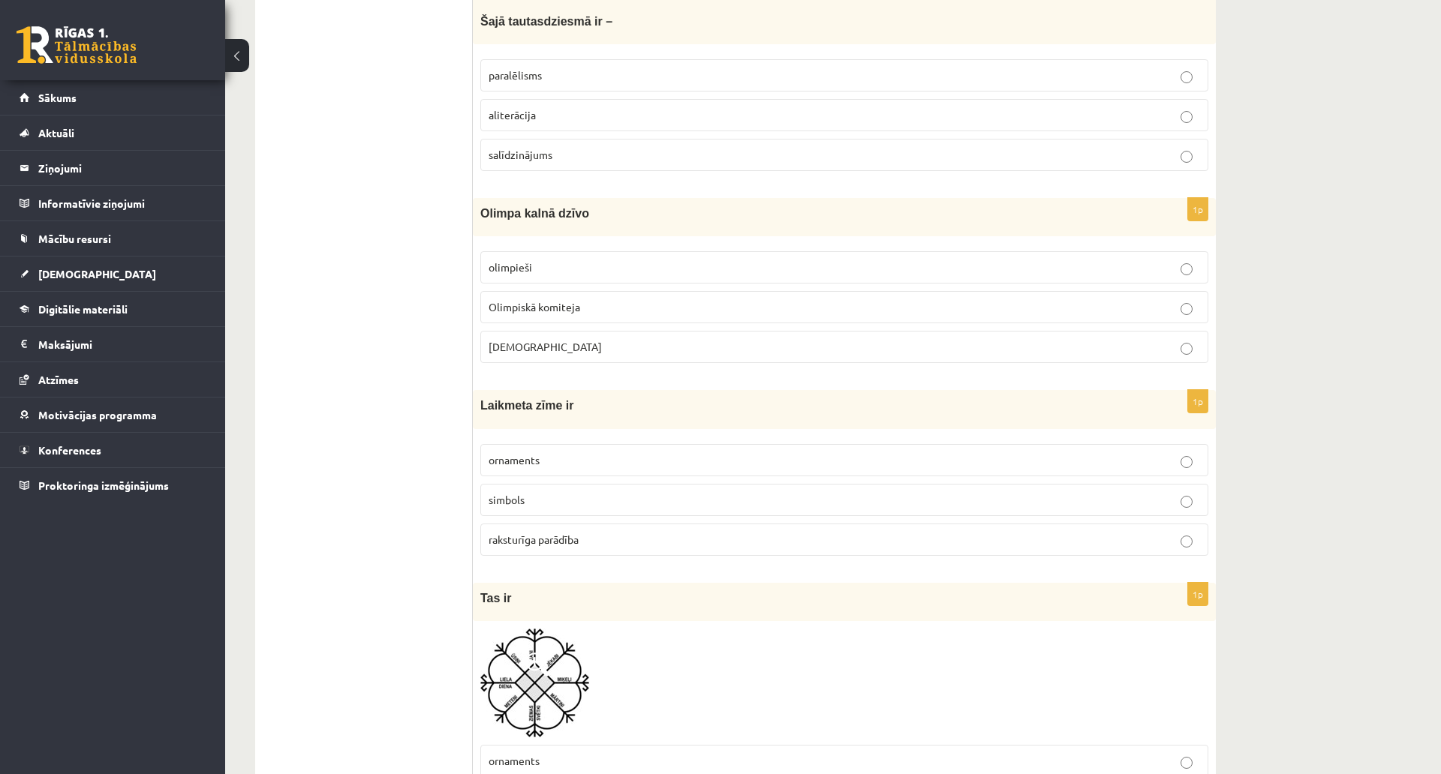
drag, startPoint x: 533, startPoint y: 346, endPoint x: 534, endPoint y: 353, distance: 7.7
click at [534, 346] on p "Dievi" at bounding box center [843, 347] width 711 height 16
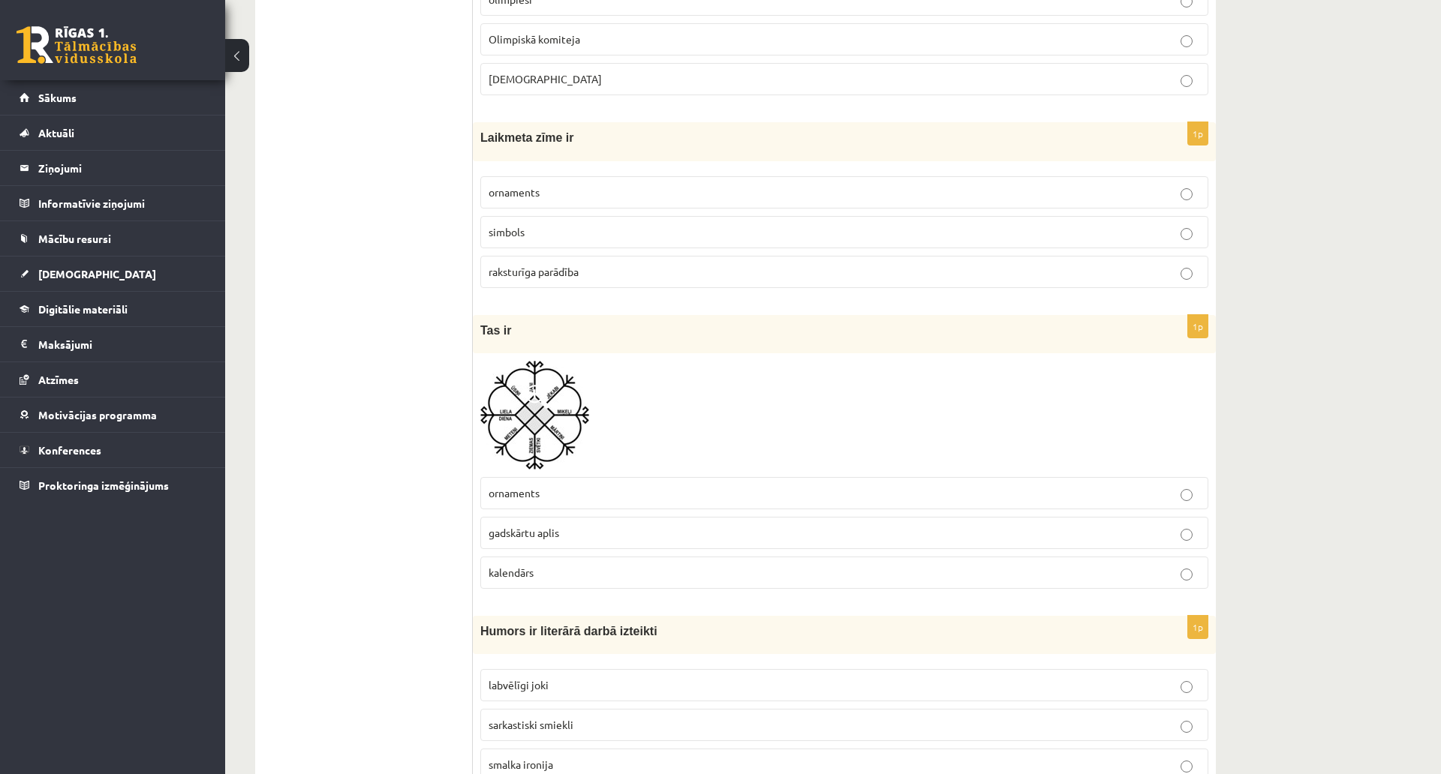
scroll to position [2598, 0]
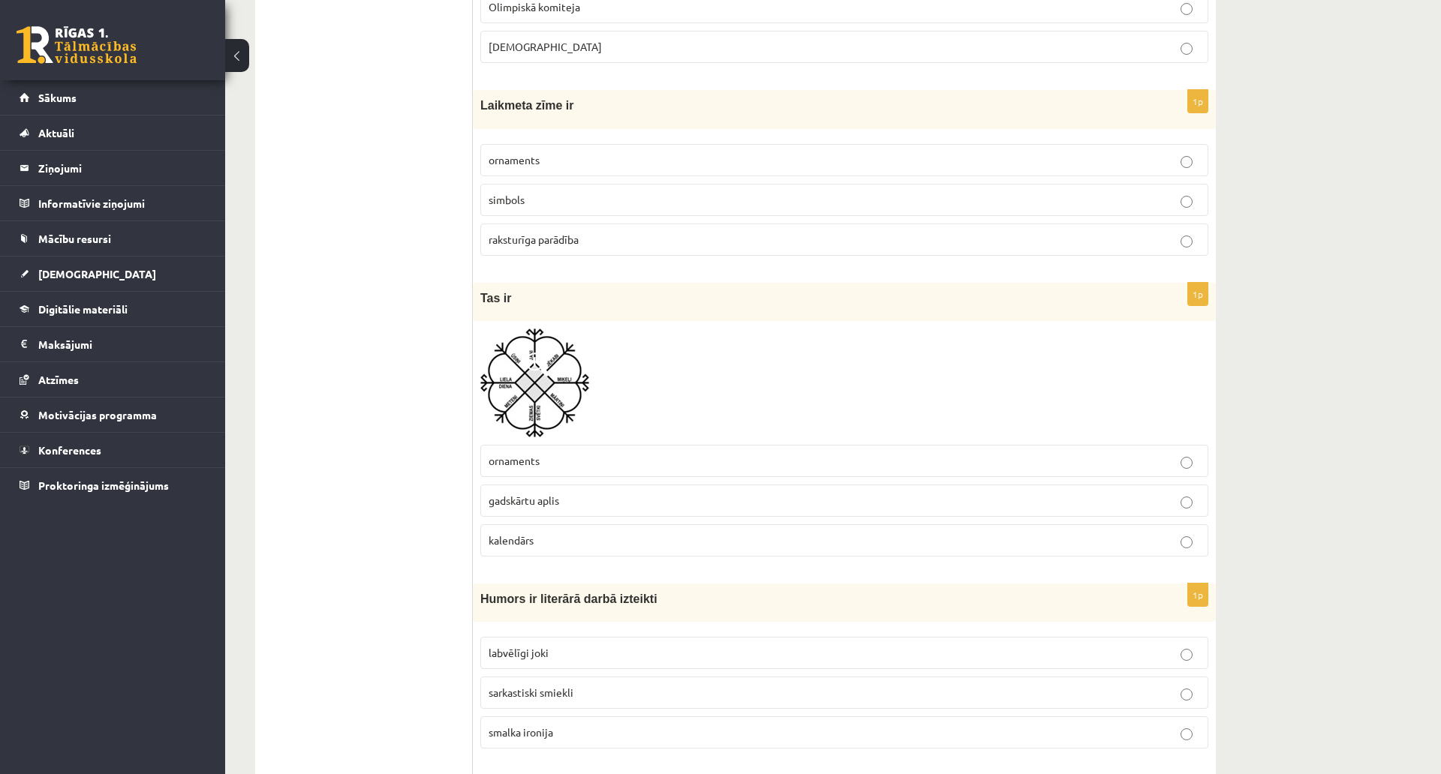
click at [551, 251] on label "raksturīga parādība" at bounding box center [844, 240] width 728 height 32
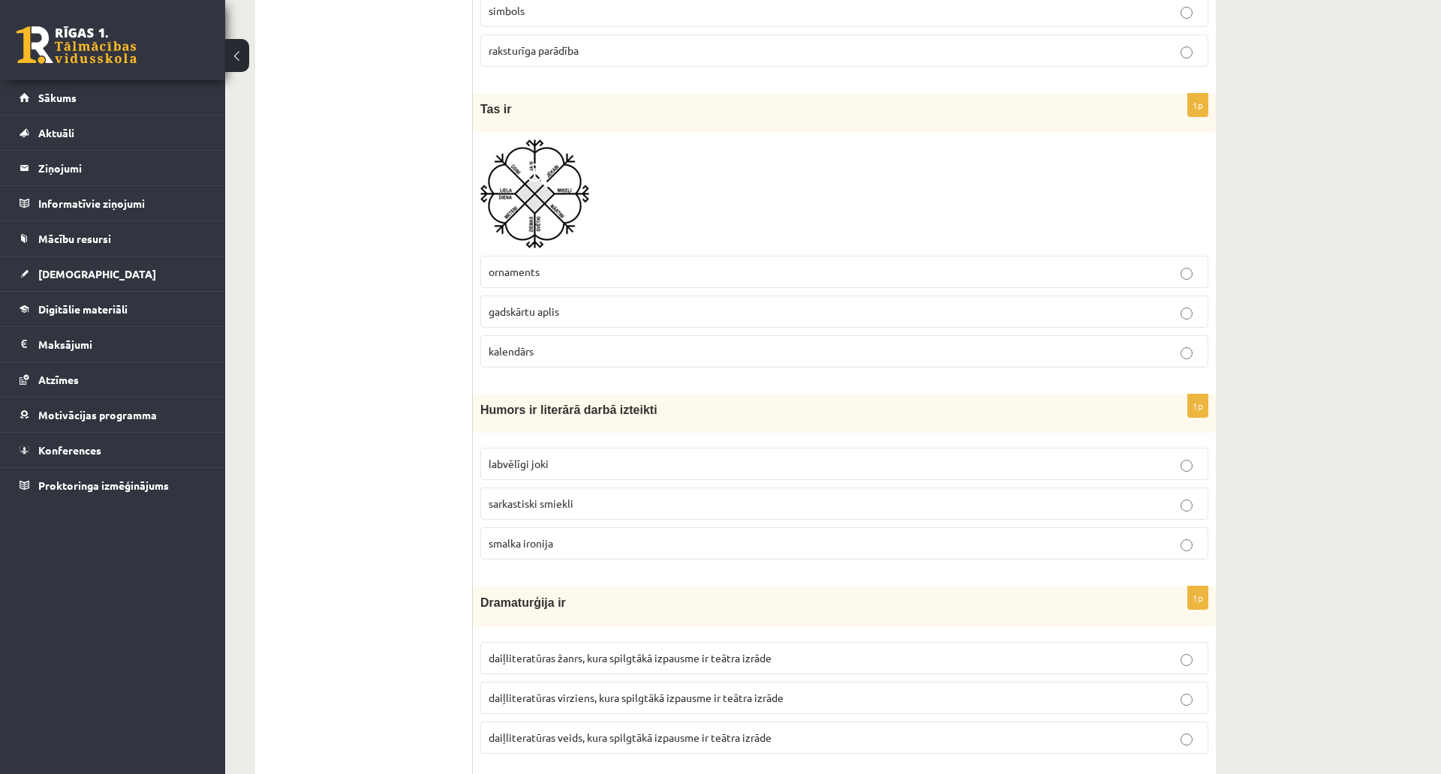
scroll to position [2749, 0]
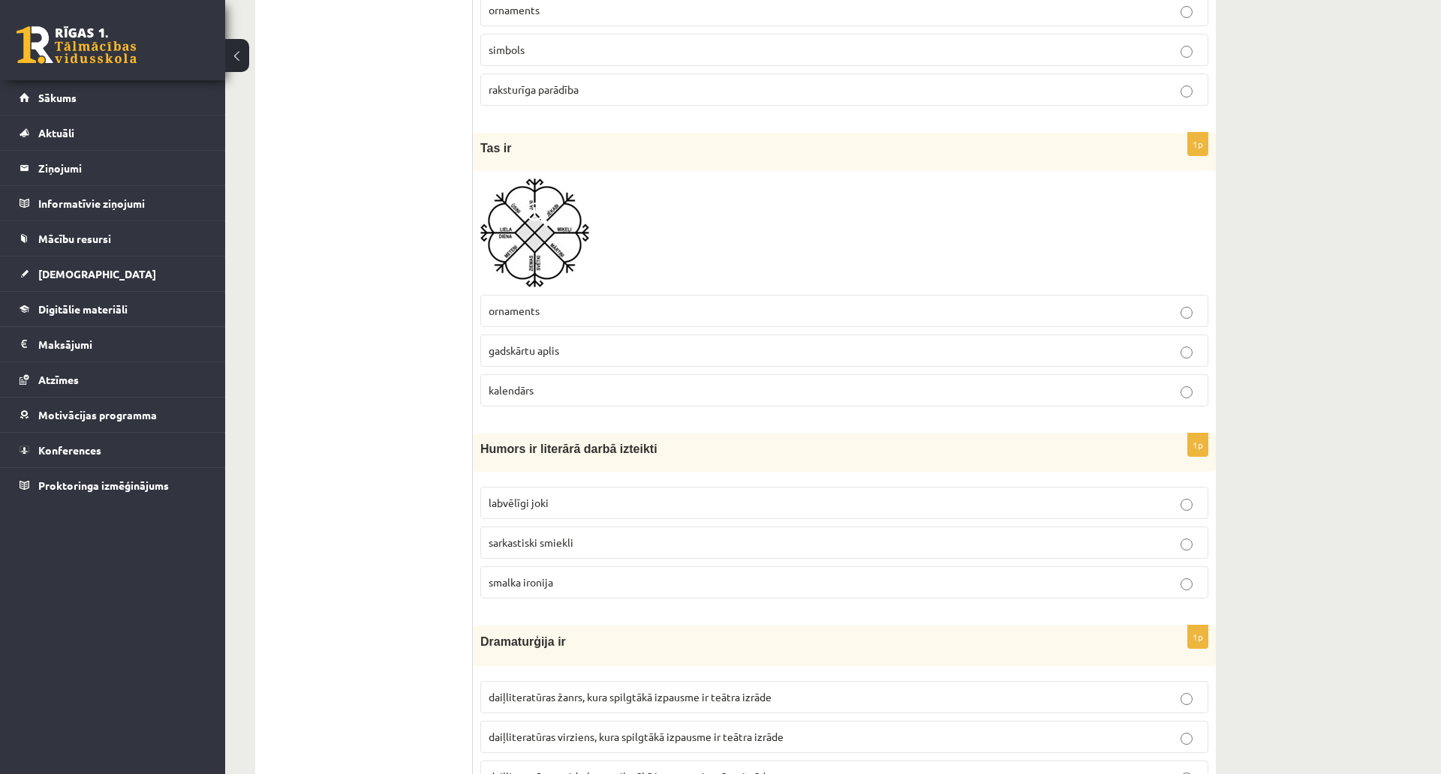
click at [557, 256] on img at bounding box center [534, 233] width 109 height 109
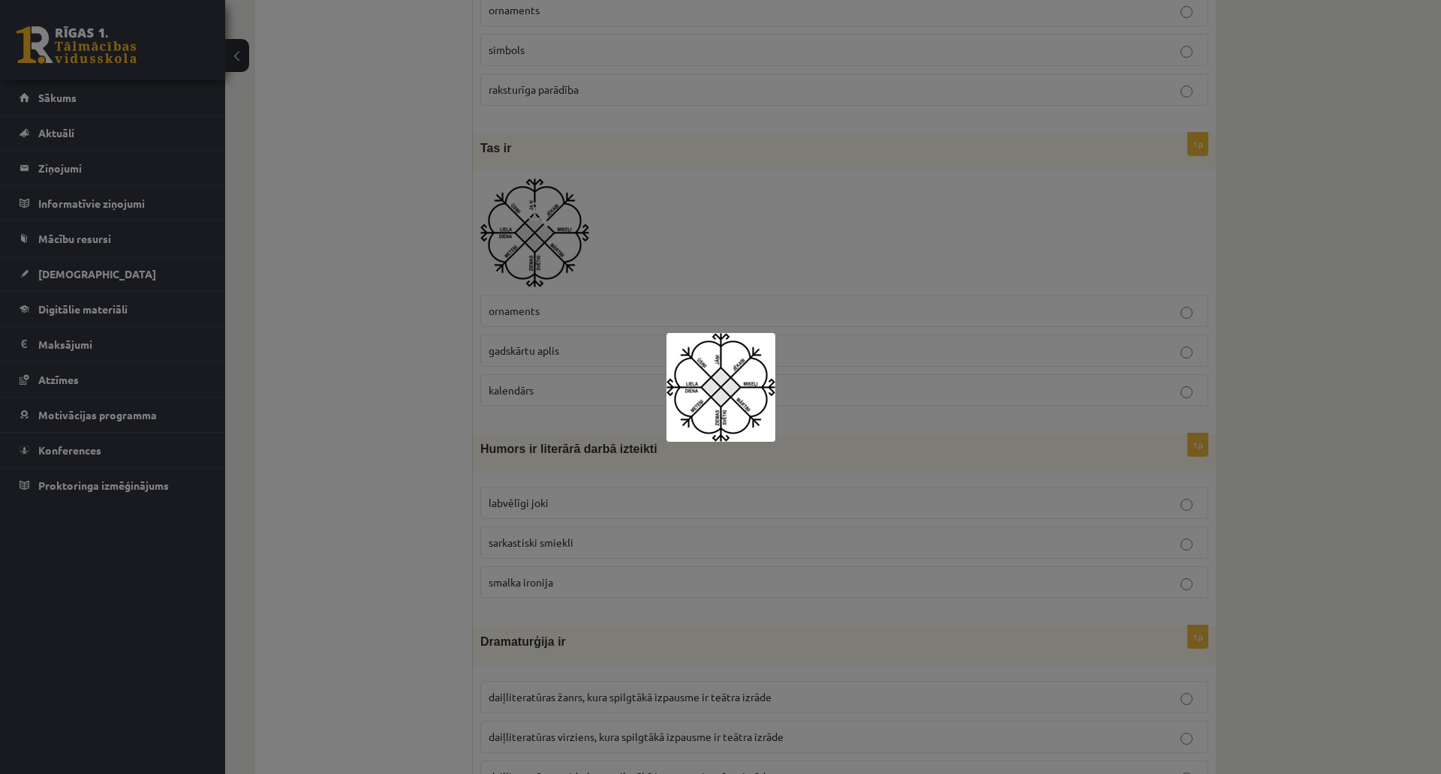
click at [711, 229] on div at bounding box center [720, 387] width 1441 height 774
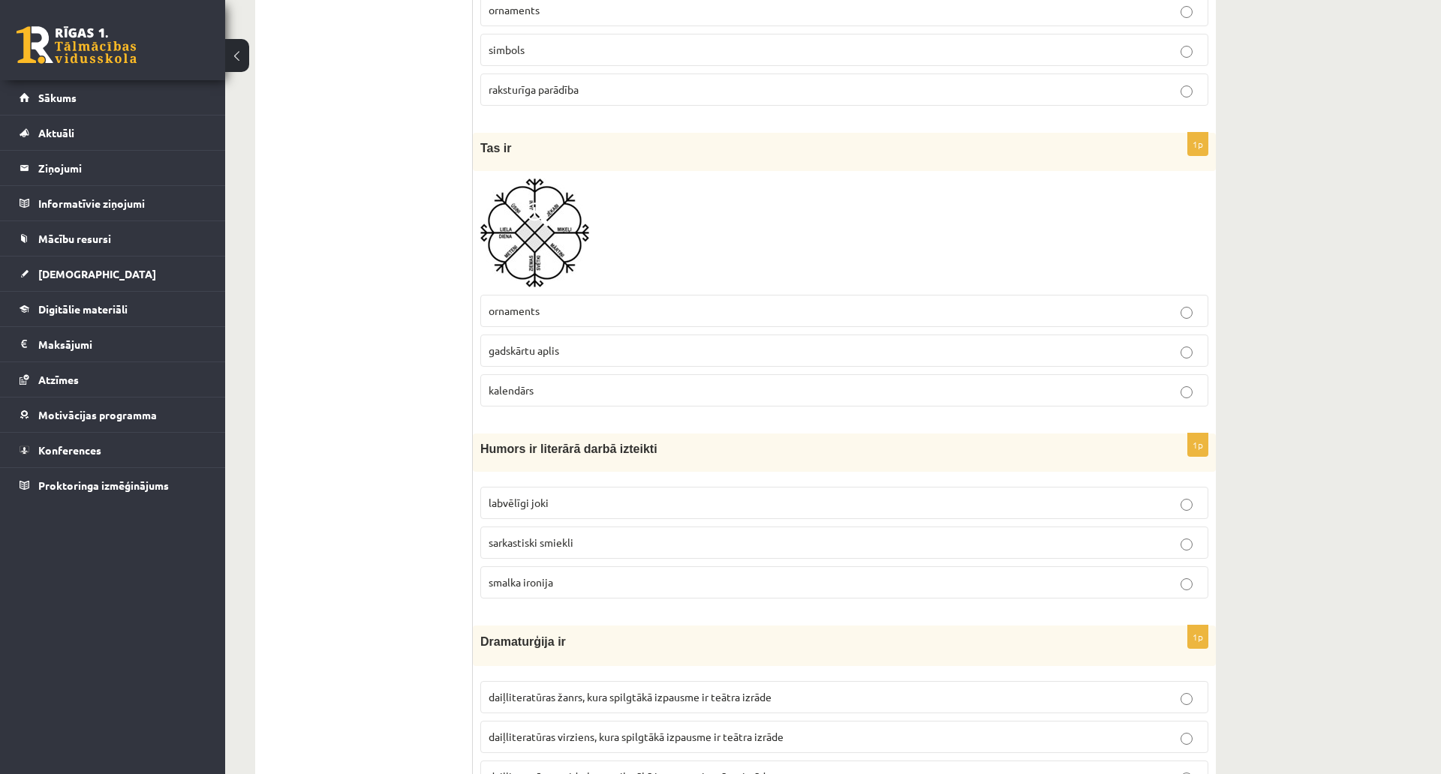
drag, startPoint x: 569, startPoint y: 349, endPoint x: 467, endPoint y: 341, distance: 102.3
click at [467, 341] on div "**********" at bounding box center [735, 605] width 960 height 6199
click at [620, 356] on p "gadskārtu aplis" at bounding box center [843, 351] width 711 height 16
drag, startPoint x: 594, startPoint y: 350, endPoint x: 486, endPoint y: 352, distance: 108.1
click at [486, 352] on label "gadskārtu aplis" at bounding box center [844, 351] width 728 height 32
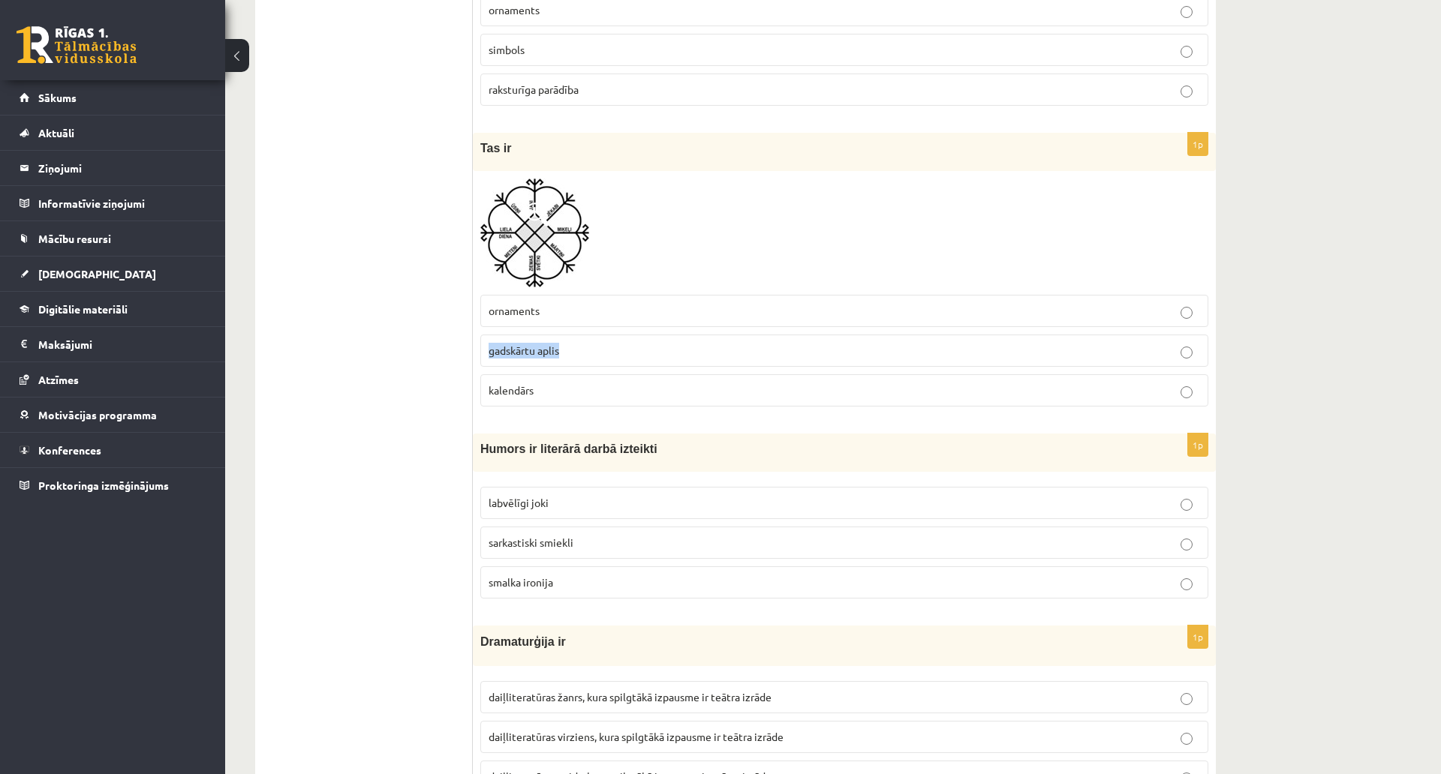
click at [558, 349] on span "gadskārtu aplis" at bounding box center [523, 351] width 71 height 14
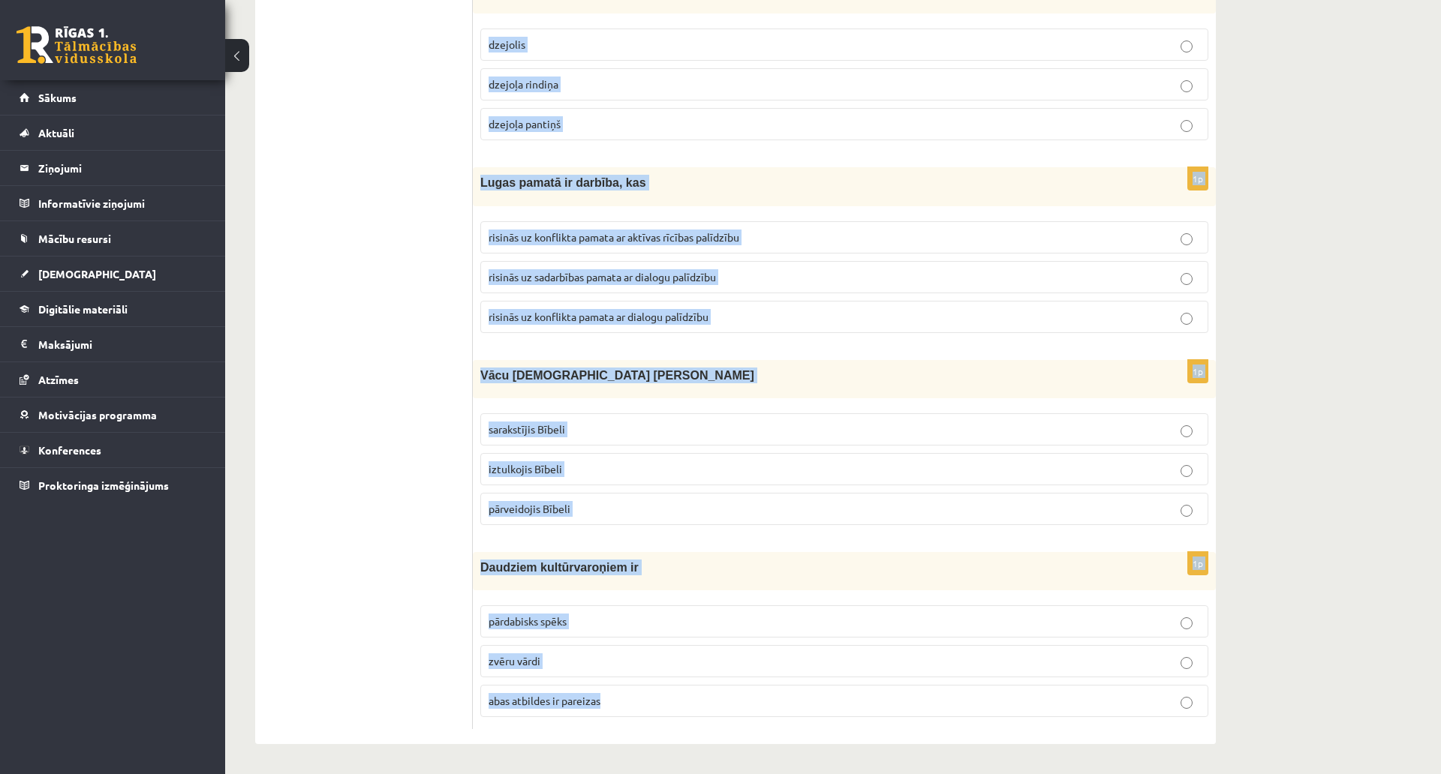
scroll to position [5800, 0]
drag, startPoint x: 480, startPoint y: 146, endPoint x: 830, endPoint y: 669, distance: 629.1
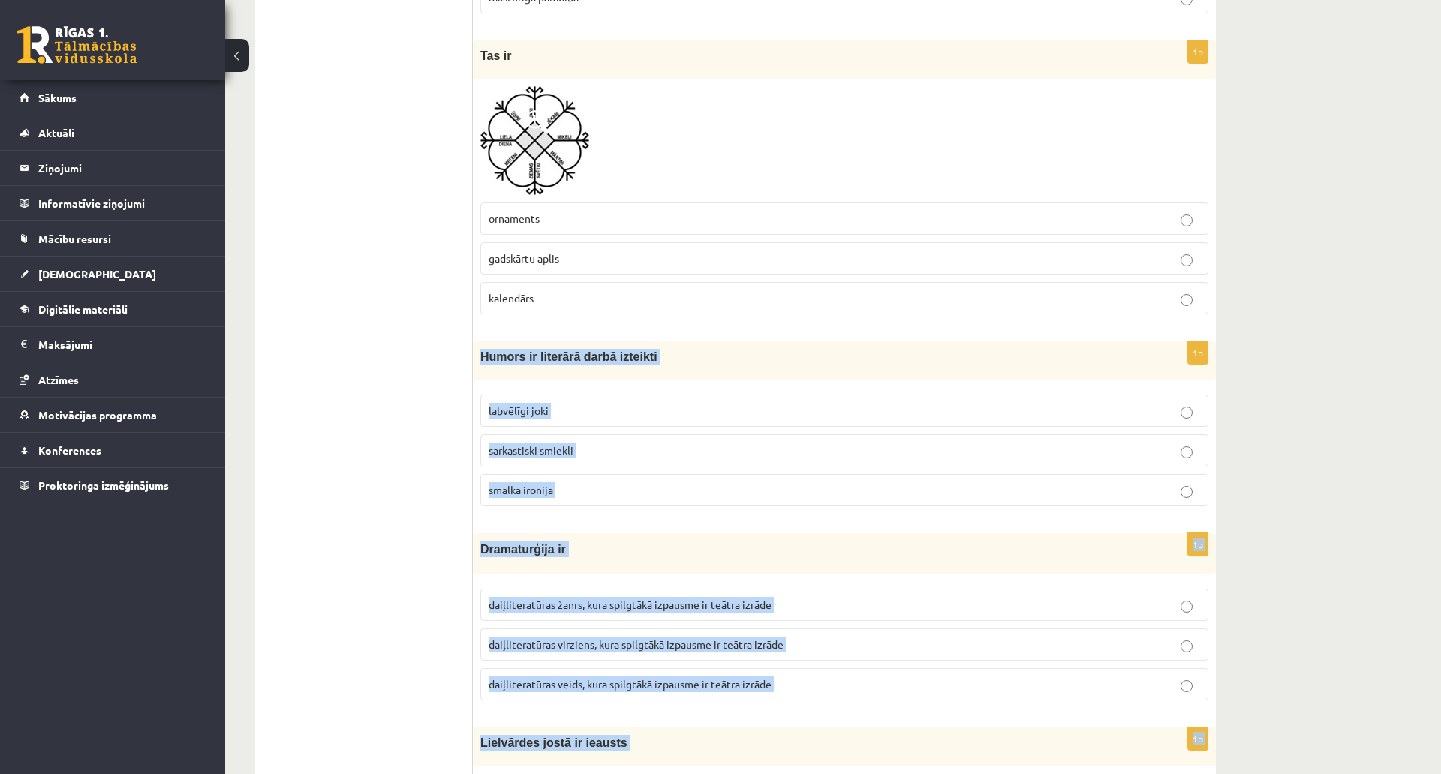
scroll to position [3099, 0]
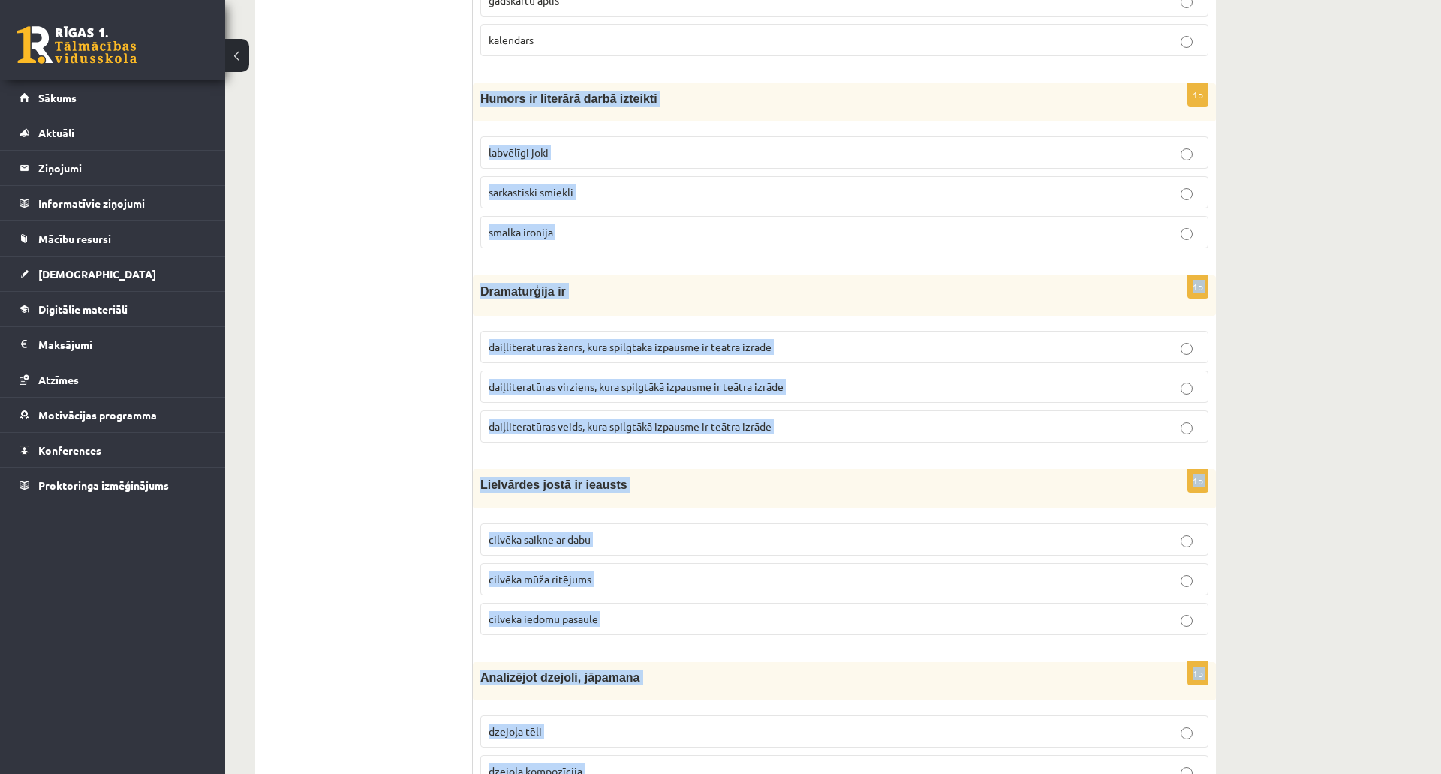
click at [1292, 223] on div "**********" at bounding box center [833, 171] width 1216 height 6425
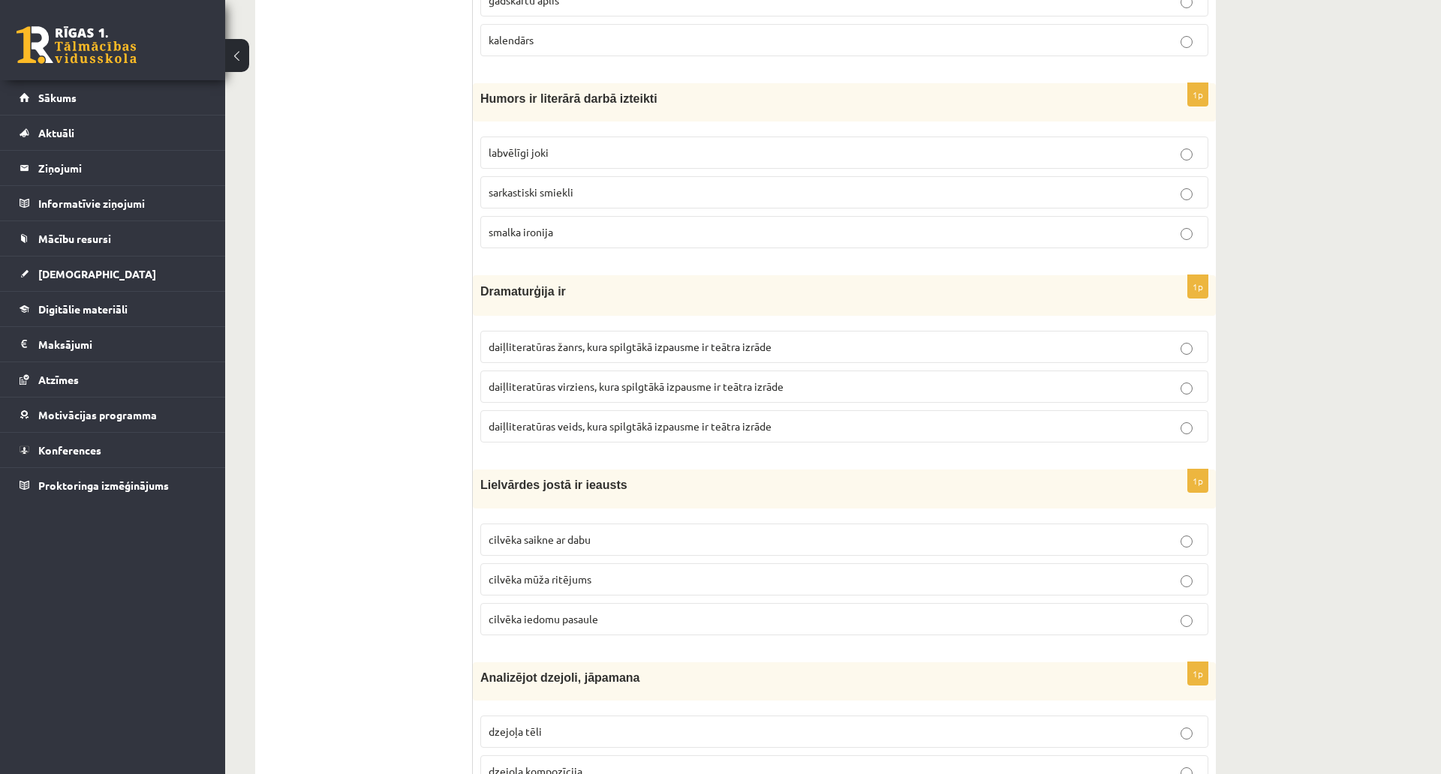
click at [533, 163] on label "labvēlīgi joki" at bounding box center [844, 153] width 728 height 32
click at [608, 428] on span "daiļliteratūras veids, kura spilgtākā izpausme ir teātra izrāde" at bounding box center [629, 426] width 283 height 14
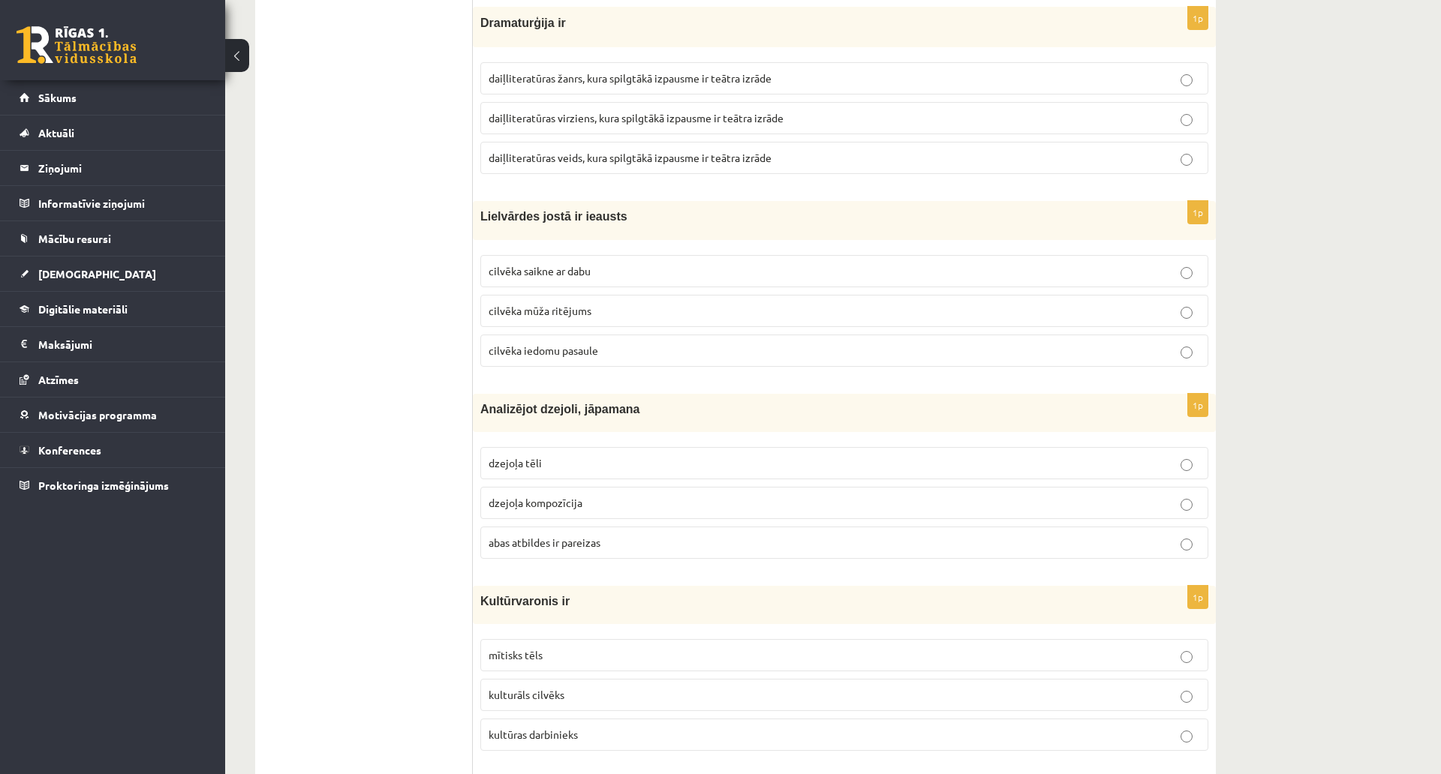
scroll to position [3399, 0]
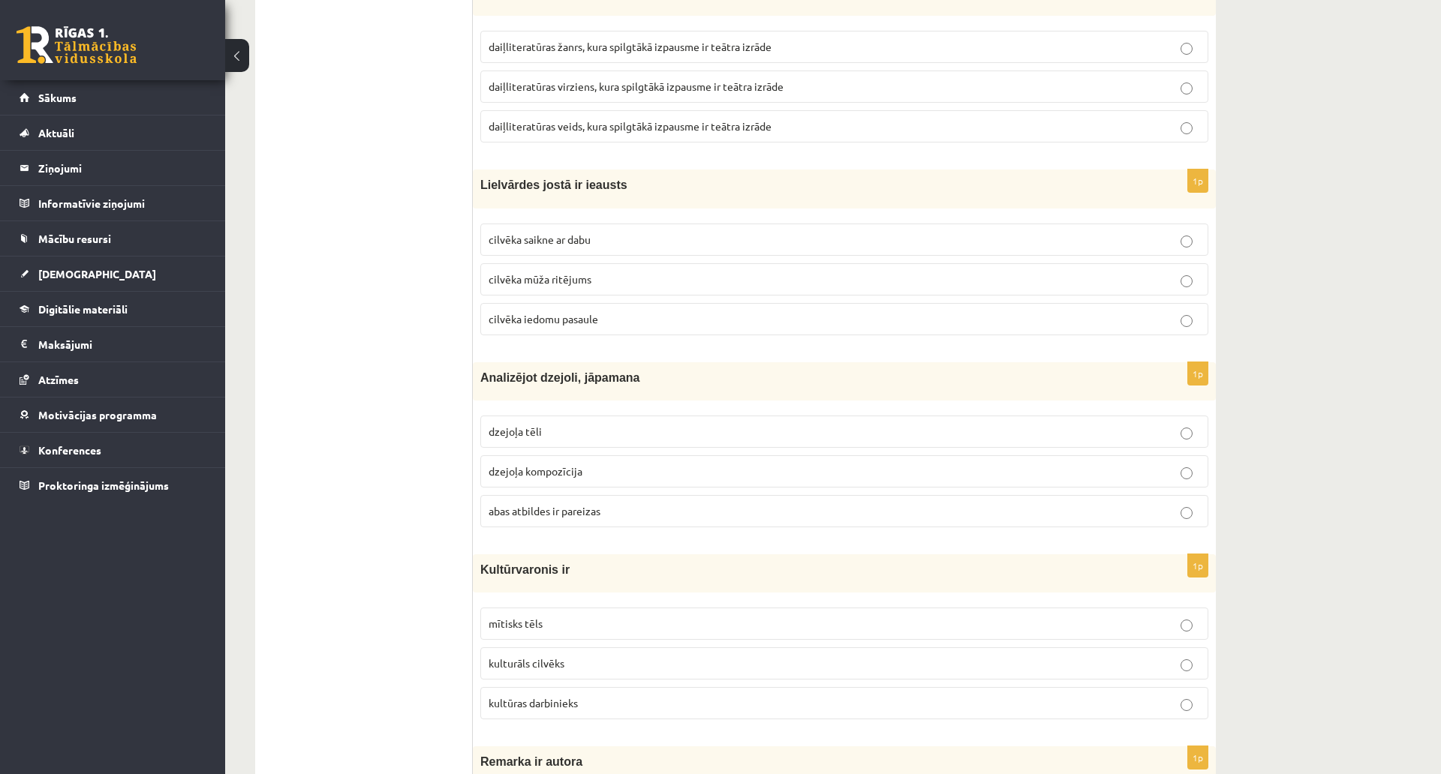
click at [626, 283] on p "cilvēka mūža ritējums" at bounding box center [843, 280] width 711 height 16
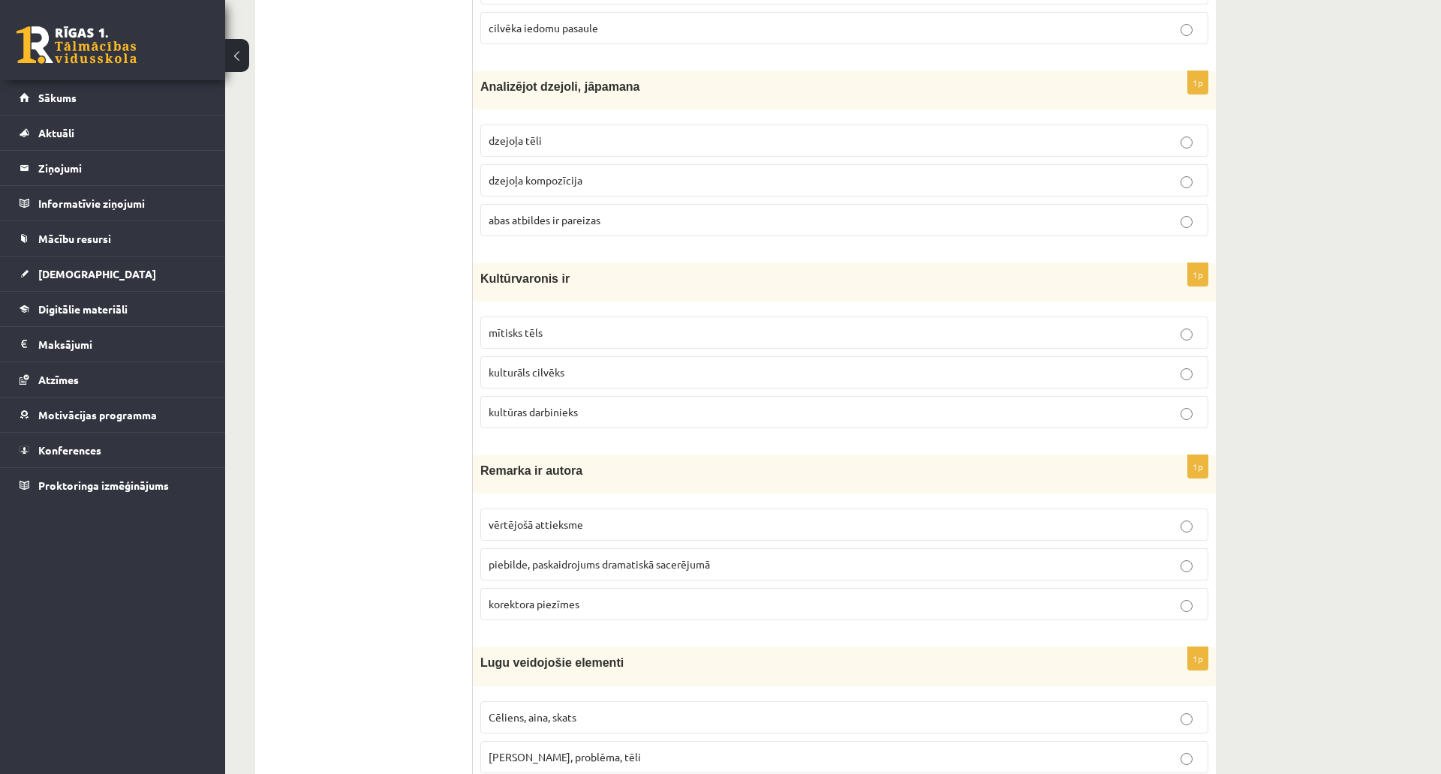
scroll to position [3699, 0]
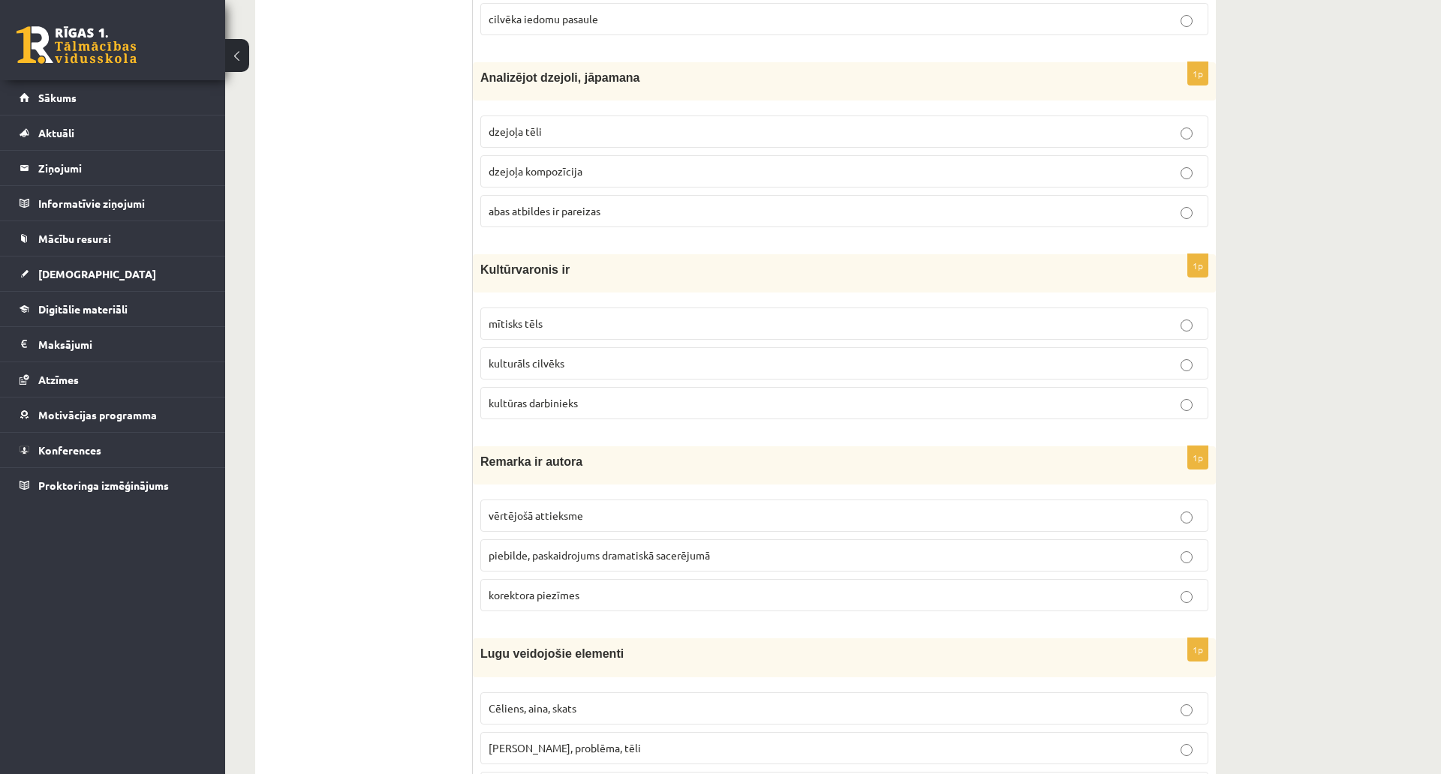
click at [657, 219] on p "abas atbildes ir pareizas" at bounding box center [843, 211] width 711 height 16
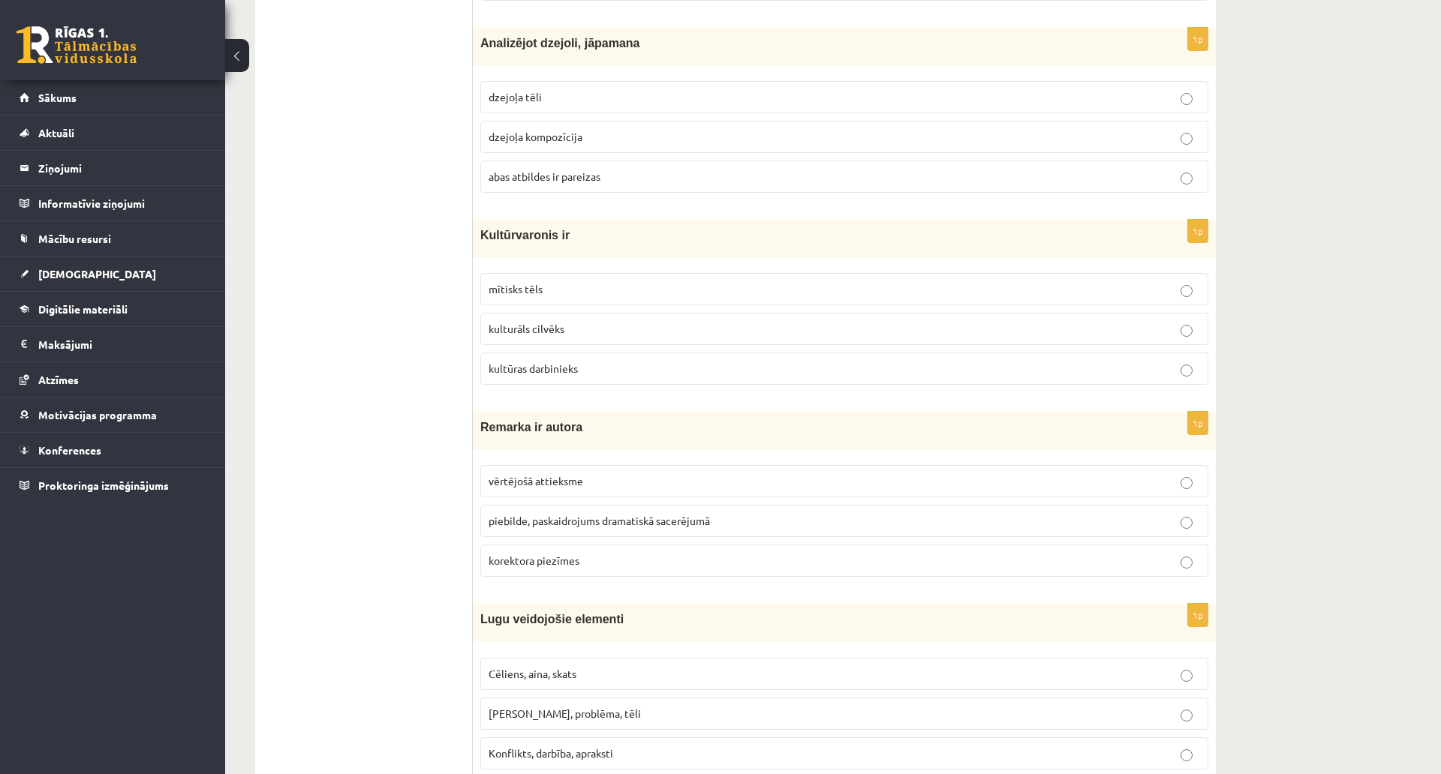
scroll to position [3774, 0]
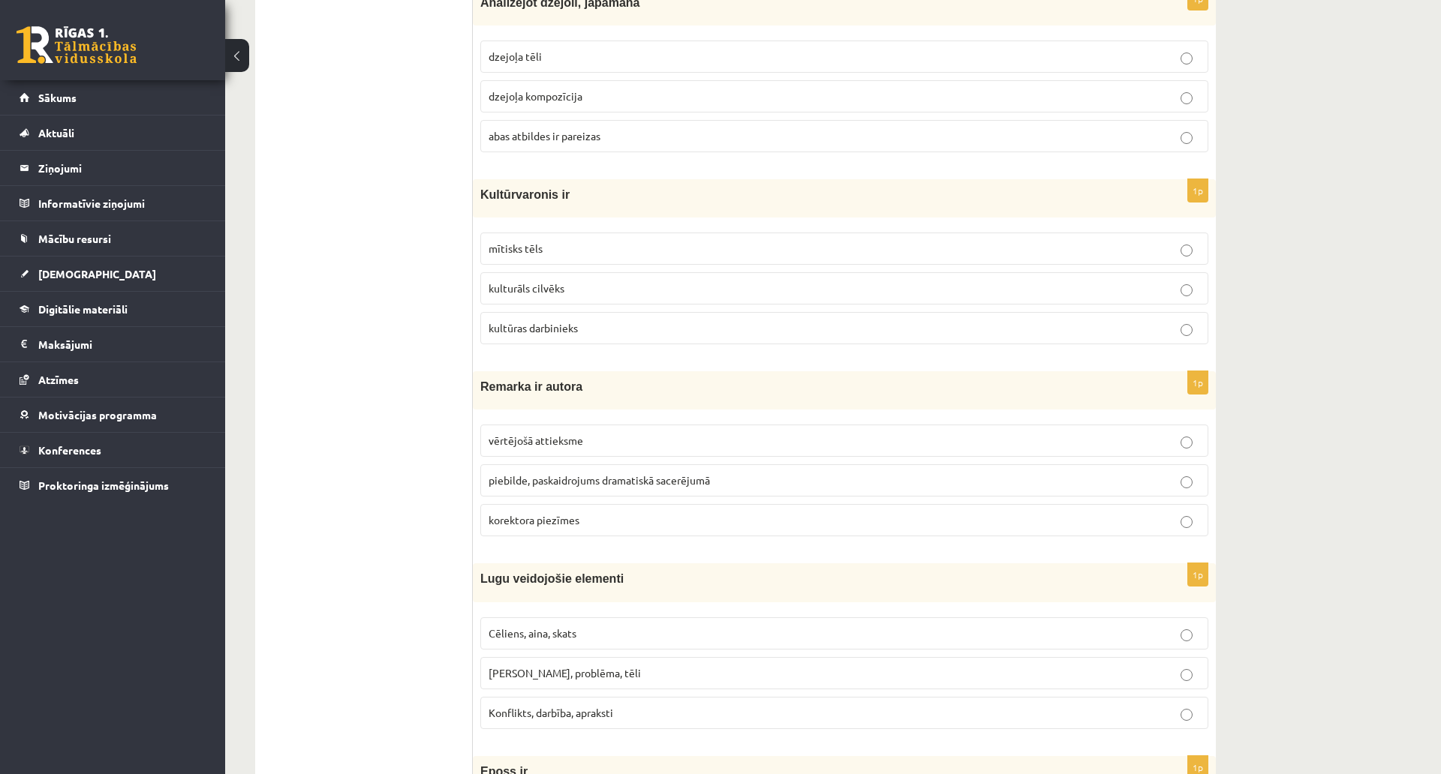
click at [507, 250] on span "mītisks tēls" at bounding box center [515, 249] width 54 height 14
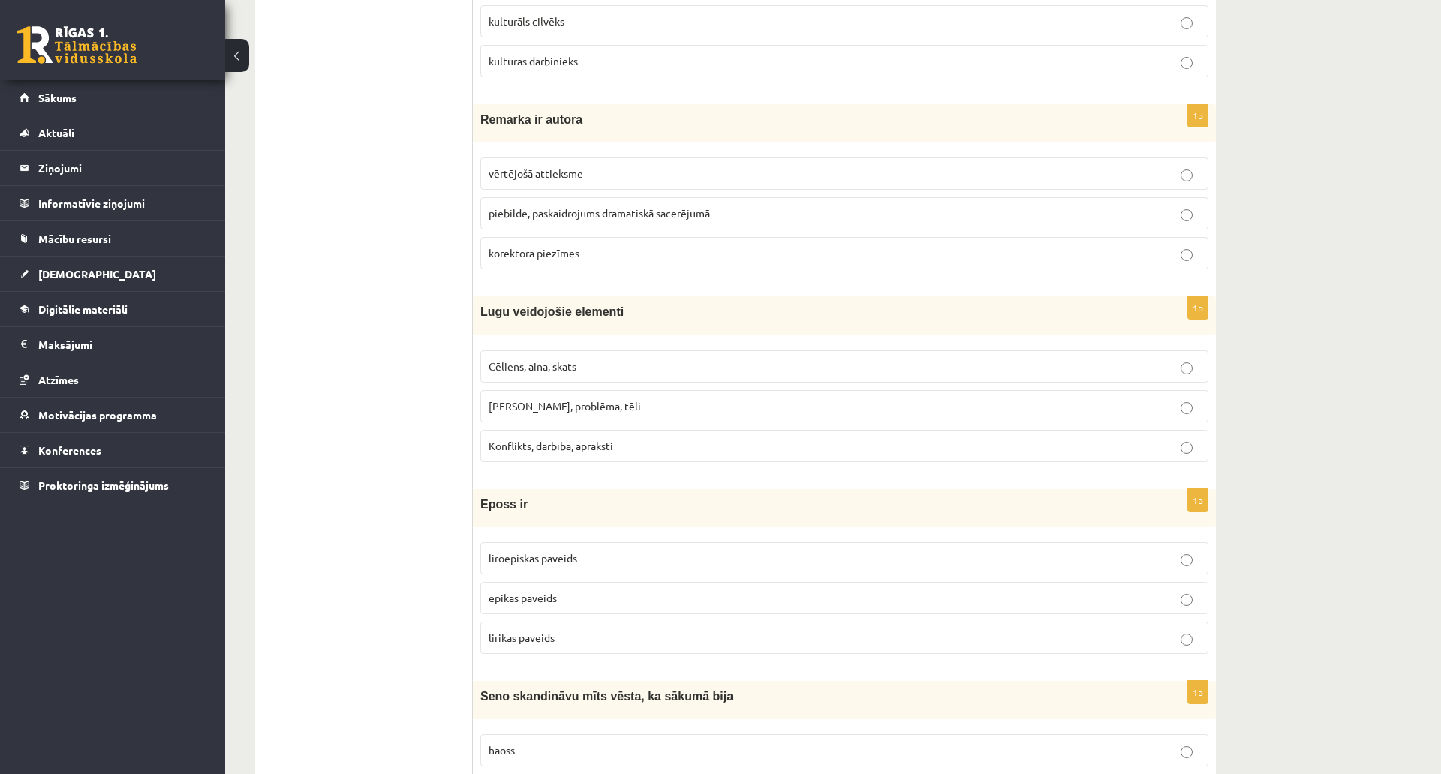
scroll to position [4074, 0]
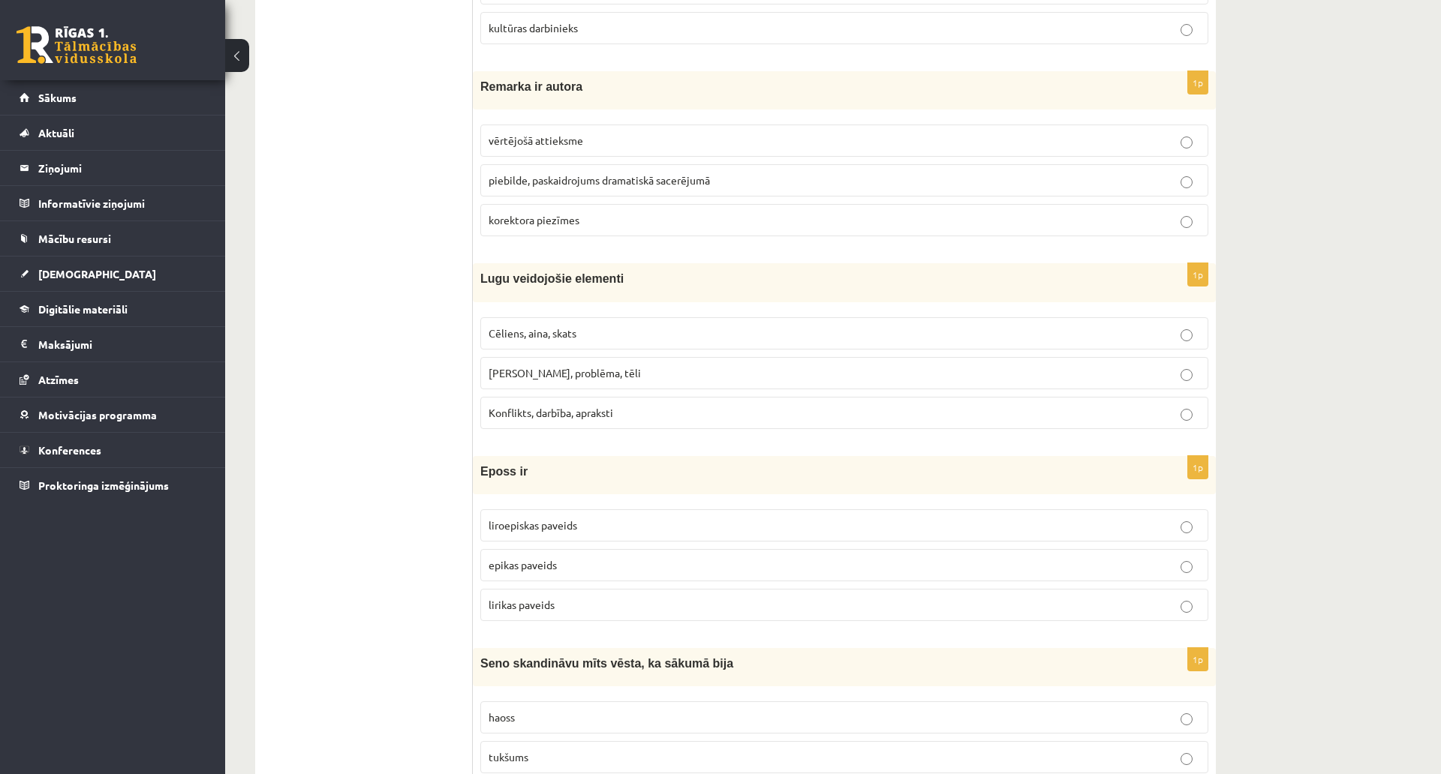
click at [590, 334] on p "Cēliens, aina, skats" at bounding box center [843, 334] width 711 height 16
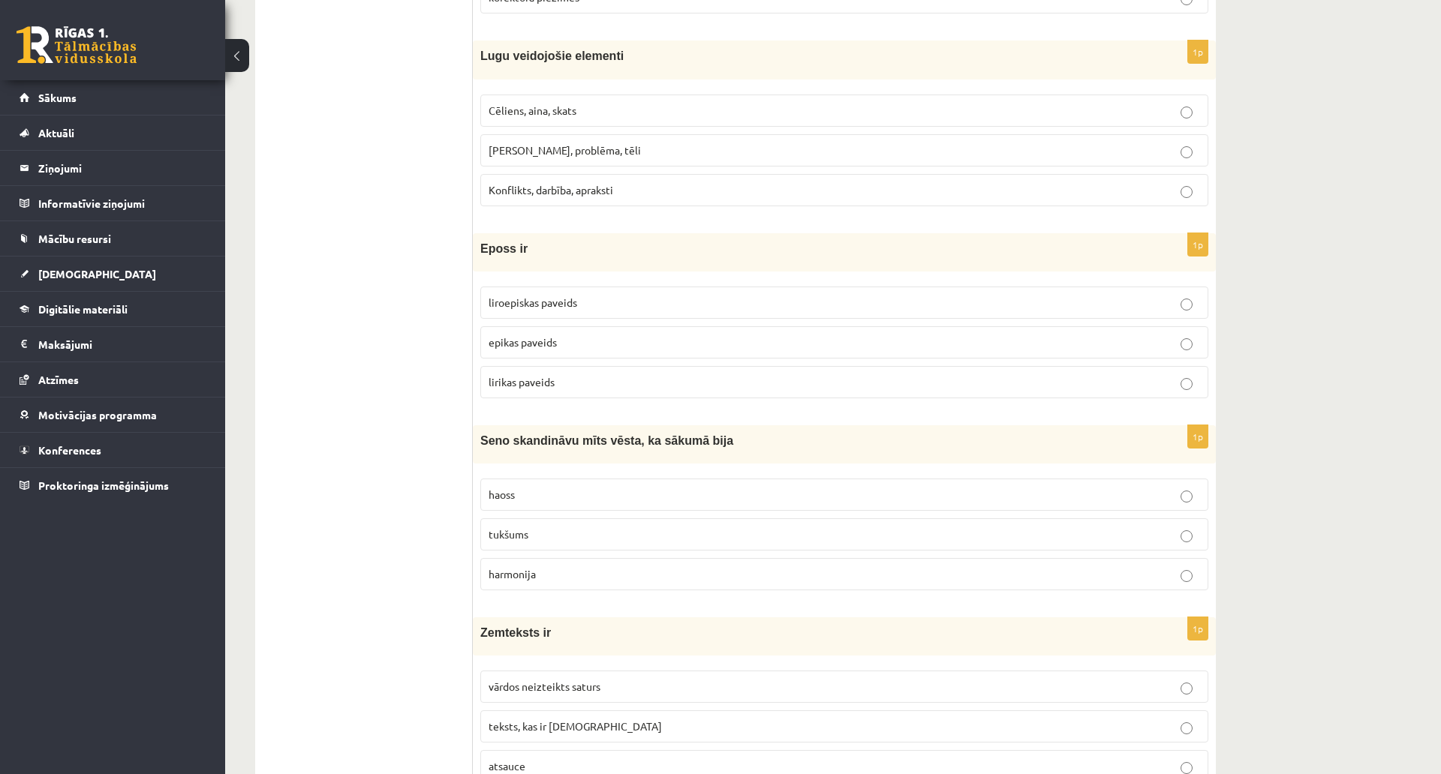
scroll to position [4300, 0]
click at [614, 335] on p "epikas paveids" at bounding box center [843, 340] width 711 height 16
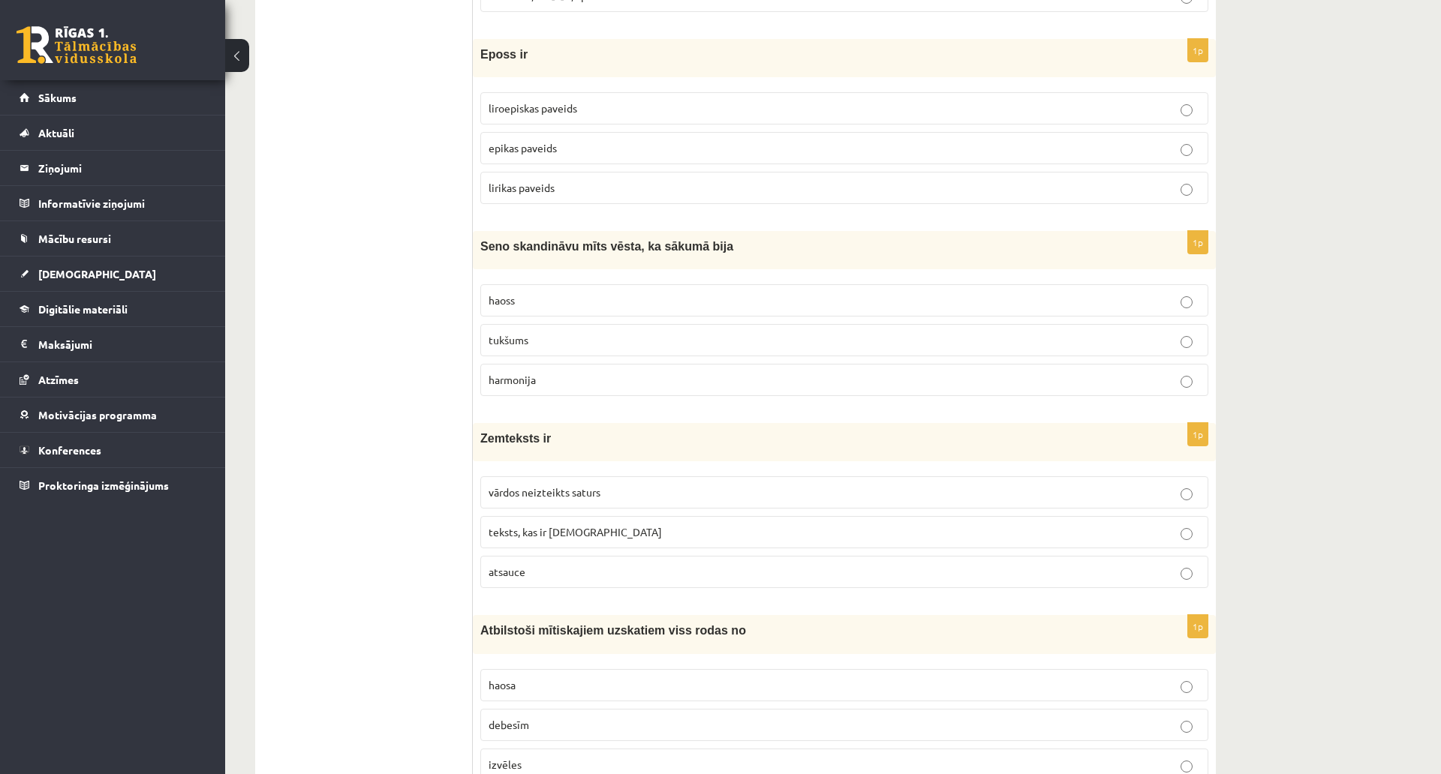
scroll to position [4525, 0]
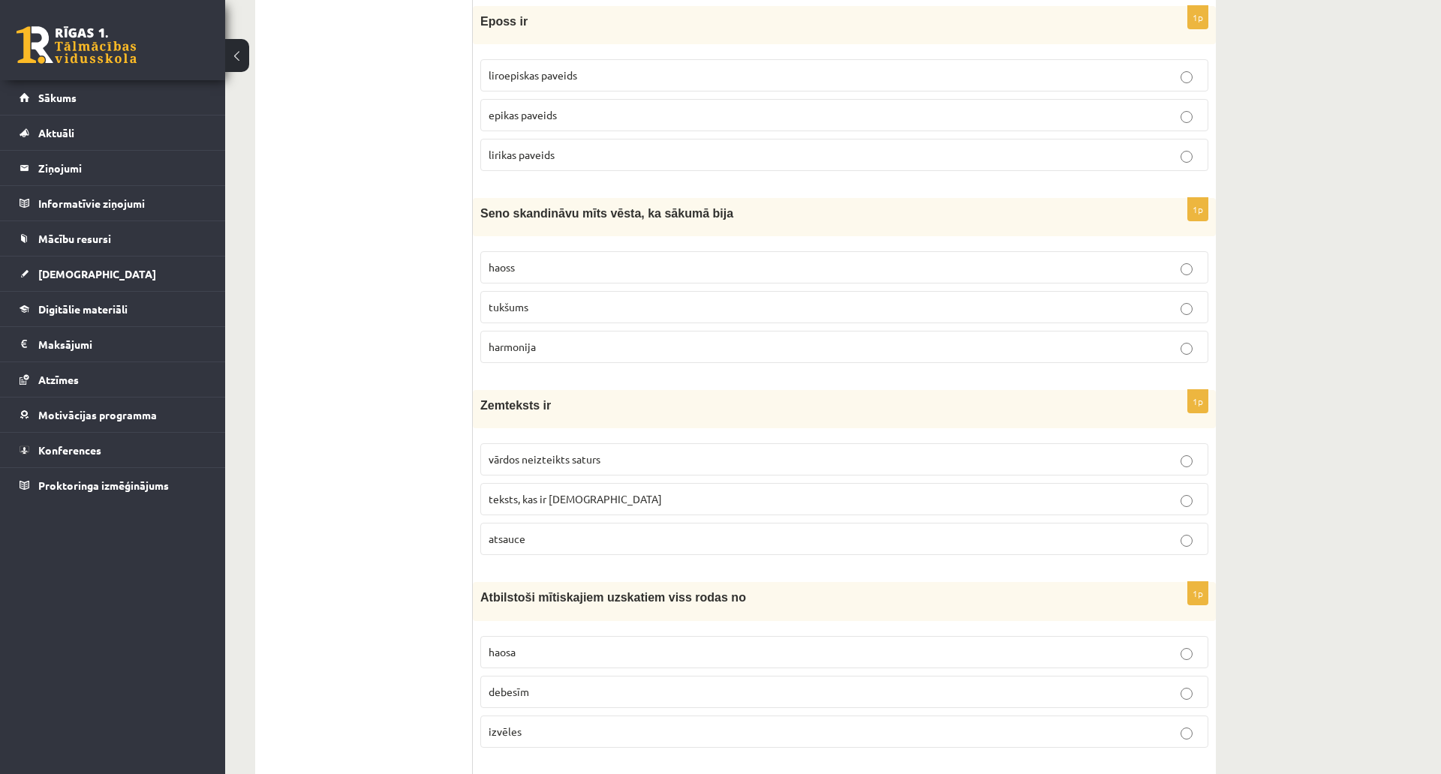
click at [557, 304] on p "tukšums" at bounding box center [843, 307] width 711 height 16
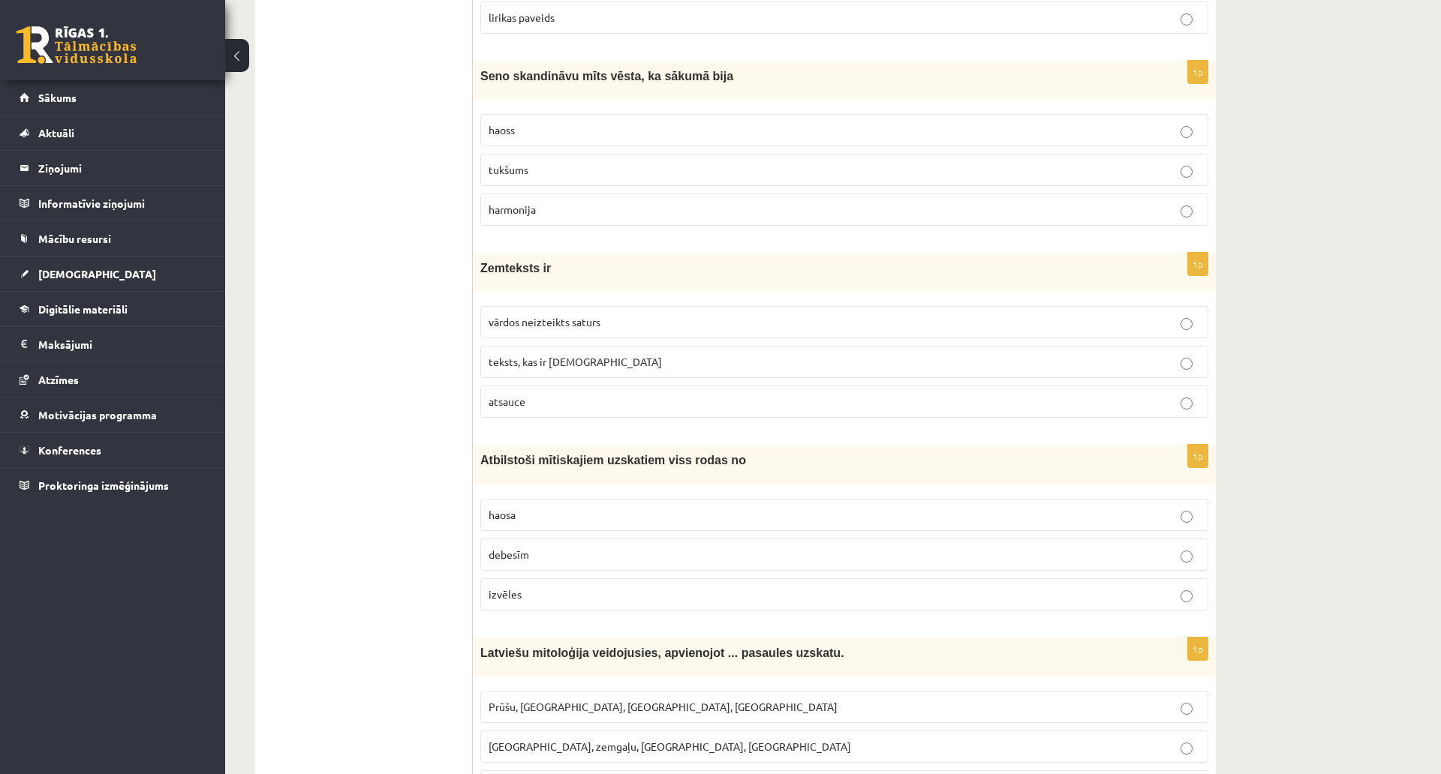
scroll to position [4675, 0]
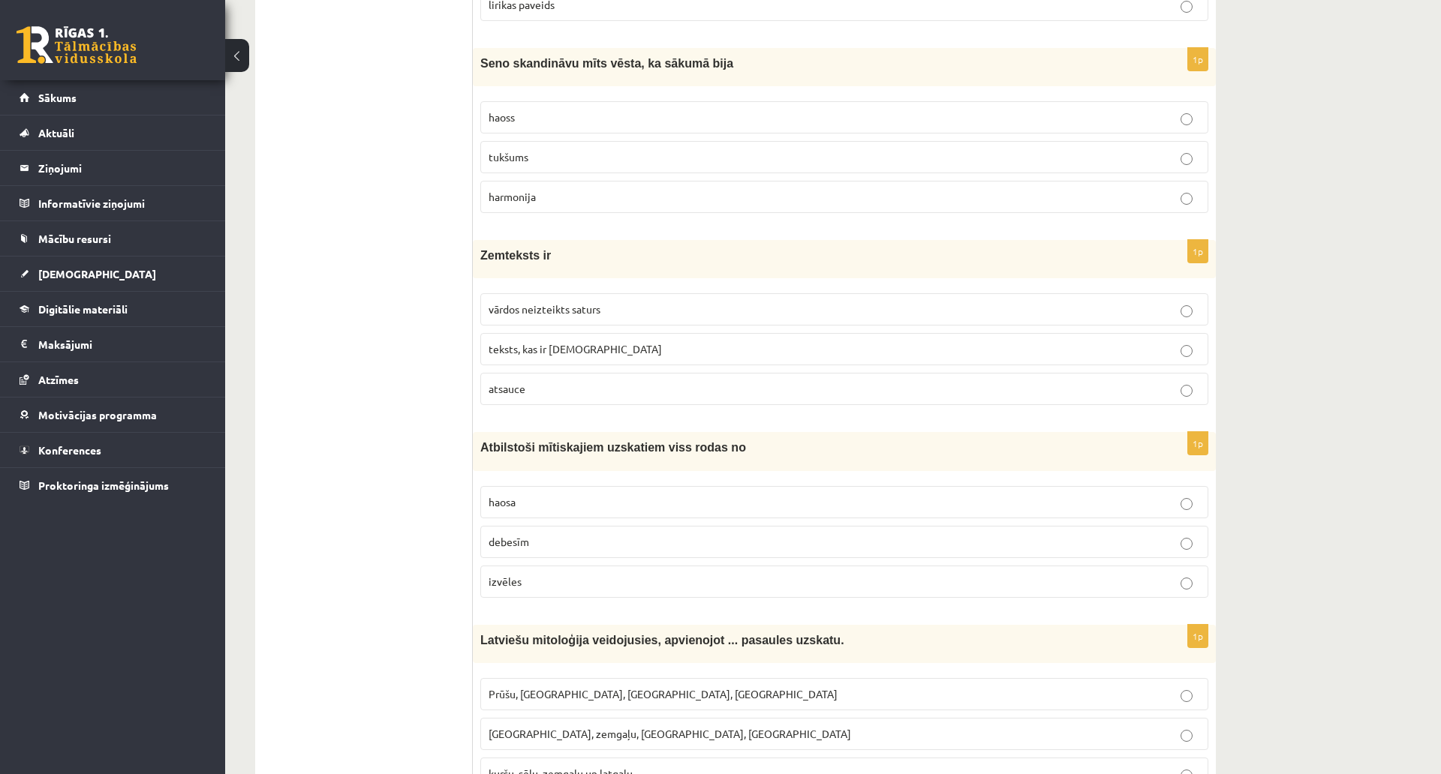
click at [669, 304] on p "vārdos neizteikts saturs" at bounding box center [843, 310] width 711 height 16
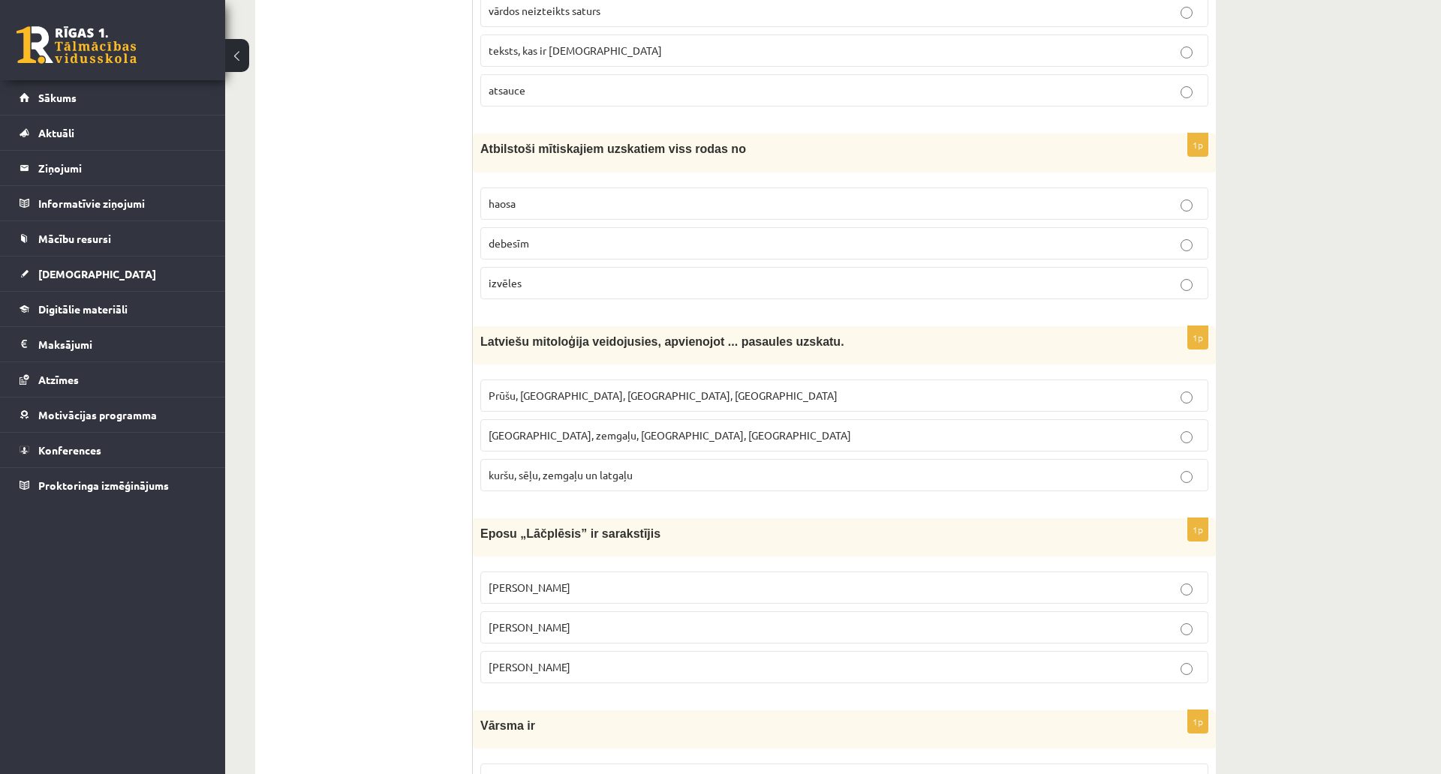
scroll to position [4975, 0]
click at [528, 200] on p "haosa" at bounding box center [843, 202] width 711 height 16
click at [653, 466] on label "kuršu, sēļu, zemgaļu un latgaļu" at bounding box center [844, 474] width 728 height 32
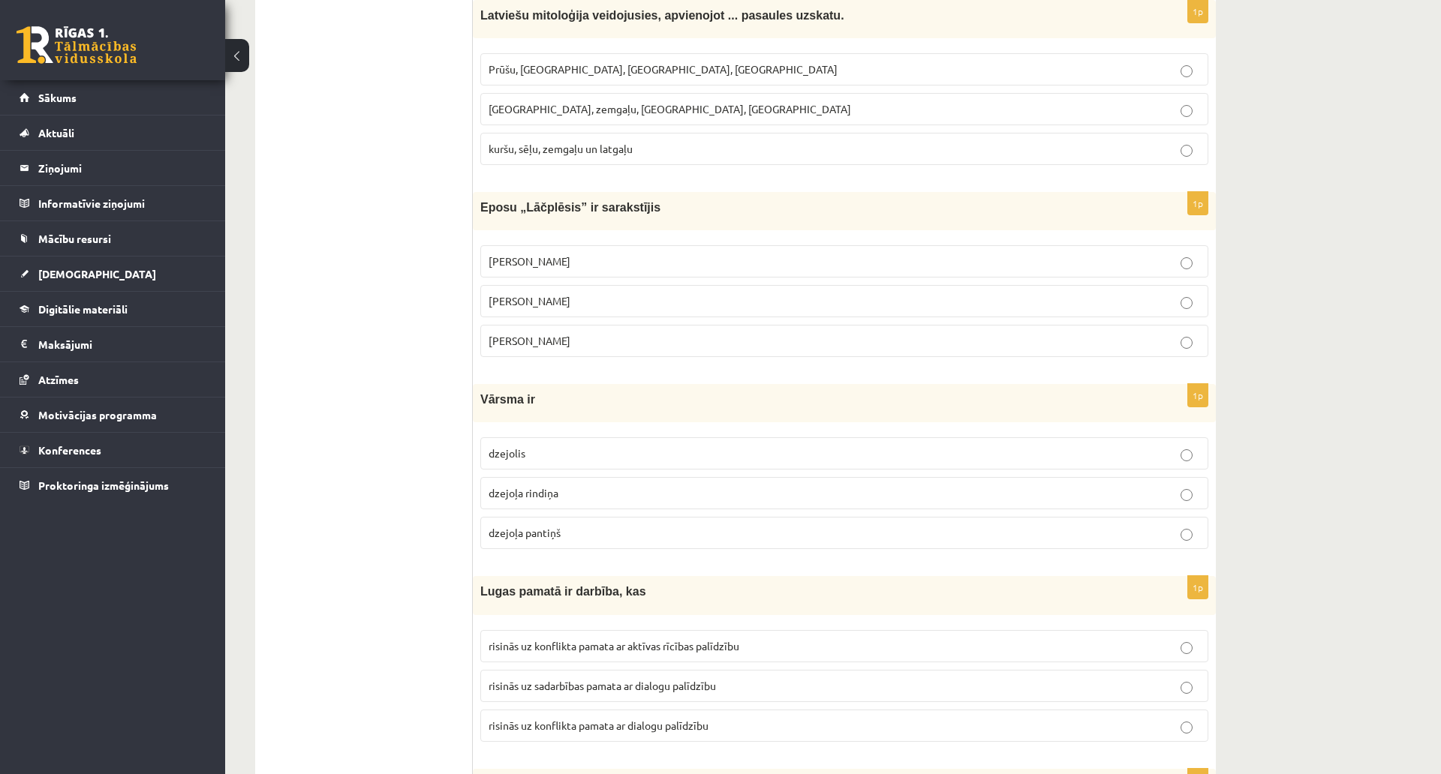
scroll to position [5350, 0]
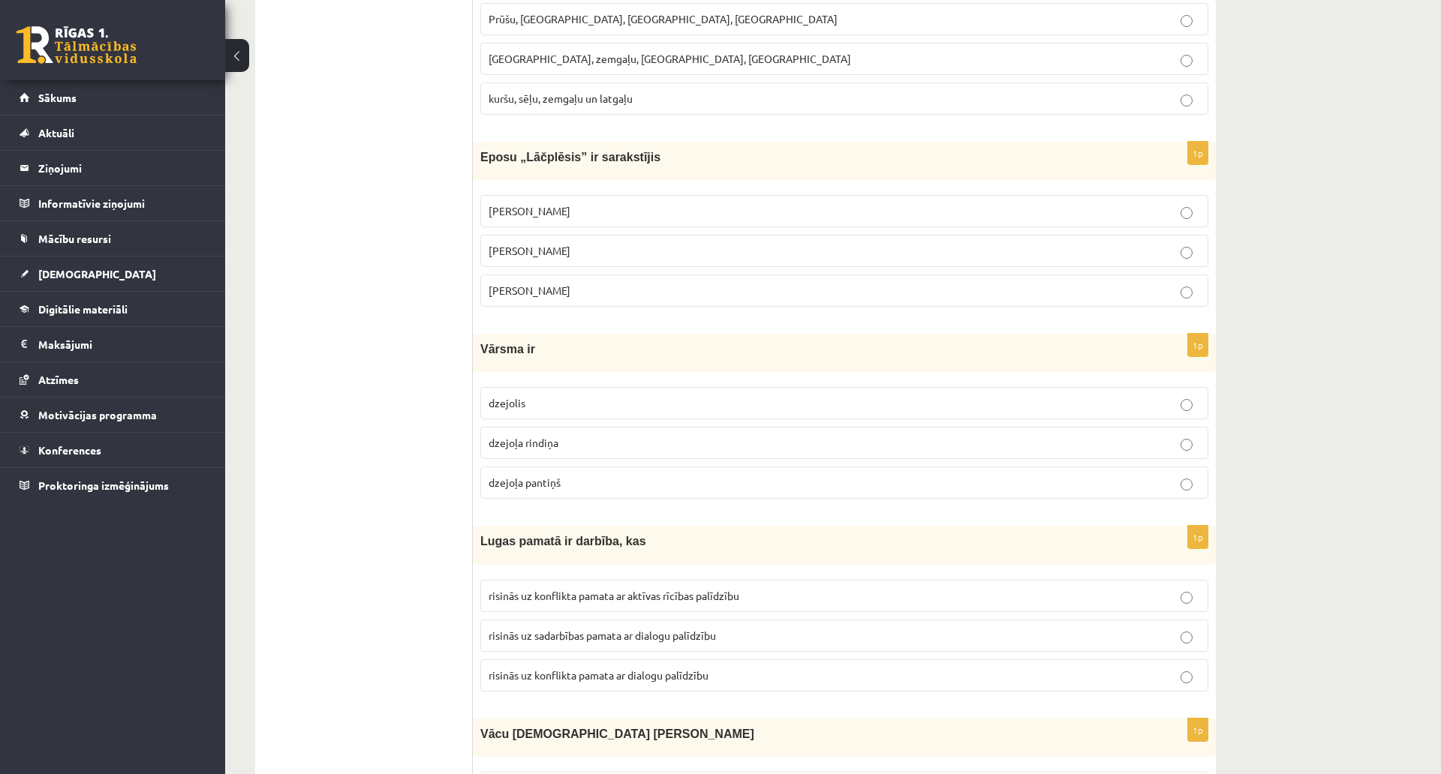
click at [575, 253] on p "Andrejs Pumpurs" at bounding box center [843, 251] width 711 height 16
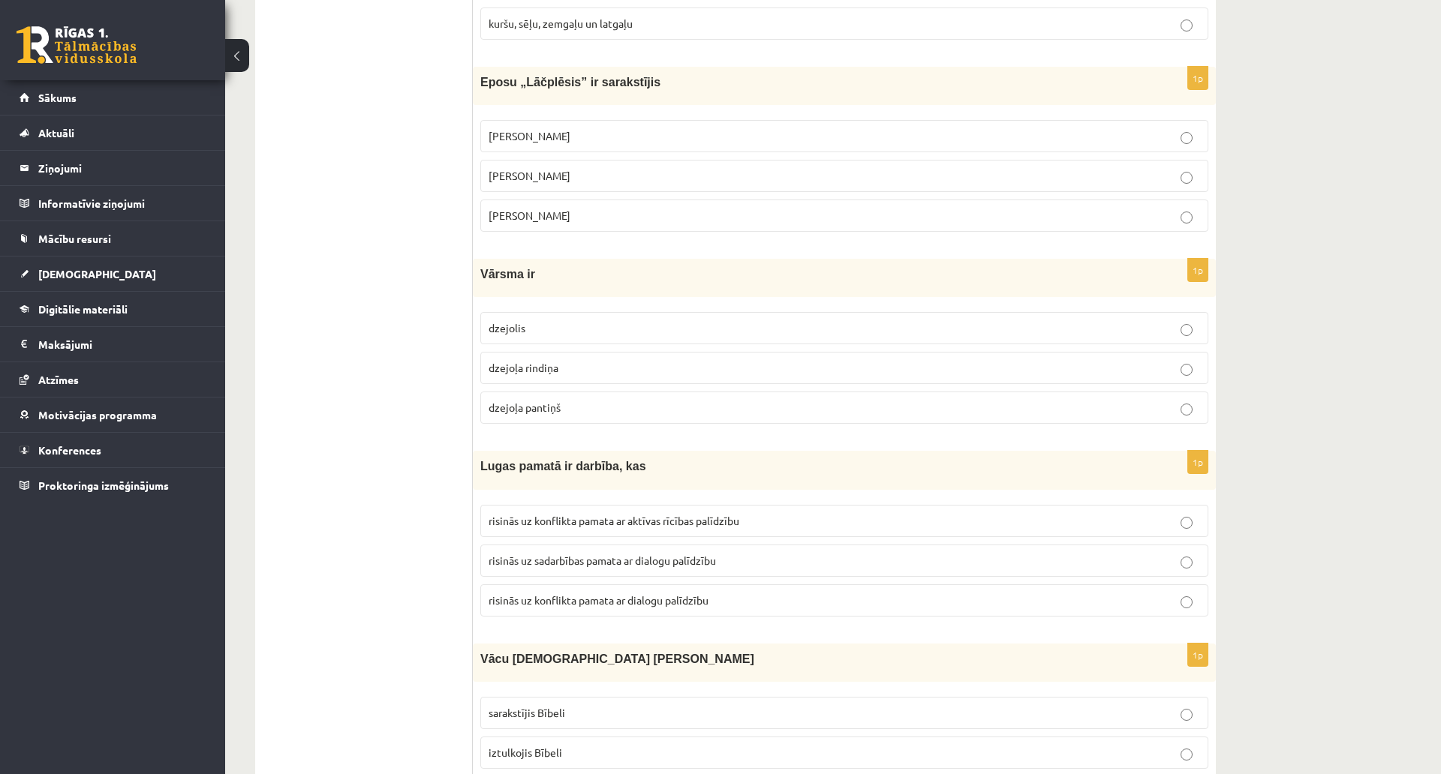
click at [590, 332] on p "dzejolis" at bounding box center [843, 328] width 711 height 16
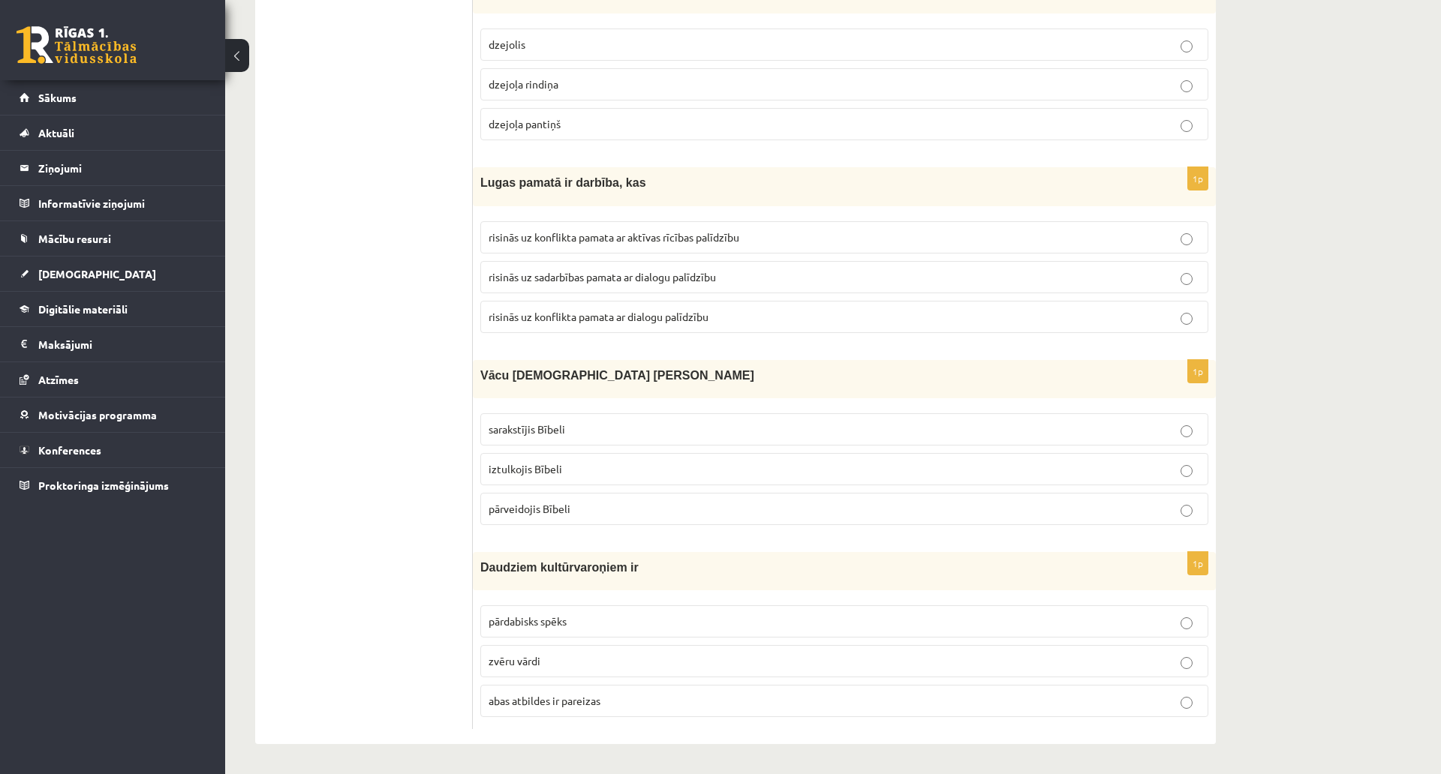
scroll to position [5800, 0]
click at [738, 230] on span "risinās uz konflikta pamata ar aktīvas rīcības palīdzību" at bounding box center [613, 237] width 251 height 14
click at [588, 461] on p "iztulkojis Bībeli" at bounding box center [843, 469] width 711 height 16
click at [1002, 683] on p "abas atbildes ir pareizas" at bounding box center [843, 701] width 711 height 16
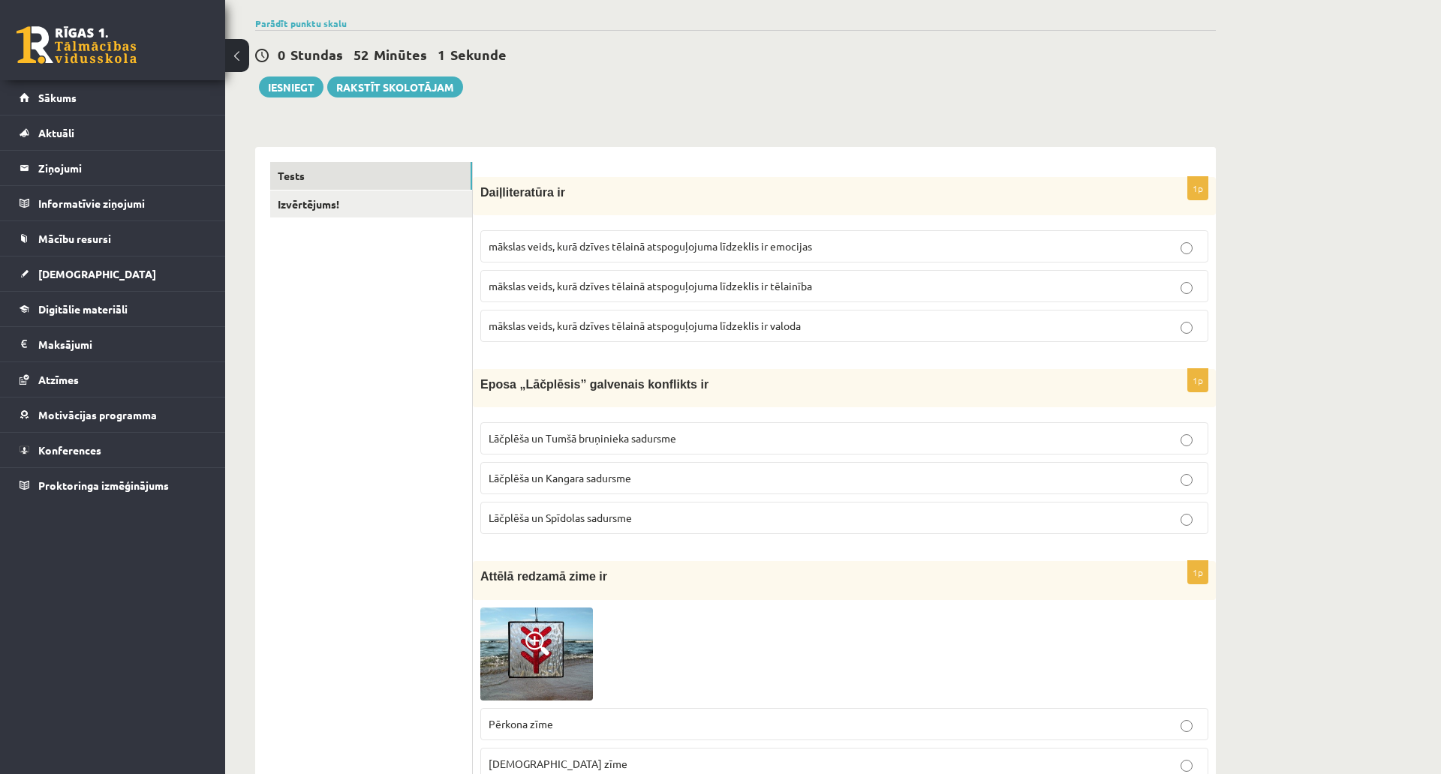
scroll to position [0, 0]
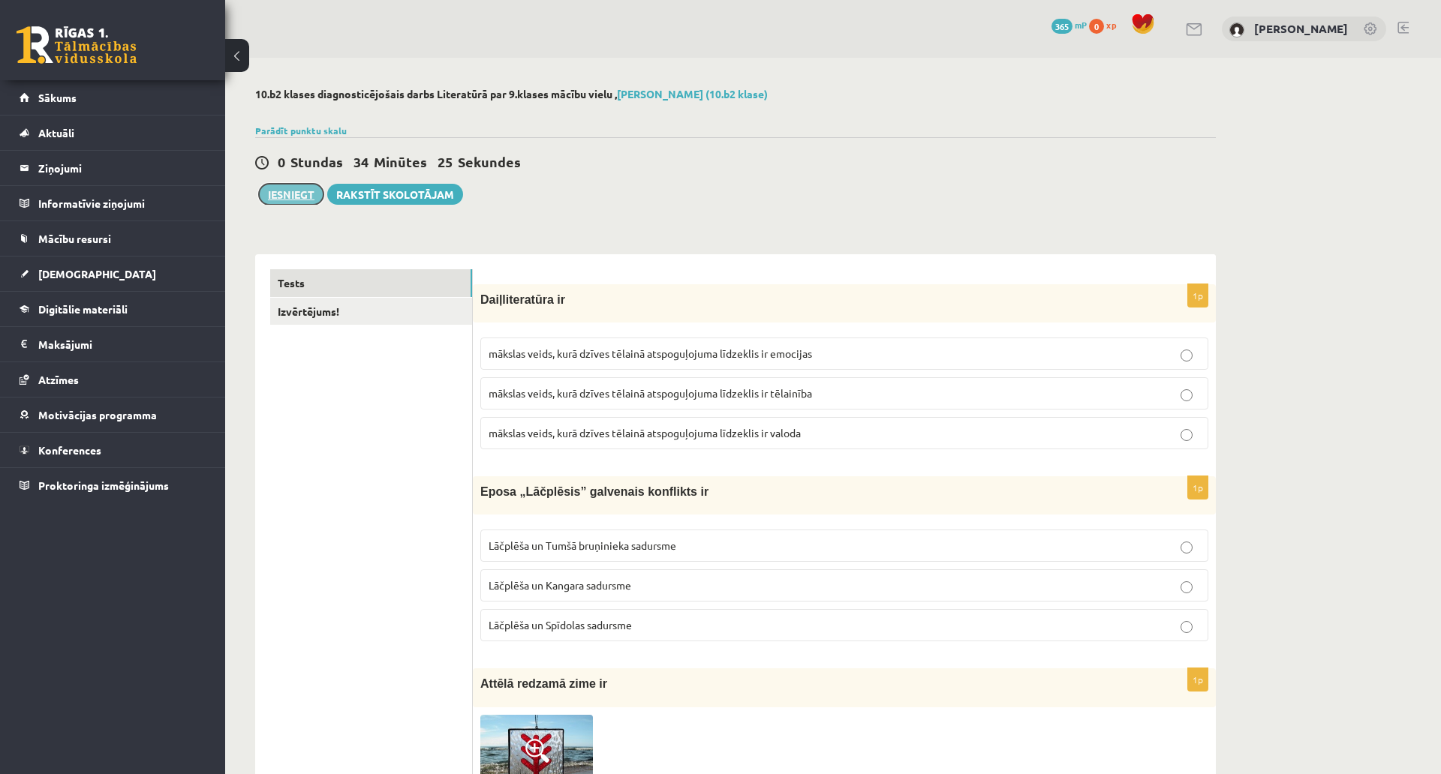
click at [297, 193] on button "Iesniegt" at bounding box center [291, 194] width 65 height 21
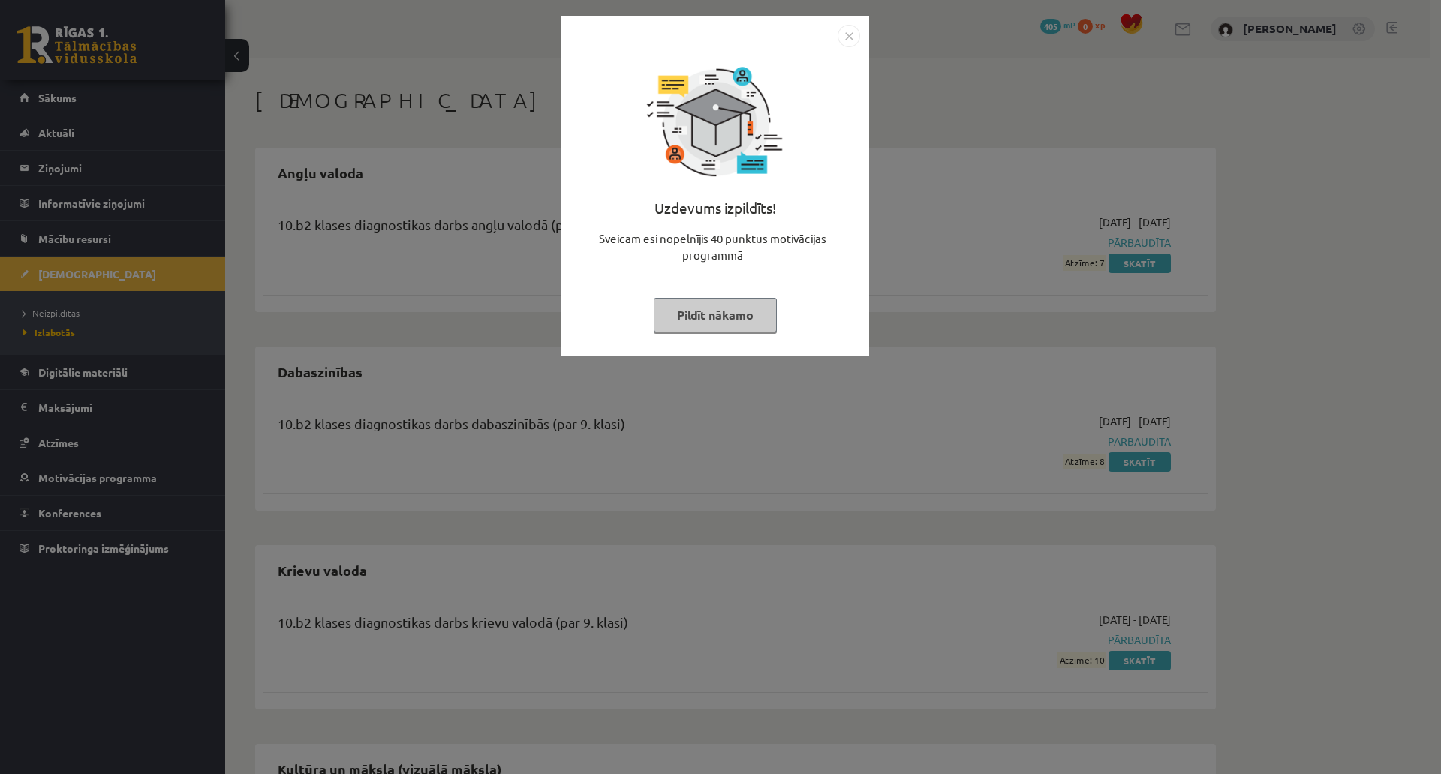
click at [852, 35] on img "Close" at bounding box center [848, 36] width 23 height 23
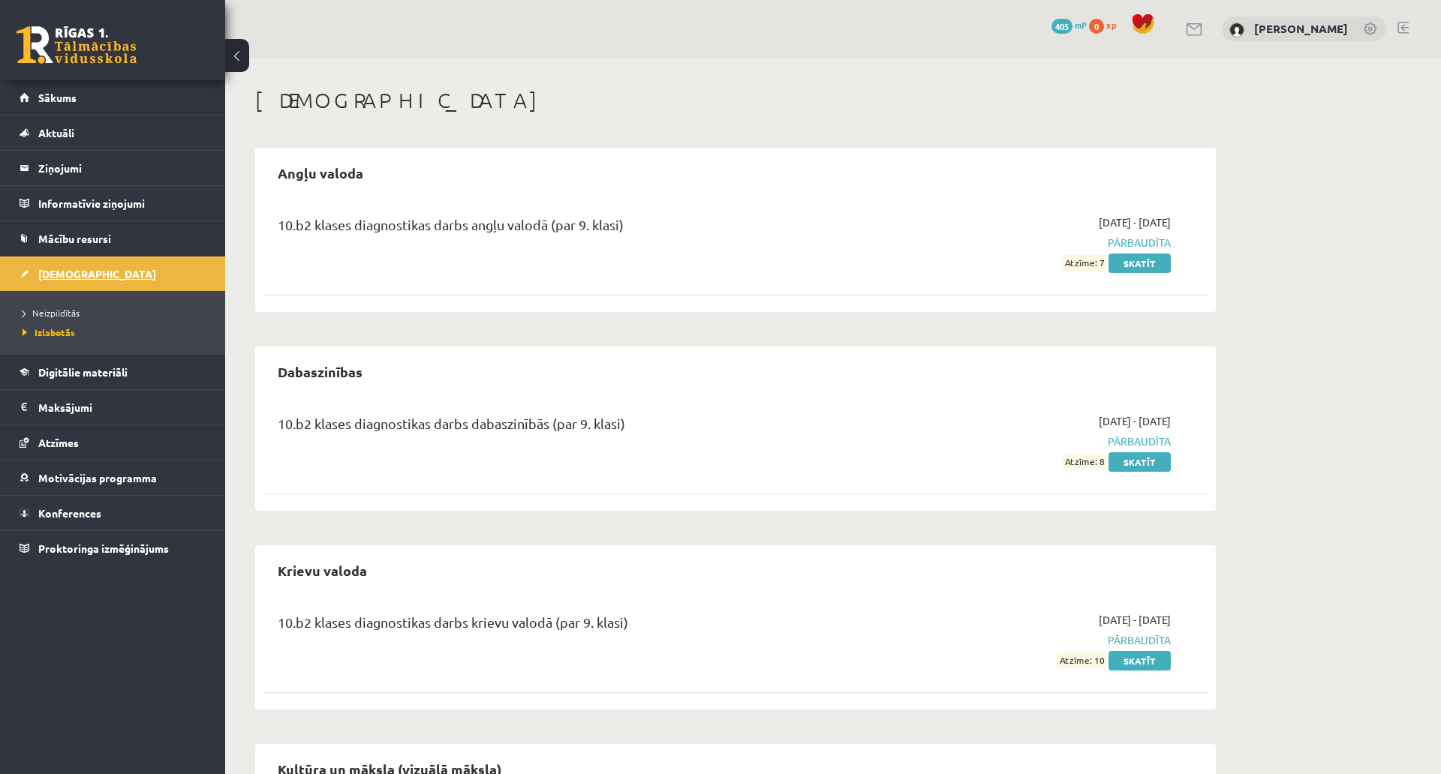
click at [66, 281] on link "[DEMOGRAPHIC_DATA]" at bounding box center [113, 274] width 187 height 35
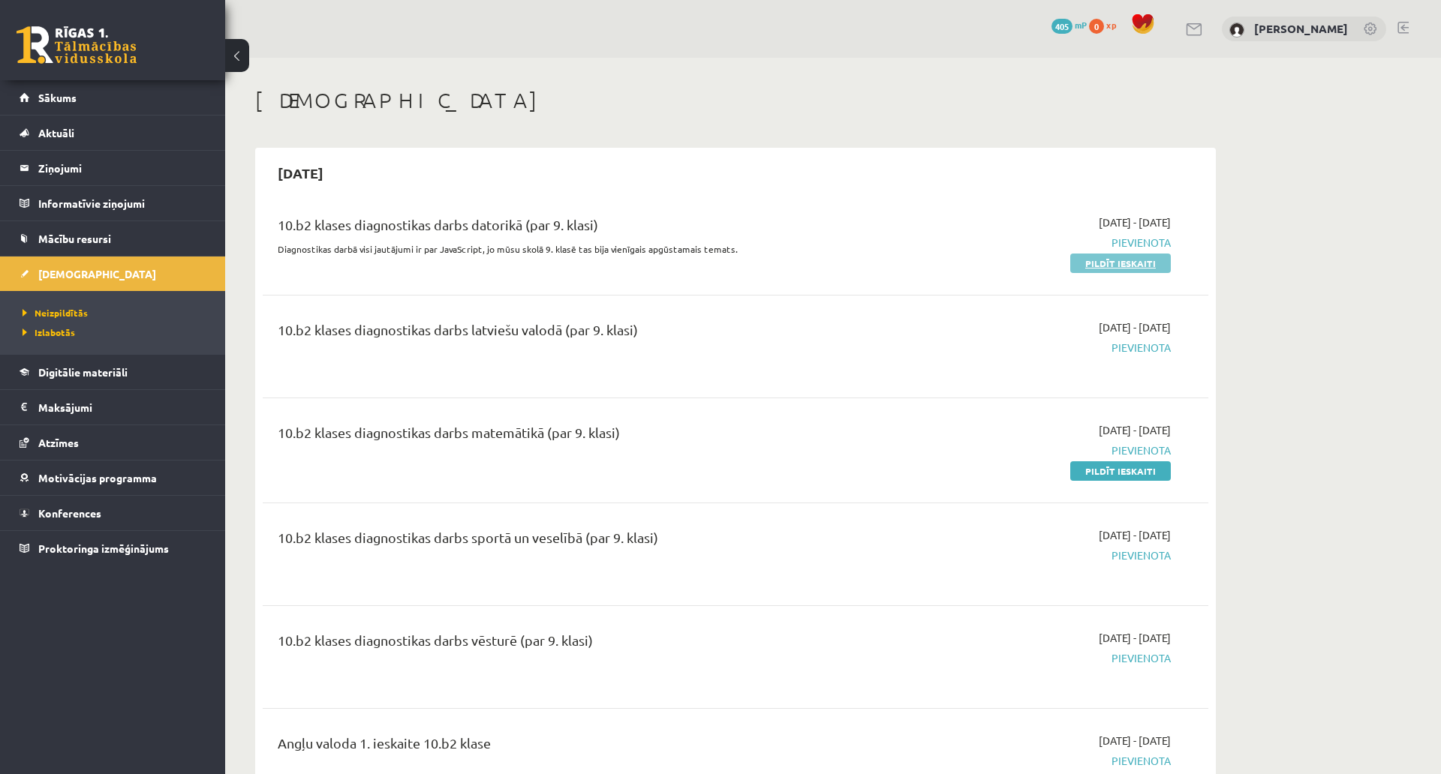
click at [1119, 264] on link "Pildīt ieskaiti" at bounding box center [1120, 264] width 101 height 20
drag, startPoint x: 1102, startPoint y: 262, endPoint x: 783, endPoint y: 46, distance: 385.8
click at [1102, 262] on link "Pildīt ieskaiti" at bounding box center [1120, 264] width 101 height 20
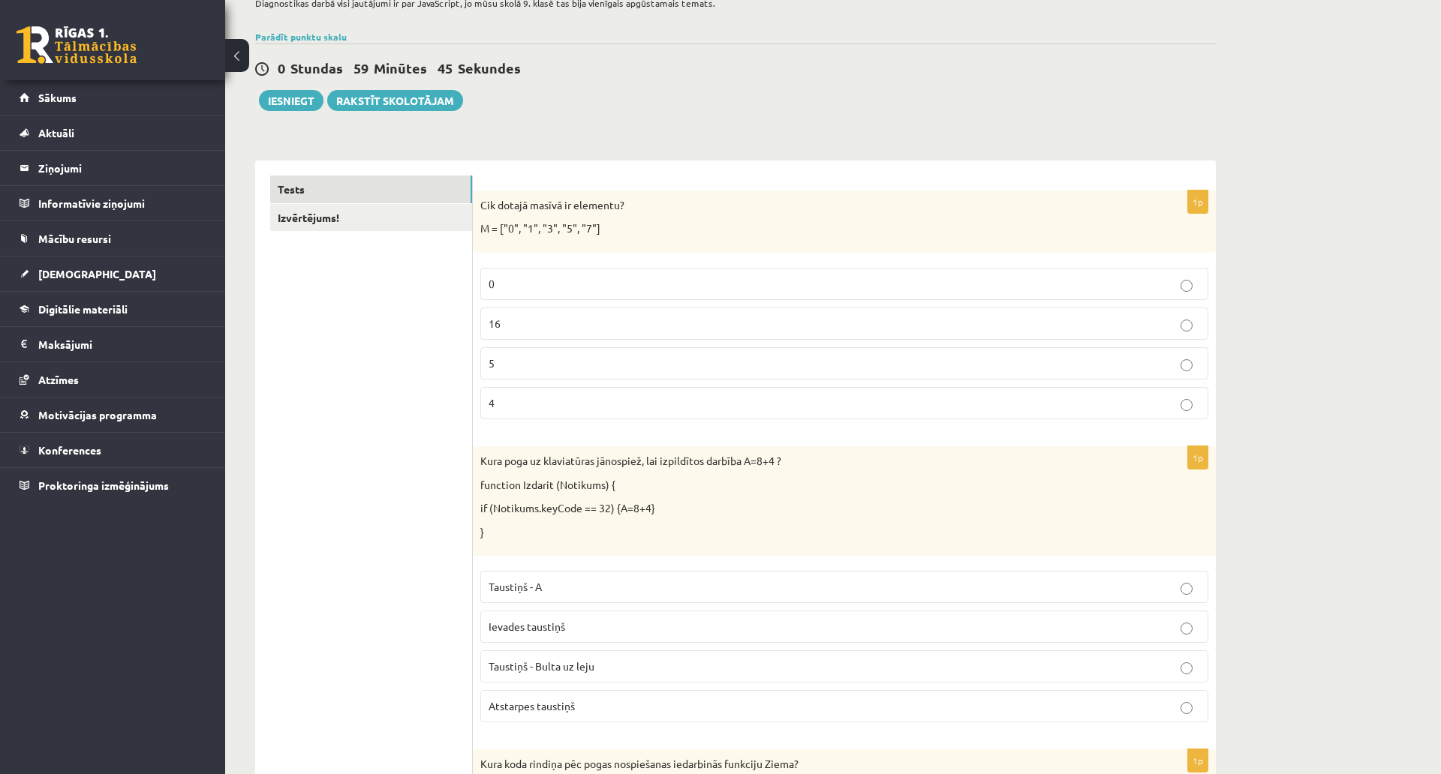
scroll to position [150, 0]
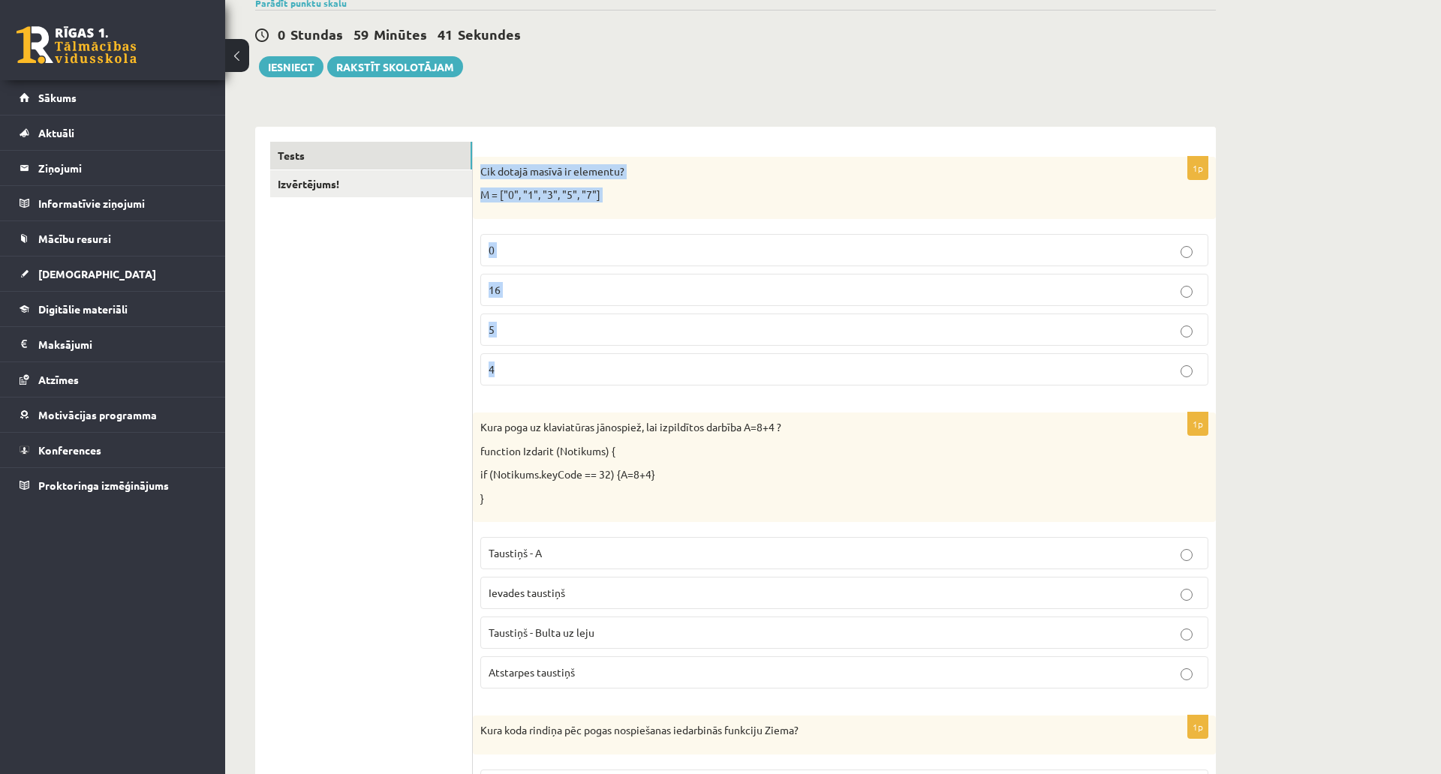
drag, startPoint x: 481, startPoint y: 167, endPoint x: 738, endPoint y: 374, distance: 329.8
click at [738, 376] on div "1p Cik dotajā masīvā ir elementu? M = ["0", "1", "3", "5", "7"] 0 16 5 4" at bounding box center [844, 277] width 743 height 241
copy div "Cik dotajā masīvā ir elementu? M = ["0", "1", "3", "5", "7"] 0 16 5 4"
click at [523, 338] on label "5" at bounding box center [844, 330] width 728 height 32
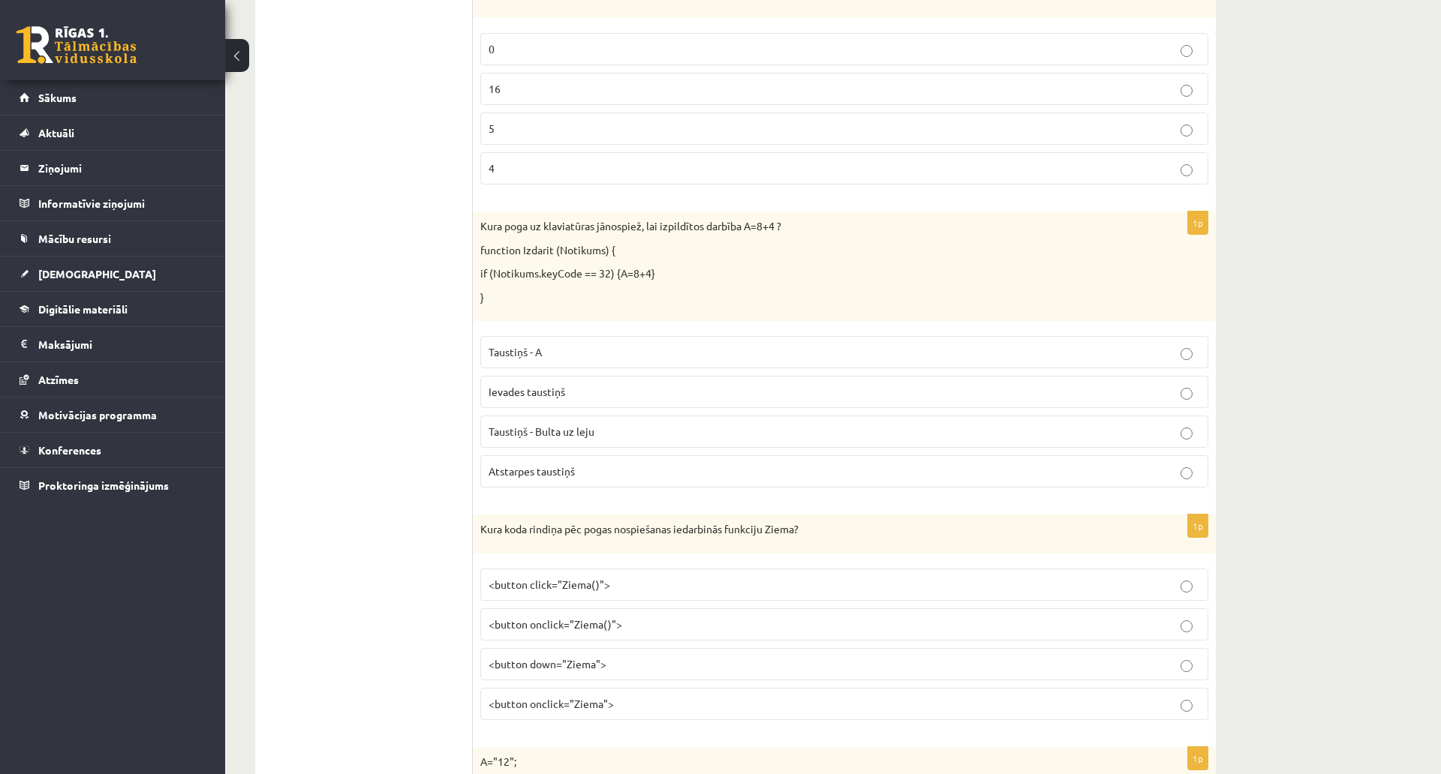
scroll to position [375, 0]
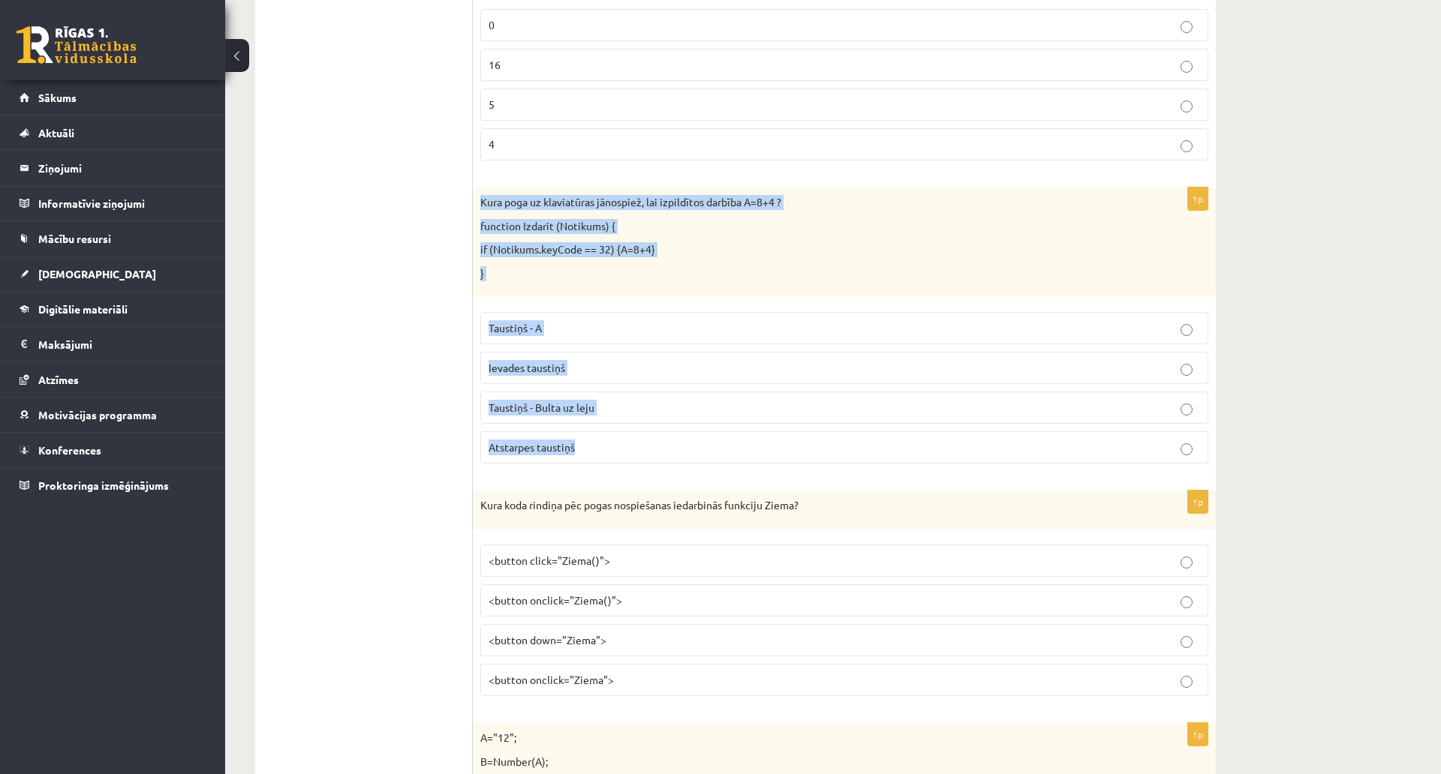
drag, startPoint x: 482, startPoint y: 200, endPoint x: 873, endPoint y: 433, distance: 454.3
click at [873, 433] on div "1p Kura poga uz klaviatūras jānospiež, lai izpildītos darbība A=8+4 ? function …" at bounding box center [844, 332] width 743 height 288
copy div "Kura poga uz klaviatūras jānospiež, lai izpildītos darbība A=8+4 ? function Izd…"
click at [651, 296] on div "Kura poga uz klaviatūras jānospiež, lai izpildītos darbība A=8+4 ? function Izd…" at bounding box center [844, 243] width 743 height 110
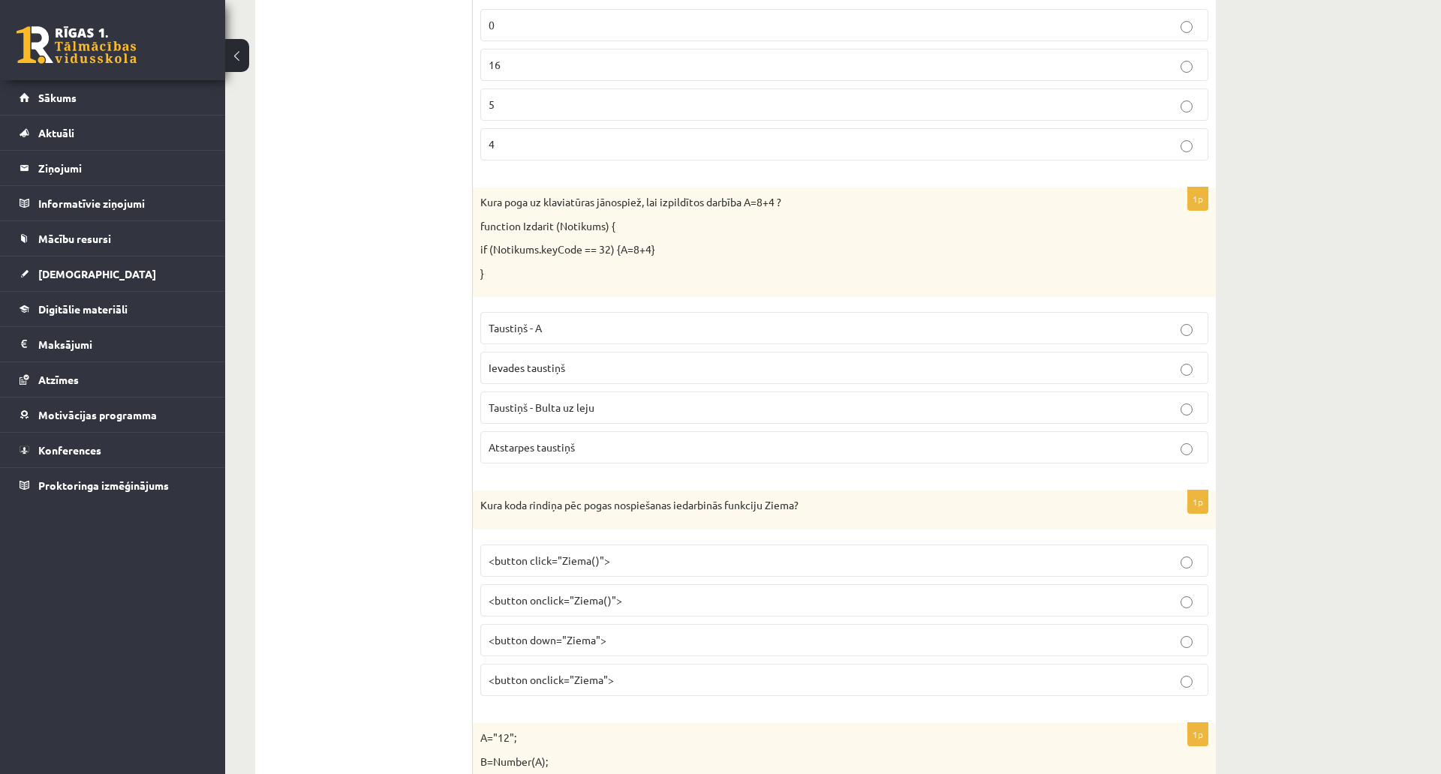
click at [622, 437] on label "Atstarpes taustiņš" at bounding box center [844, 447] width 728 height 32
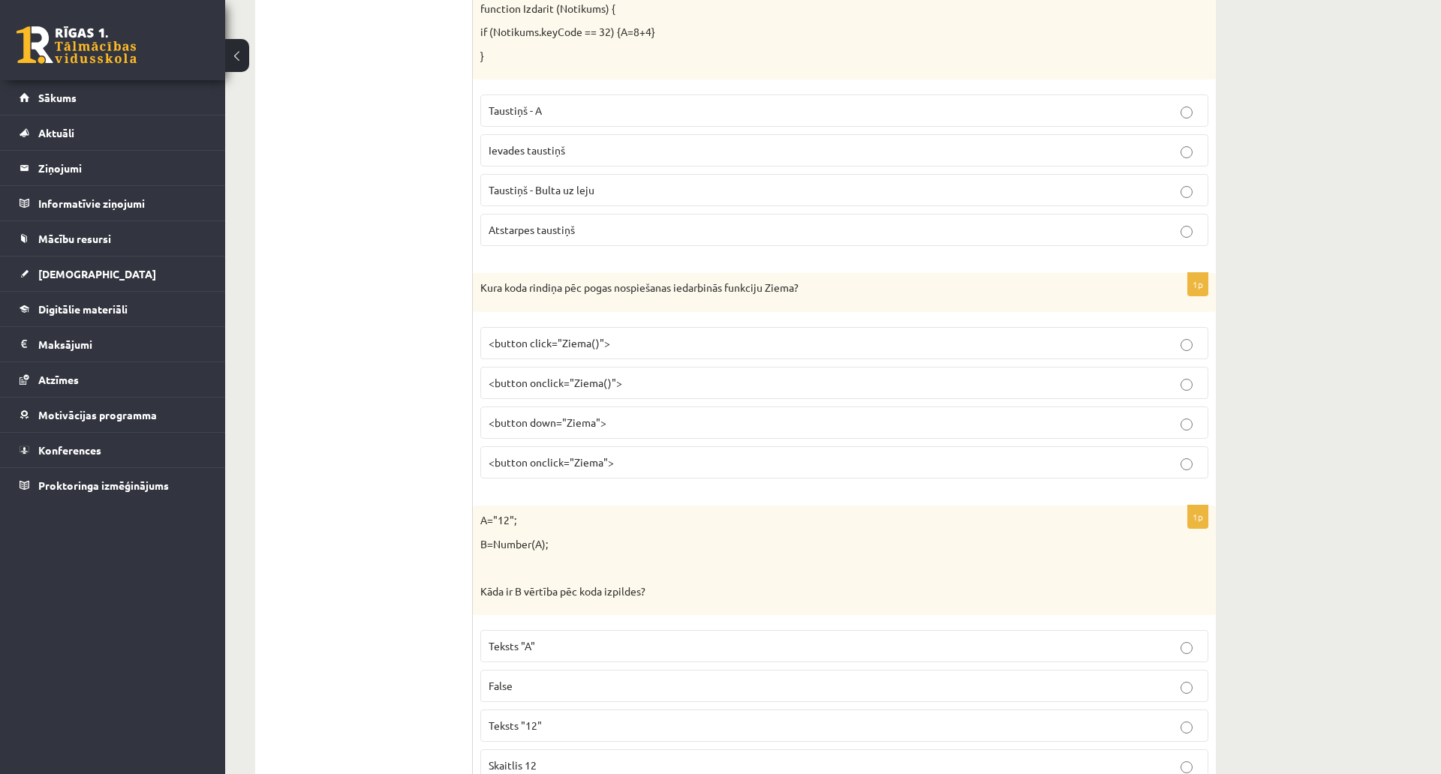
scroll to position [600, 0]
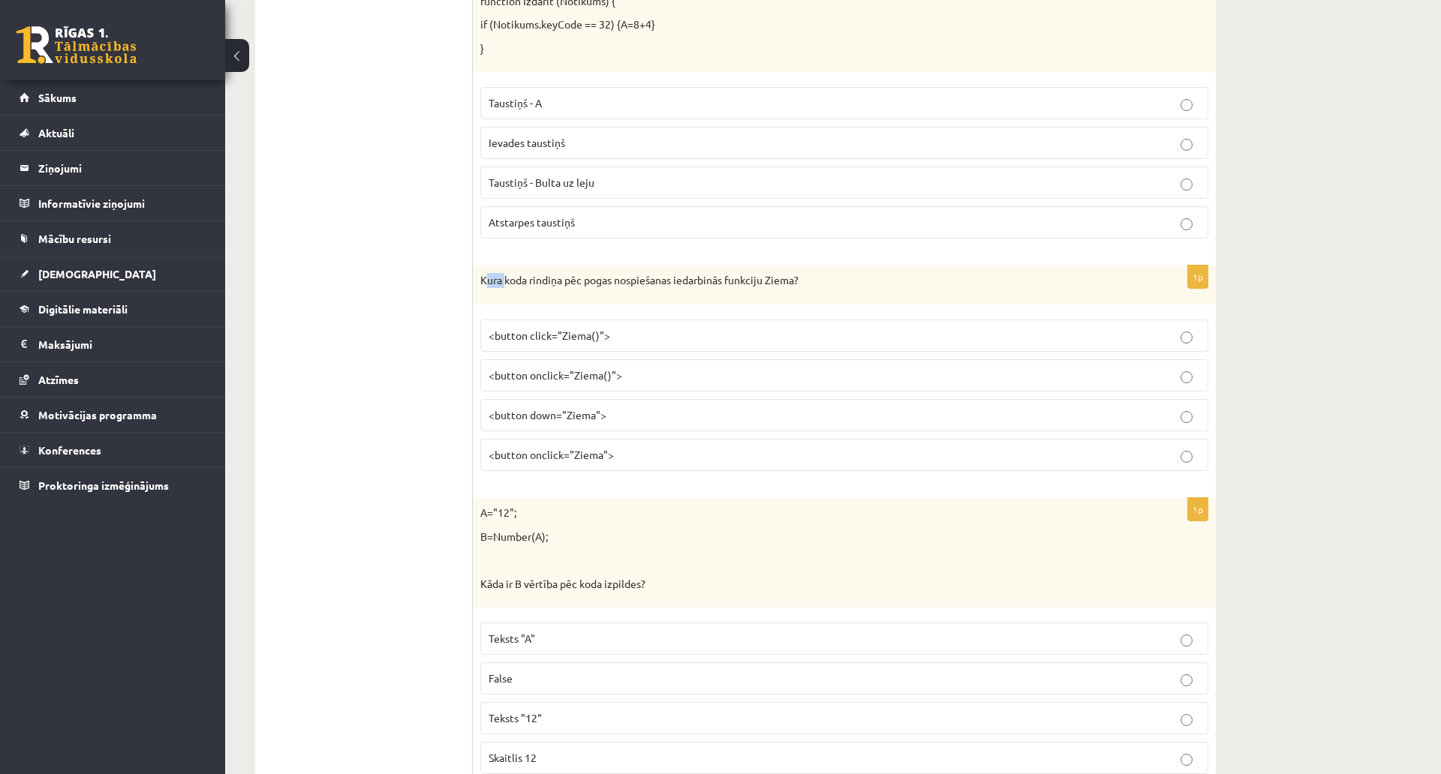
drag, startPoint x: 484, startPoint y: 280, endPoint x: 505, endPoint y: 284, distance: 21.5
click at [505, 284] on p "Kura koda rindiņa pēc pogas nospiešanas iedarbinās funkciju Ziema?" at bounding box center [806, 280] width 653 height 15
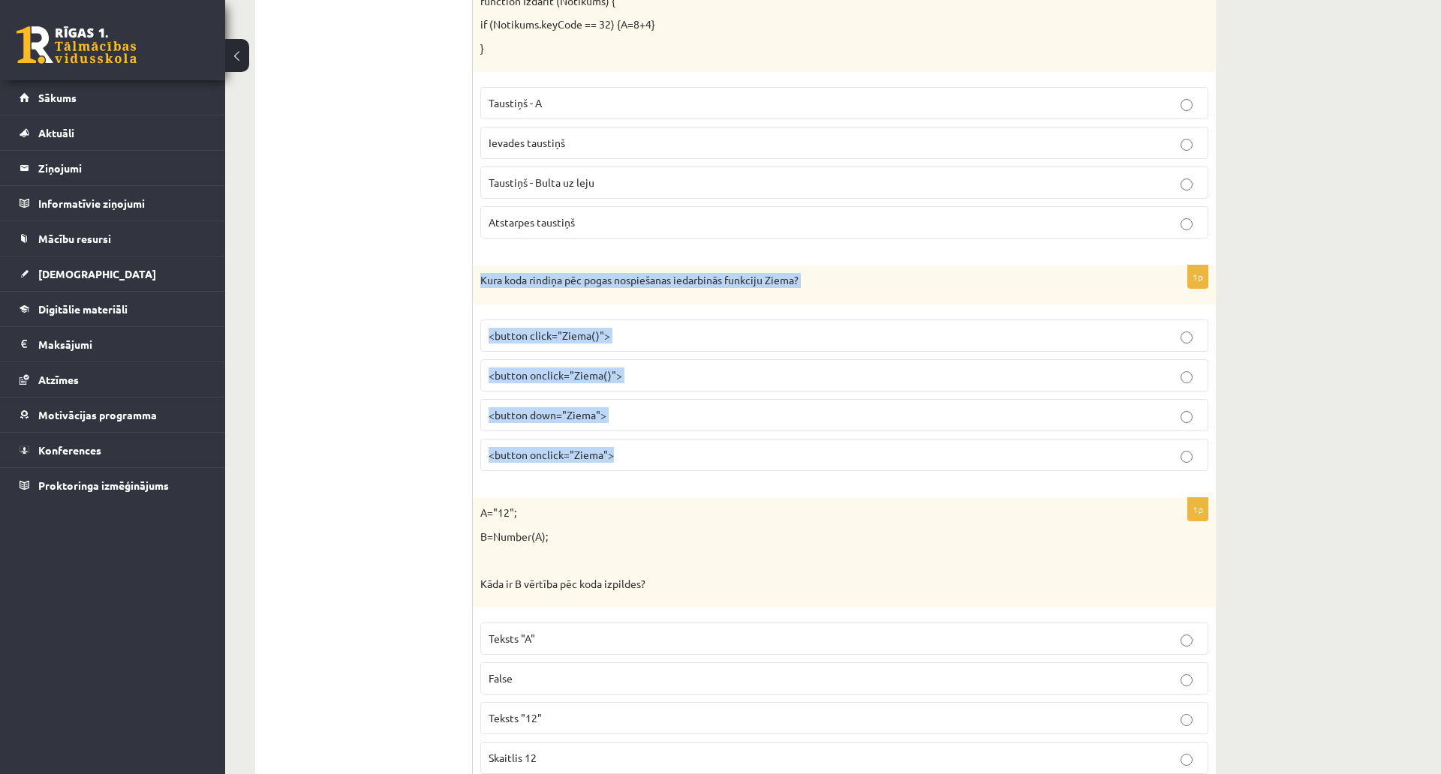
drag, startPoint x: 475, startPoint y: 283, endPoint x: 793, endPoint y: 445, distance: 357.1
click at [793, 445] on div "1p Kura koda rindiņa pēc pogas nospiešanas iedarbinās funkciju Ziema? <button c…" at bounding box center [844, 375] width 743 height 218
copy div "Kura koda rindiņa pēc pogas nospiešanas iedarbinās funkciju Ziema? <button clic…"
click at [607, 334] on span "<button click="Ziema()">" at bounding box center [549, 336] width 122 height 14
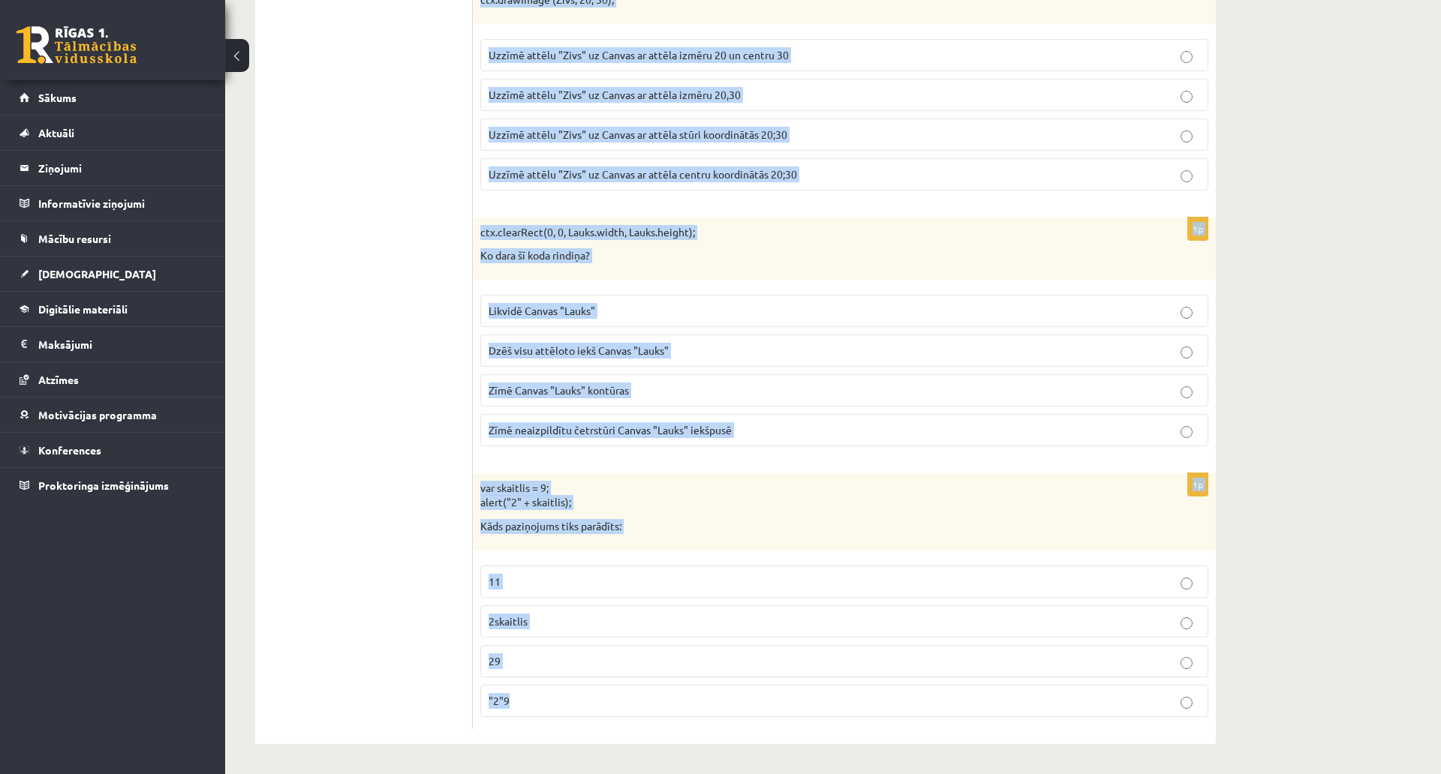
scroll to position [7473, 0]
drag, startPoint x: 475, startPoint y: 211, endPoint x: 828, endPoint y: 680, distance: 586.8
copy form "L="43"; I=Dolors(A); Cons ad E seddoei tem inci utlabore? Etdolo "M" Aliqu Enim…"
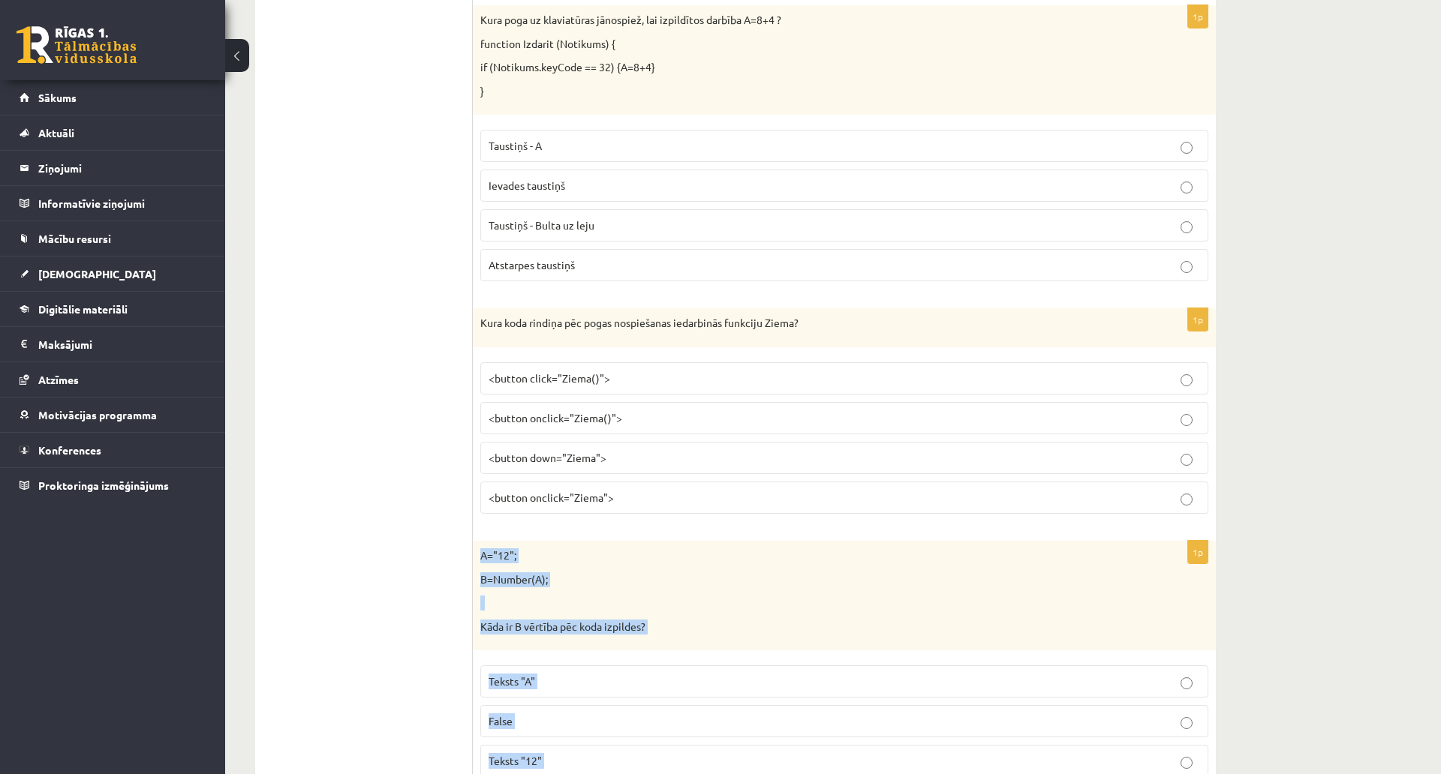
scroll to position [795, 0]
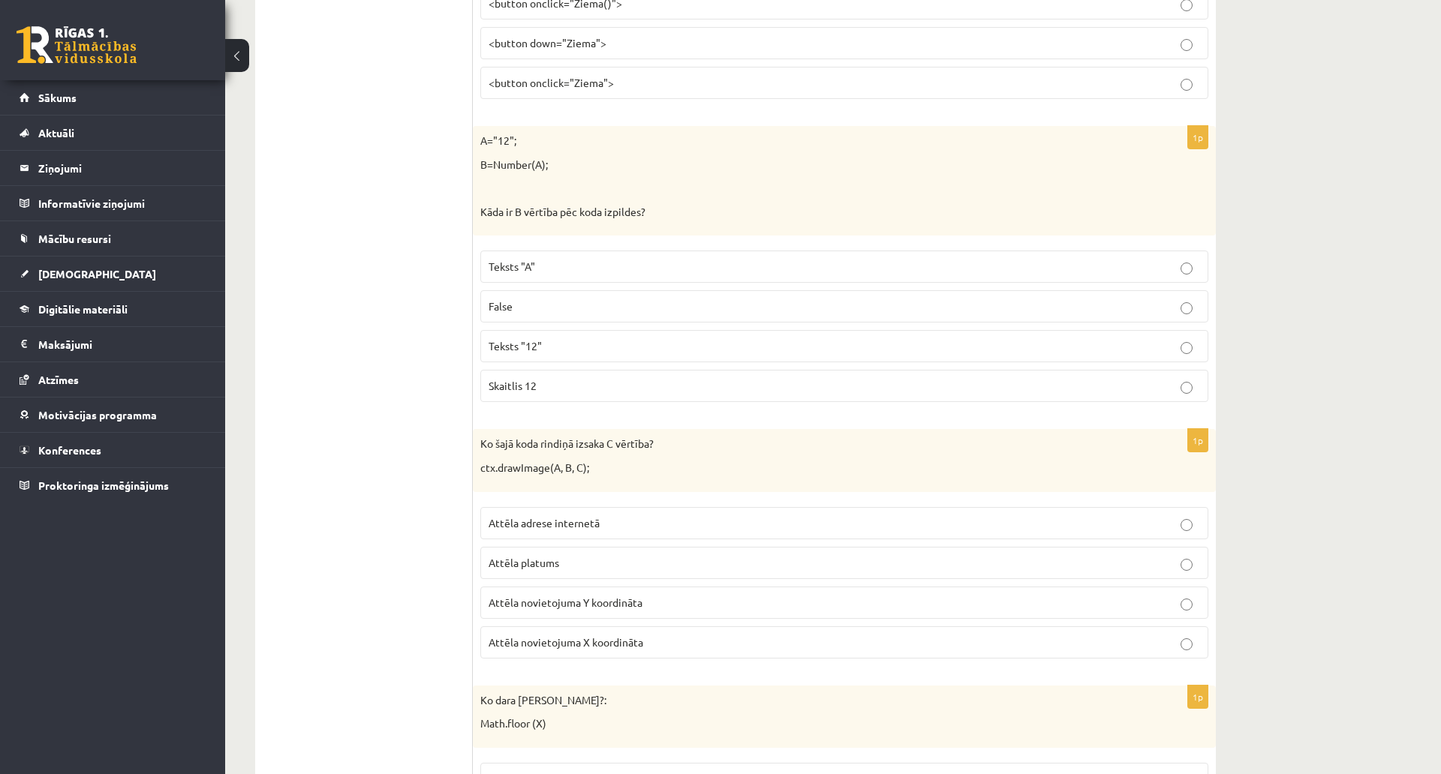
scroll to position [1020, 0]
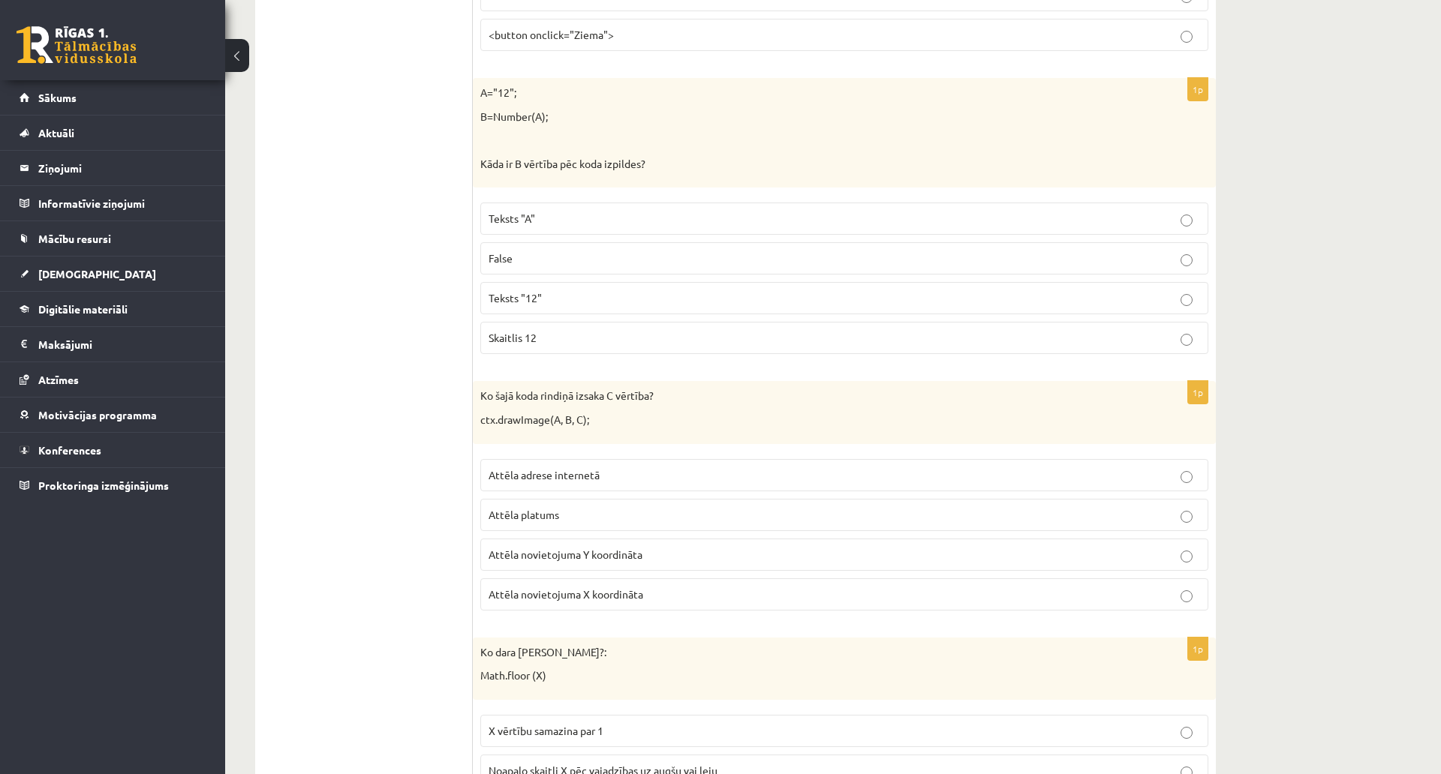
click at [521, 338] on span "Skaitlis 12" at bounding box center [512, 338] width 48 height 14
click at [663, 558] on p "Attēla novietojuma Y koordināta" at bounding box center [843, 555] width 711 height 16
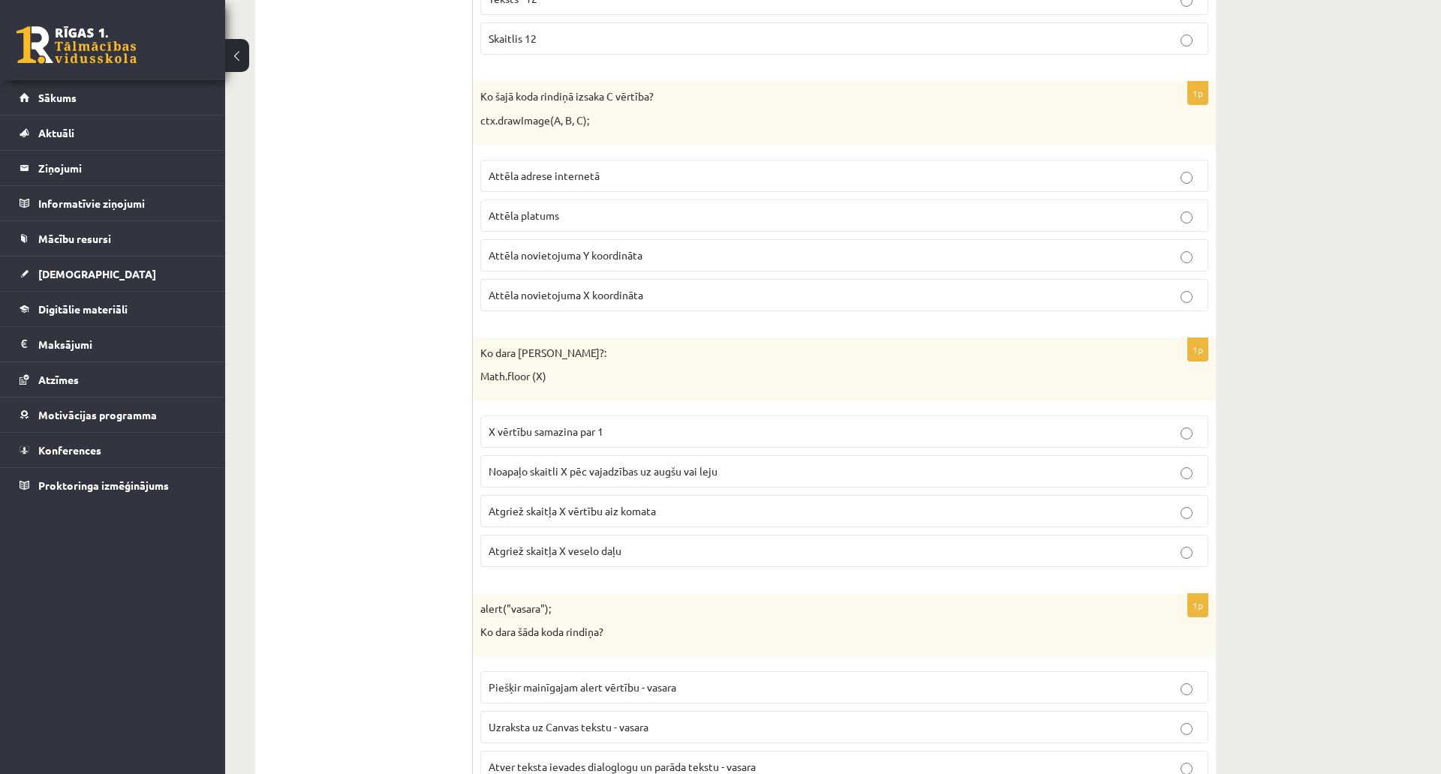
scroll to position [1321, 0]
click at [562, 508] on span "Atgriež skaitļa X vērtību aiz komata" at bounding box center [571, 510] width 167 height 14
click at [561, 562] on label "Atgriež skaitļa X veselo daļu" at bounding box center [844, 550] width 728 height 32
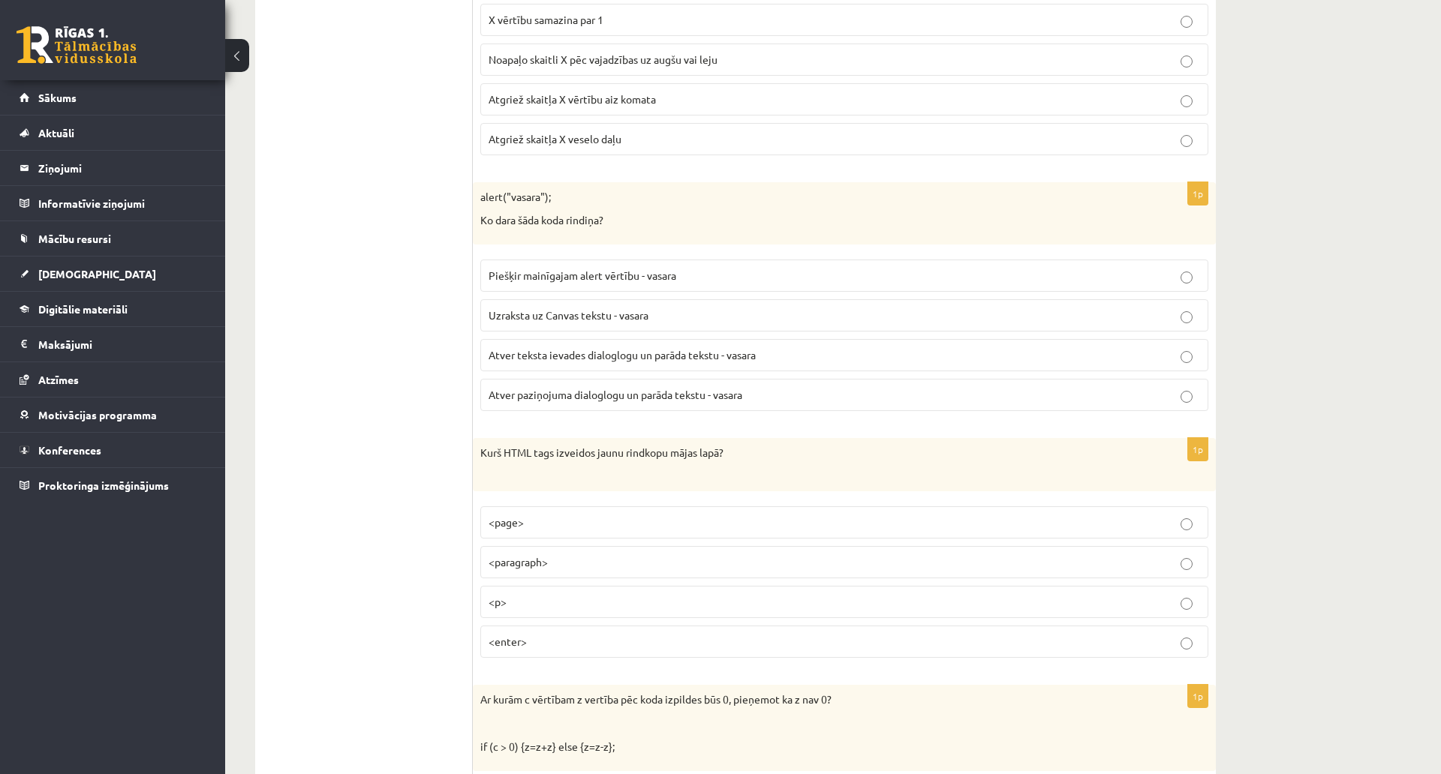
scroll to position [1771, 0]
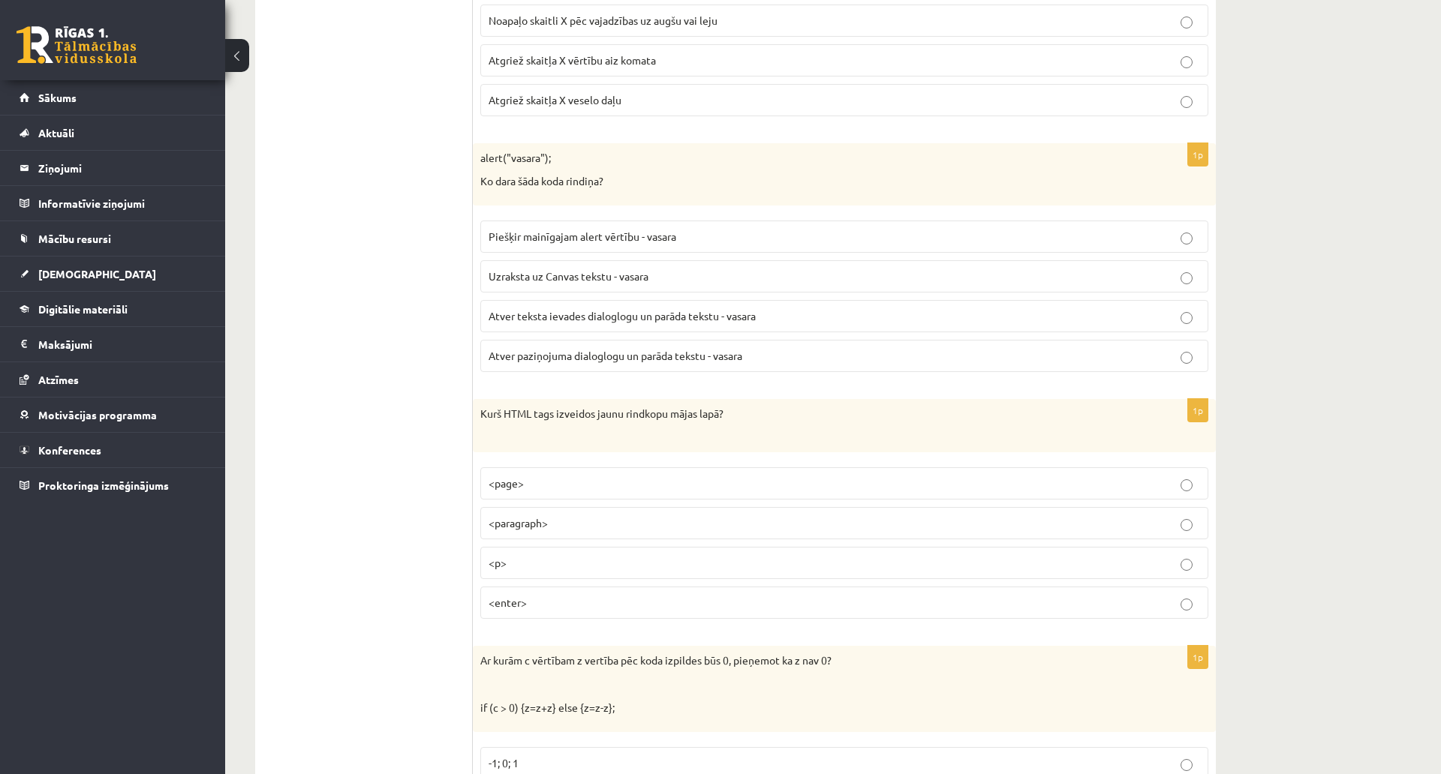
click at [612, 361] on span "Atver paziņojuma dialoglogu un parāda tekstu - vasara" at bounding box center [615, 356] width 254 height 14
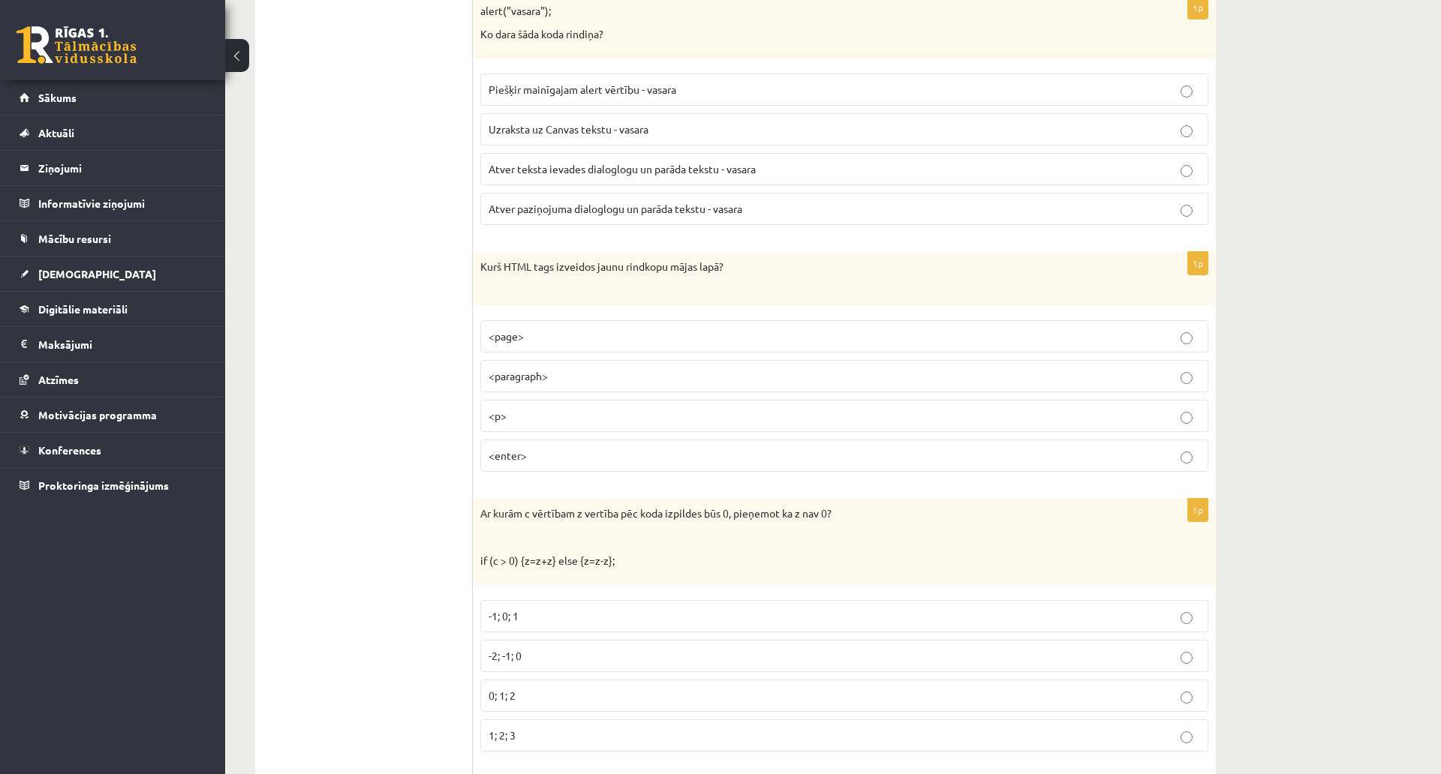
scroll to position [1921, 0]
click at [583, 401] on label "<p>" at bounding box center [844, 413] width 728 height 32
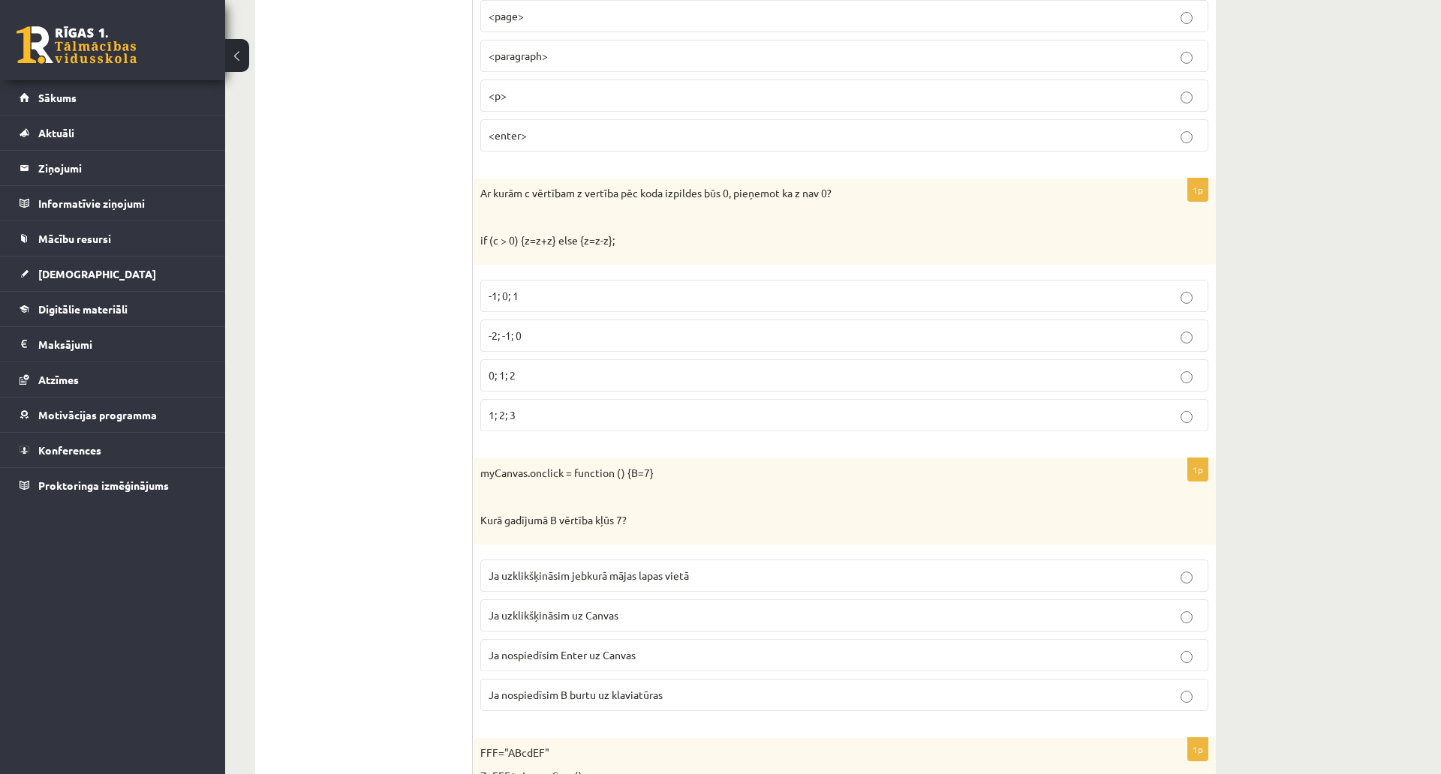
scroll to position [2296, 0]
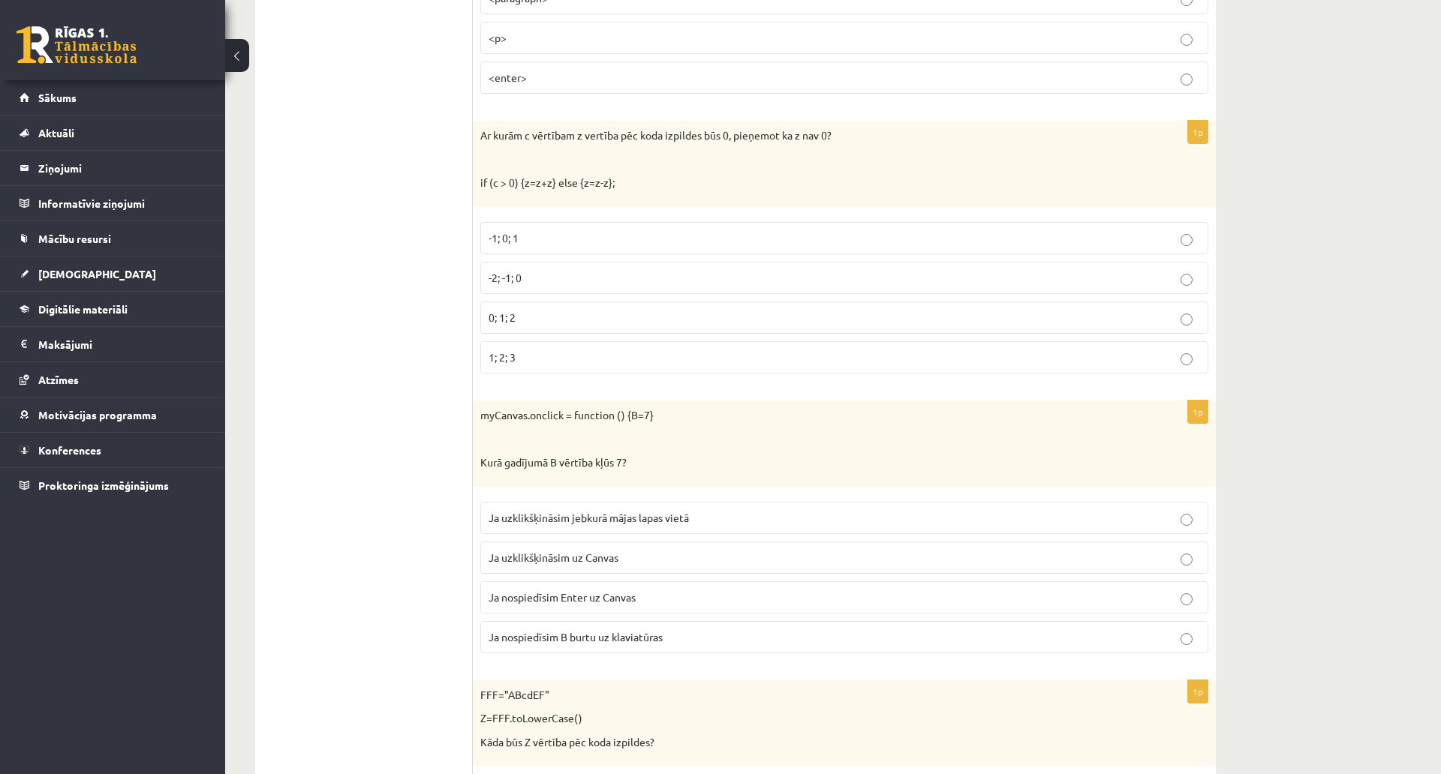
click at [547, 232] on p "-1; 0; 1" at bounding box center [843, 238] width 711 height 16
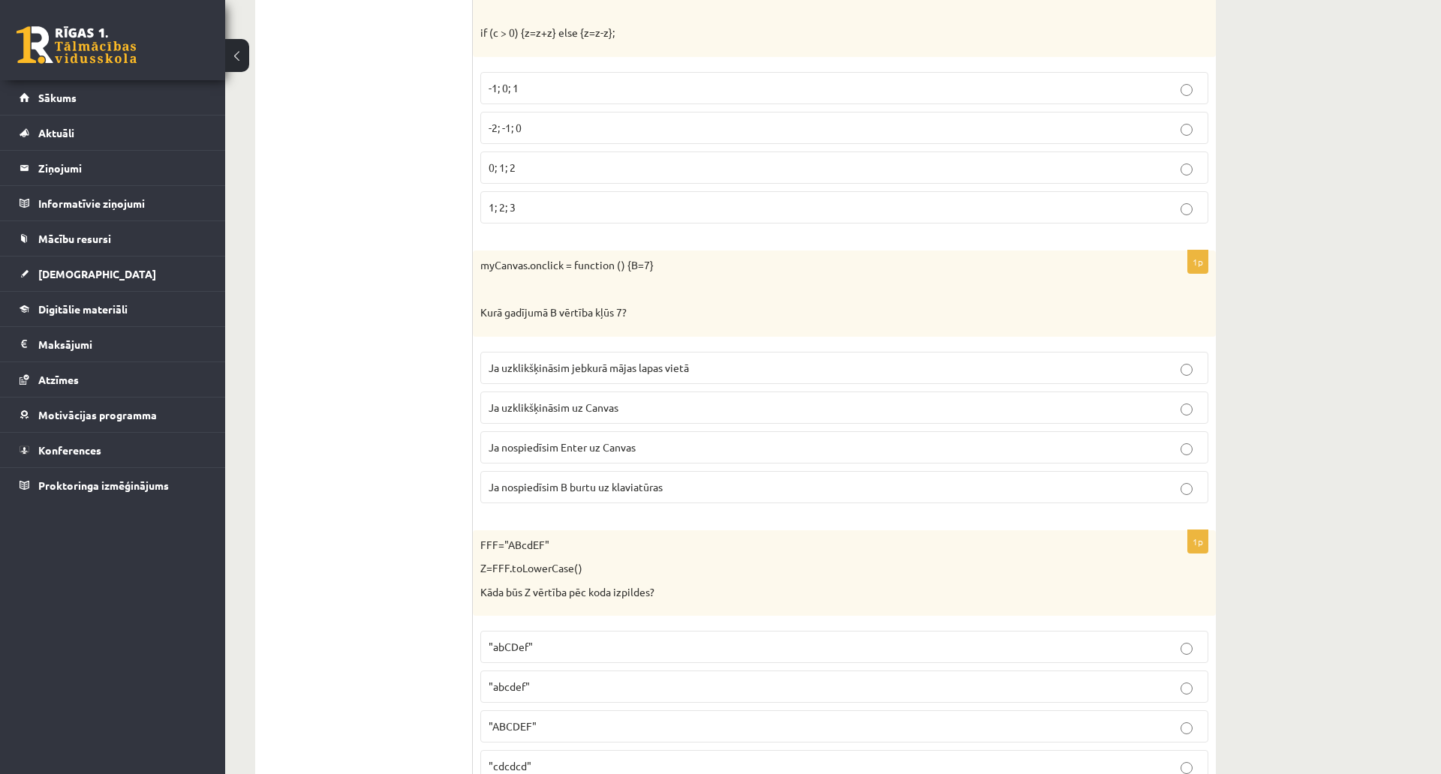
scroll to position [2521, 0]
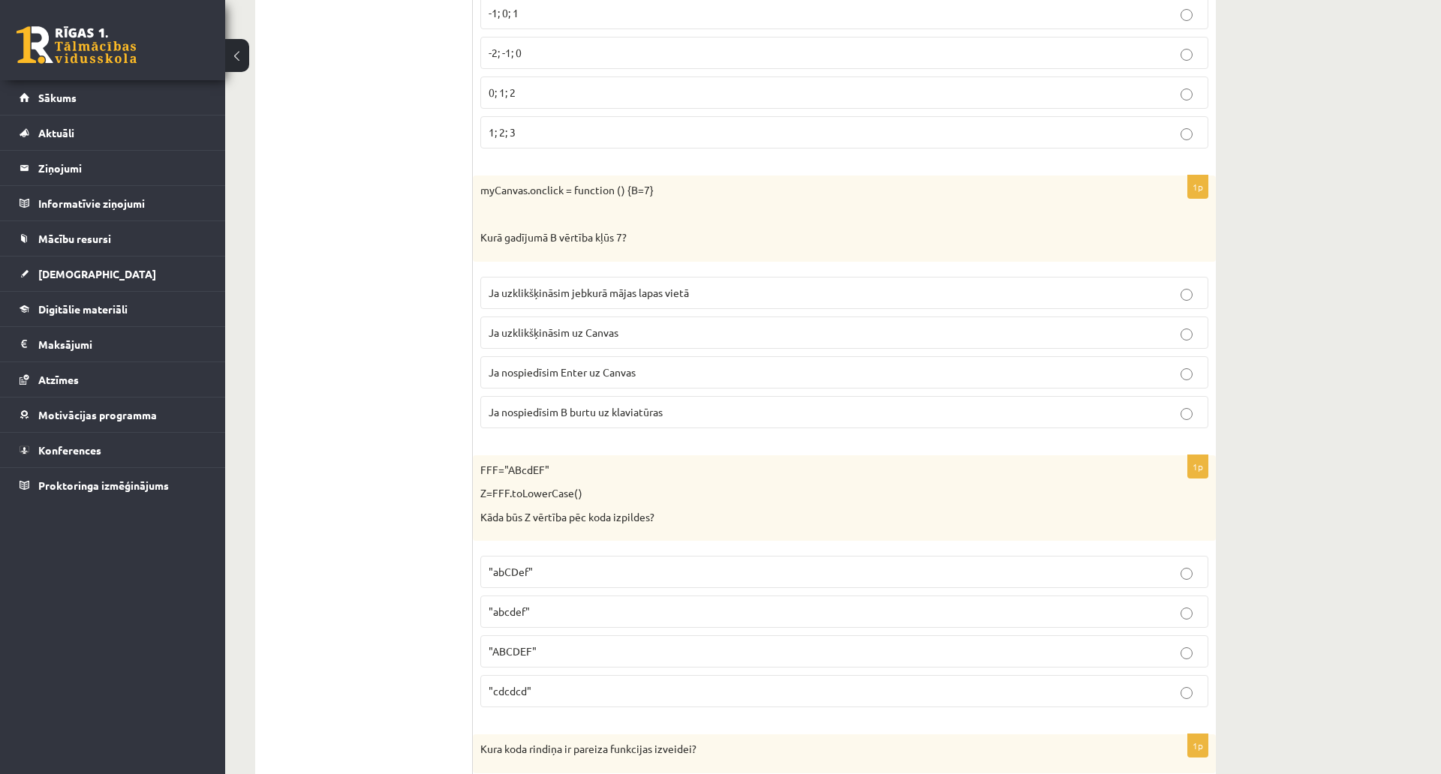
click at [634, 337] on p "Ja uzklikšķināsim uz Canvas" at bounding box center [843, 333] width 711 height 16
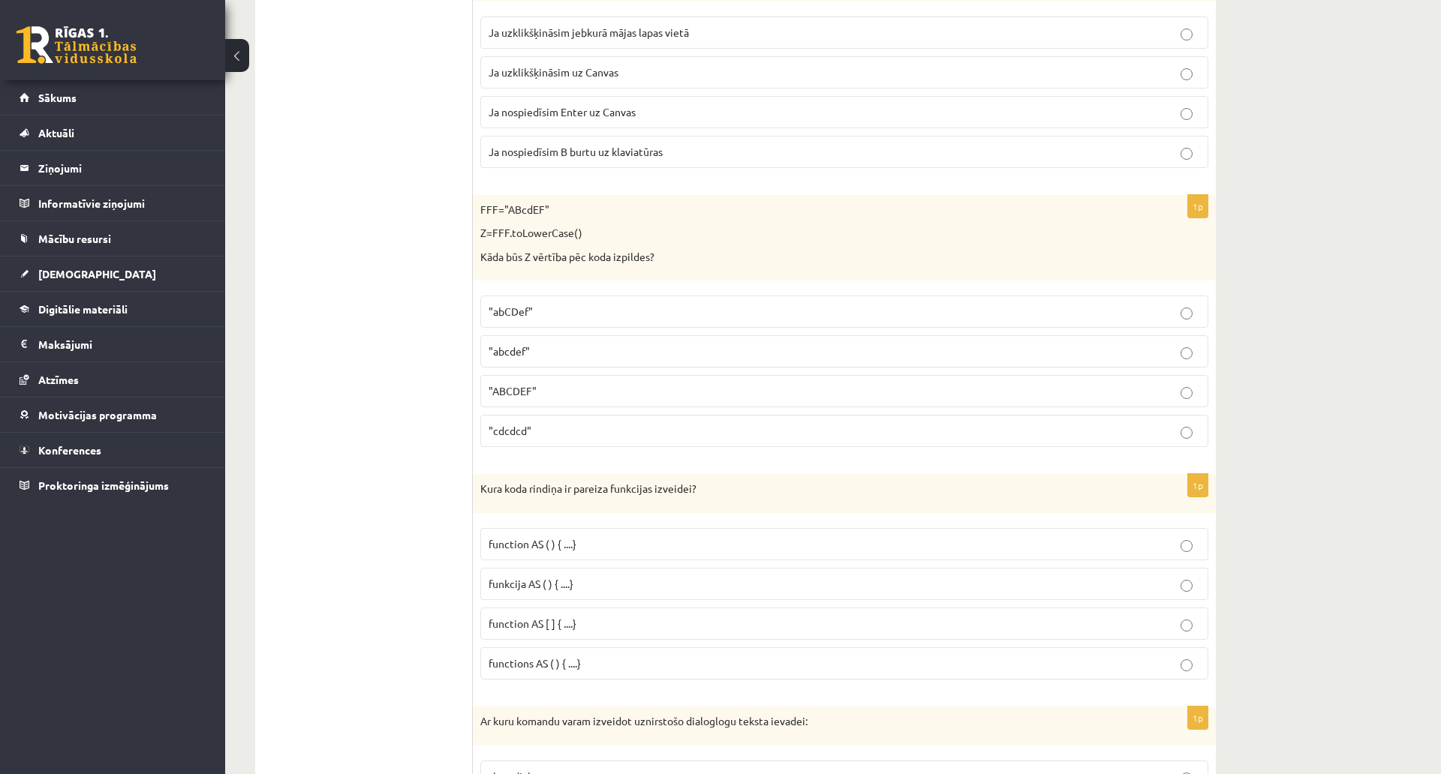
scroll to position [2821, 0]
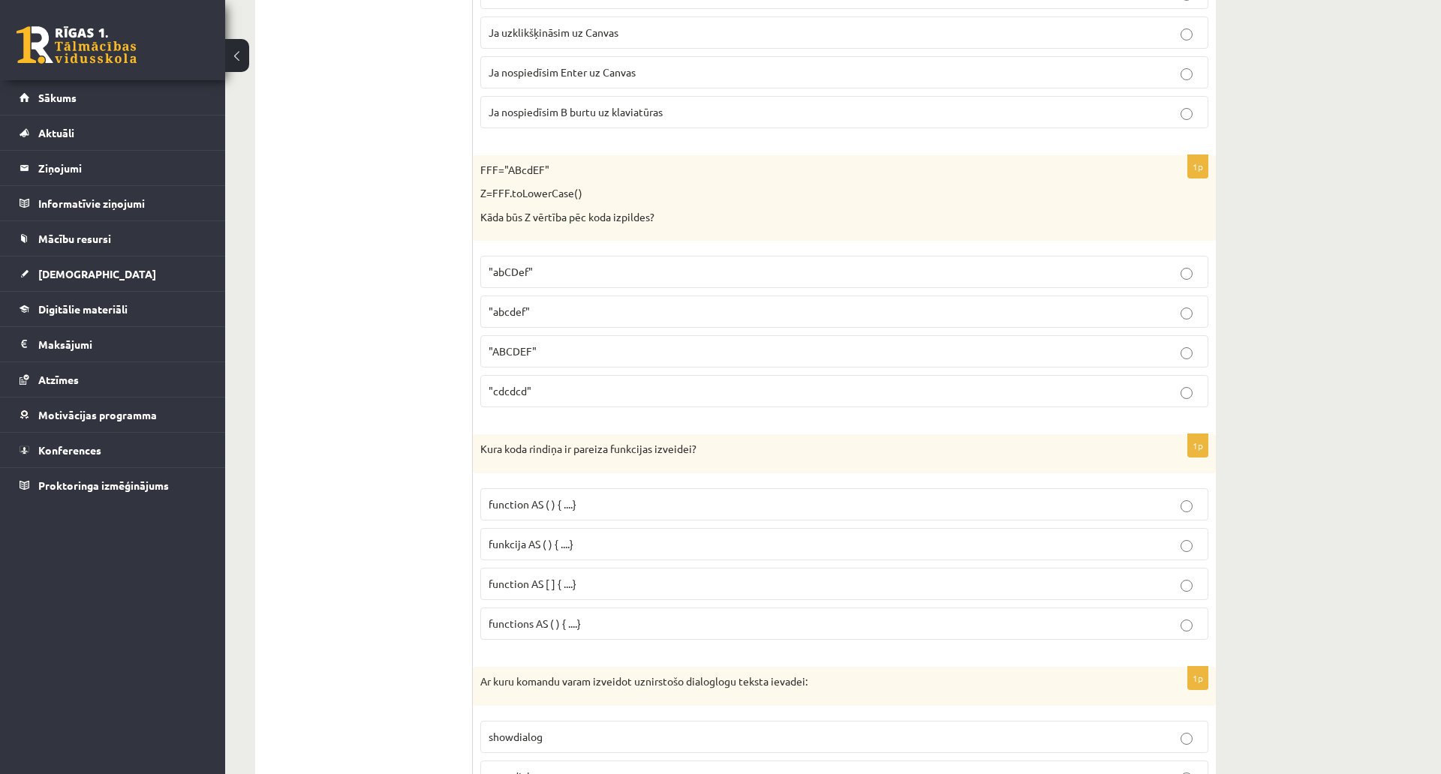
click at [558, 314] on p ""abcdef"" at bounding box center [843, 312] width 711 height 16
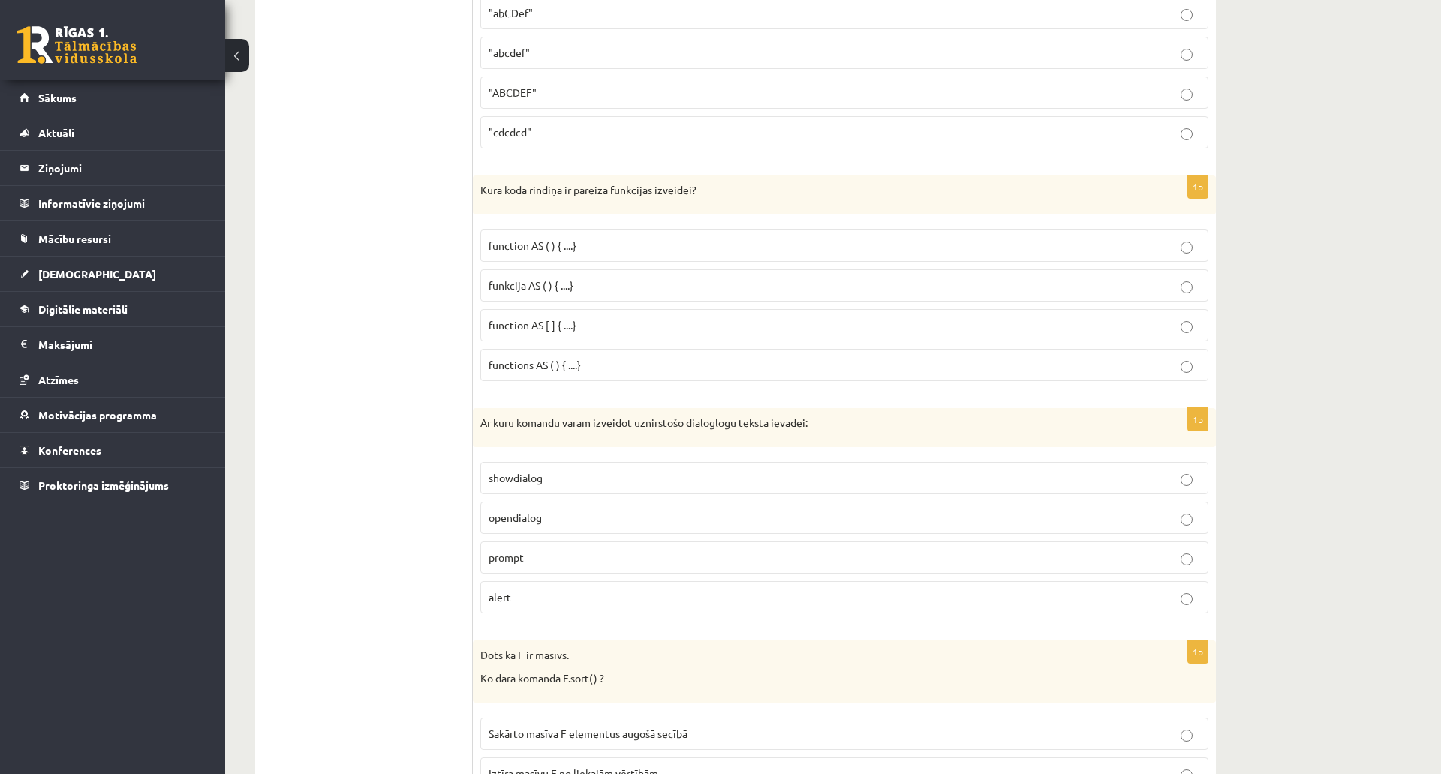
scroll to position [3121, 0]
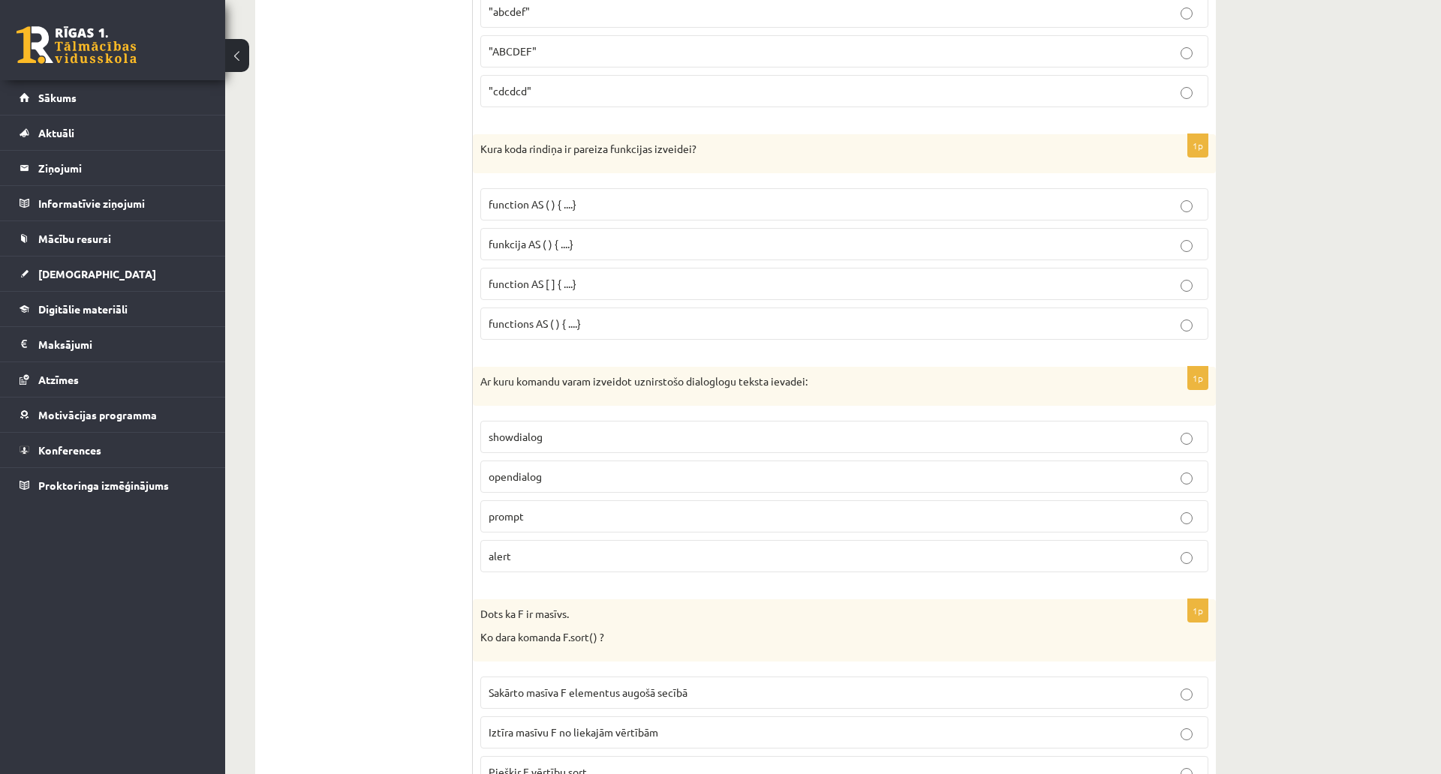
click at [619, 199] on p "function AS ( ) { ....}" at bounding box center [843, 205] width 711 height 16
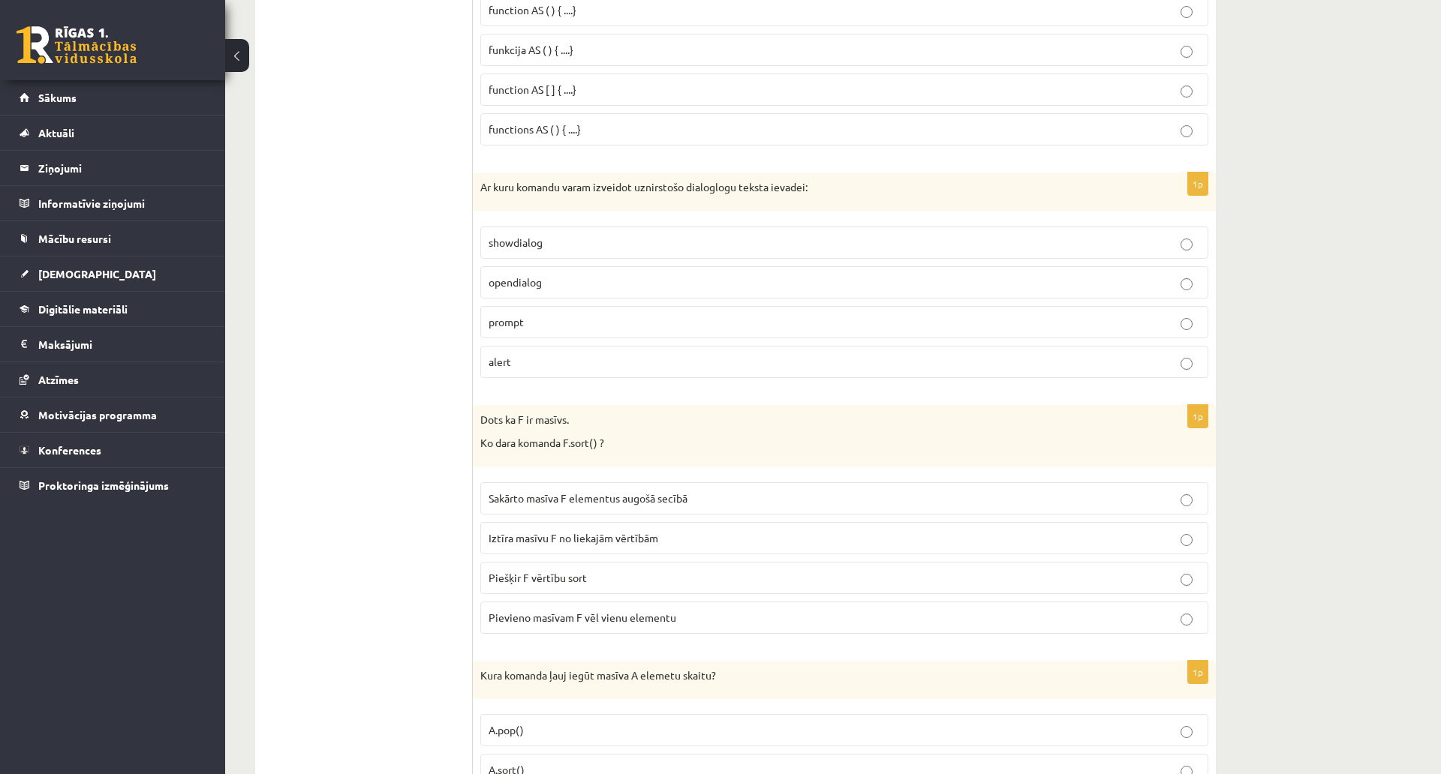
scroll to position [3347, 0]
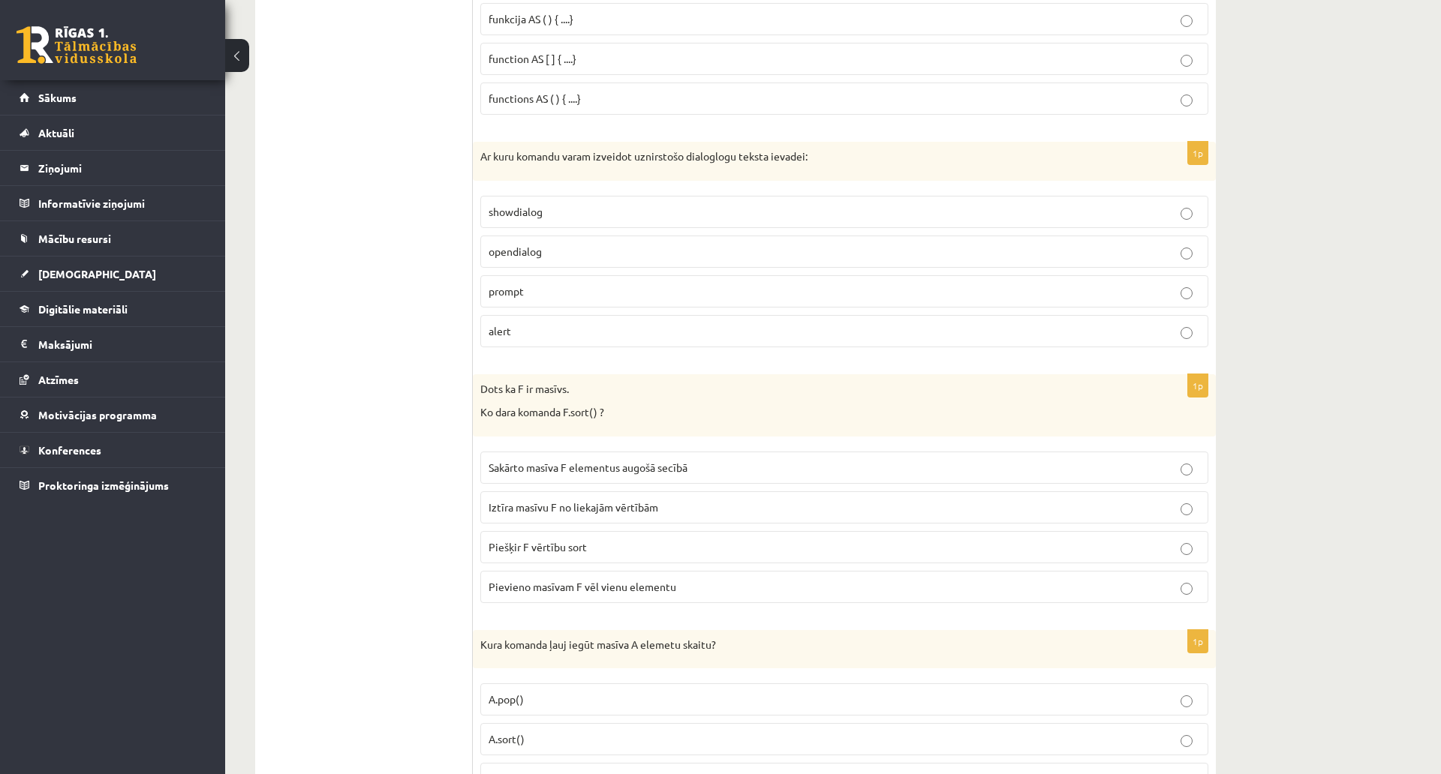
click at [592, 289] on p "prompt" at bounding box center [843, 292] width 711 height 16
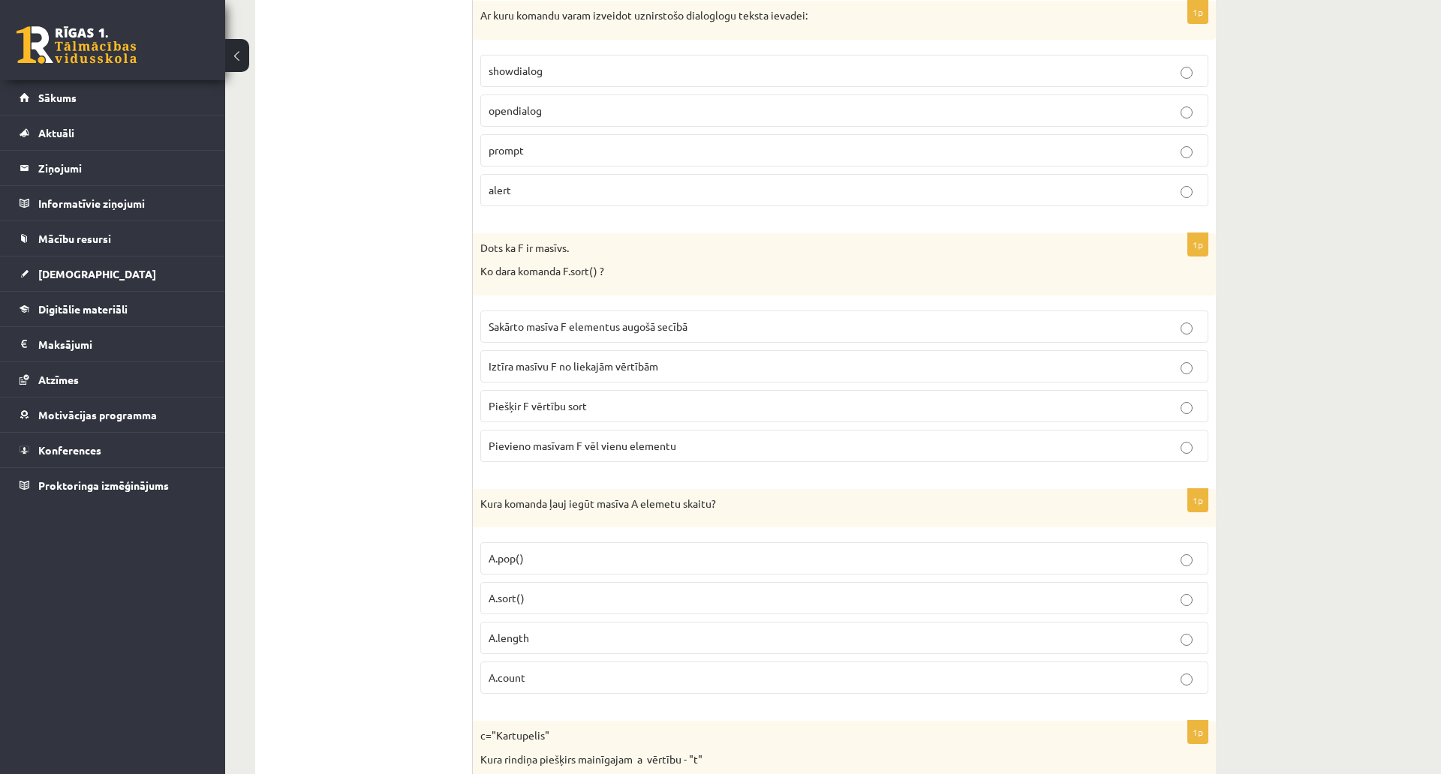
scroll to position [3497, 0]
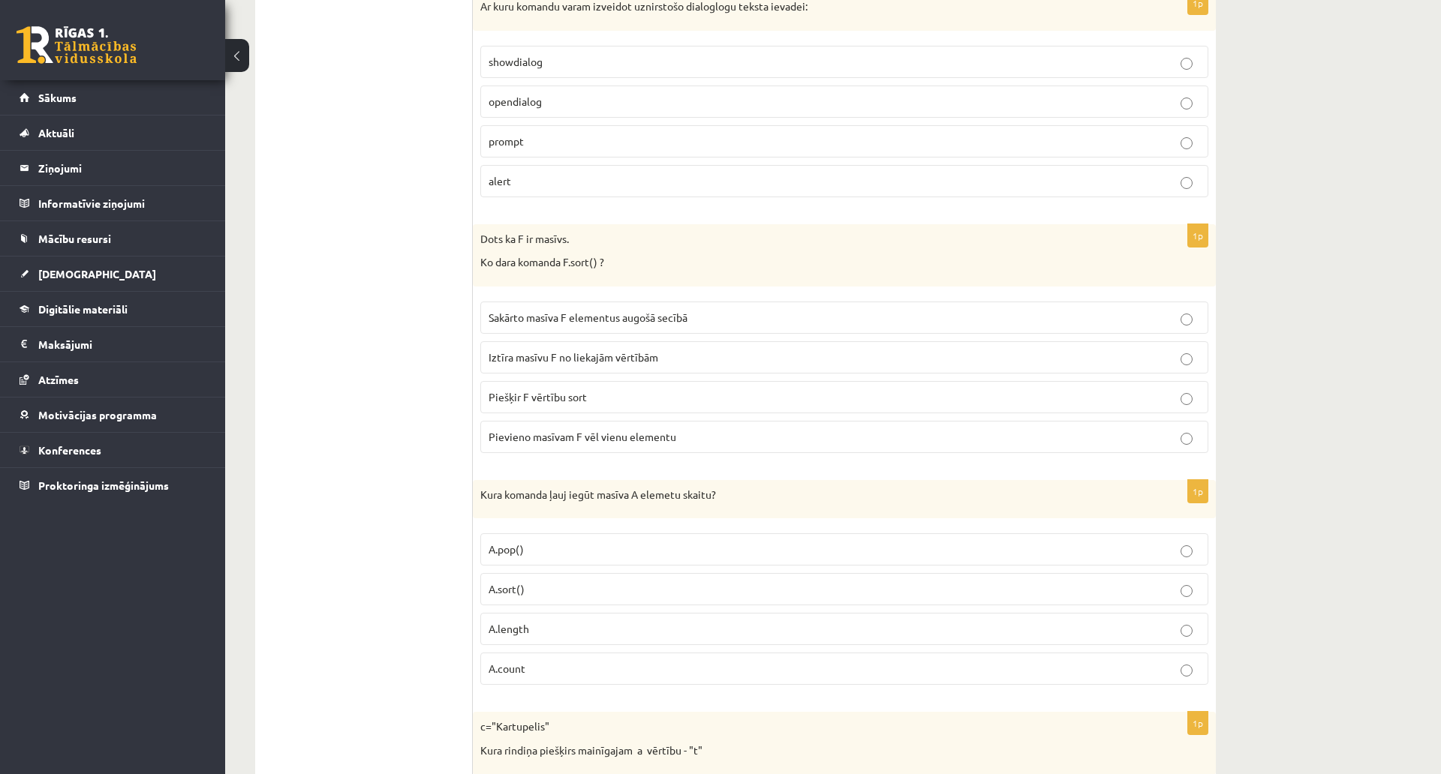
click at [642, 319] on span "Sakārto masīva F elementus augošā secībā" at bounding box center [587, 318] width 199 height 14
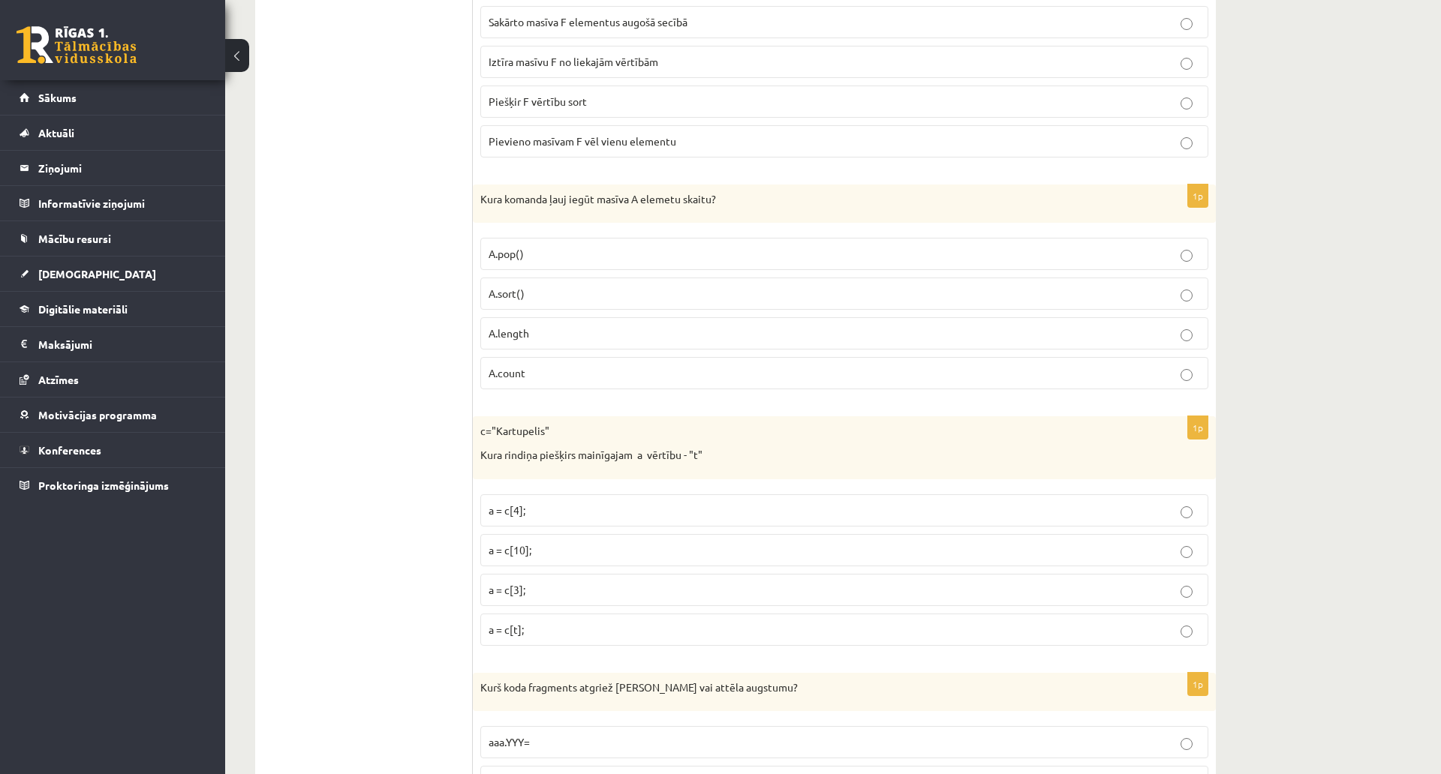
scroll to position [3797, 0]
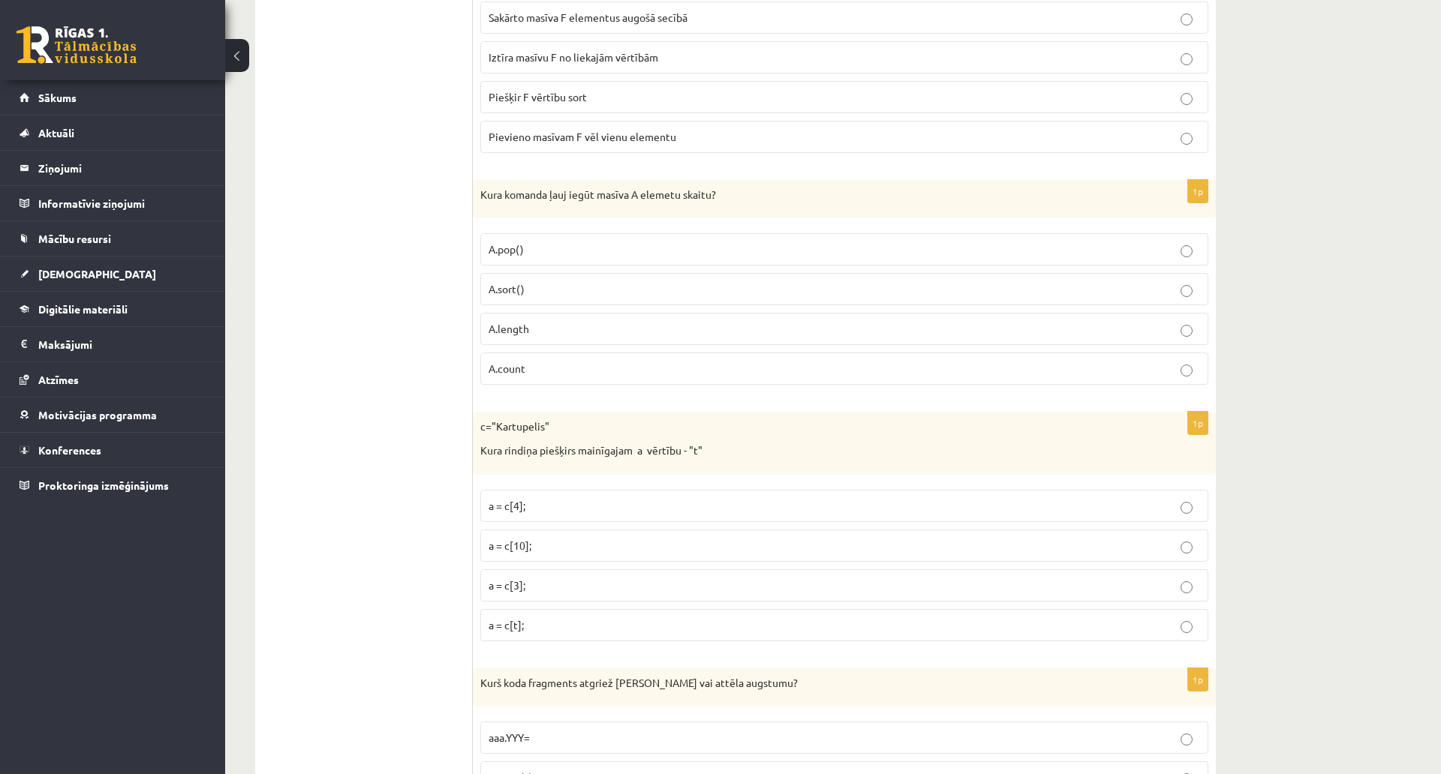
click at [567, 326] on p "A.length" at bounding box center [843, 329] width 711 height 16
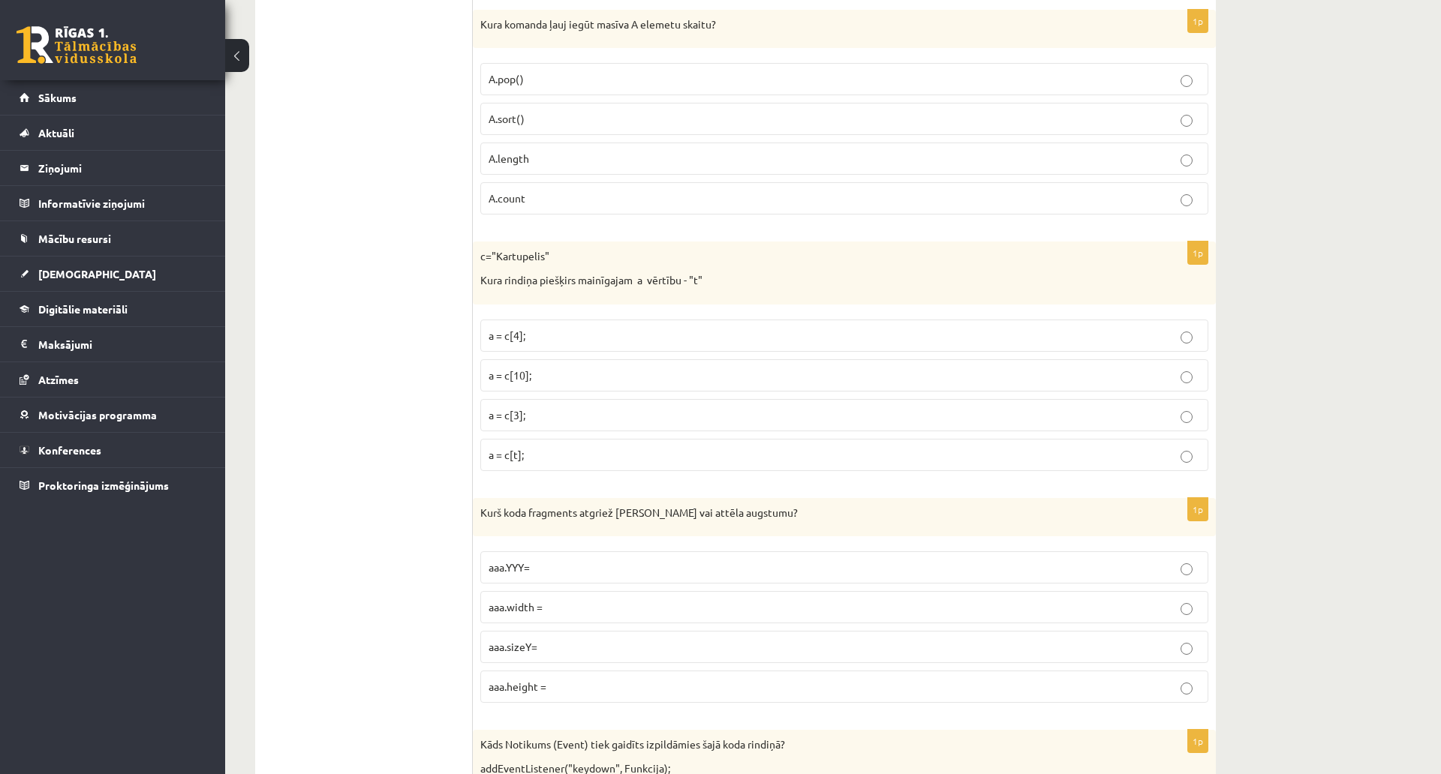
scroll to position [4022, 0]
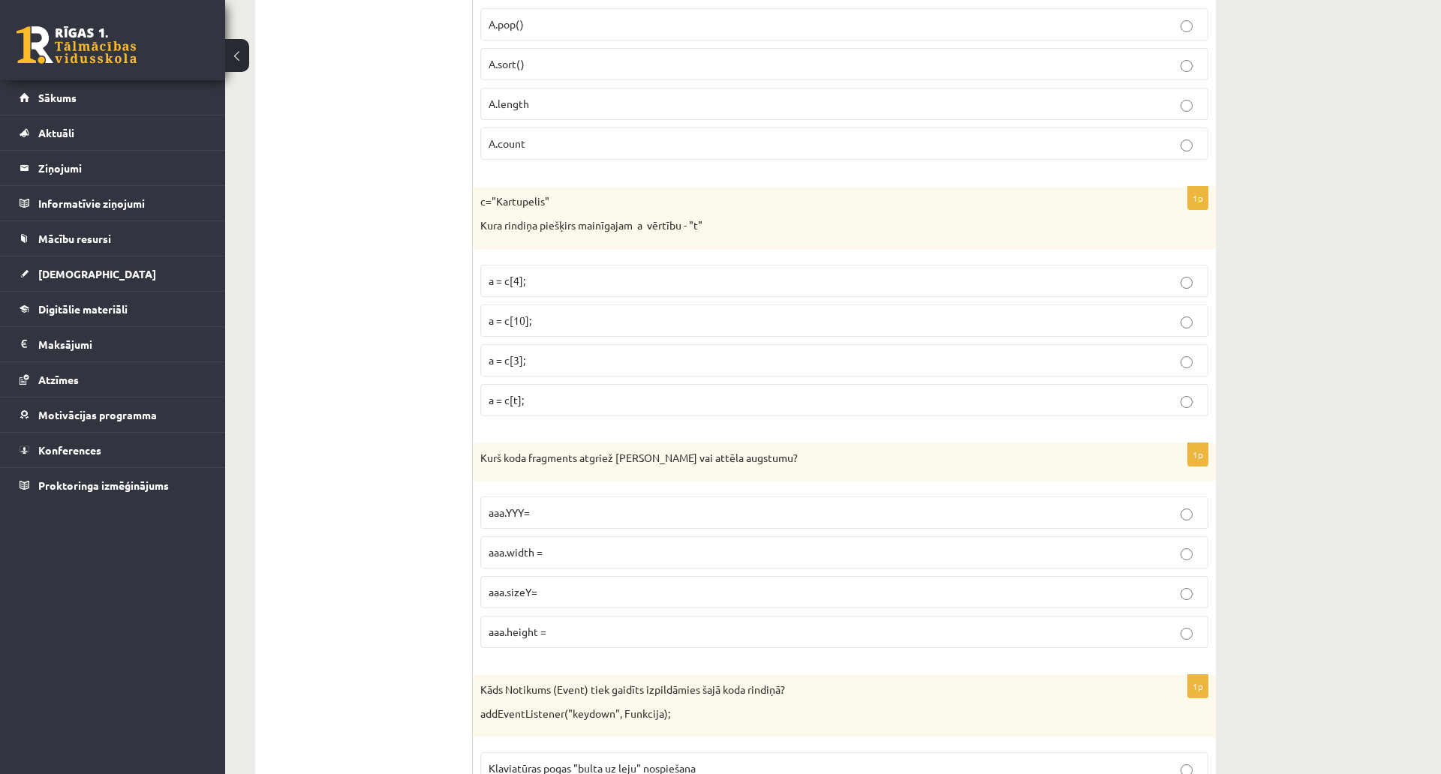
click at [514, 367] on p "a = c[3];" at bounding box center [843, 361] width 711 height 16
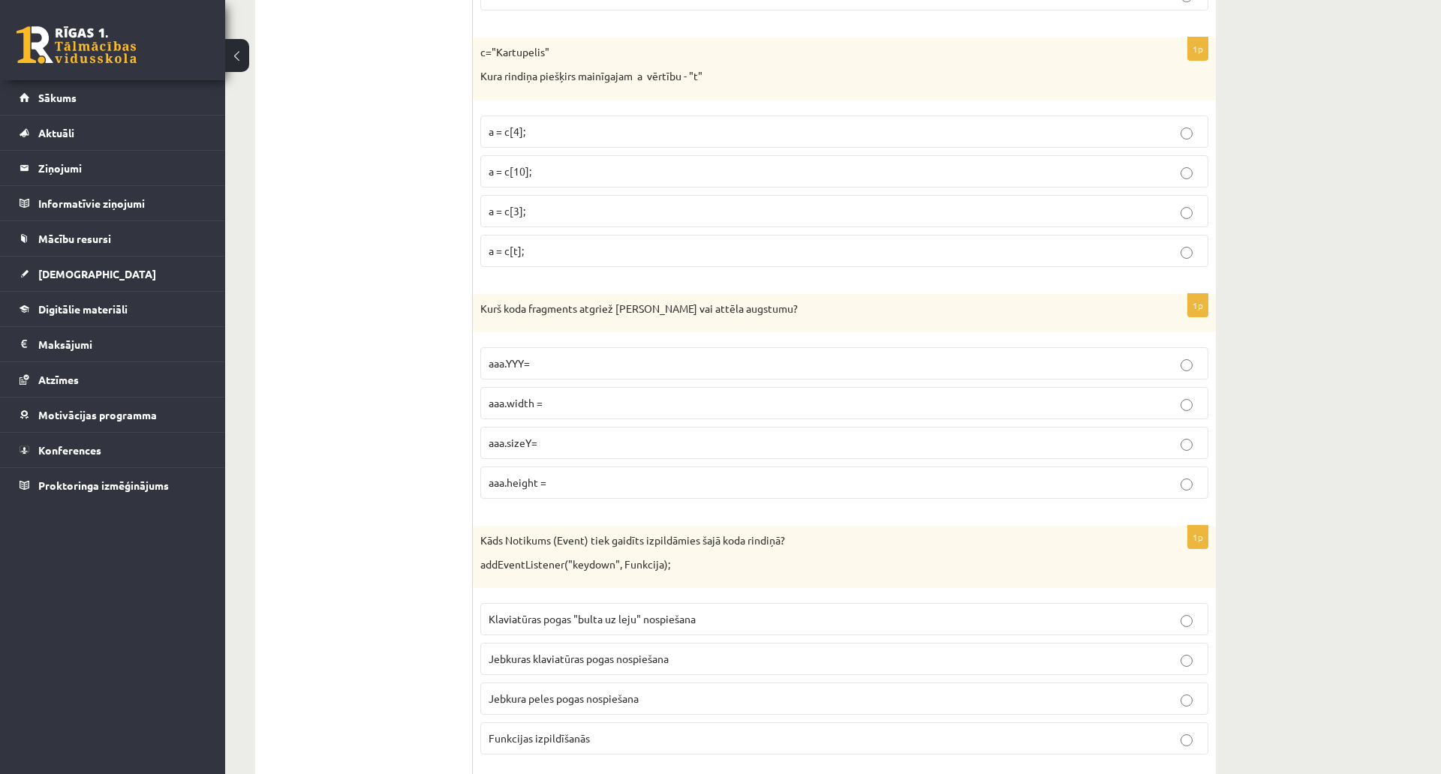
scroll to position [4172, 0]
click at [580, 484] on p "aaa.height =" at bounding box center [843, 482] width 711 height 16
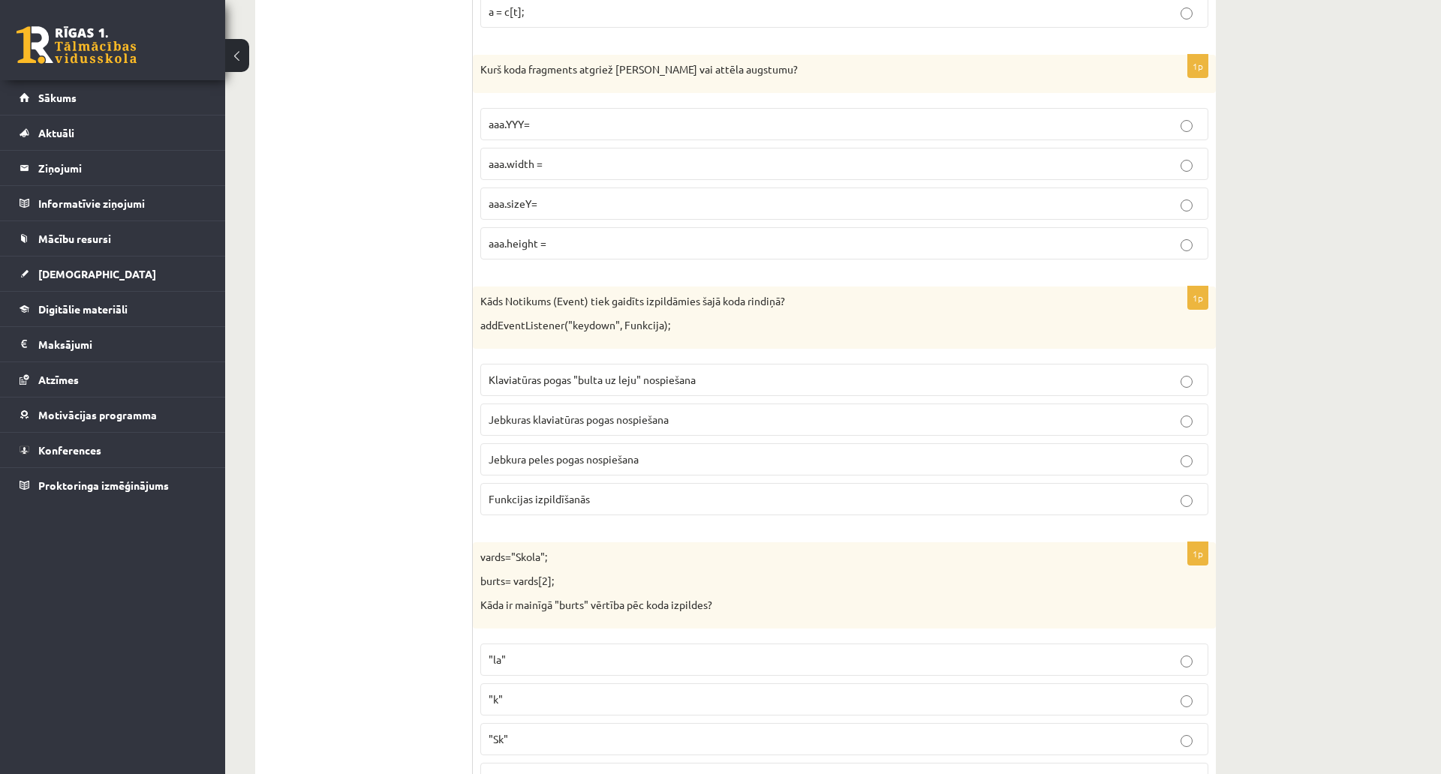
scroll to position [4472, 0]
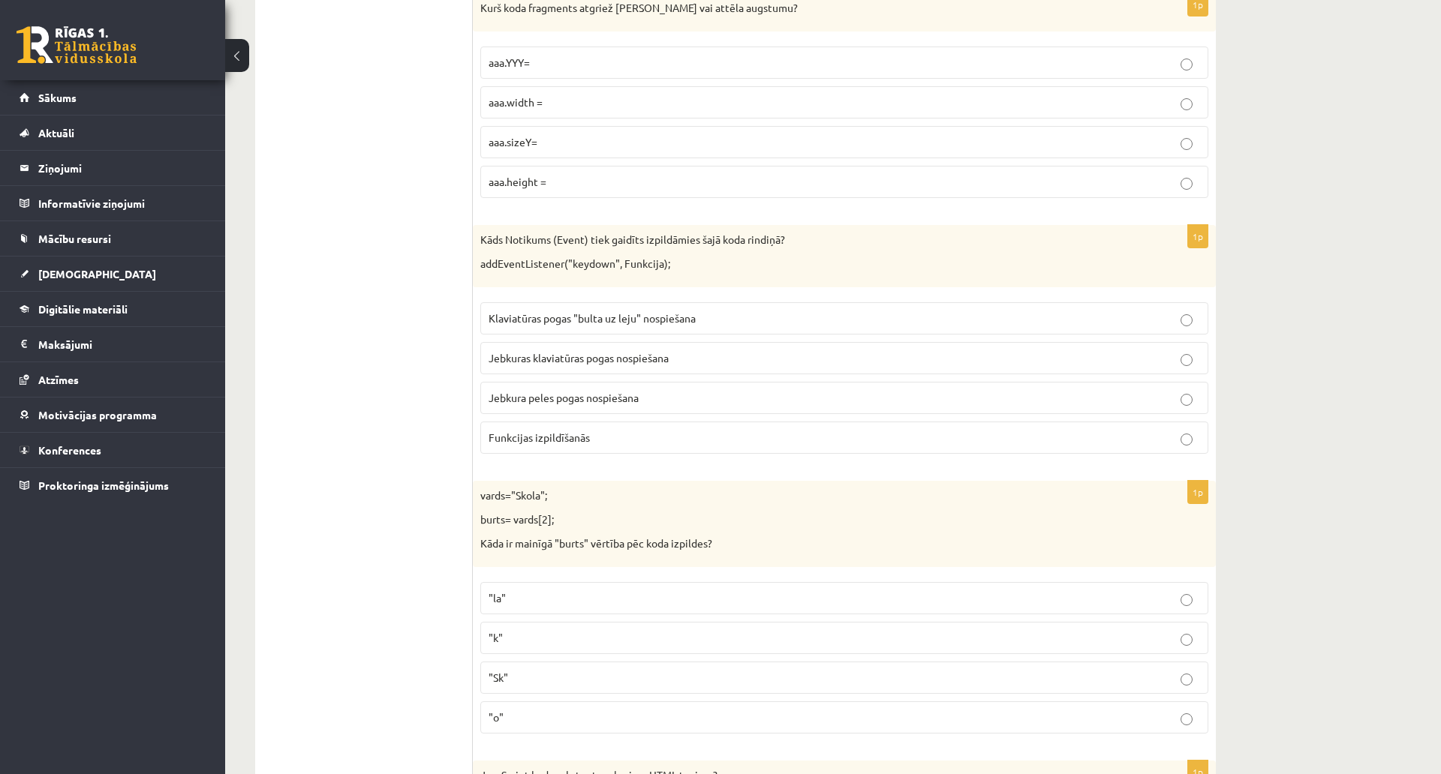
drag, startPoint x: 649, startPoint y: 367, endPoint x: 558, endPoint y: 247, distance: 151.0
click at [651, 366] on p "Jebkuras klaviatūras pogas nospiešana" at bounding box center [843, 358] width 711 height 16
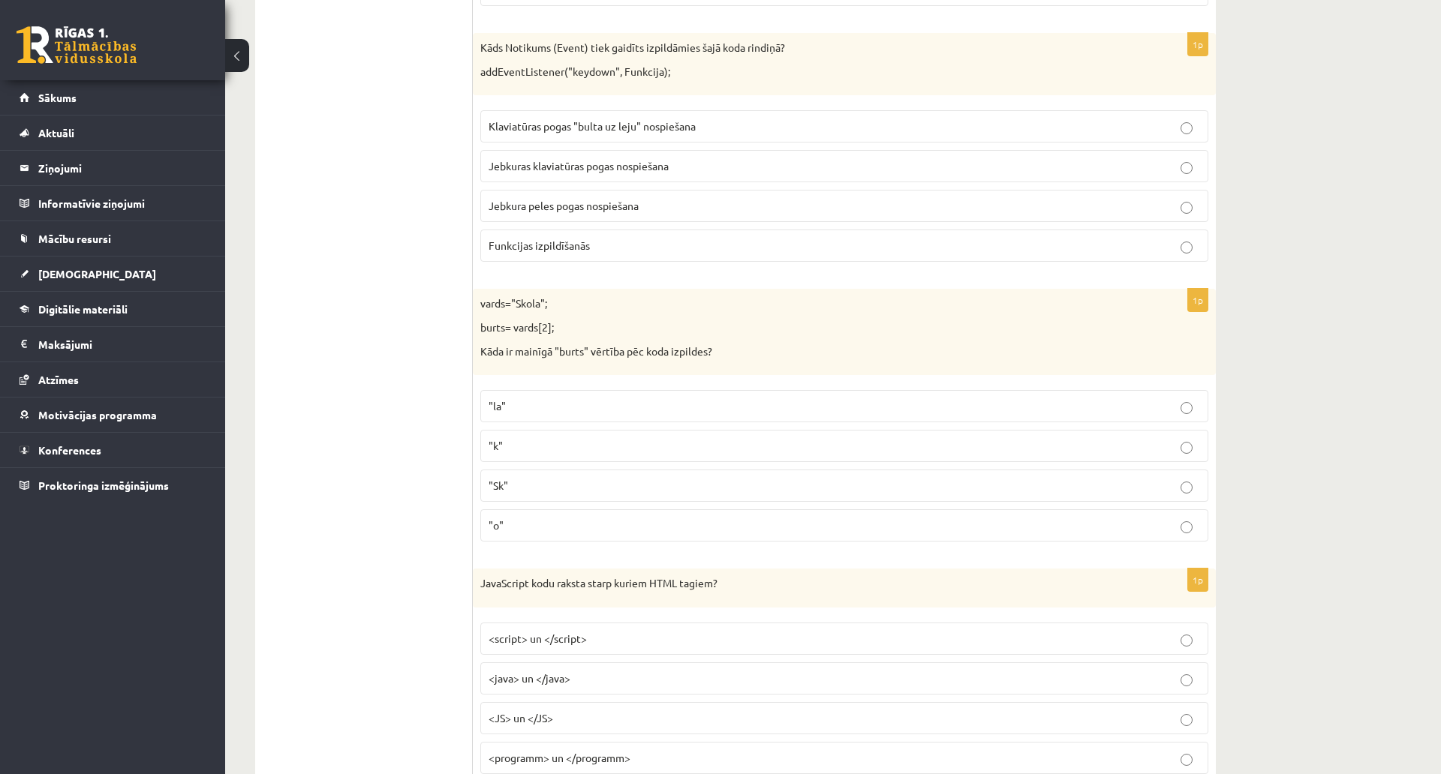
scroll to position [4697, 0]
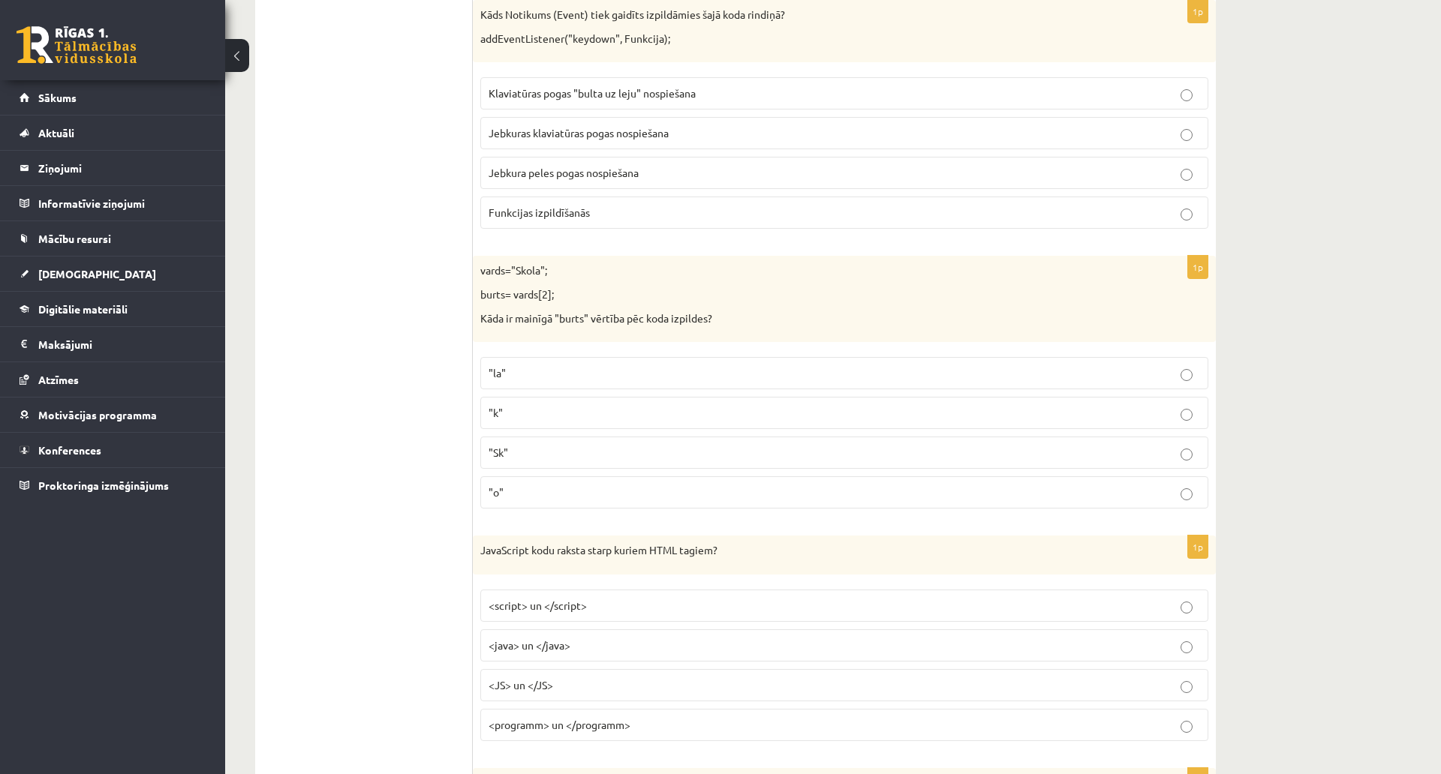
click at [527, 409] on p ""k"" at bounding box center [843, 413] width 711 height 16
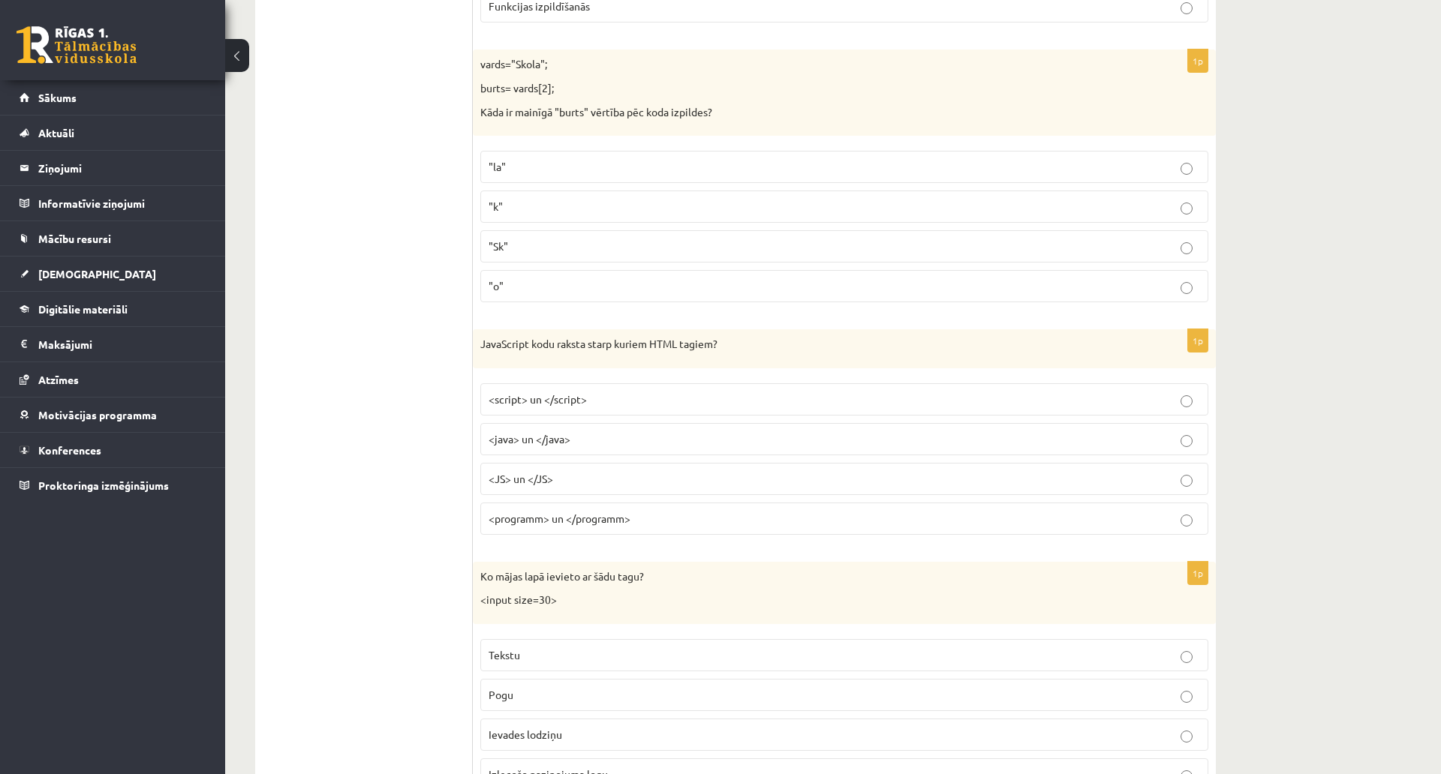
scroll to position [4922, 0]
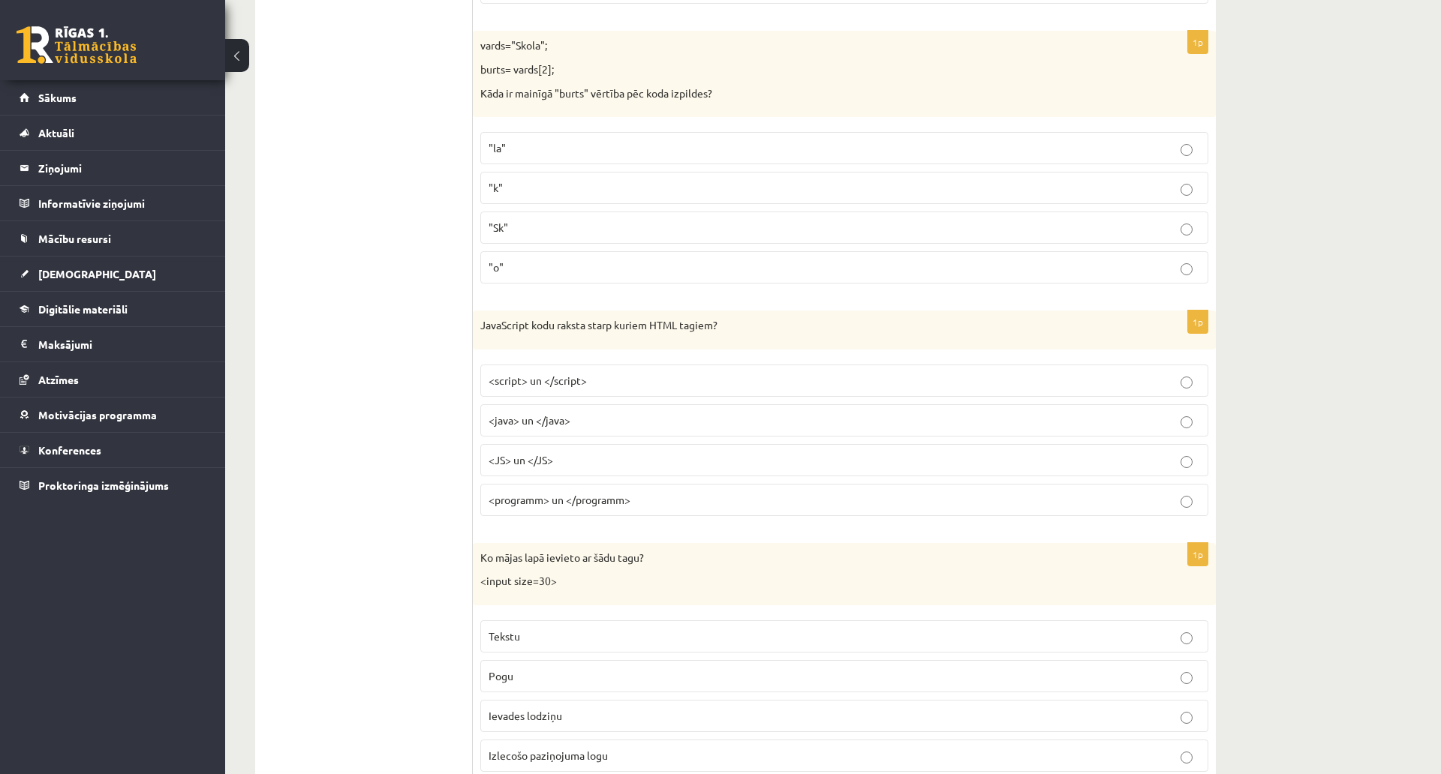
click at [622, 386] on p "<script> un </script>" at bounding box center [843, 381] width 711 height 16
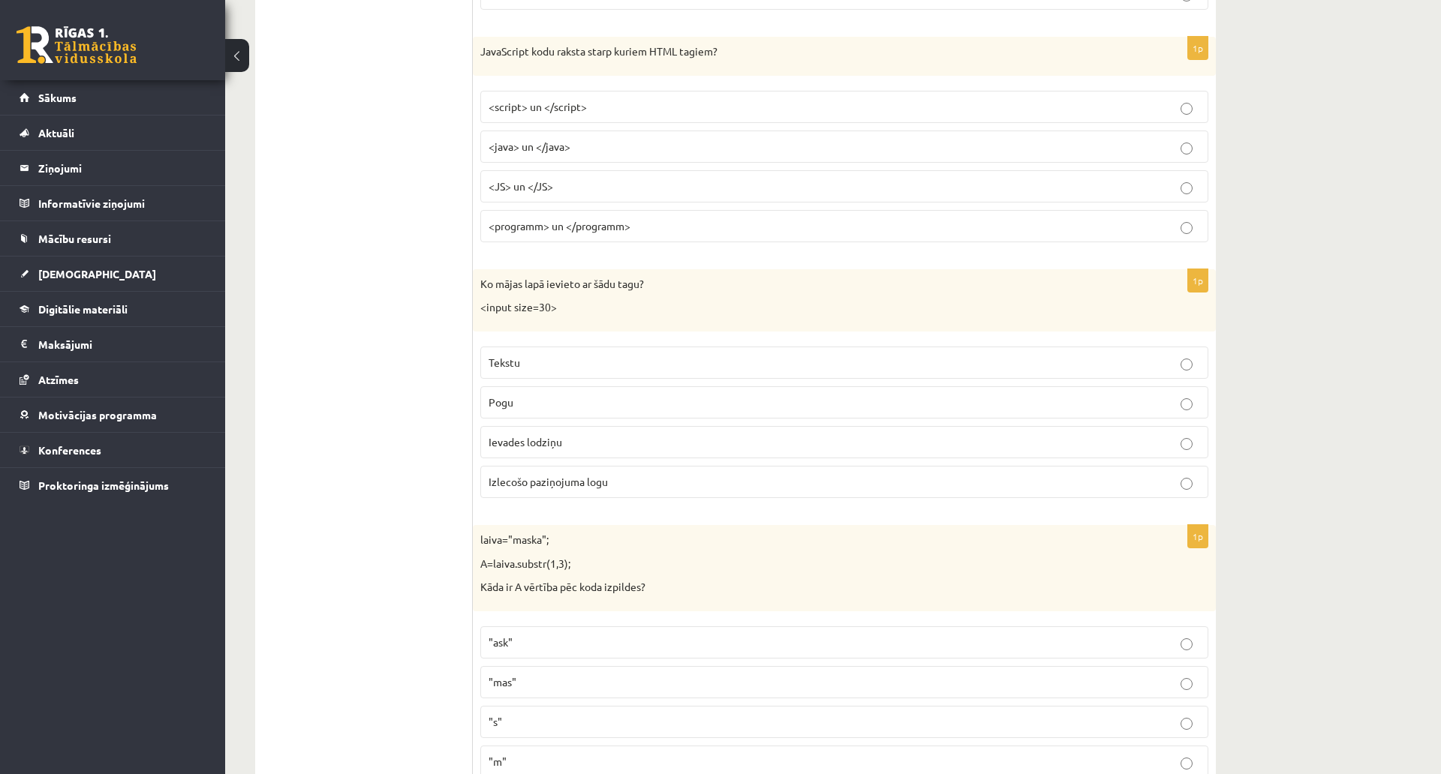
scroll to position [5222, 0]
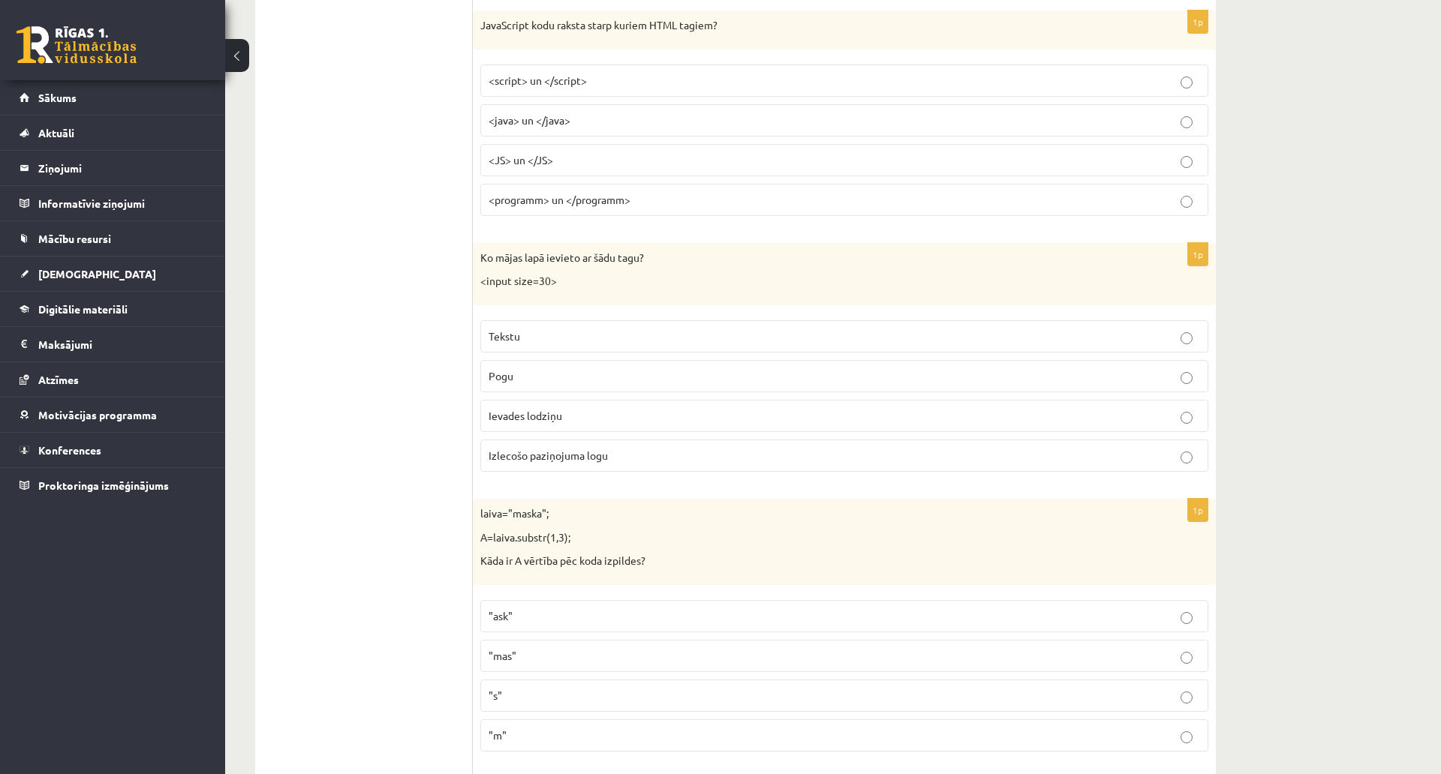
click at [549, 418] on span "Ievades lodziņu" at bounding box center [525, 416] width 74 height 14
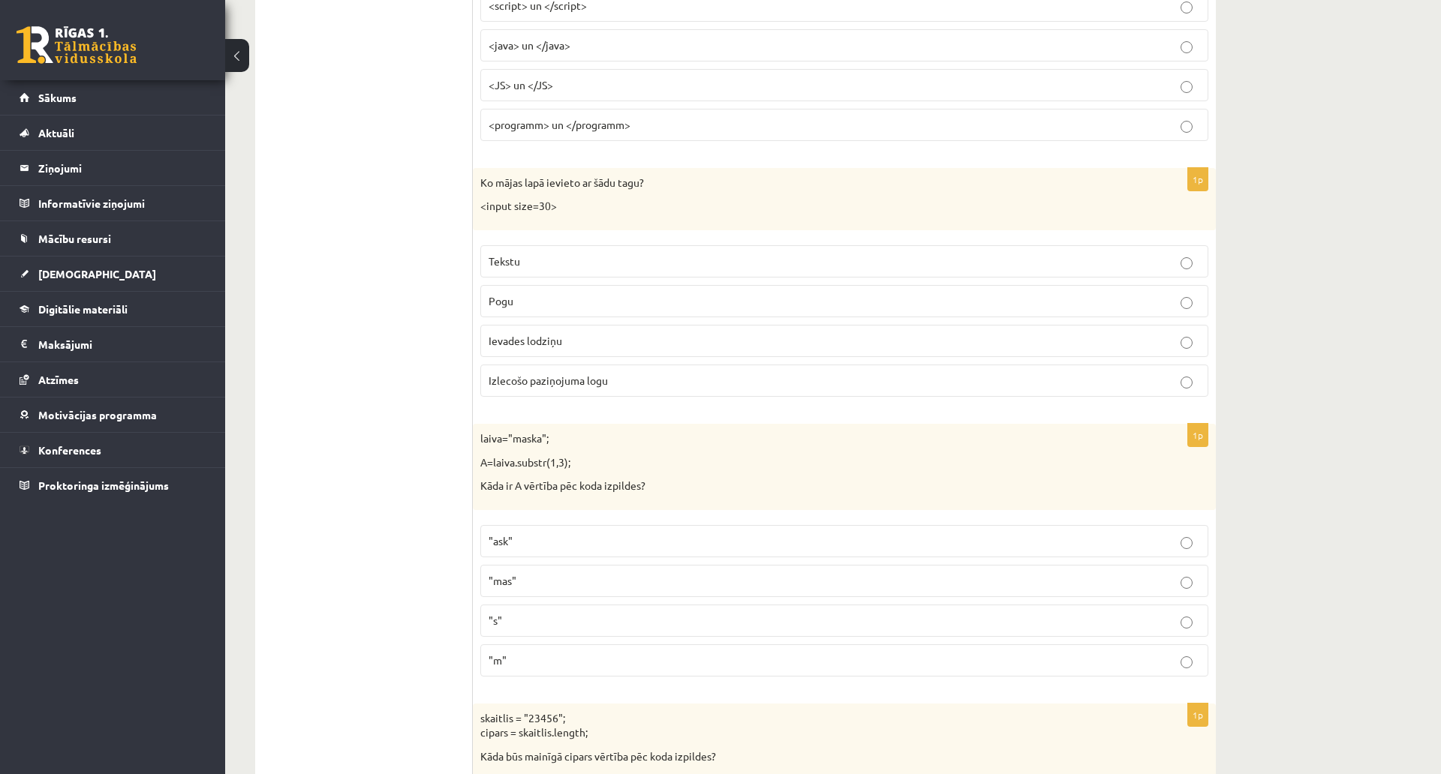
click at [564, 543] on p ""ask"" at bounding box center [843, 541] width 711 height 16
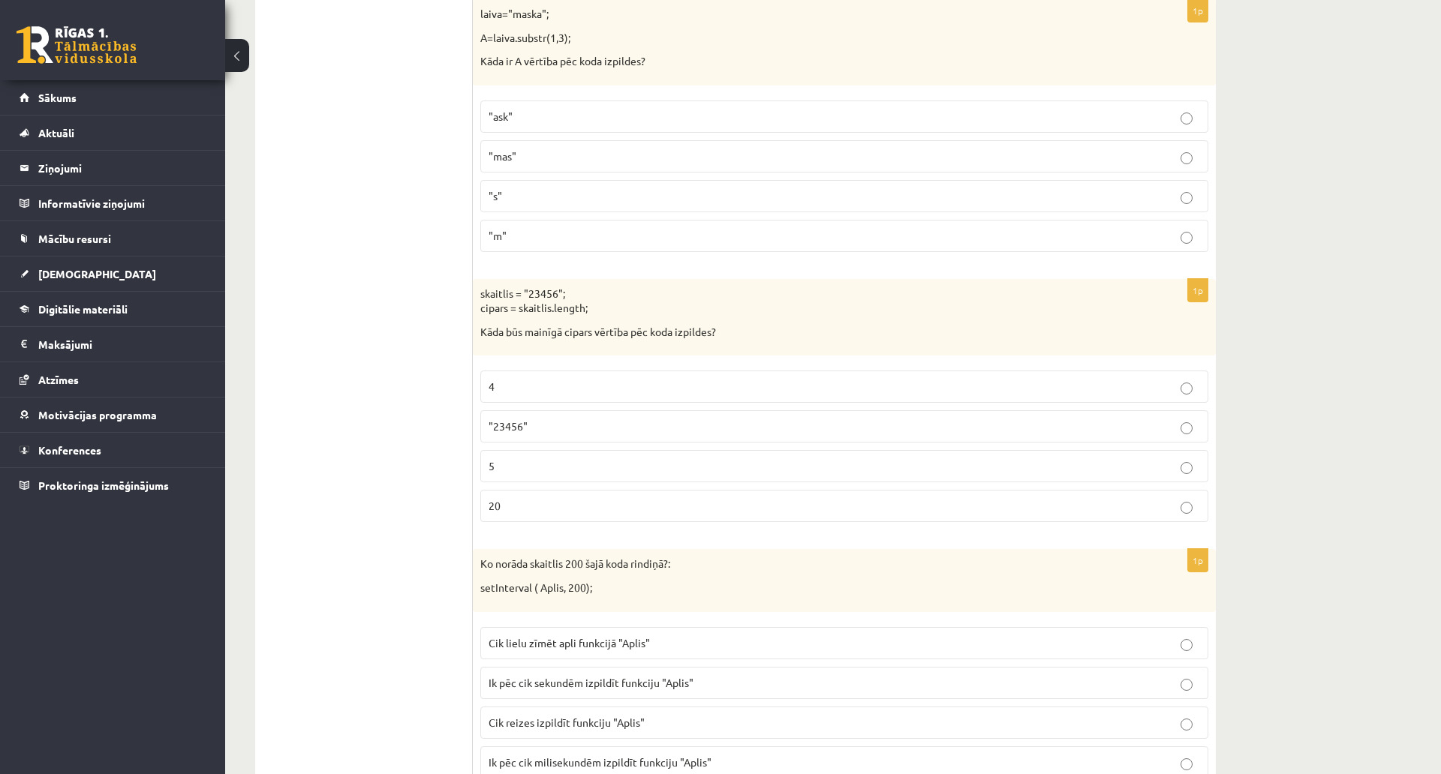
scroll to position [5748, 0]
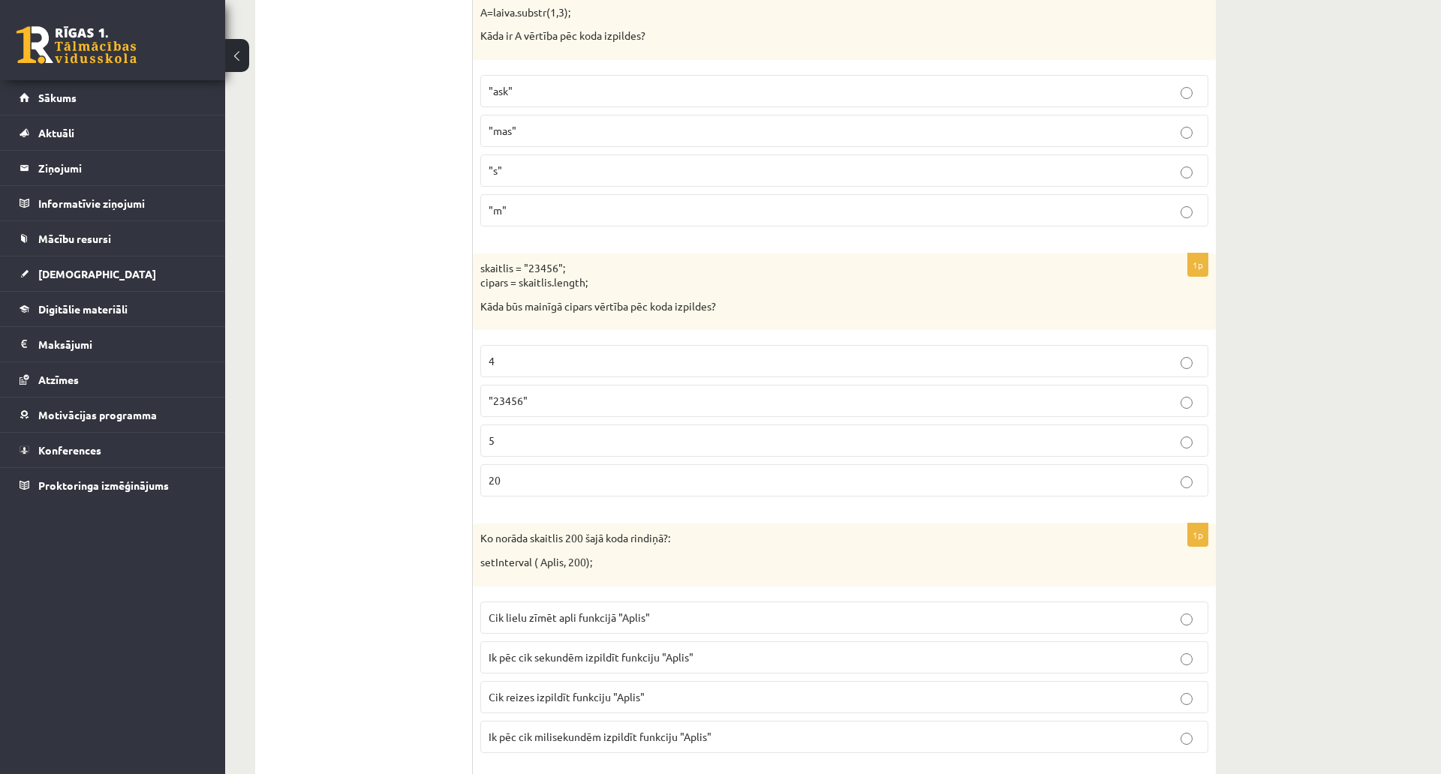
click at [537, 440] on p "5" at bounding box center [843, 441] width 711 height 16
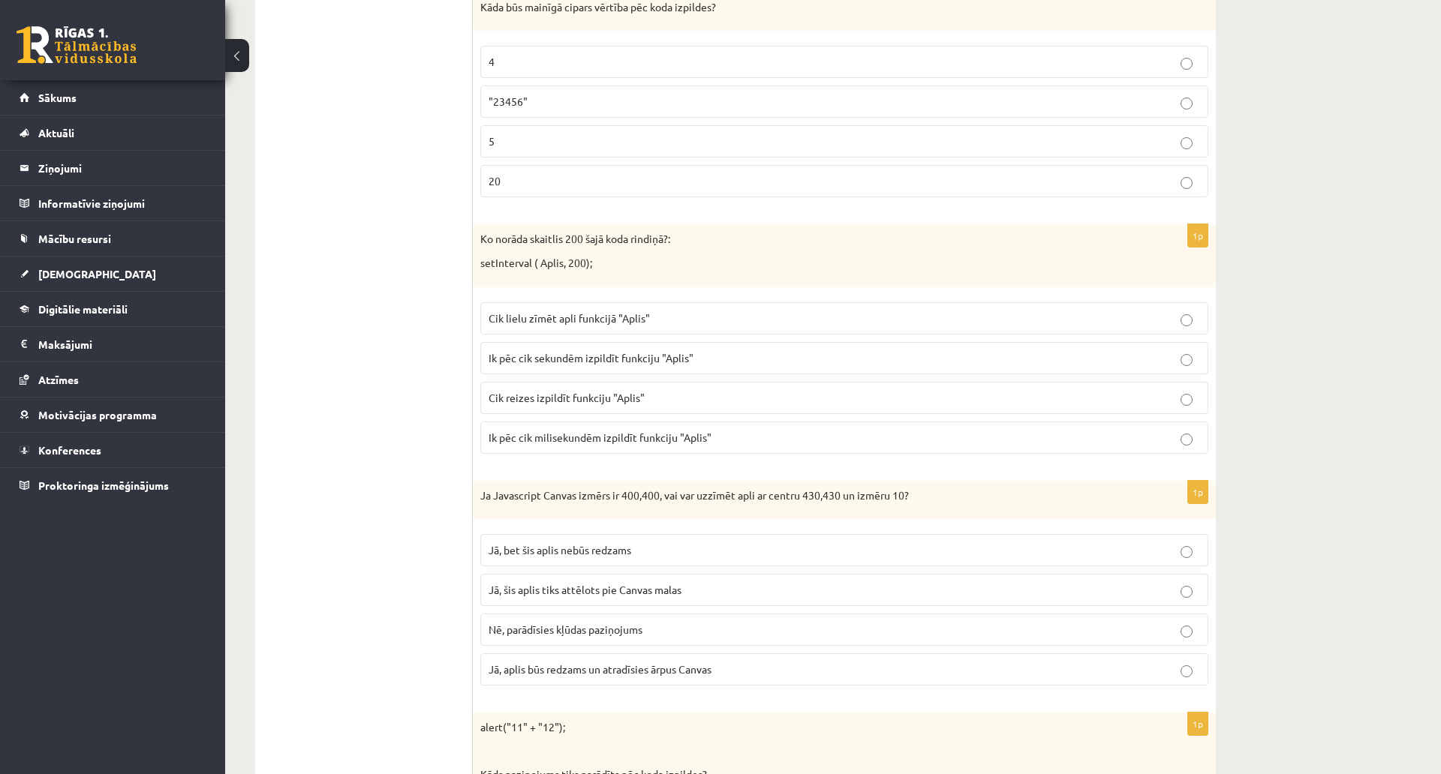
scroll to position [6048, 0]
click at [565, 358] on span "Ik pēc cik sekundēm izpildīt funkciju "Aplis"" at bounding box center [590, 357] width 205 height 14
click at [598, 448] on label "Ik pēc cik milisekundēm izpildīt funkciju "Aplis"" at bounding box center [844, 437] width 728 height 32
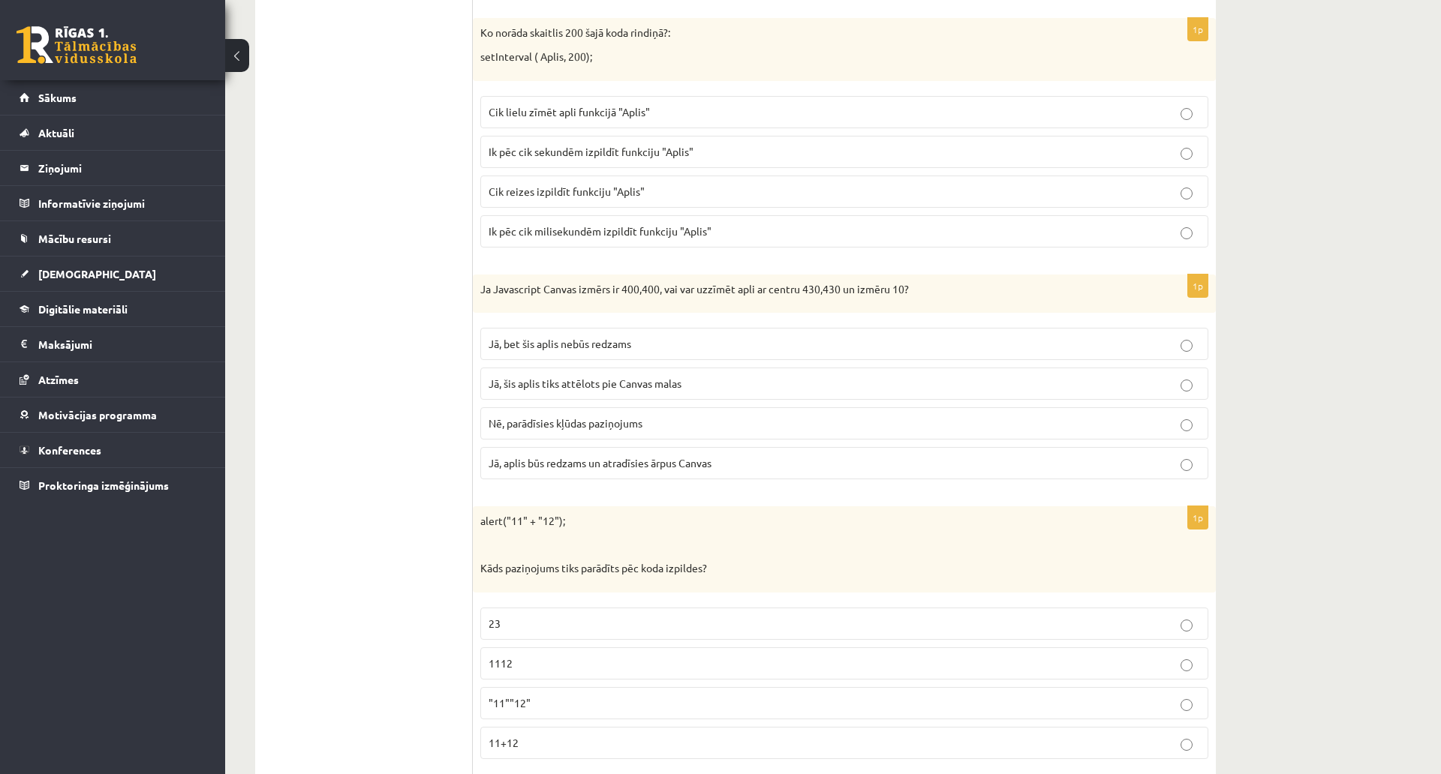
scroll to position [6273, 0]
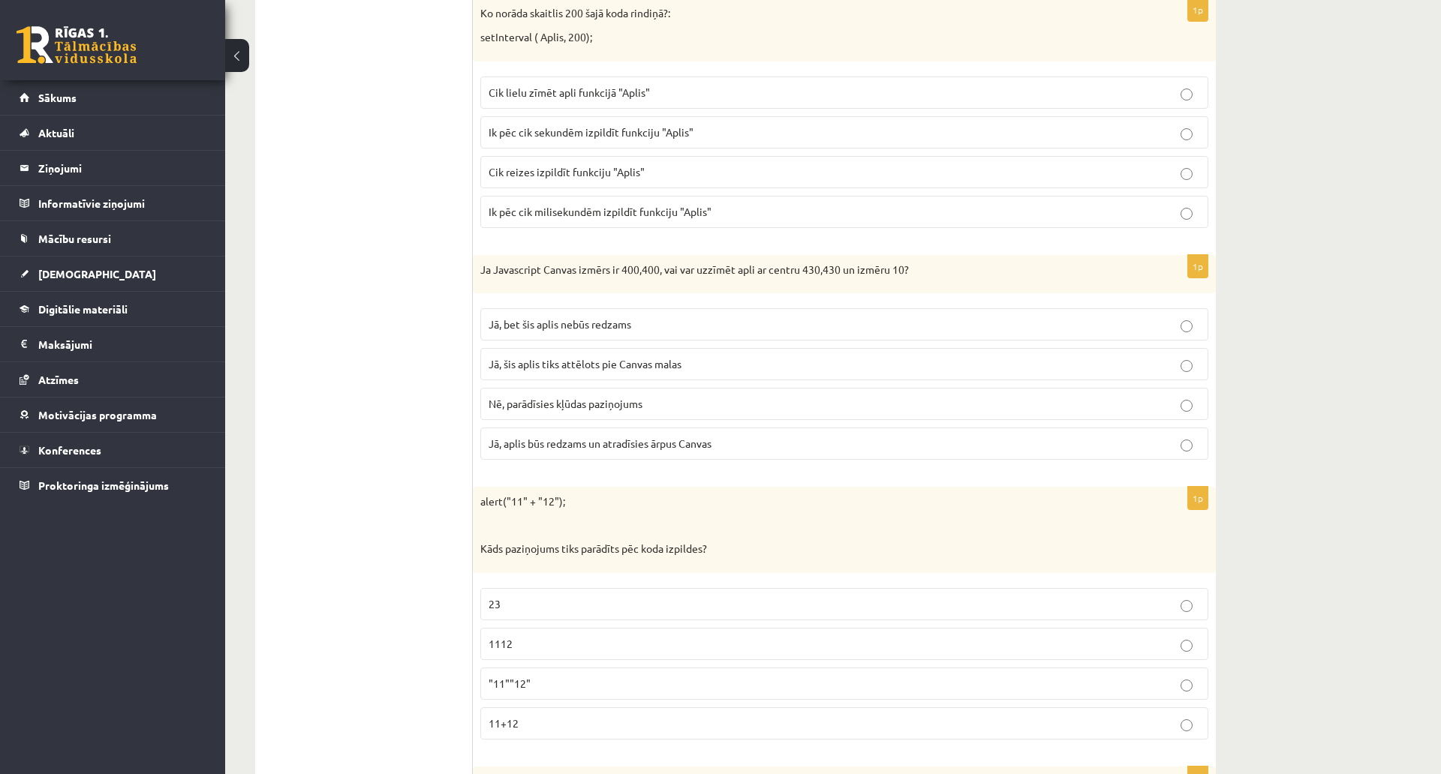
click at [696, 434] on label "Jā, aplis būs redzams un atradīsies ārpus Canvas" at bounding box center [844, 444] width 728 height 32
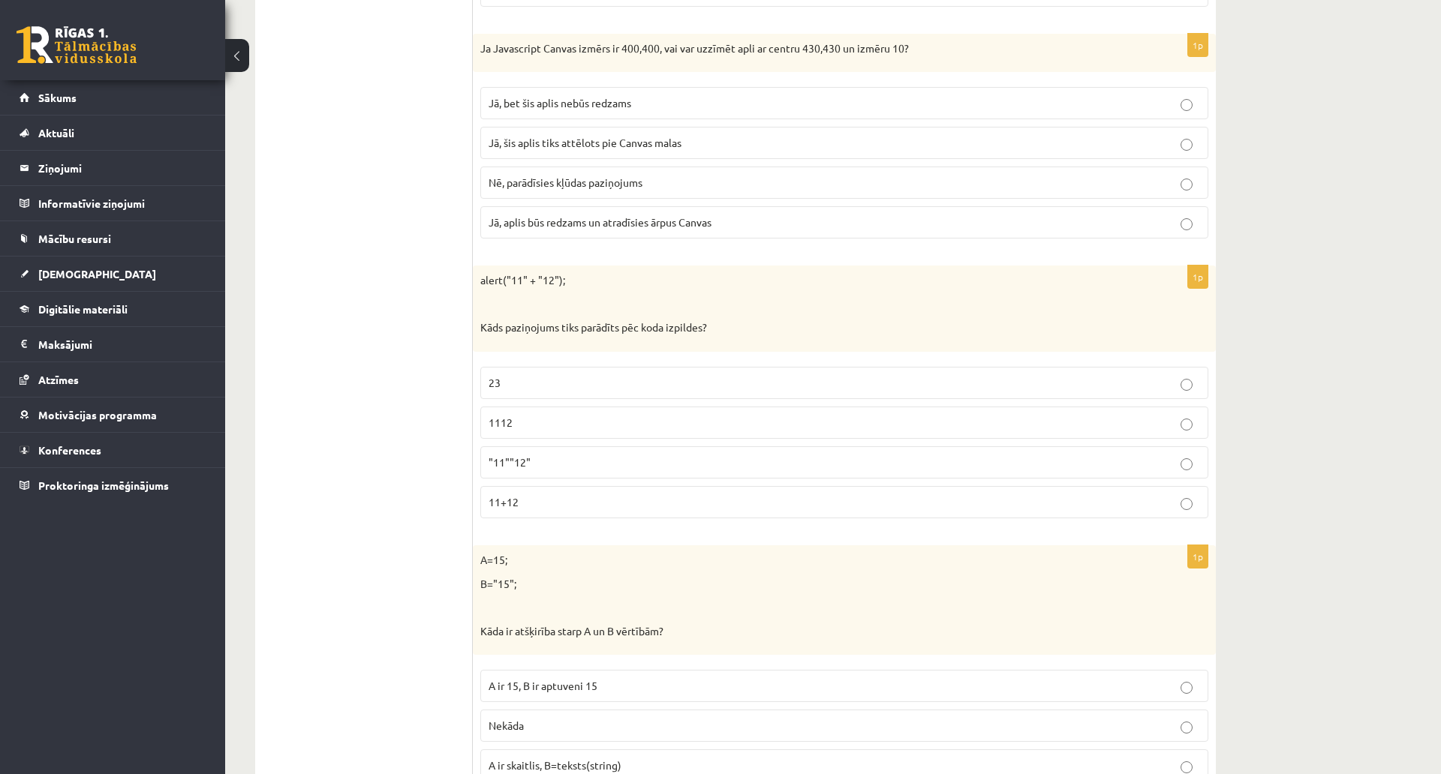
scroll to position [6498, 0]
click at [570, 415] on p "1112" at bounding box center [843, 419] width 711 height 16
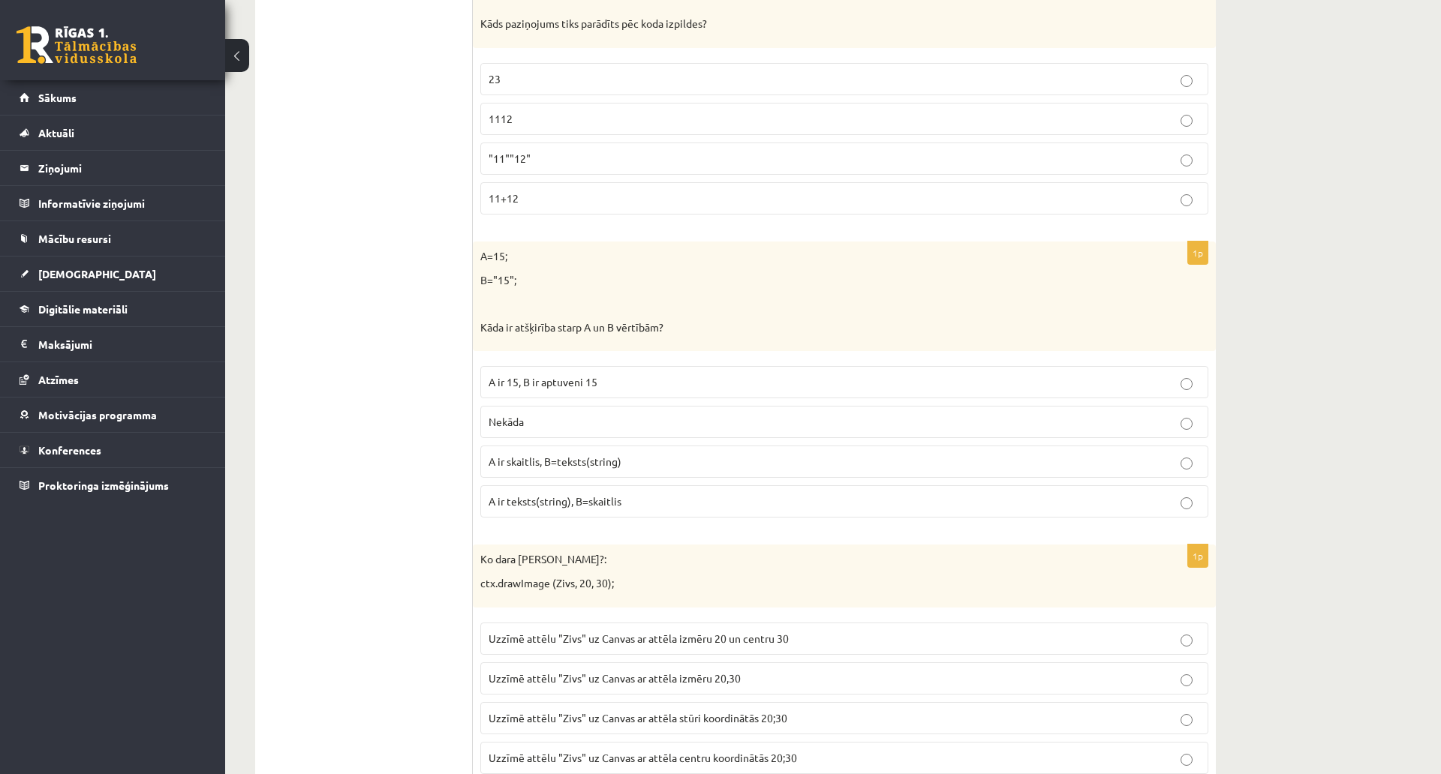
scroll to position [6873, 0]
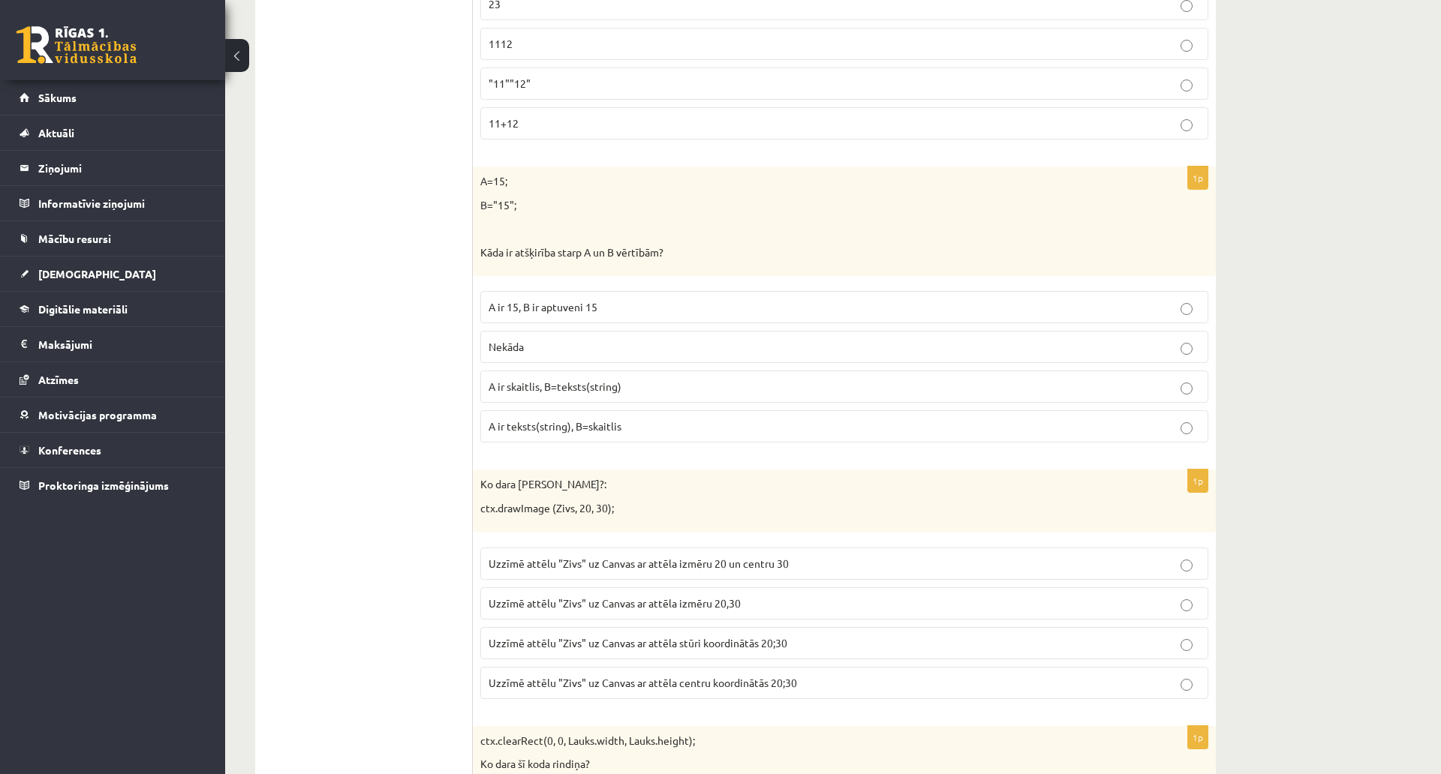
click at [664, 388] on p "A ir skaitlis, B=teksts(string)" at bounding box center [843, 387] width 711 height 16
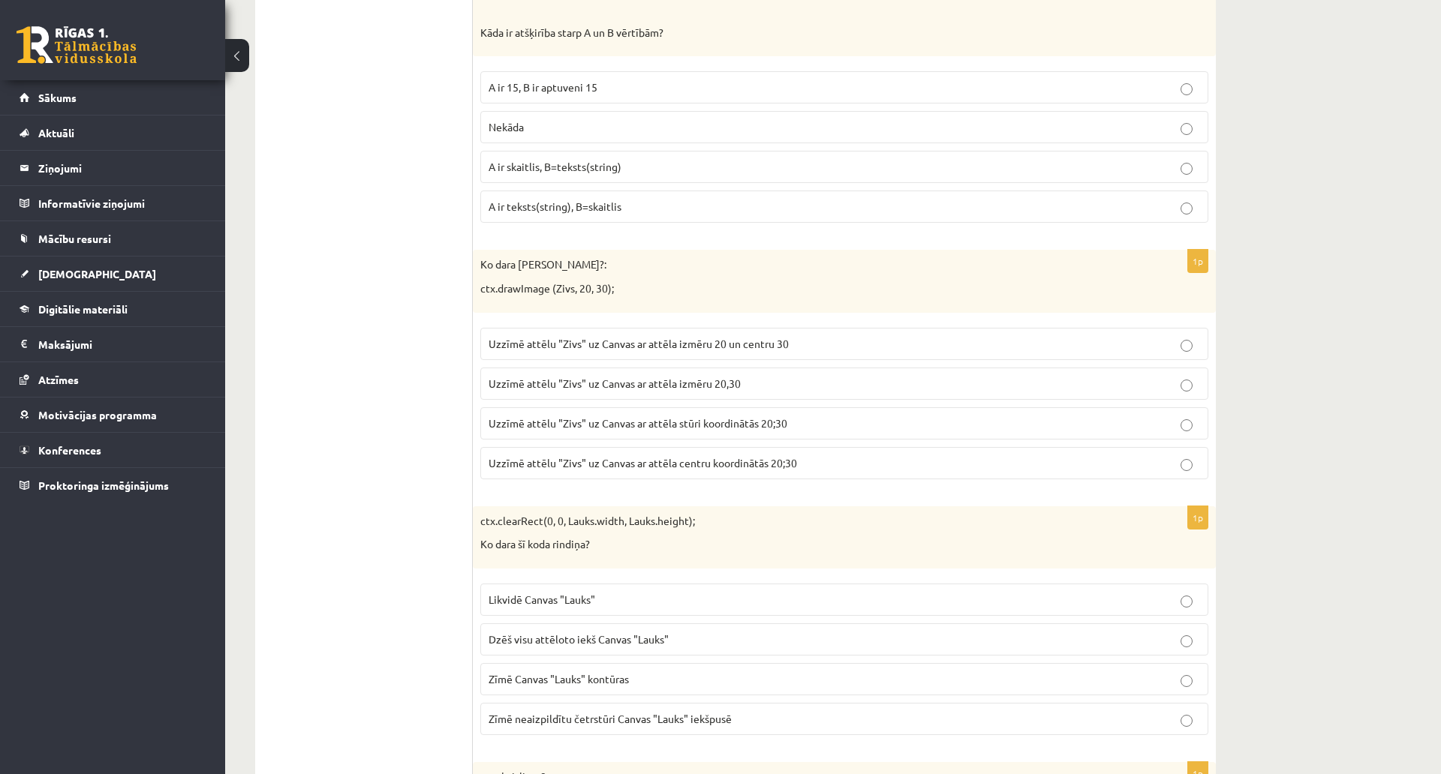
scroll to position [7098, 0]
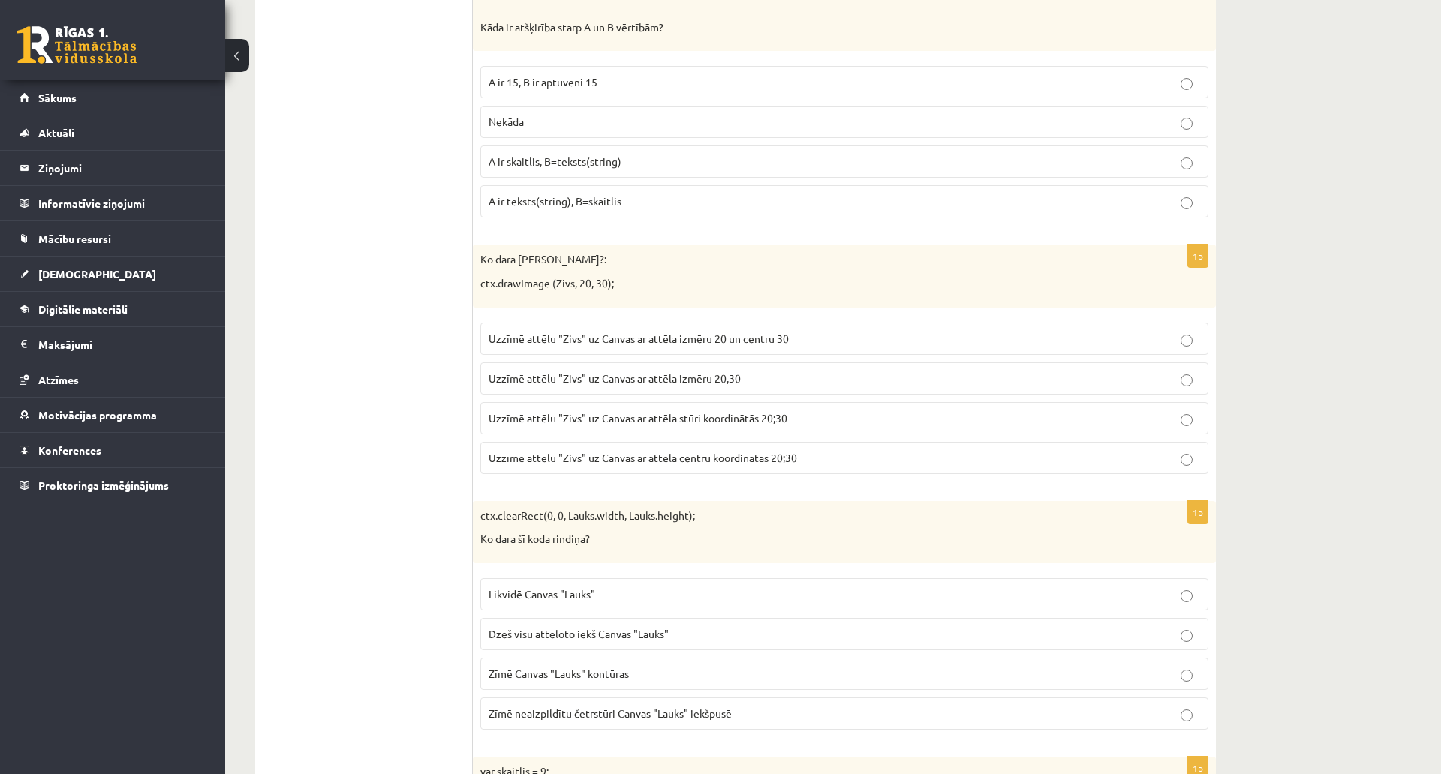
click at [765, 388] on label "Uzzīmē attēlu "Zivs" uz Canvas ar attēla izmēru 20,30" at bounding box center [844, 378] width 728 height 32
click at [745, 418] on span "Uzzīmē attēlu "Zivs" uz Canvas ar attēla stūri koordinātās 20;30" at bounding box center [637, 418] width 299 height 14
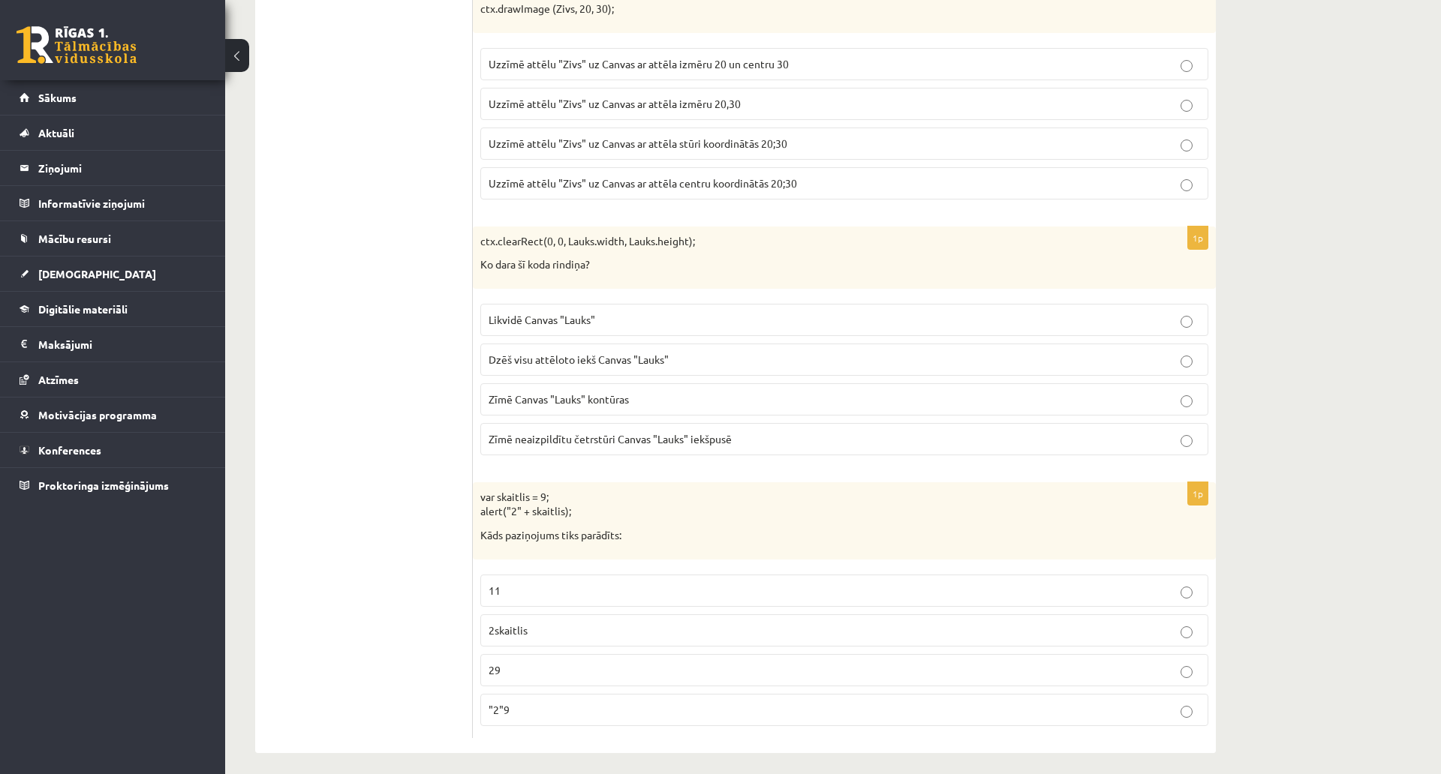
scroll to position [7473, 0]
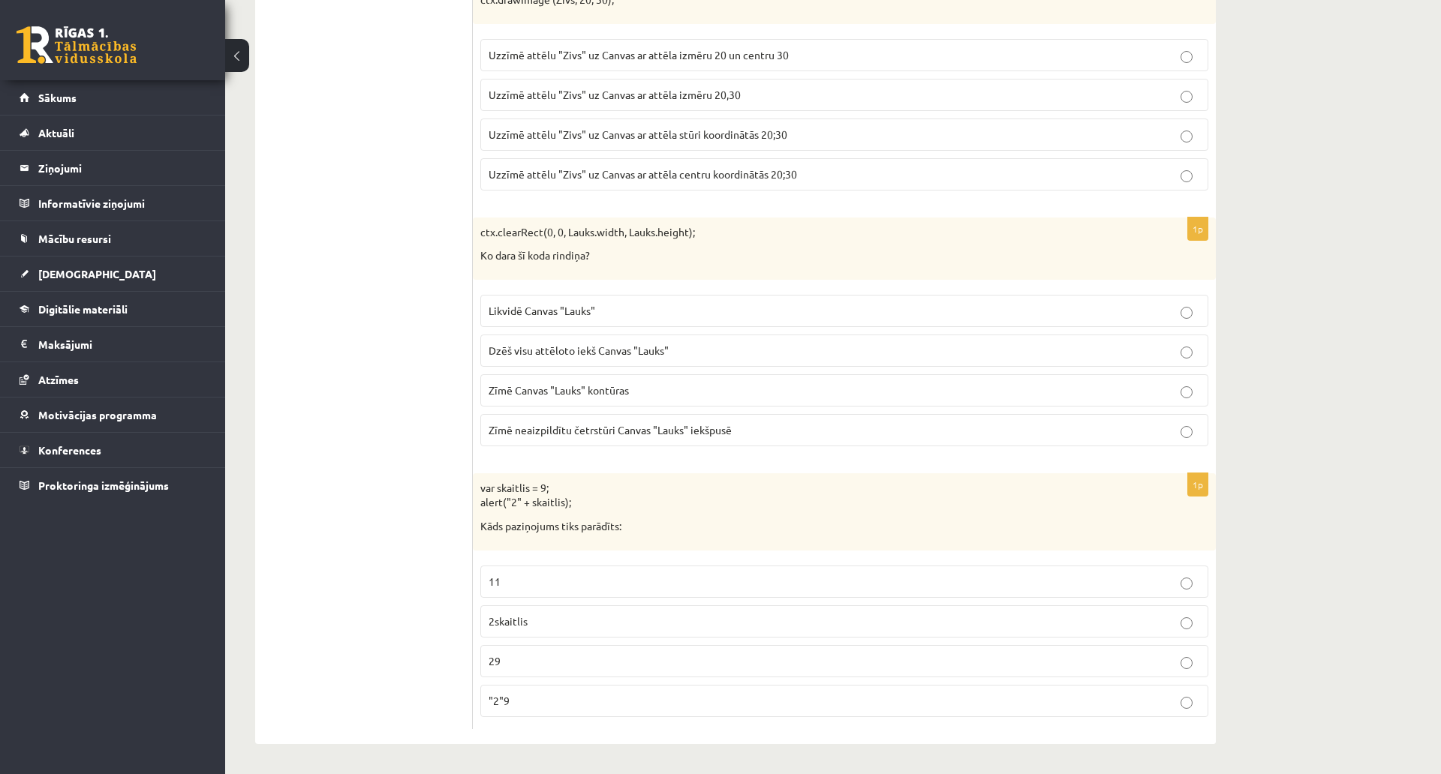
click at [706, 343] on p "Dzēš visu attēloto iekš Canvas "Lauks"" at bounding box center [843, 351] width 711 height 16
click at [550, 654] on p "29" at bounding box center [843, 662] width 711 height 16
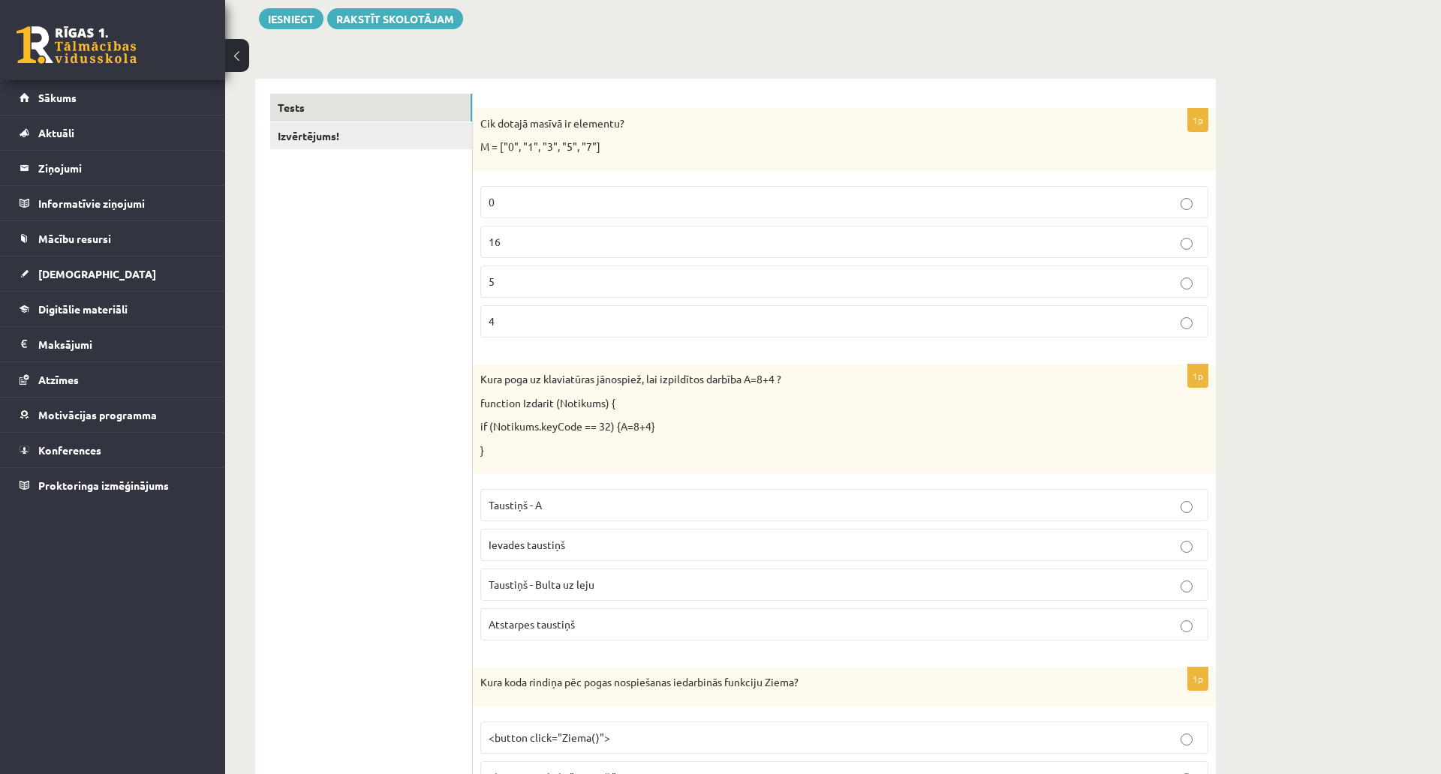
scroll to position [0, 0]
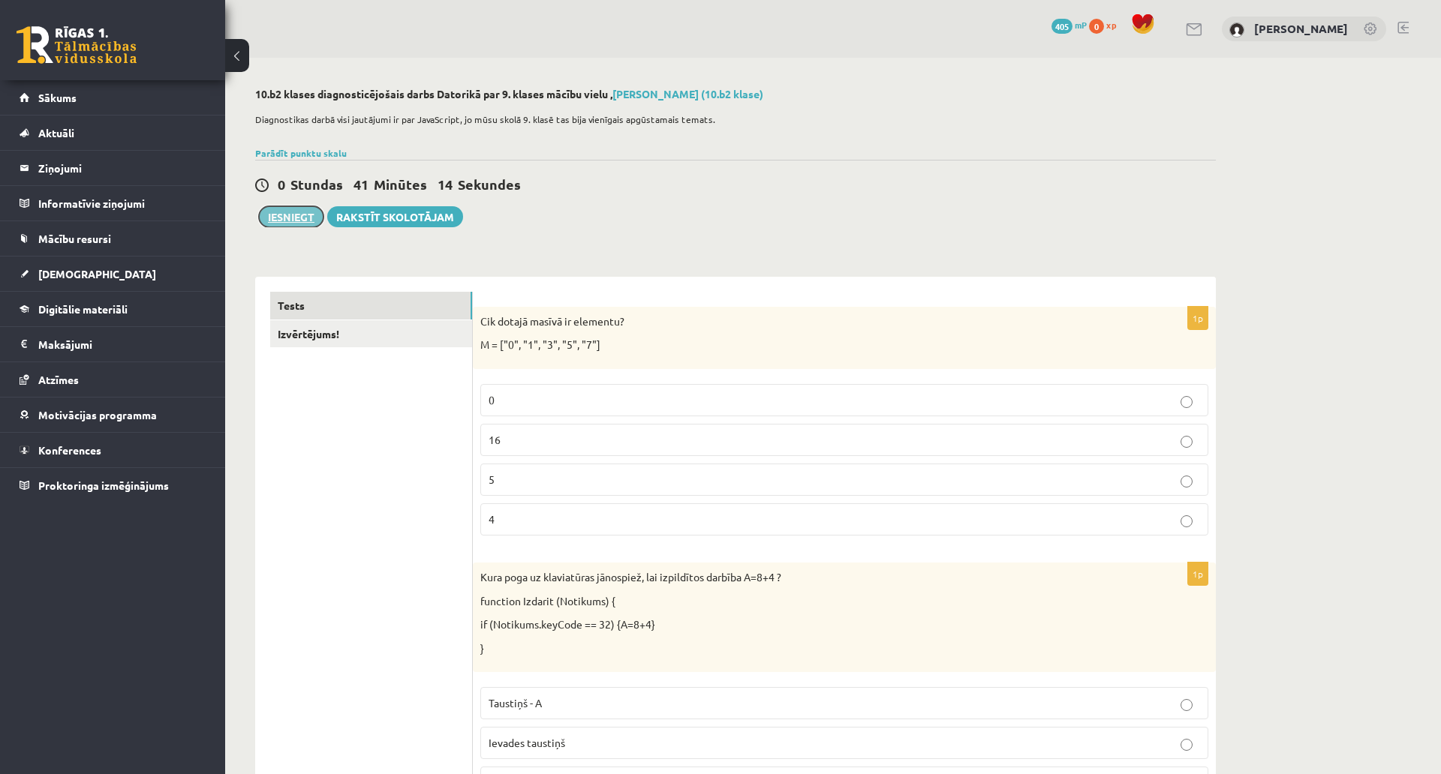
click at [283, 227] on button "Iesniegt" at bounding box center [291, 216] width 65 height 21
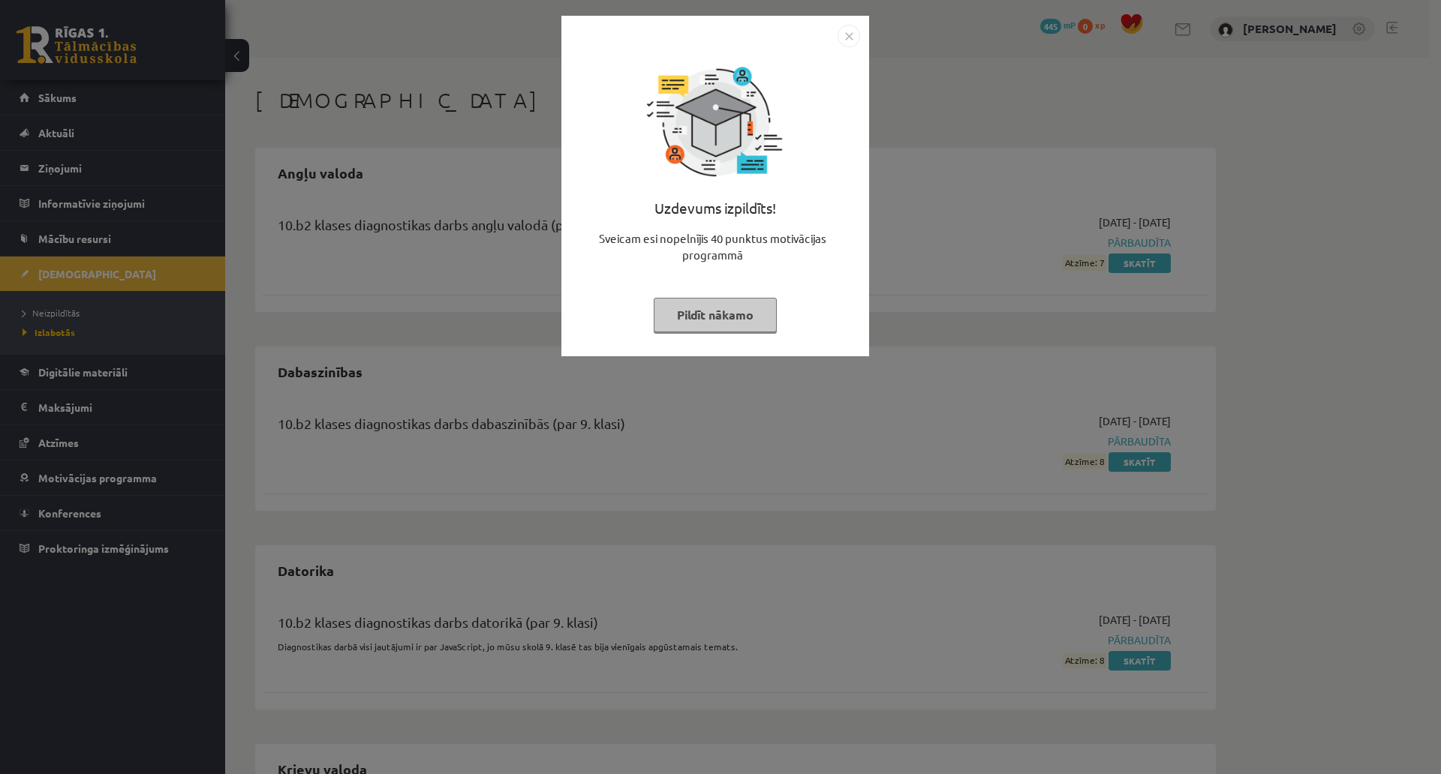
click at [844, 38] on img "Close" at bounding box center [848, 36] width 23 height 23
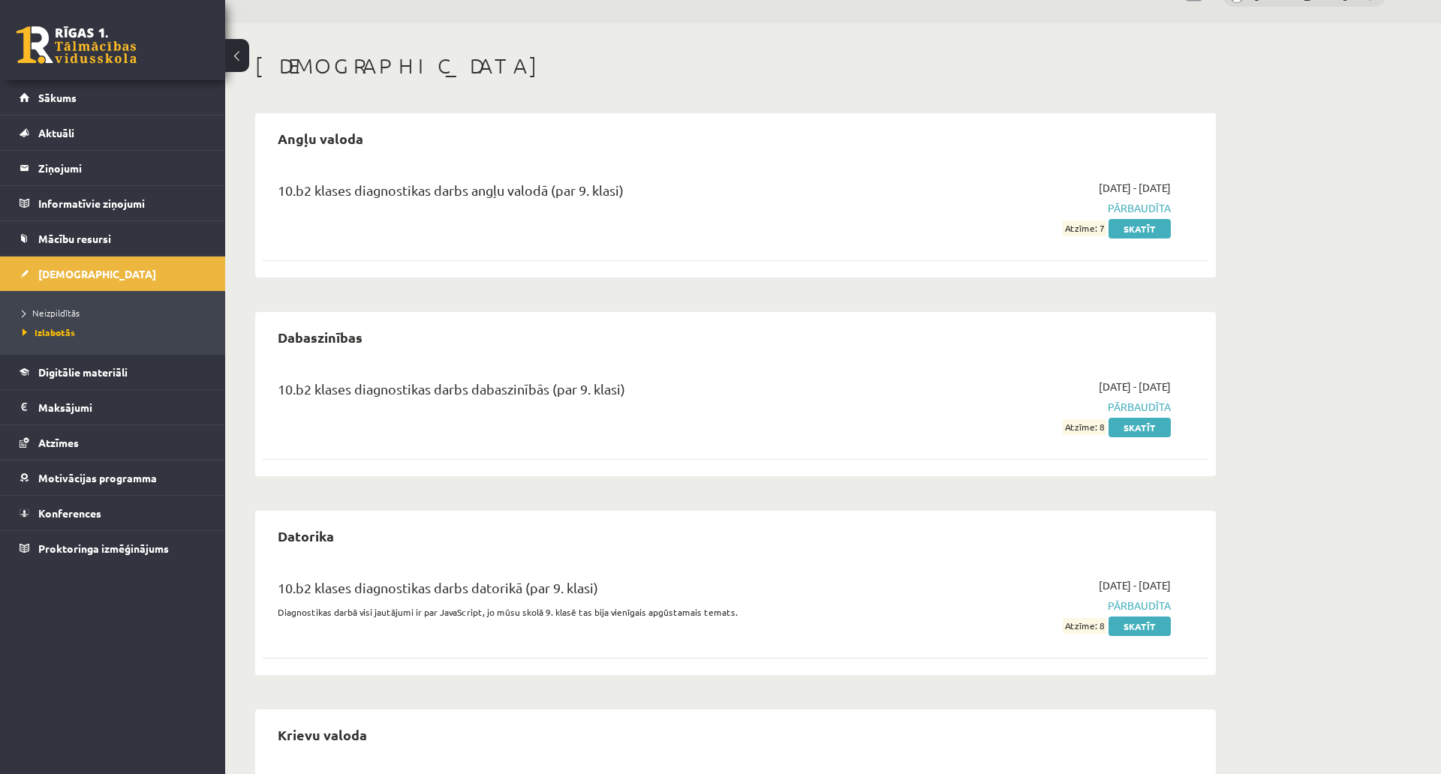
scroll to position [75, 0]
